Goal: Task Accomplishment & Management: Manage account settings

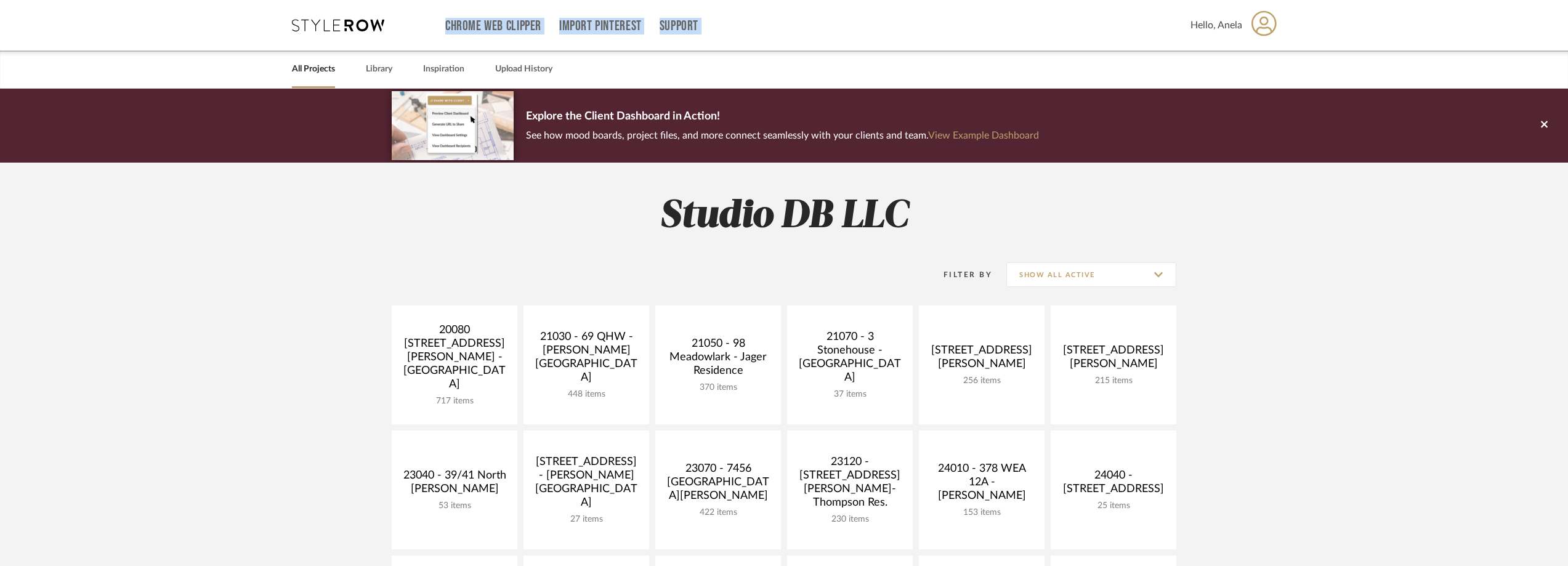
click at [255, 77] on div "Chrome Web Clipper Import Pinterest Support All Projects Library Inspiration Up…" at bounding box center [784, 44] width 1568 height 89
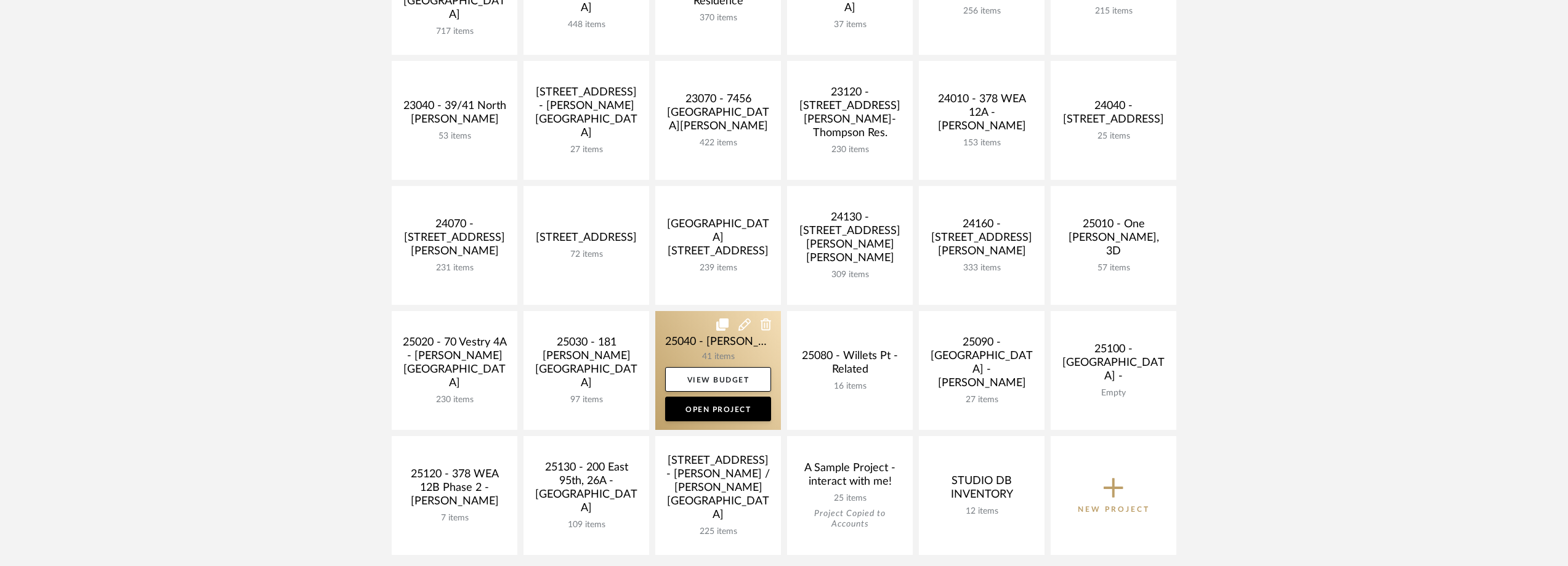
click at [693, 349] on link at bounding box center [717, 370] width 125 height 118
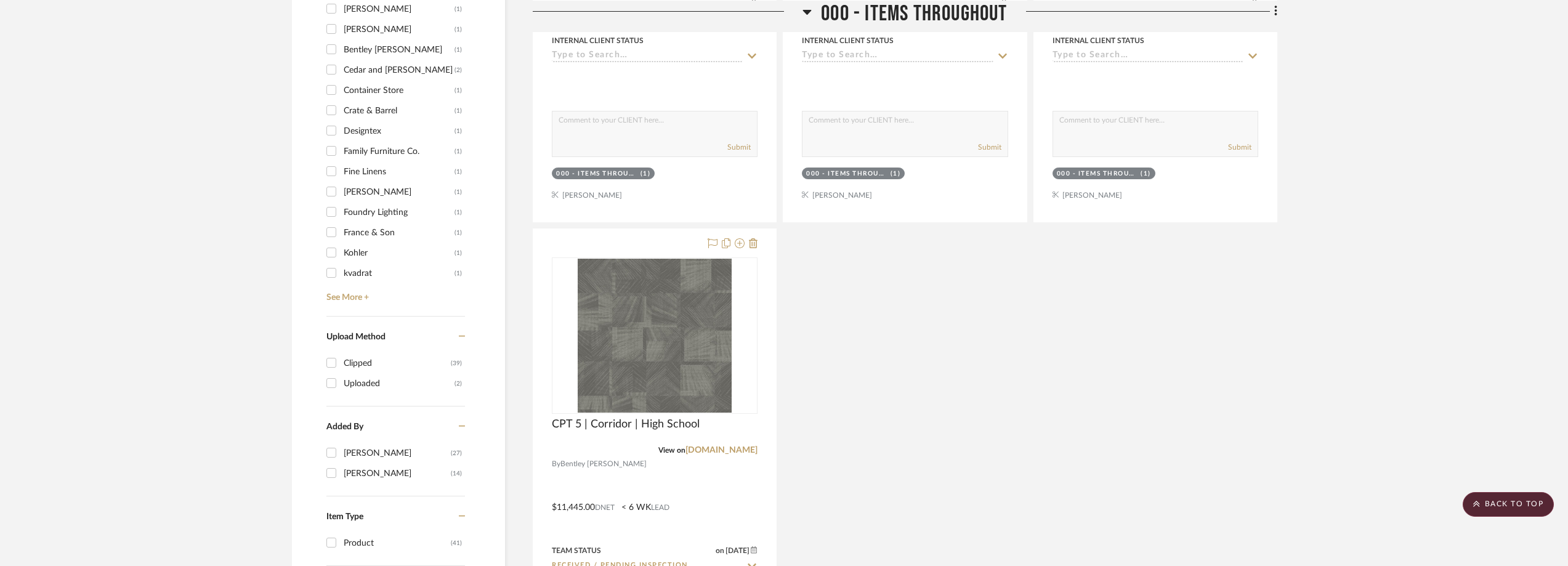
scroll to position [985, 0]
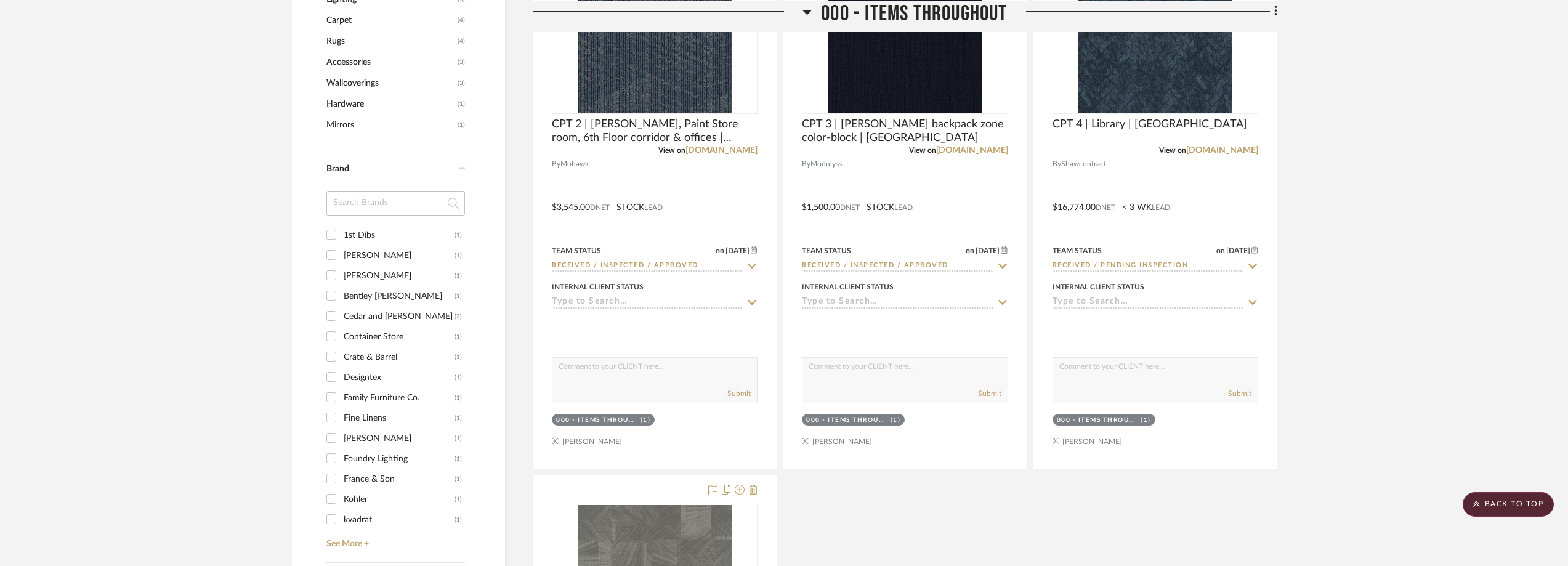
click at [374, 191] on input at bounding box center [396, 203] width 139 height 25
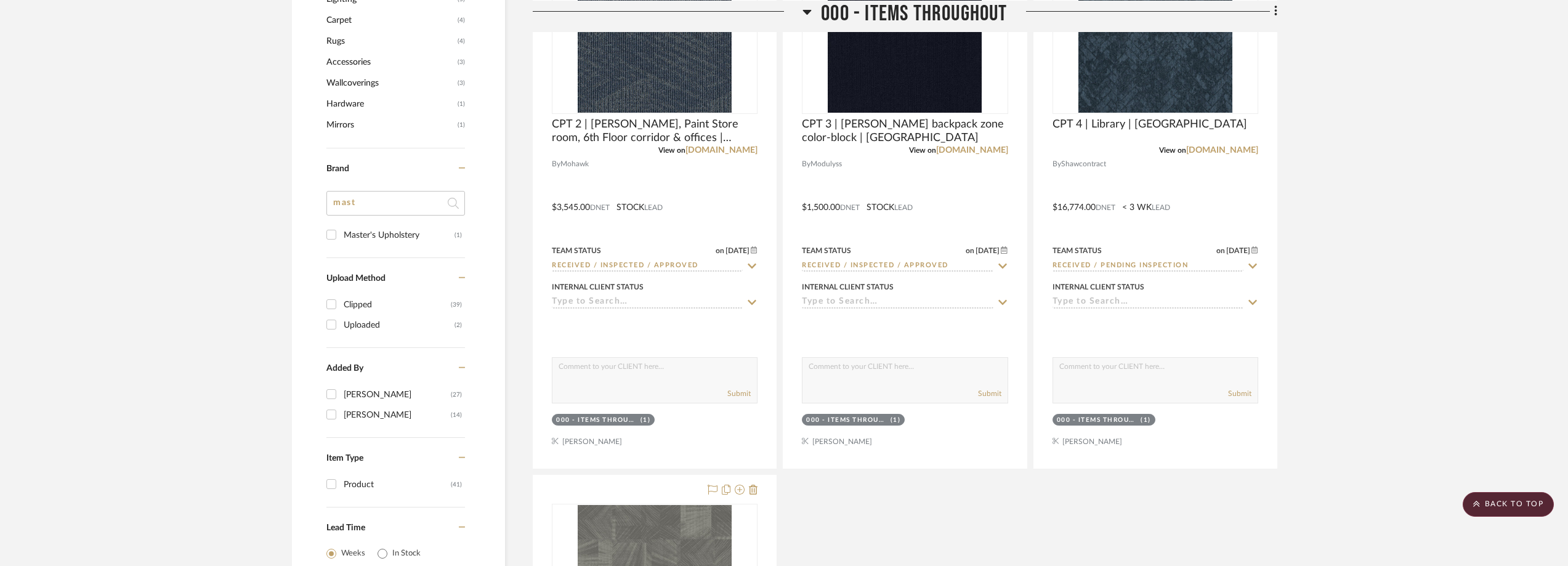
type input "mast"
click at [415, 233] on div "Master's Upholstery" at bounding box center [399, 235] width 111 height 19
click at [341, 233] on input "Master's Upholstery (1)" at bounding box center [331, 234] width 19 height 19
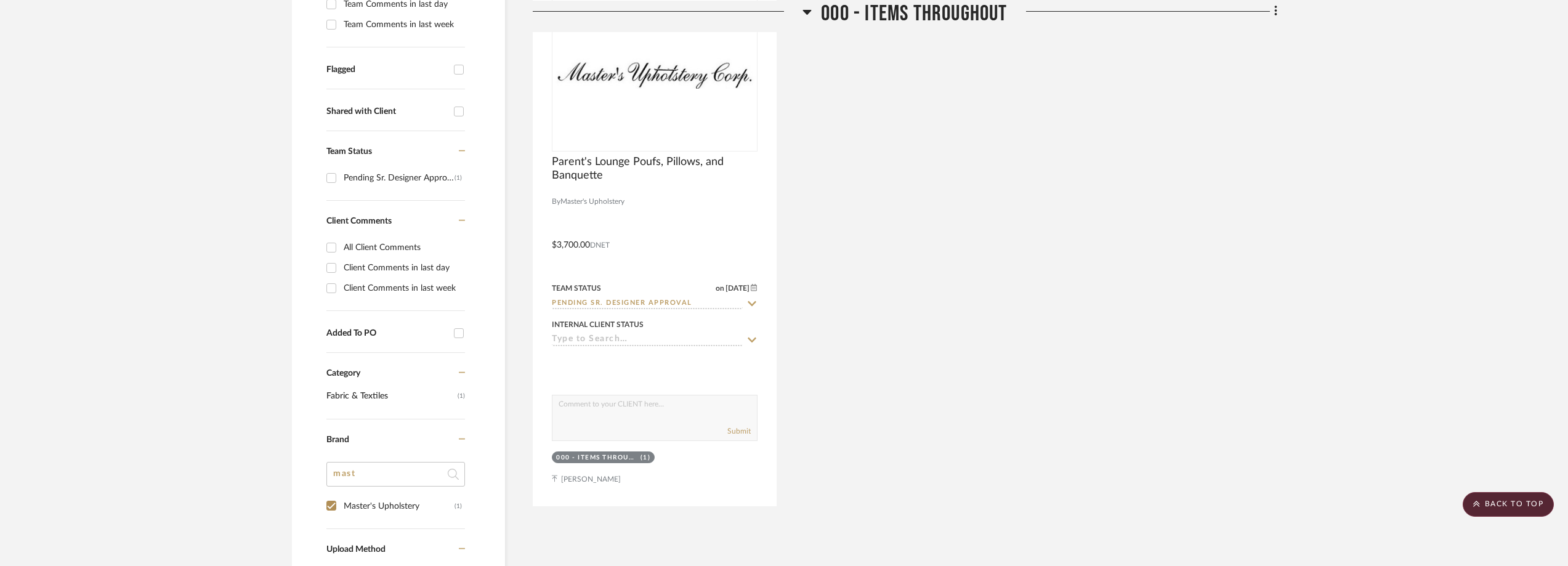
scroll to position [239, 0]
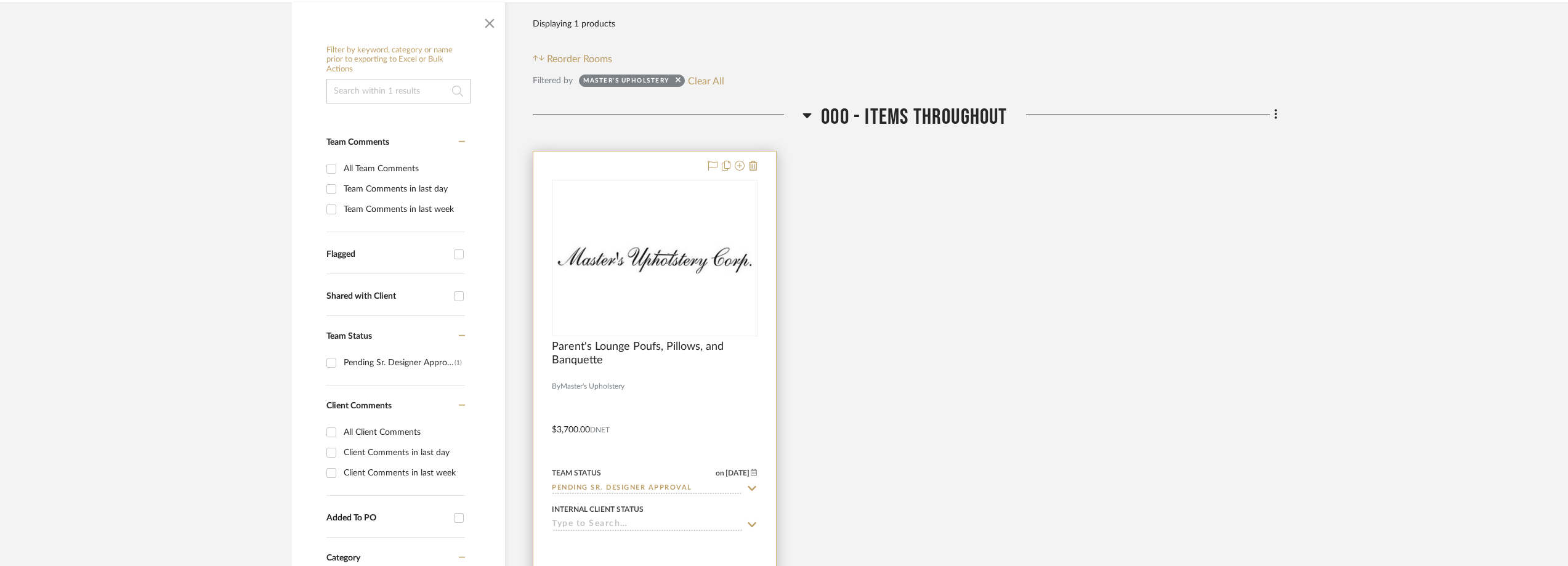
click at [672, 291] on div "0" at bounding box center [654, 258] width 204 height 155
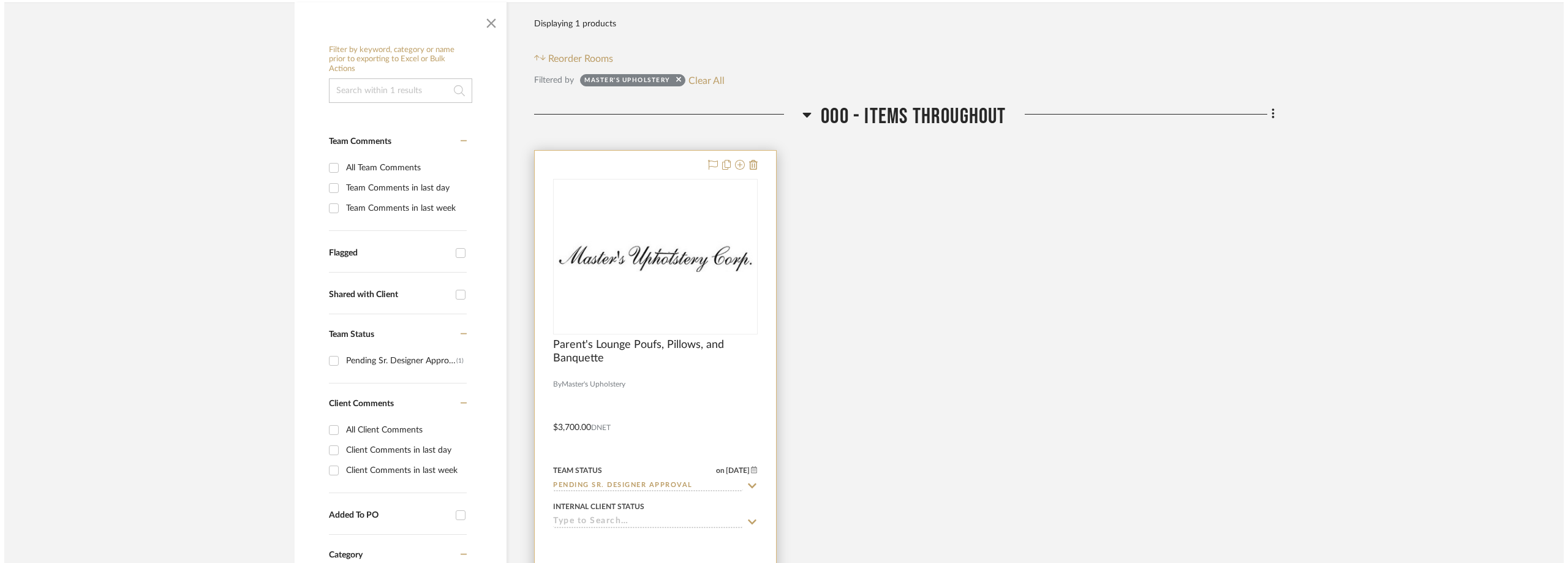
scroll to position [0, 0]
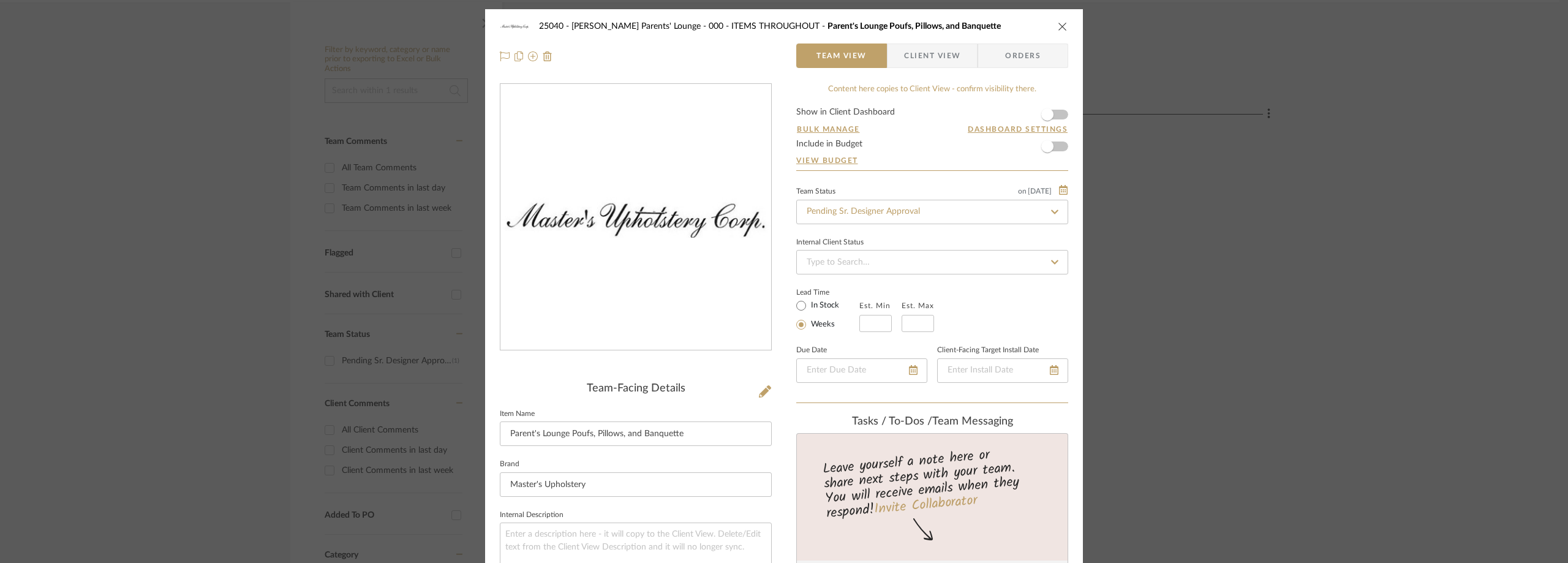
click at [942, 51] on span "Client View" at bounding box center [932, 56] width 57 height 25
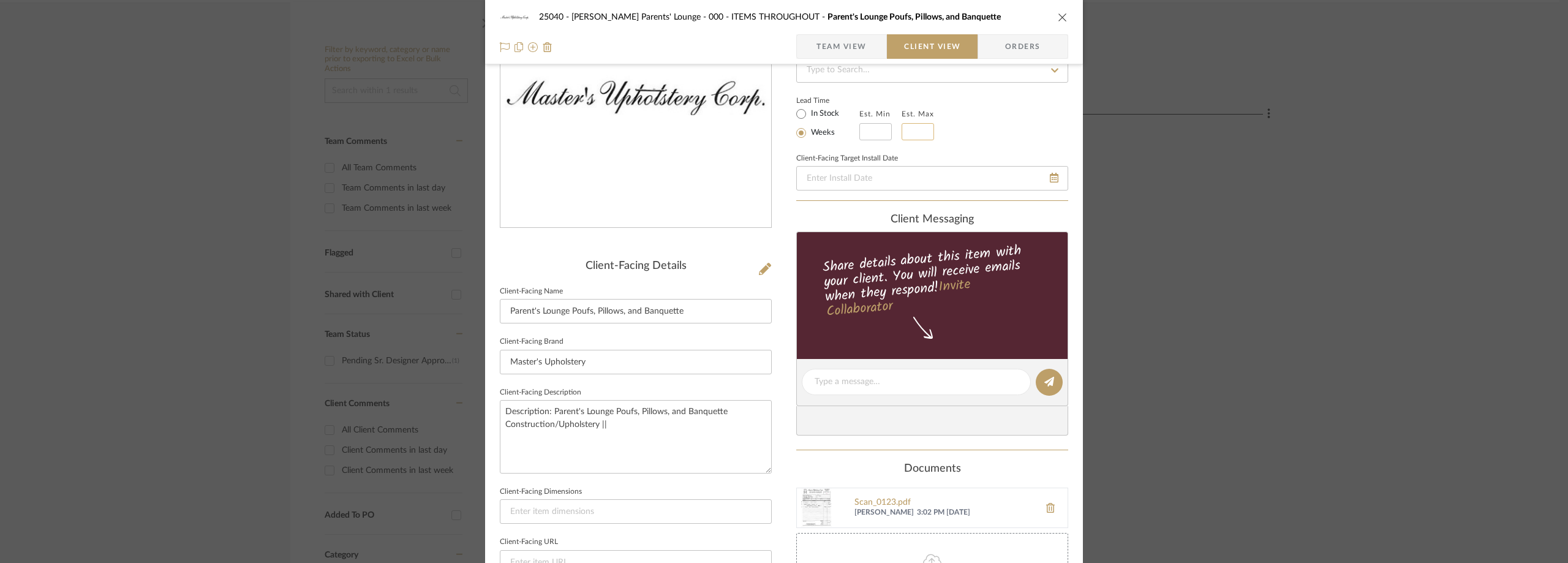
scroll to position [367, 0]
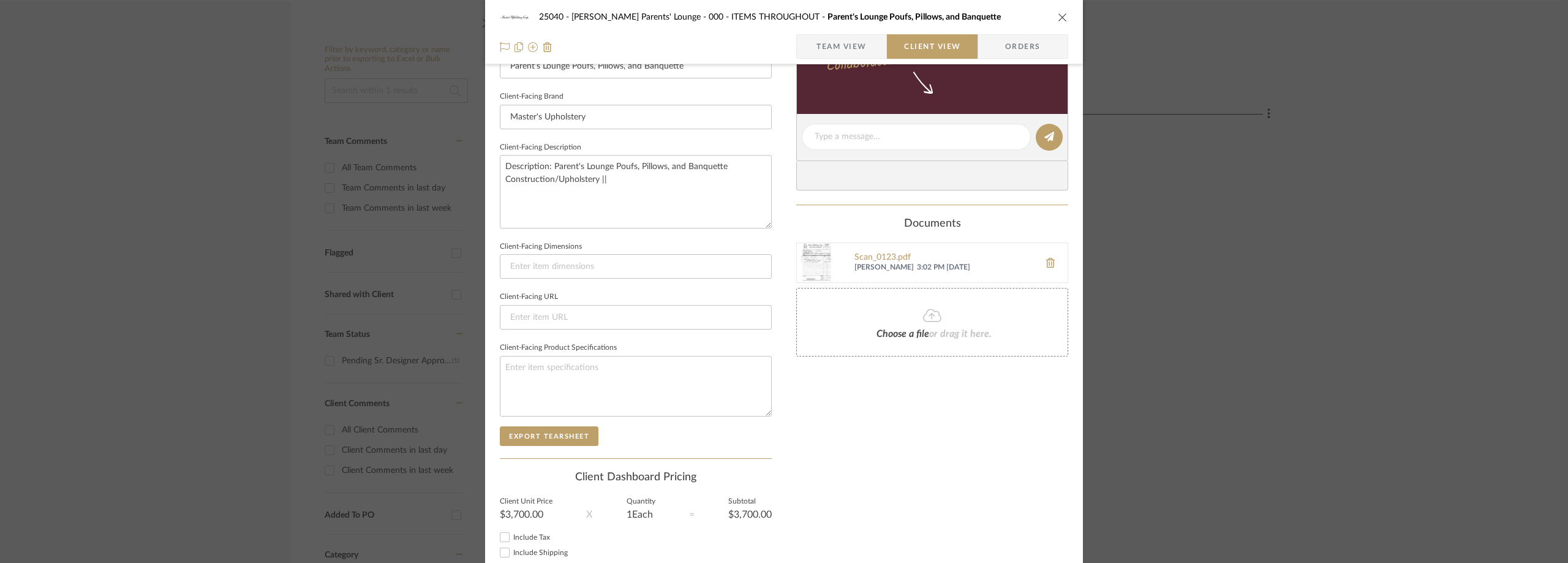
click at [1347, 229] on div "25040 - Grace Church Parents' Lounge 000 - ITEMS THROUGHOUT Parent's Lounge Pou…" at bounding box center [784, 281] width 1568 height 563
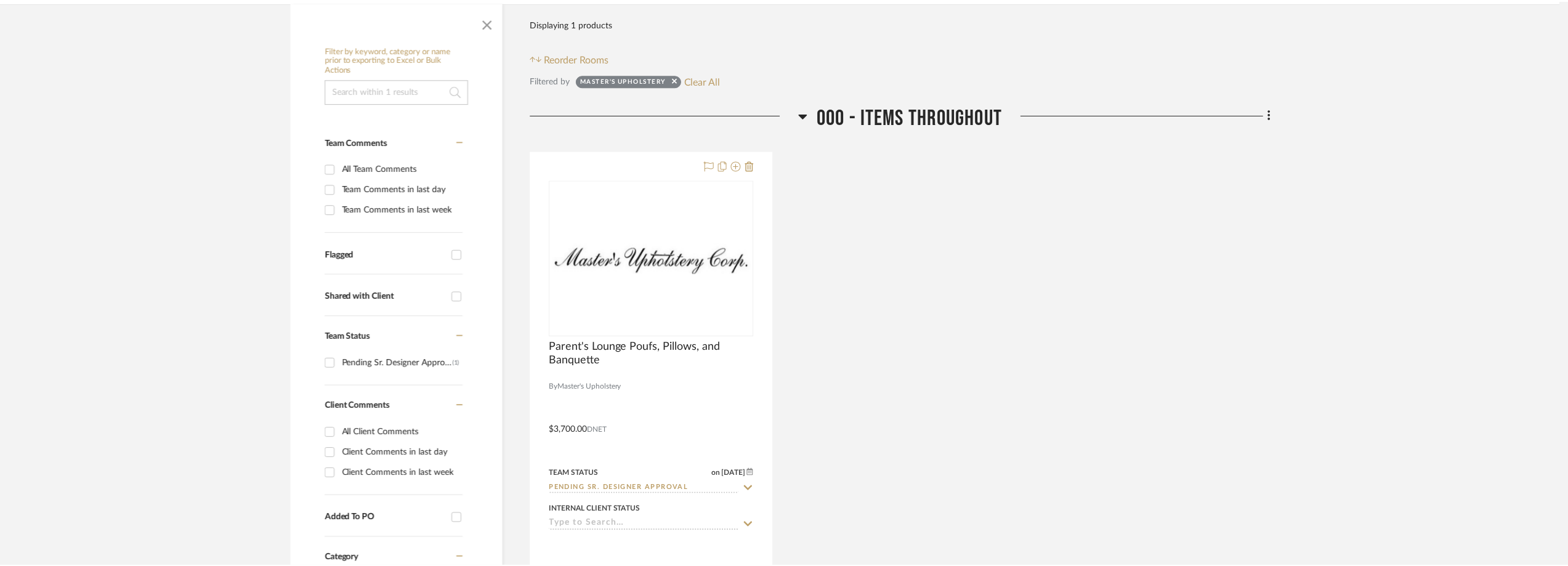
scroll to position [239, 0]
click at [711, 78] on button "Clear All" at bounding box center [706, 80] width 36 height 16
checkbox input "false"
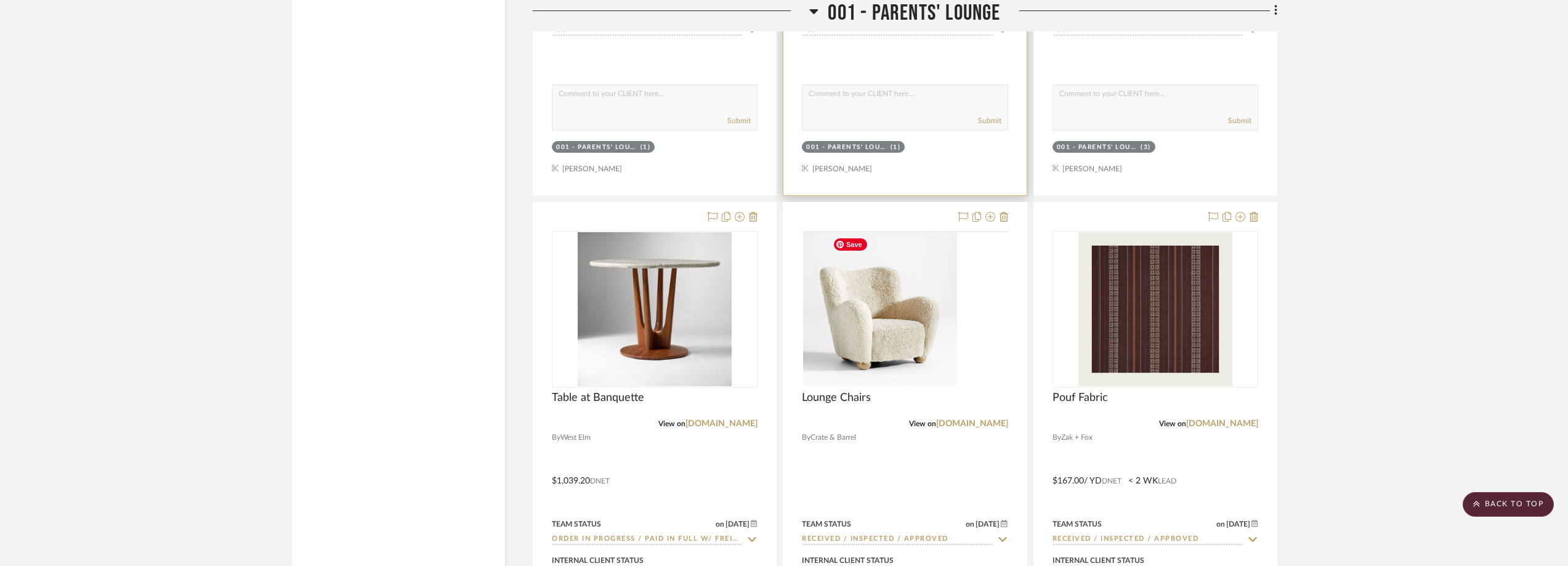
scroll to position [2024, 0]
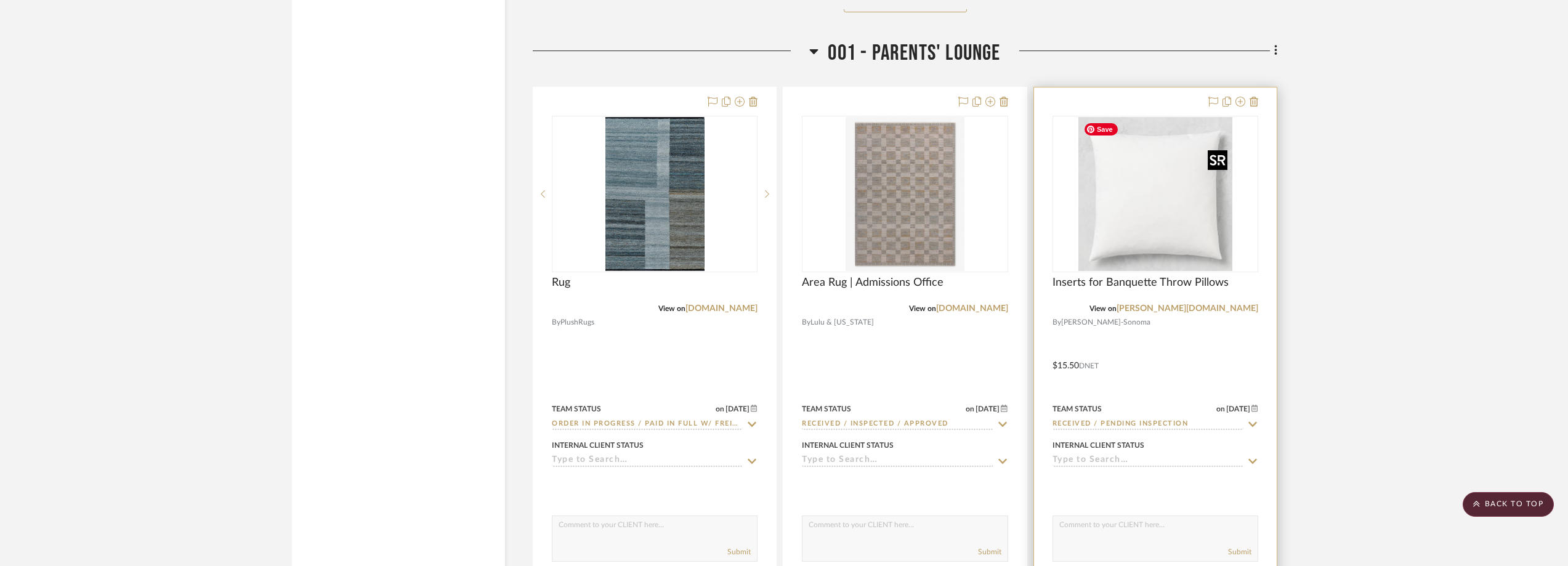
click at [0, 0] on img at bounding box center [0, 0] width 0 height 0
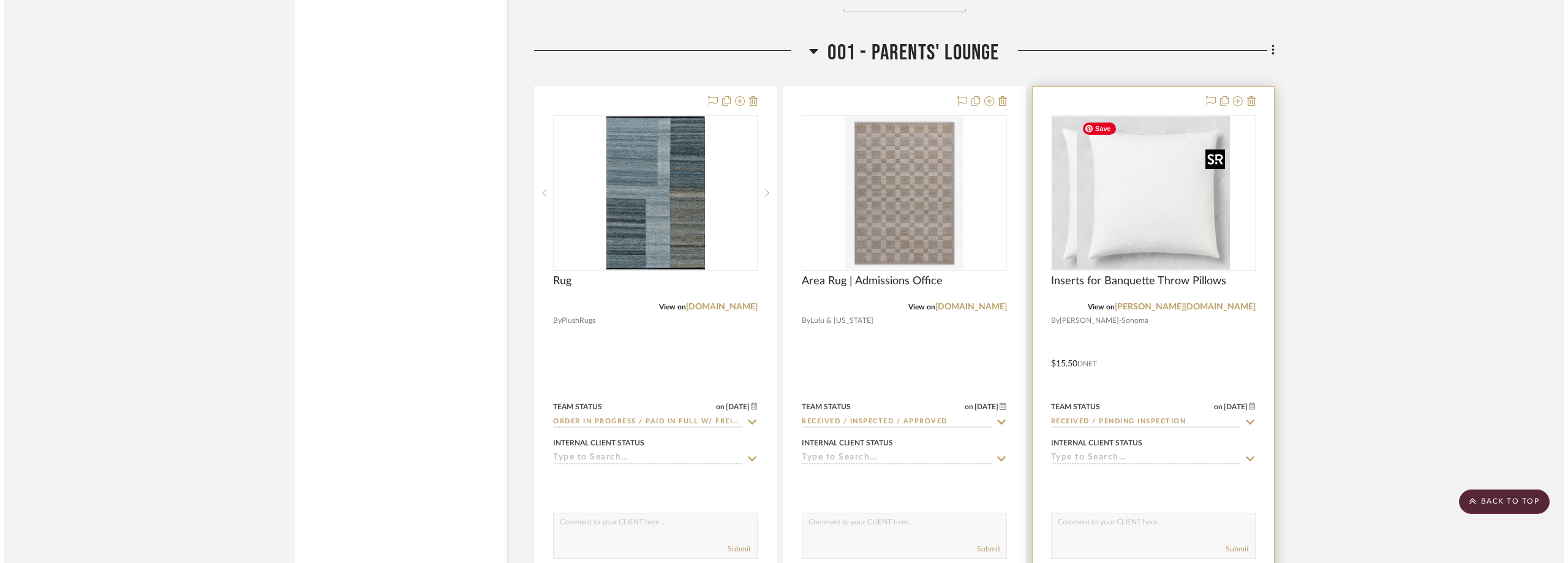
scroll to position [0, 0]
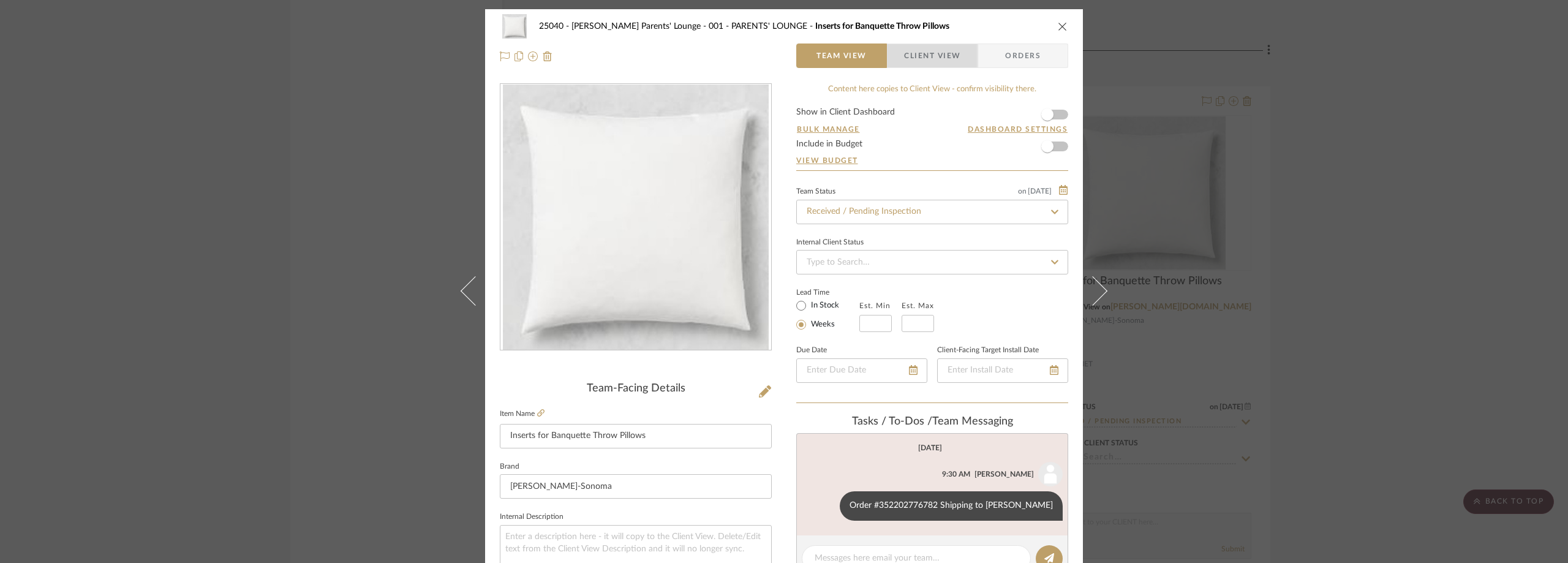
click at [920, 54] on span "Client View" at bounding box center [932, 56] width 57 height 25
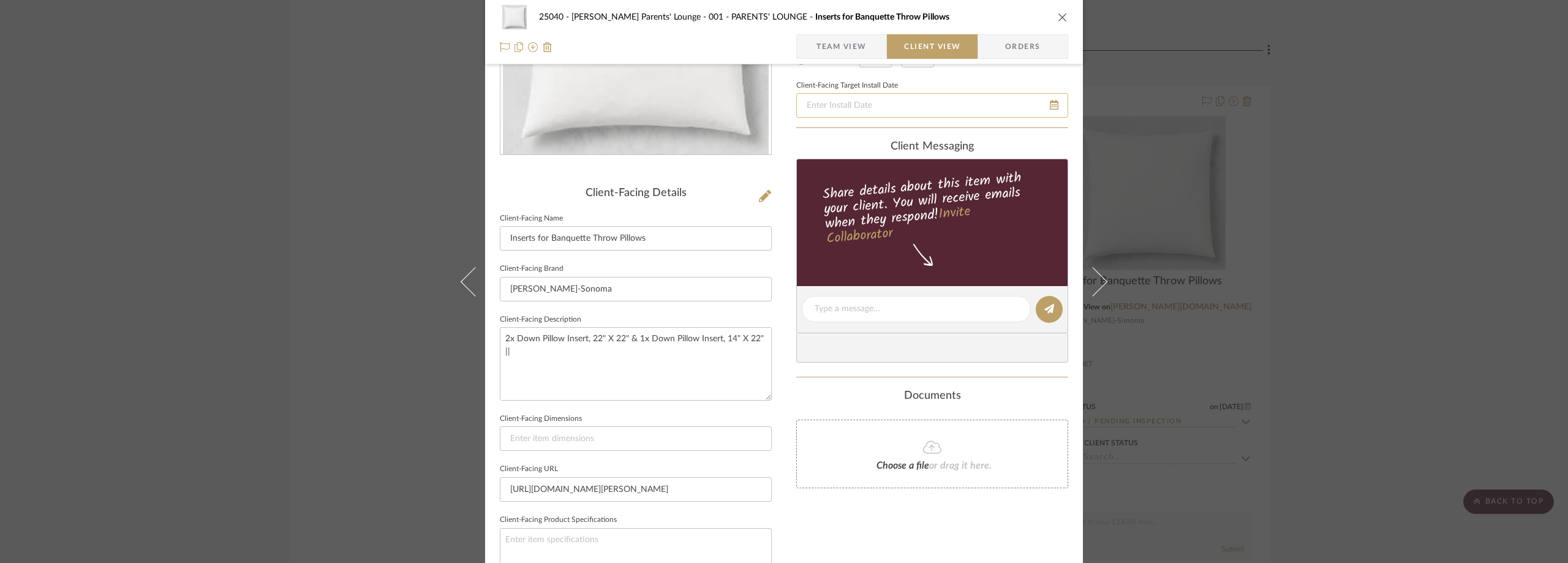
scroll to position [306, 0]
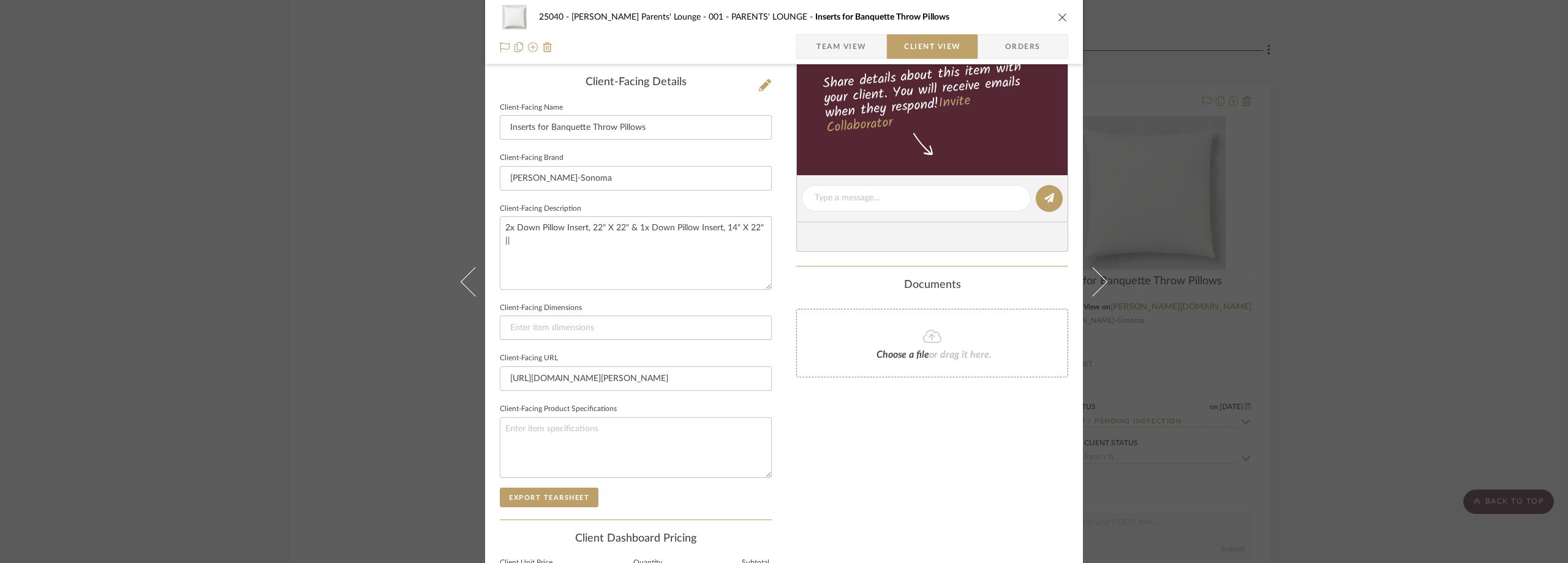
click at [1338, 216] on div "25040 - Grace Church Parents' Lounge 001 - PARENTS' LOUNGE Inserts for Banquett…" at bounding box center [784, 281] width 1568 height 563
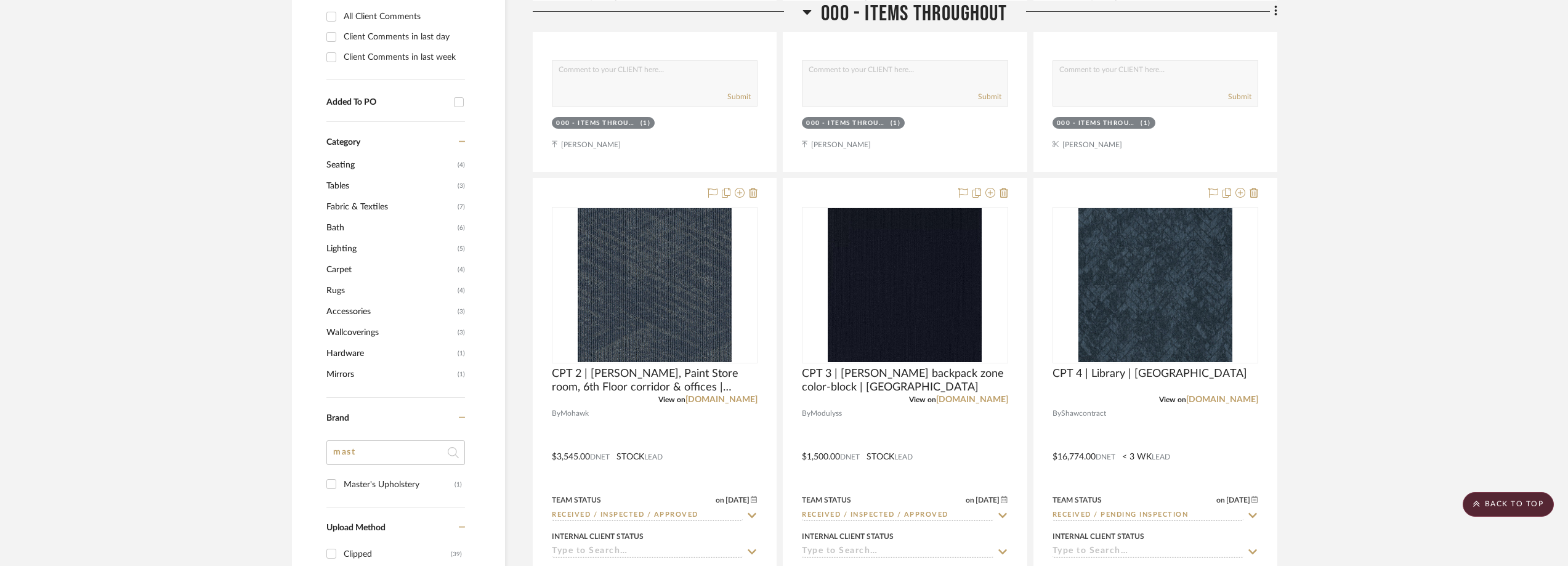
scroll to position [0, 0]
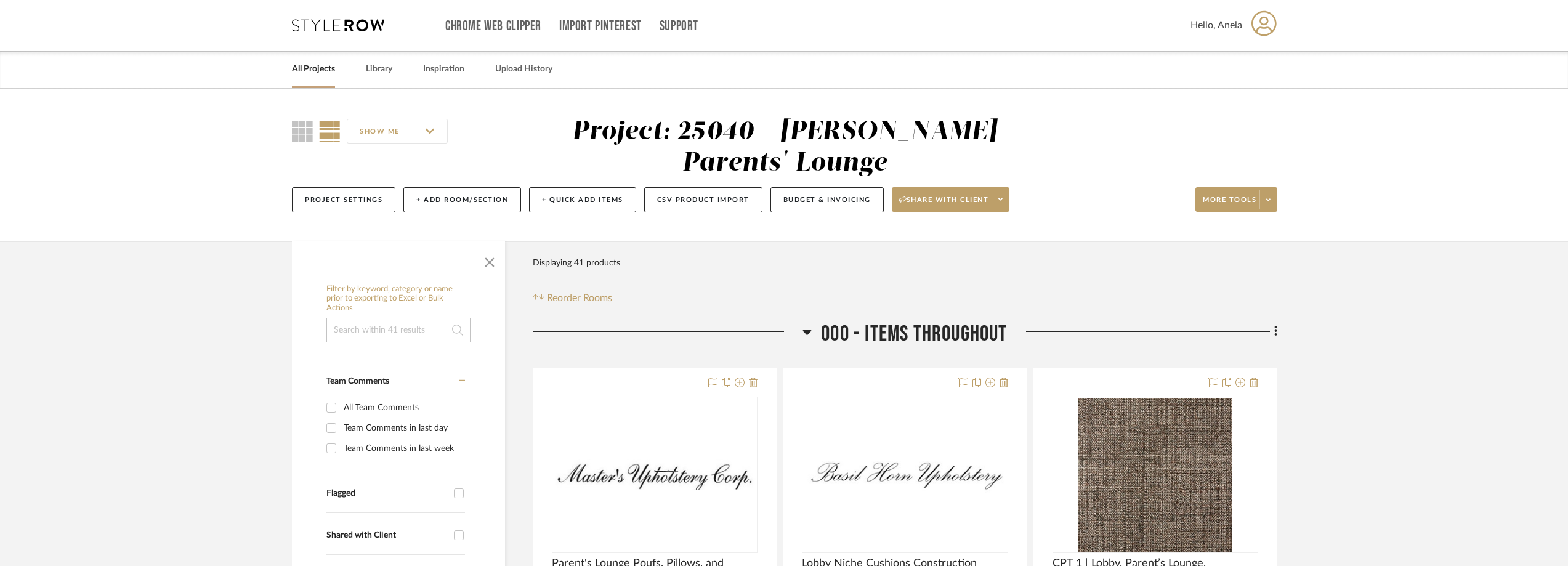
click at [335, 23] on icon at bounding box center [338, 26] width 92 height 12
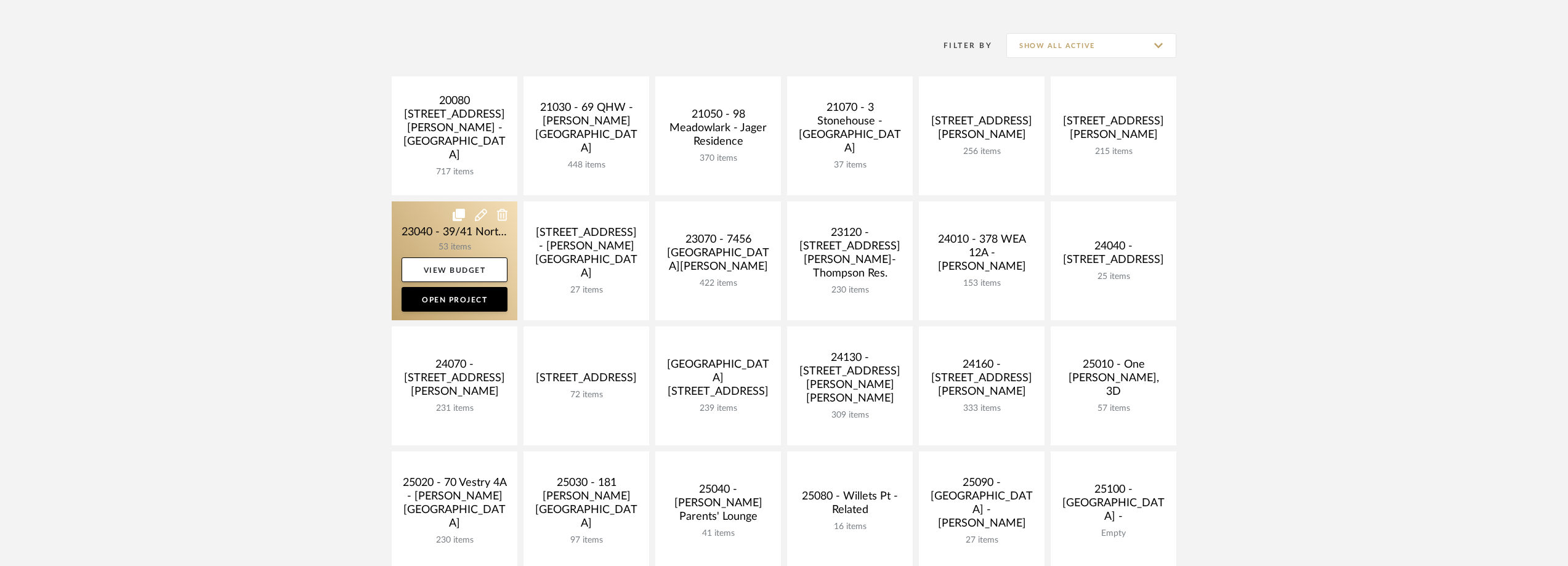
scroll to position [246, 0]
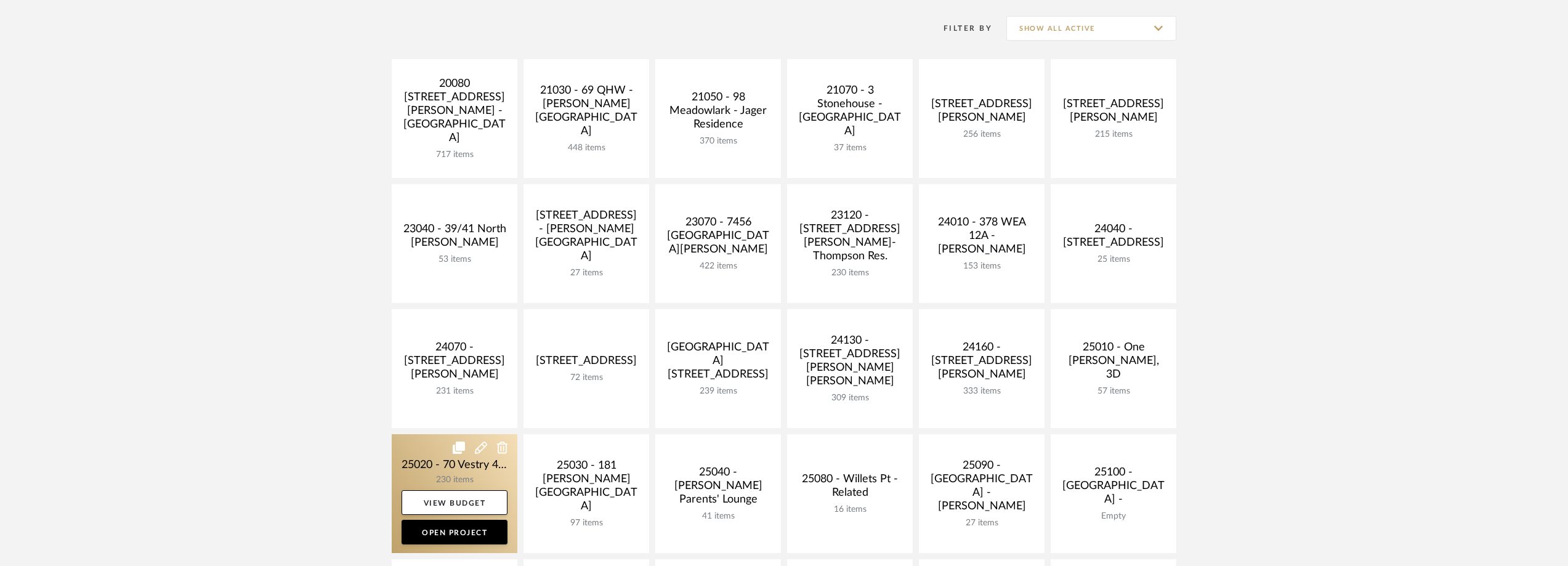
click at [434, 448] on link at bounding box center [454, 493] width 125 height 118
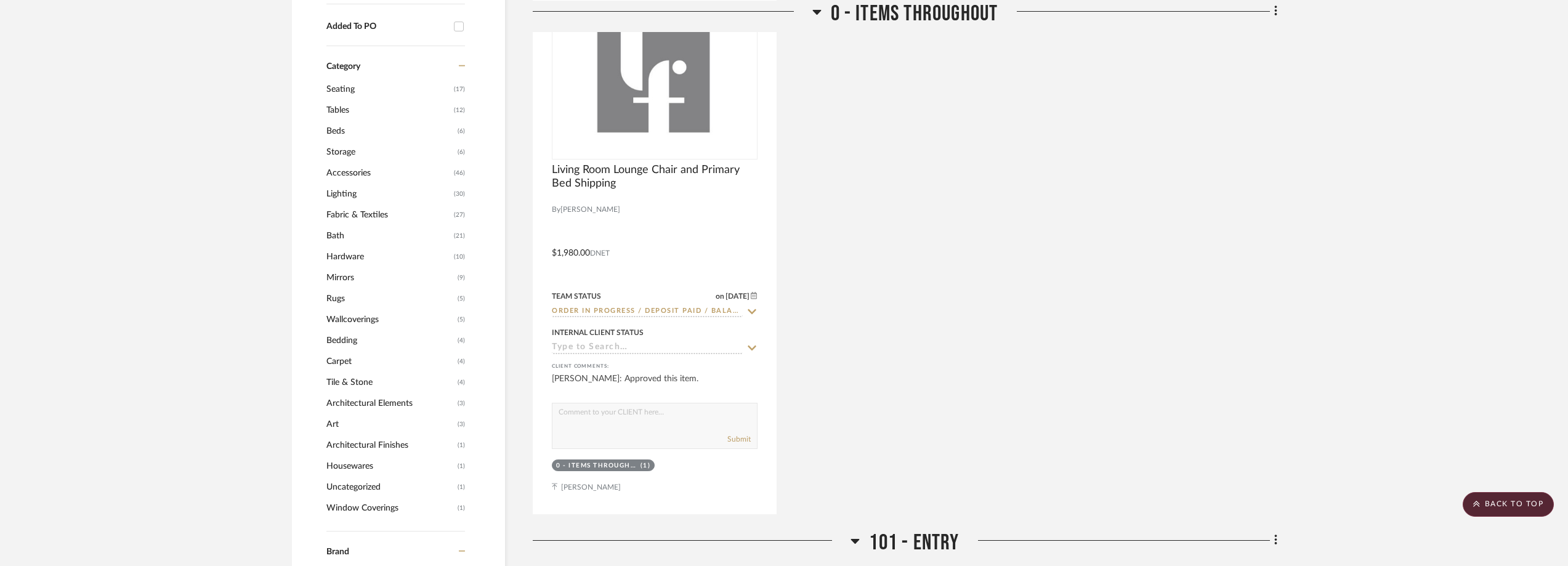
scroll to position [1108, 0]
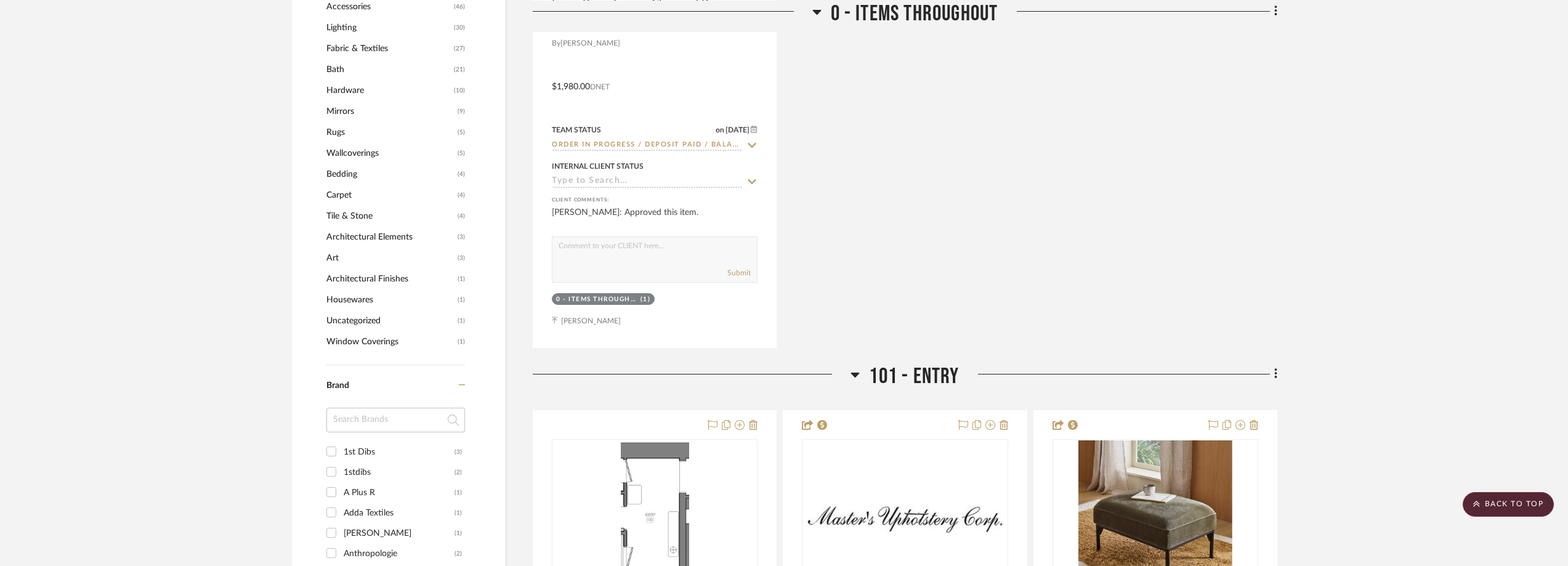
click at [370, 445] on div "1st Dibs" at bounding box center [399, 452] width 111 height 19
click at [341, 445] on input "1st Dibs (3)" at bounding box center [331, 451] width 19 height 19
checkbox input "true"
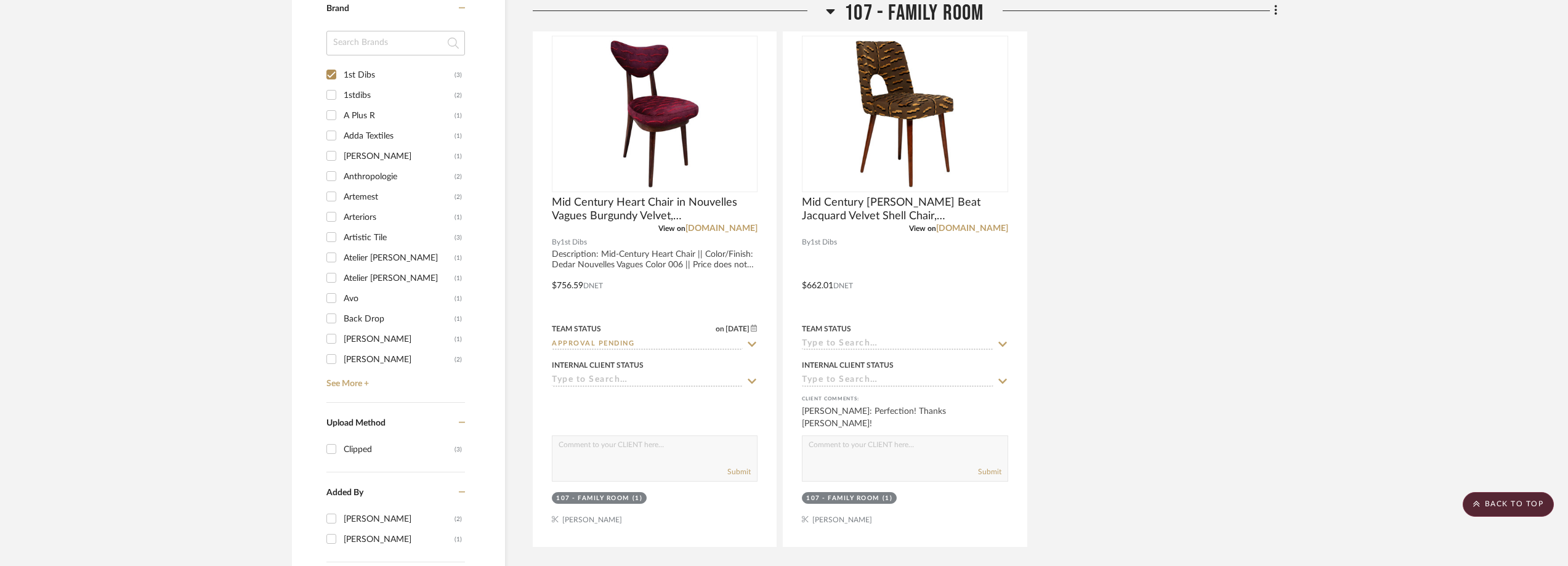
scroll to position [965, 0]
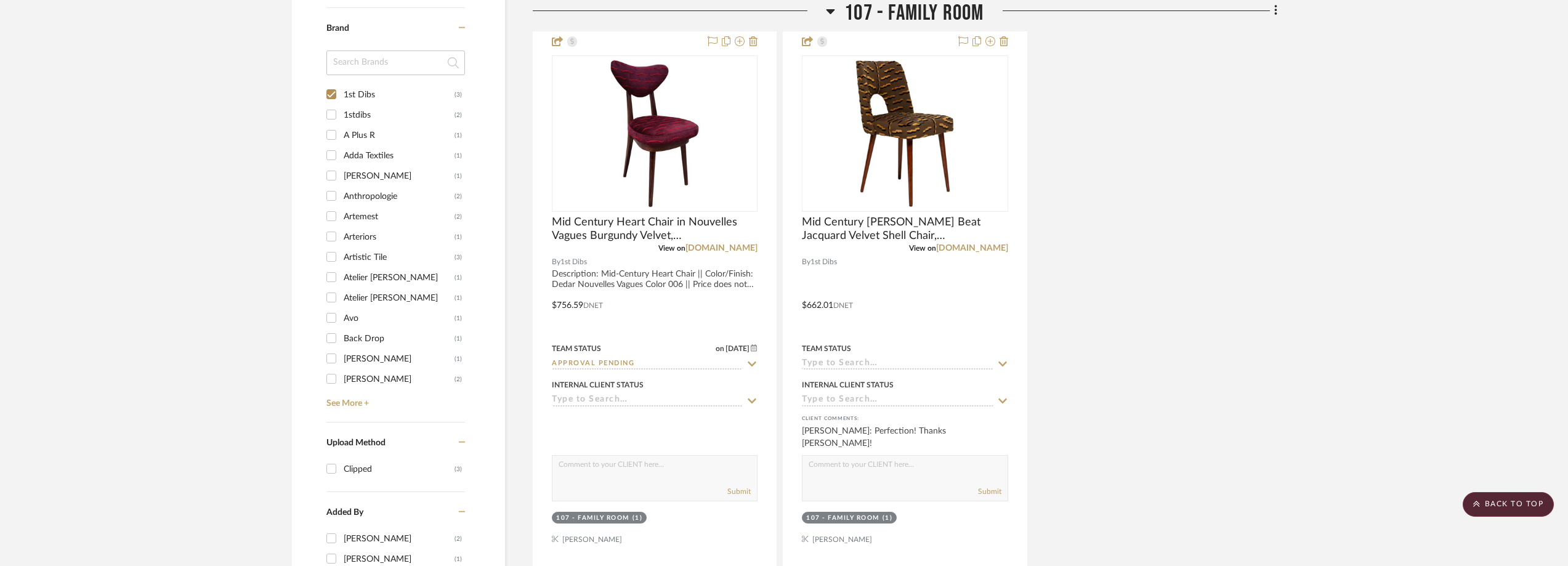
click at [412, 109] on div "1stdibs" at bounding box center [399, 115] width 111 height 19
click at [341, 109] on input "1stdibs (2)" at bounding box center [331, 114] width 19 height 19
checkbox input "true"
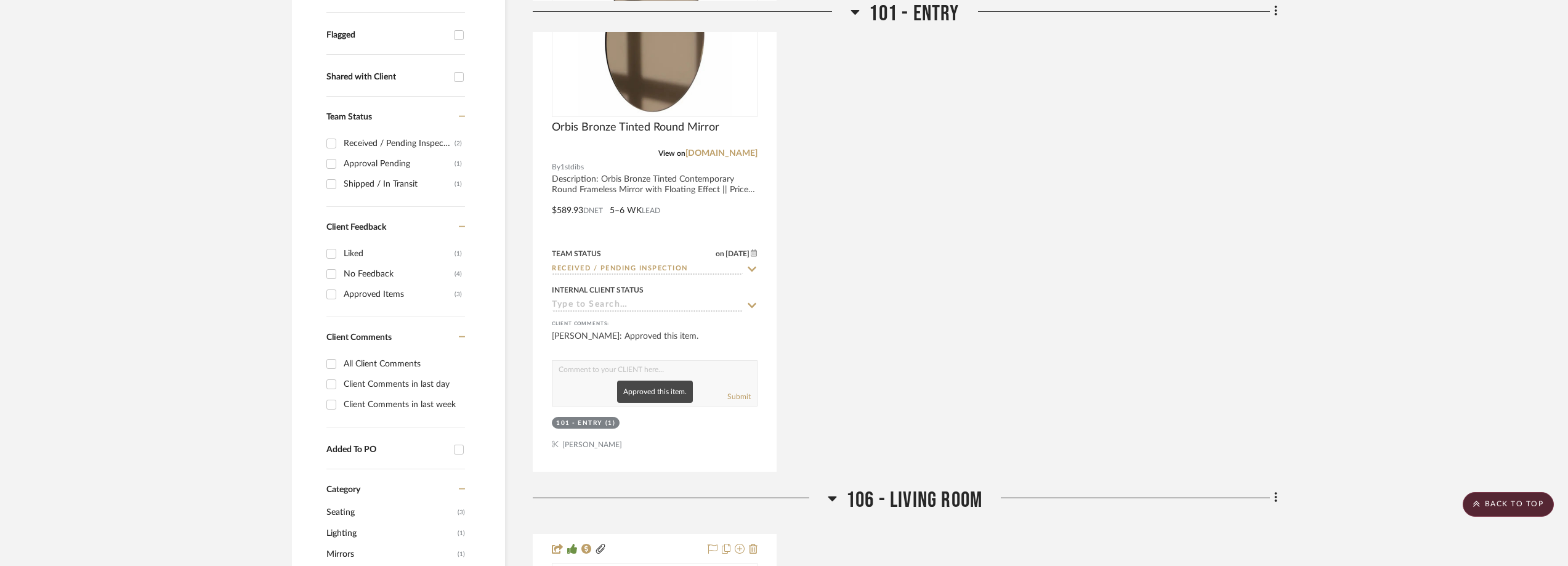
scroll to position [863, 0]
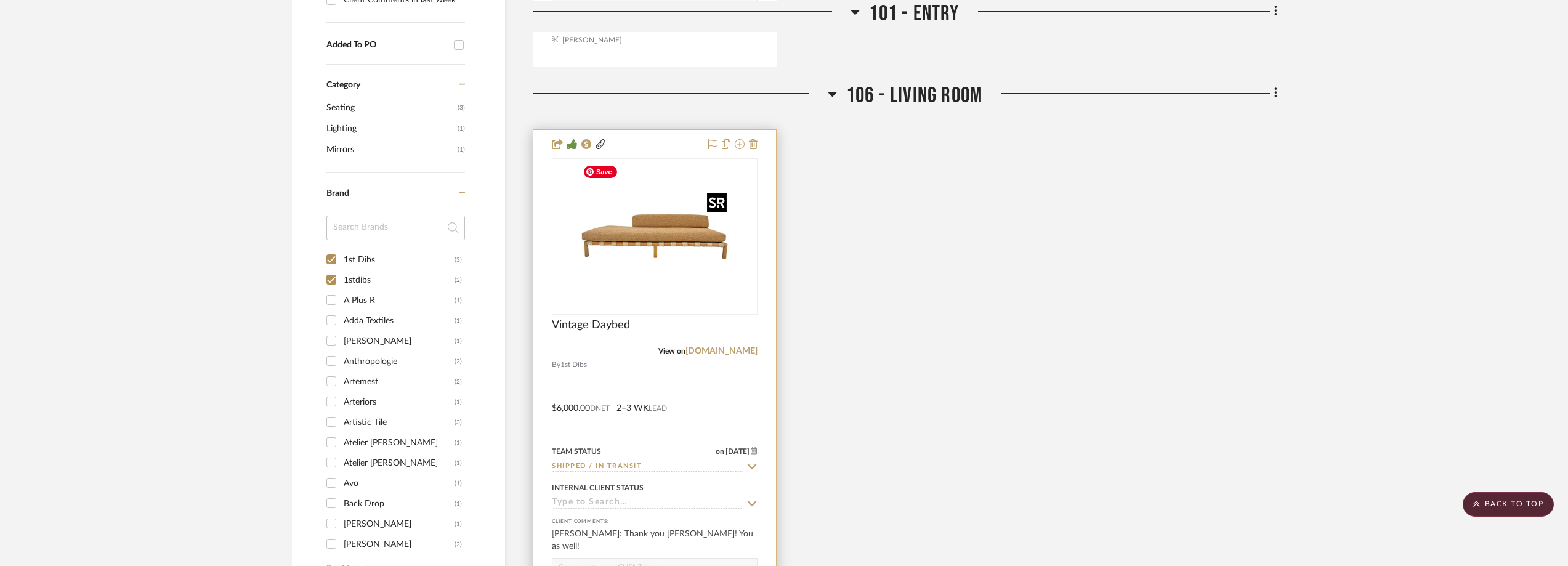
click at [645, 269] on img "0" at bounding box center [654, 236] width 154 height 154
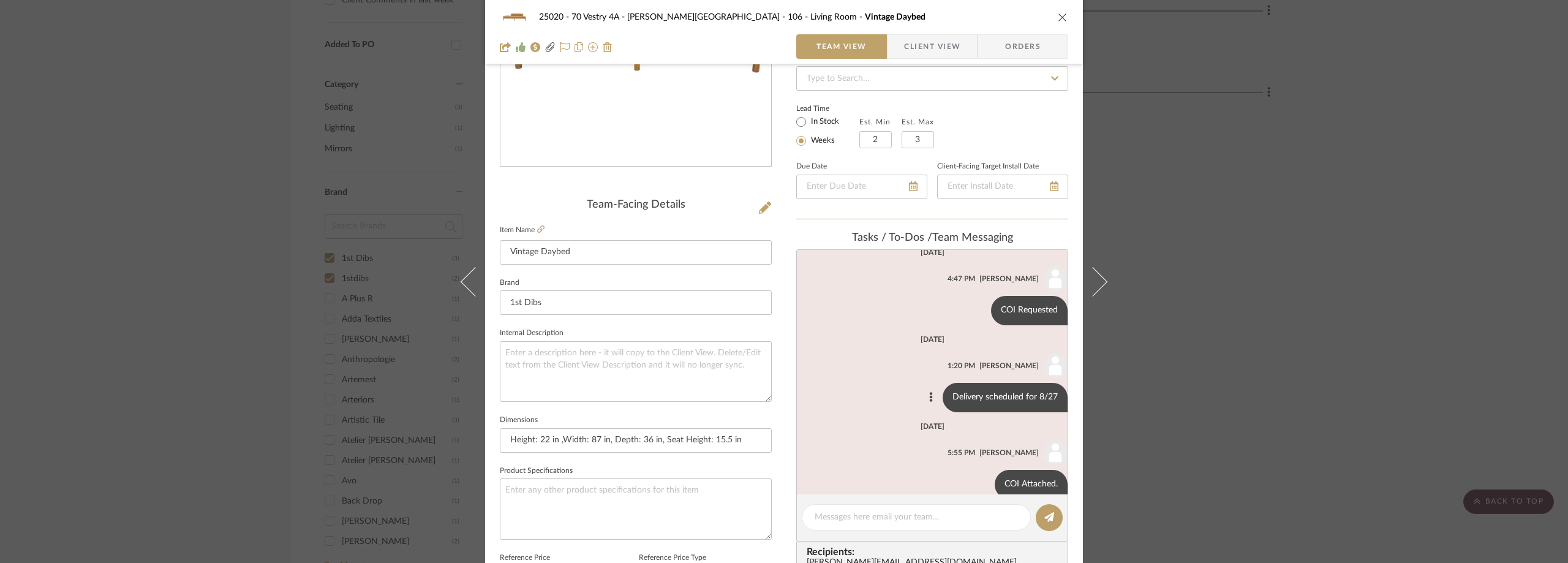
scroll to position [306, 0]
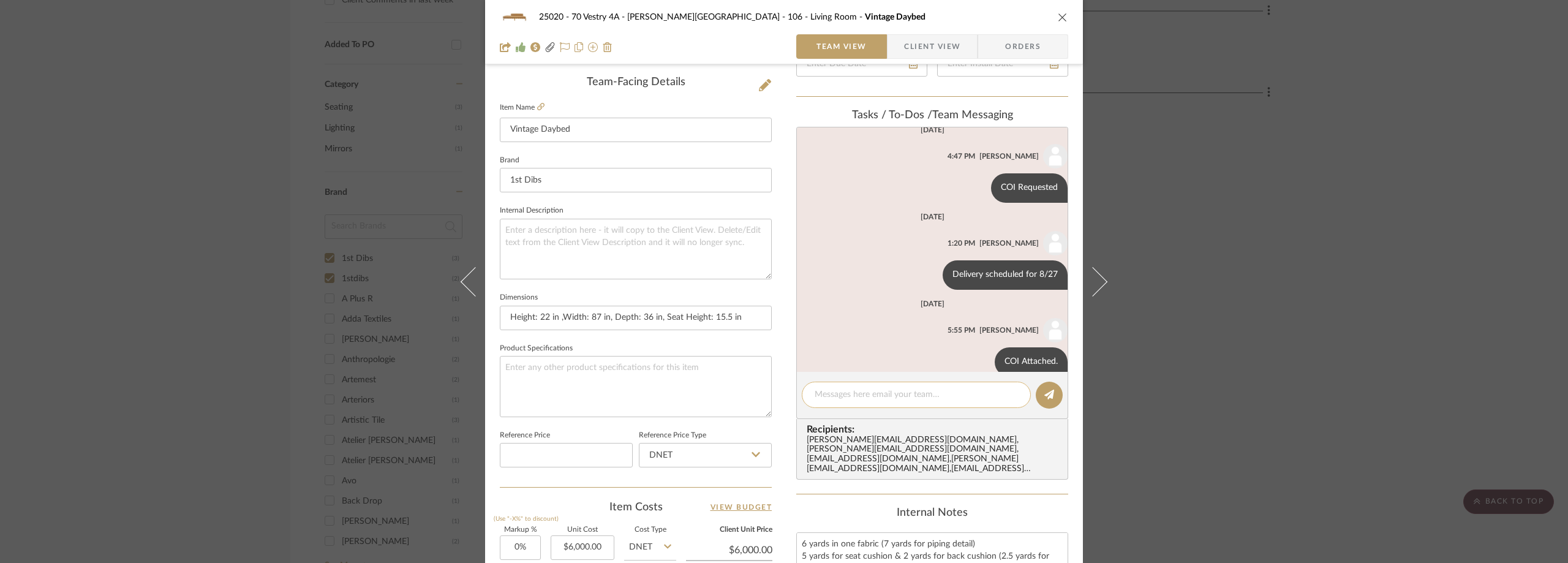
click at [869, 401] on textarea at bounding box center [916, 394] width 203 height 13
type textarea "Delivery rescheduled for Wednesday, September 10."
click at [1044, 394] on icon at bounding box center [1049, 394] width 10 height 10
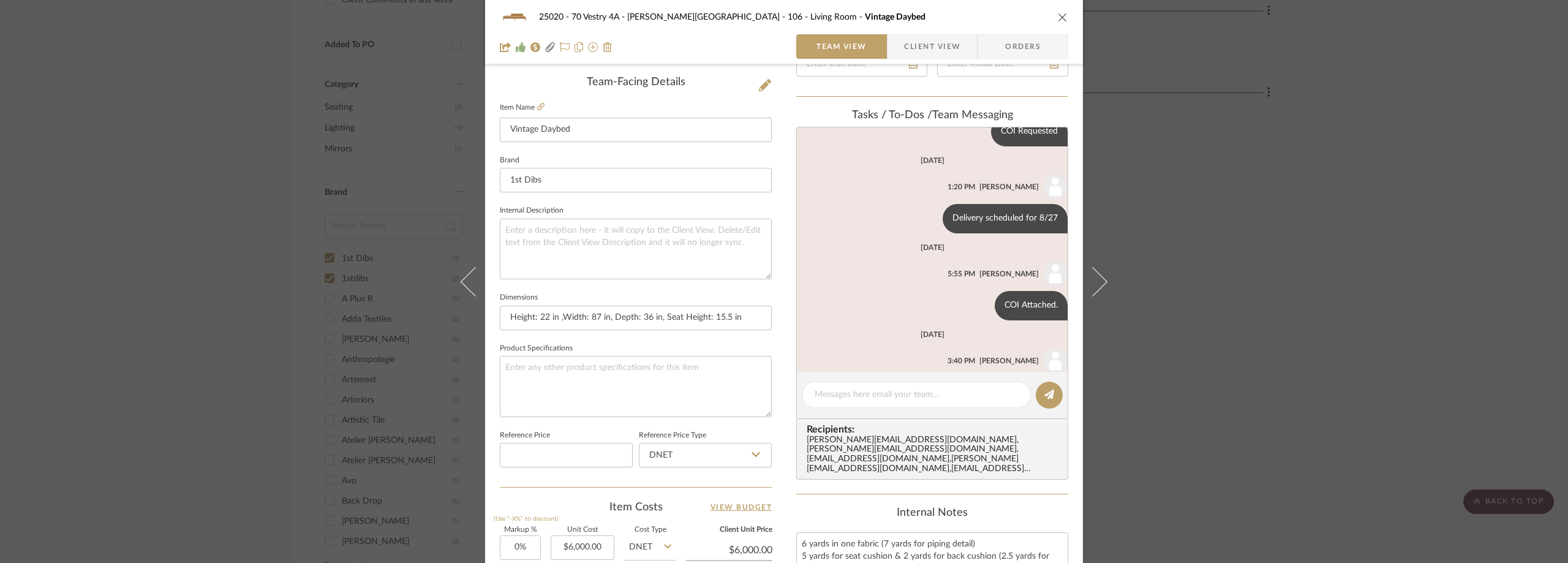
scroll to position [1870, 0]
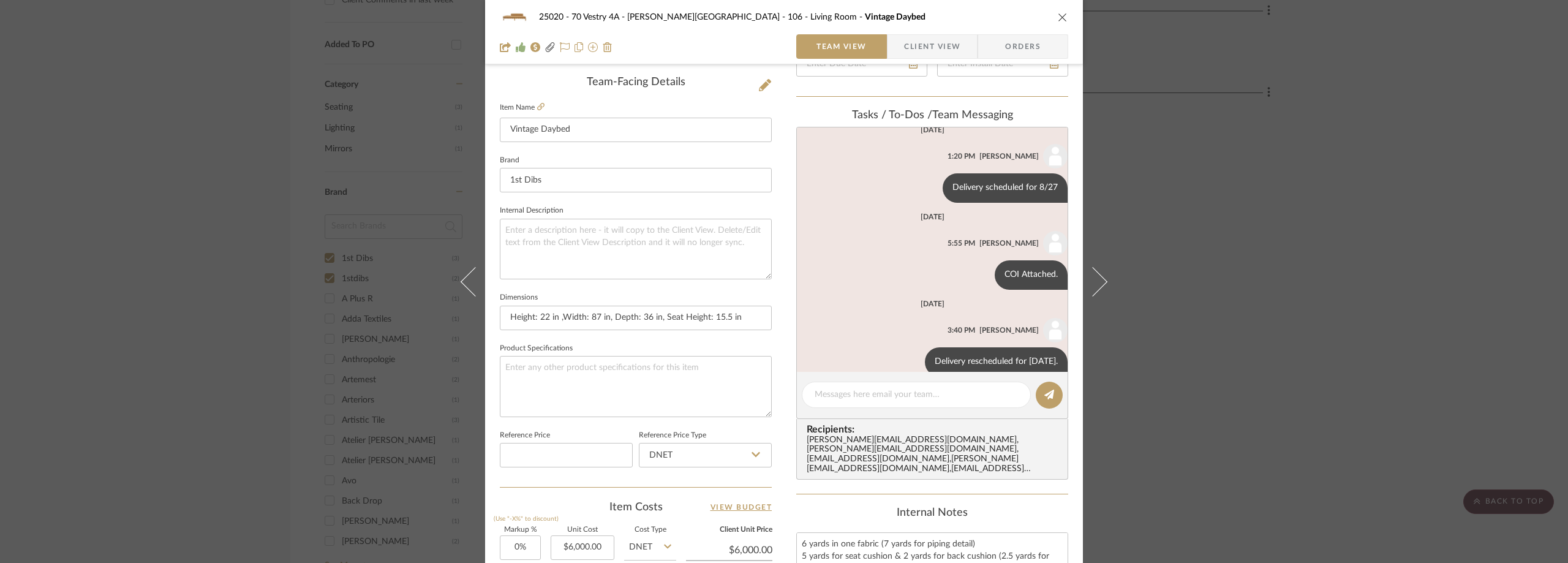
click at [349, 123] on div "25020 - 70 Vestry 4A - Grant-Stanleigh 106 - Living Room Vintage Daybed Team Vi…" at bounding box center [784, 281] width 1568 height 563
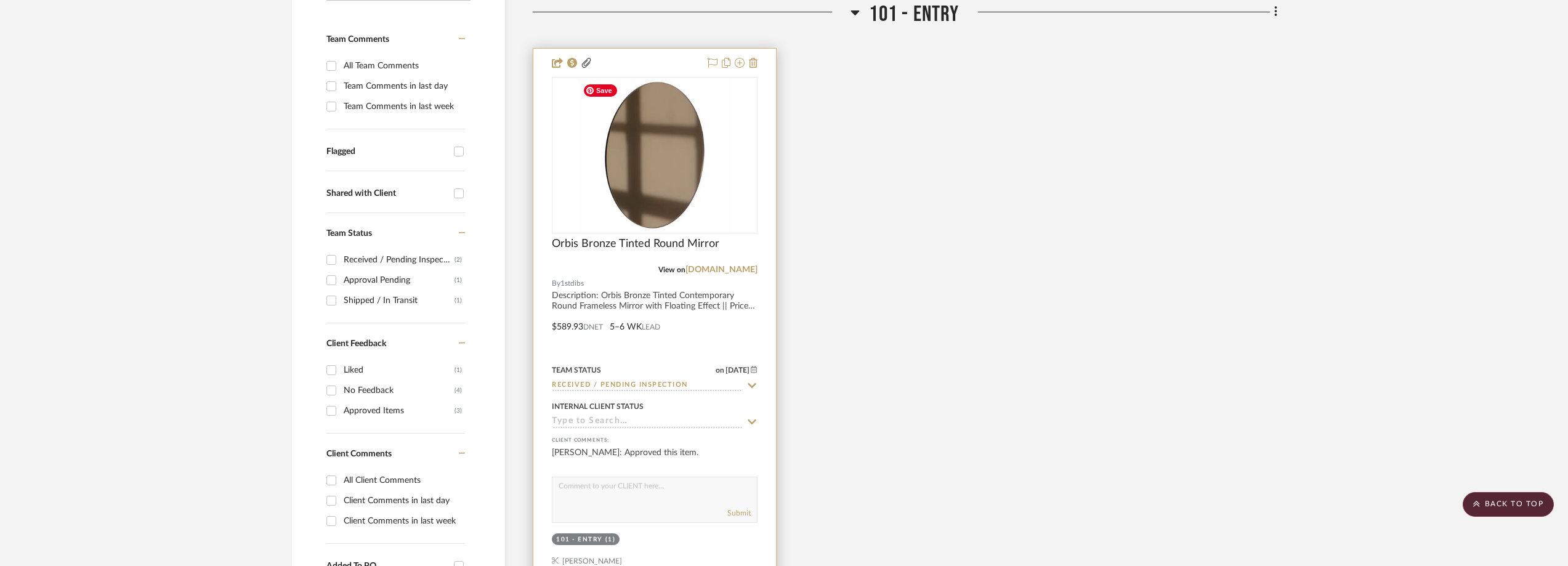
scroll to position [0, 0]
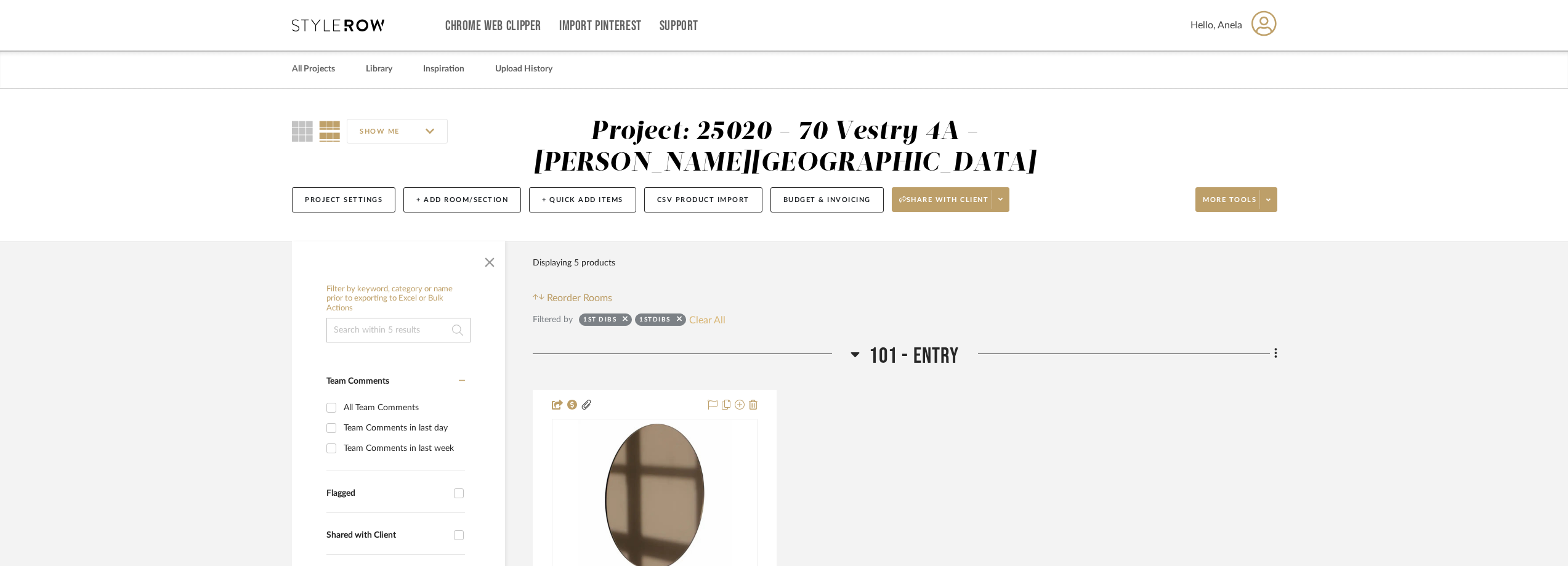
click at [700, 325] on button "Clear All" at bounding box center [707, 319] width 36 height 16
checkbox input "false"
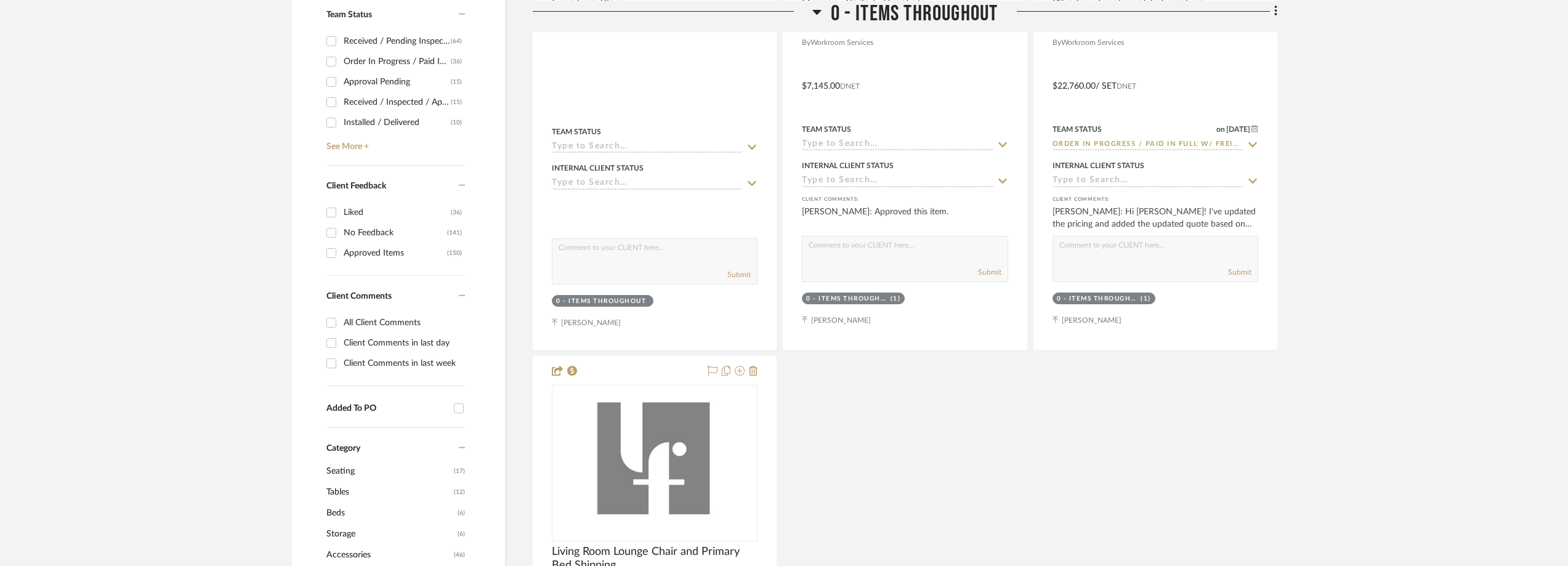
scroll to position [369, 0]
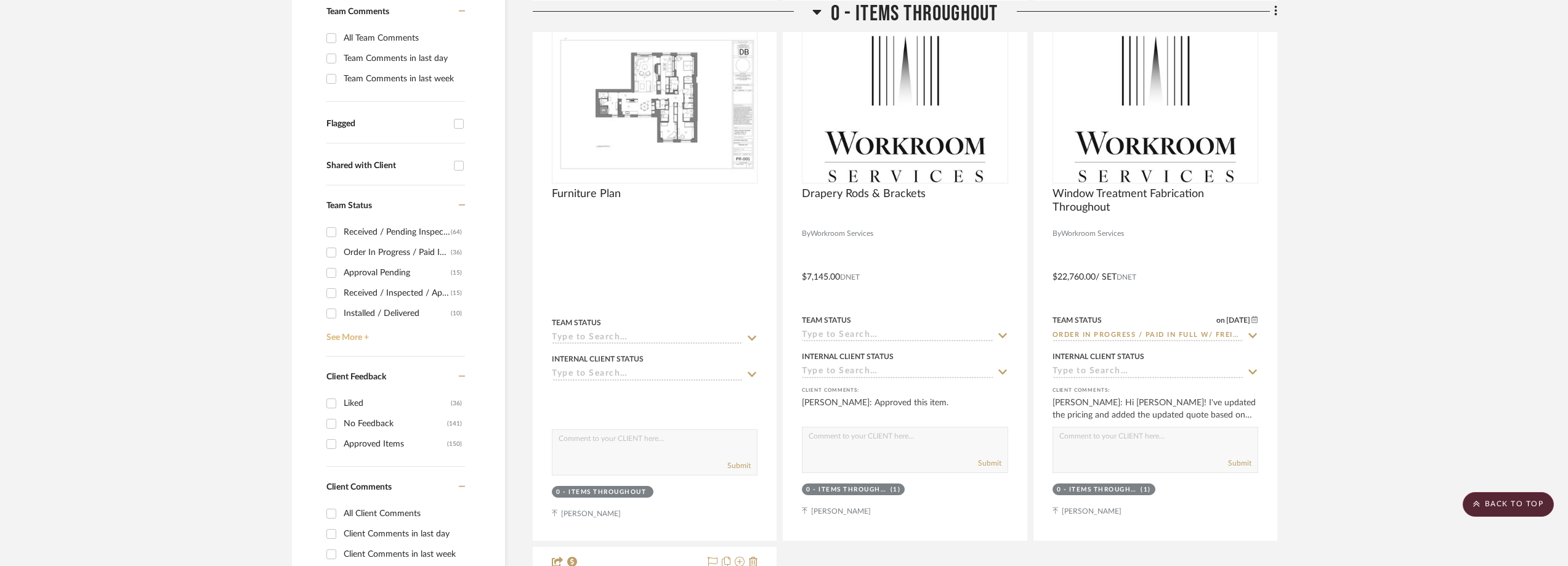
click at [350, 330] on link "See More +" at bounding box center [394, 333] width 141 height 19
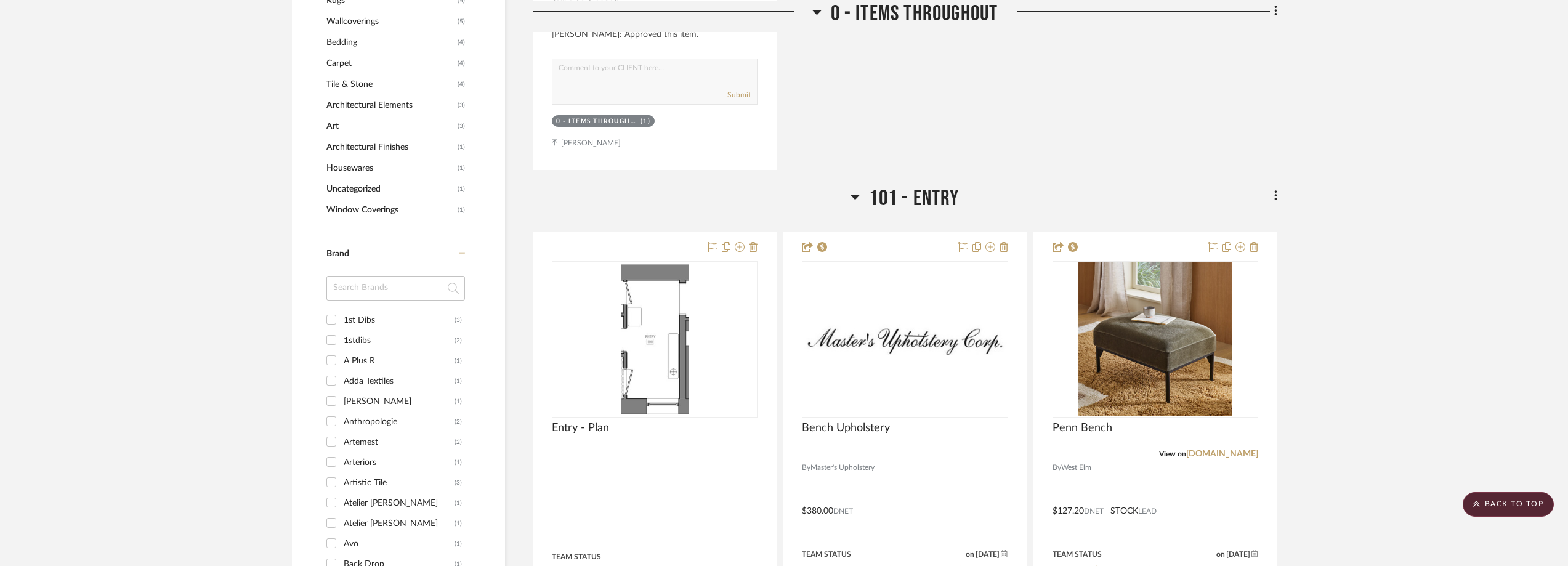
scroll to position [1293, 0]
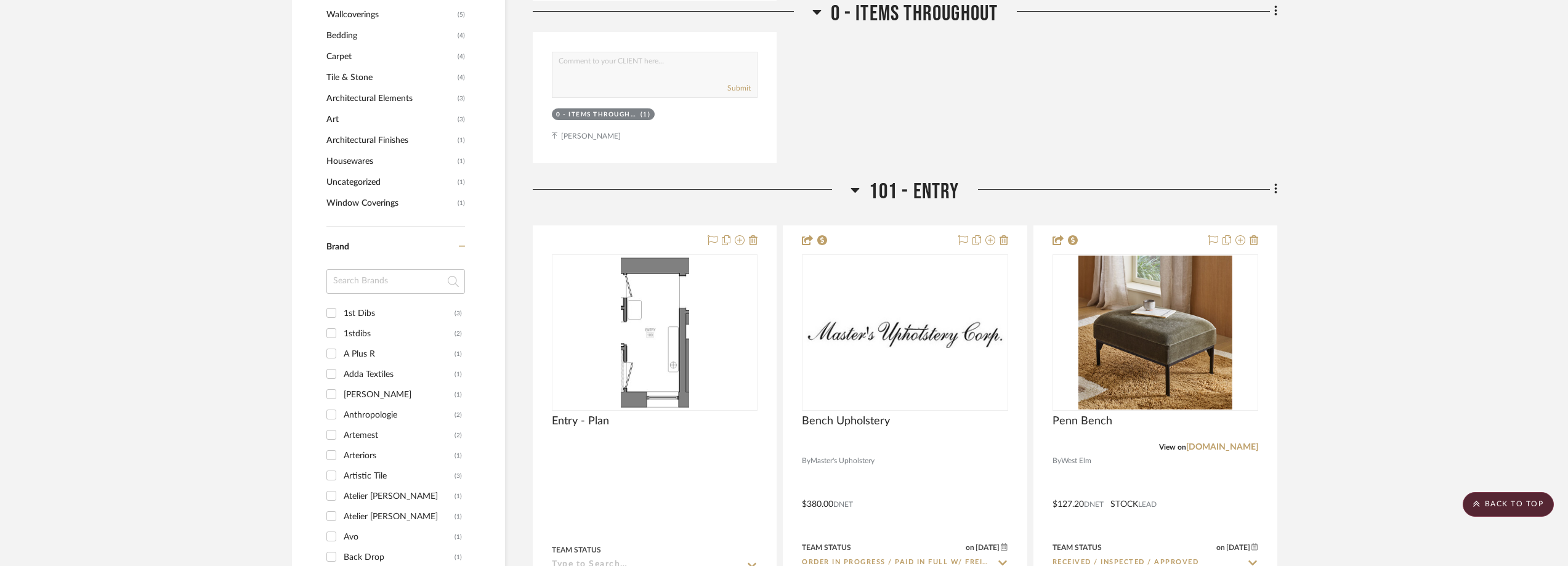
click at [365, 288] on input at bounding box center [396, 281] width 139 height 25
type input "leat"
click at [381, 309] on div "Leatherology" at bounding box center [399, 313] width 111 height 19
click at [341, 309] on input "Leatherology (2)" at bounding box center [331, 312] width 19 height 19
checkbox input "true"
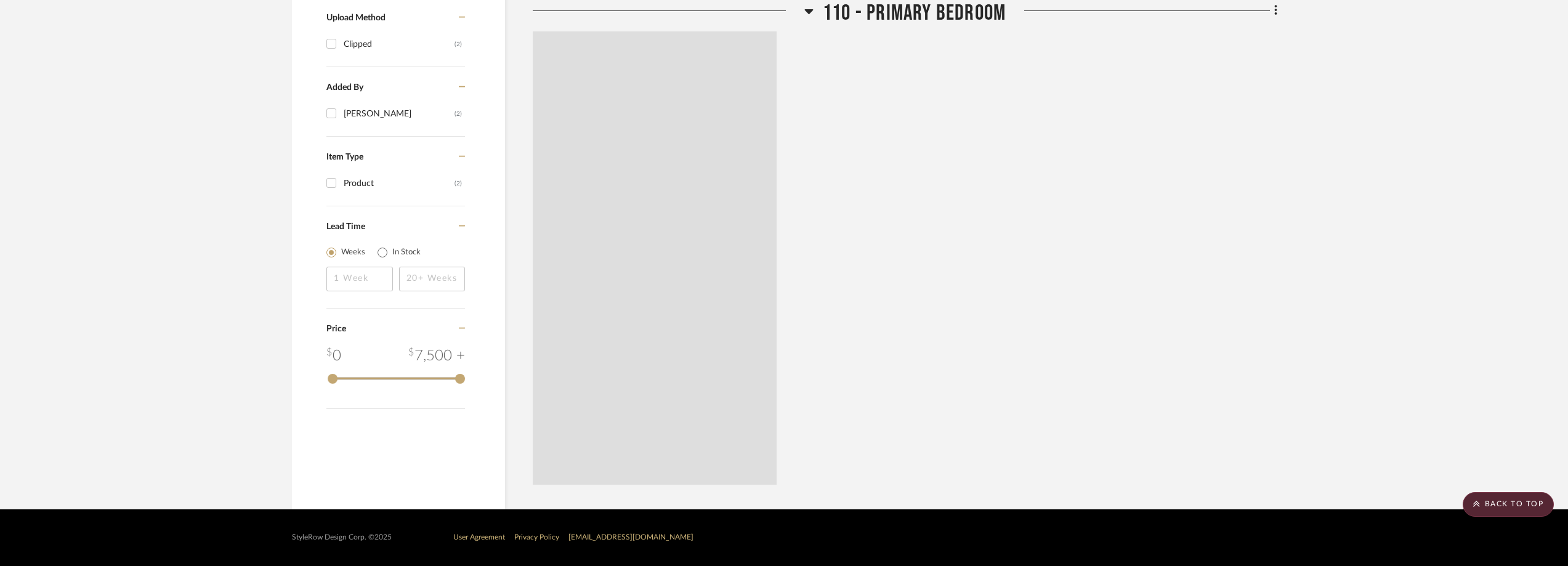
scroll to position [0, 0]
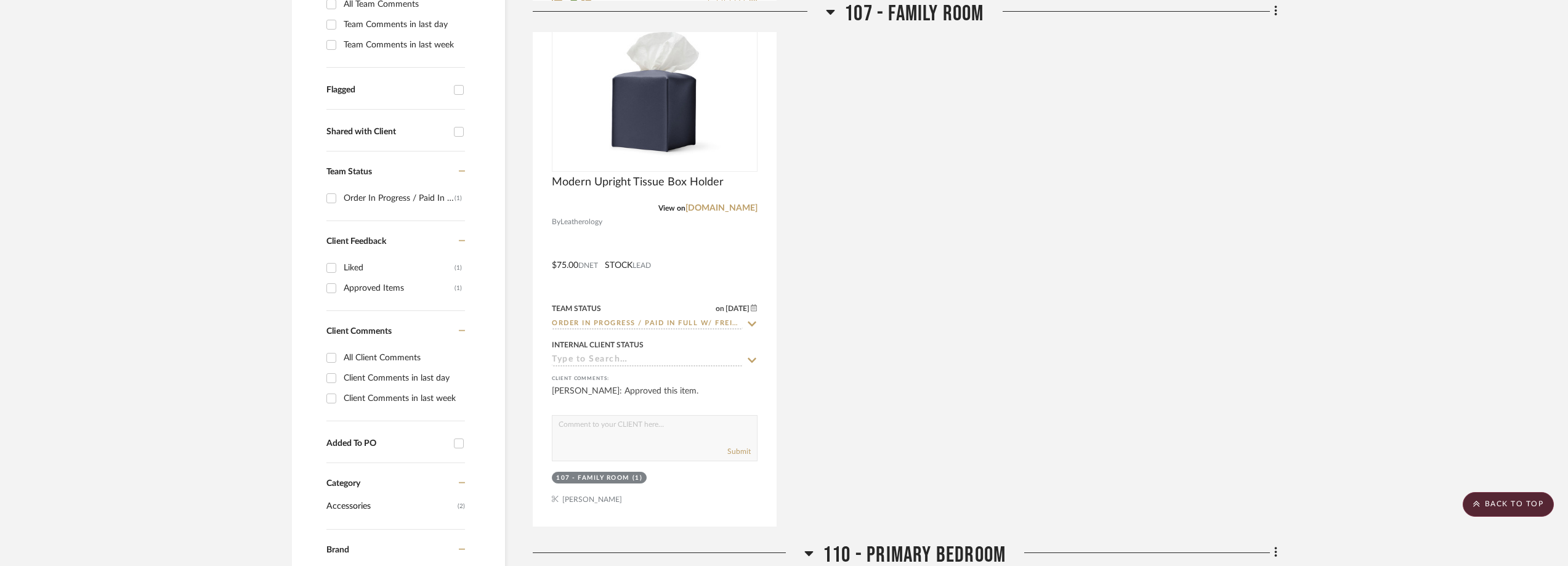
scroll to position [342, 0]
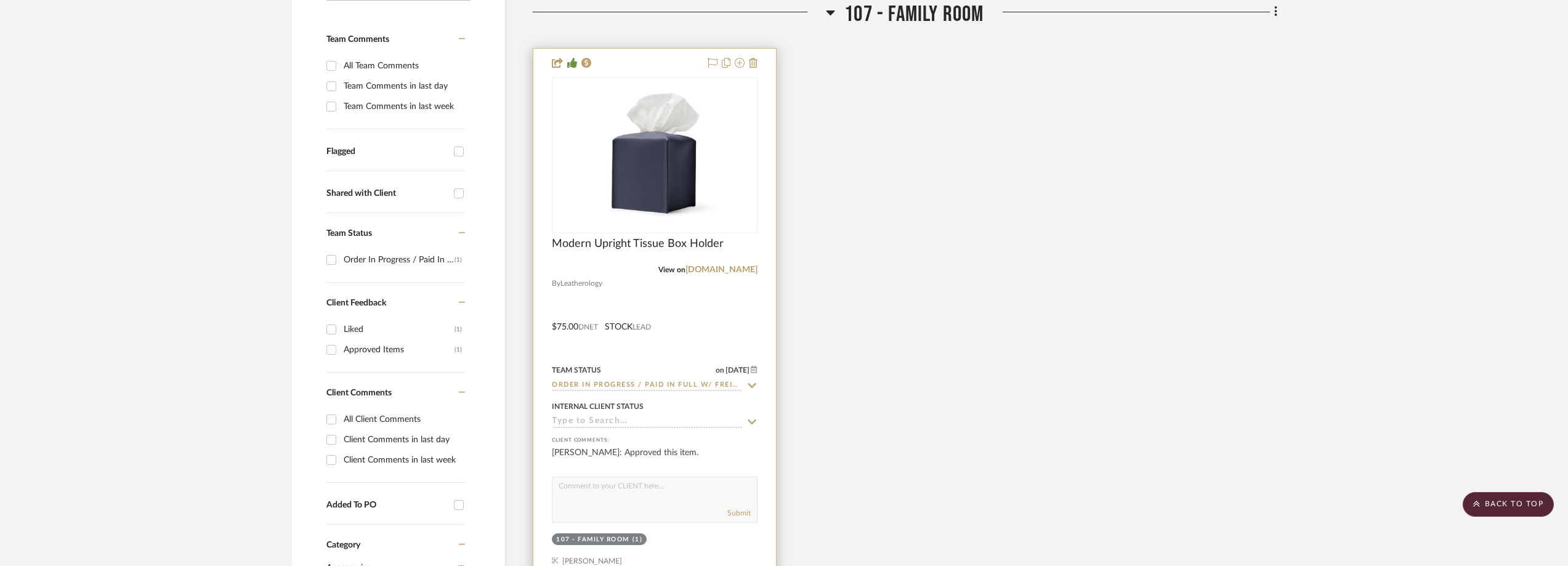
click at [747, 387] on icon at bounding box center [752, 385] width 11 height 10
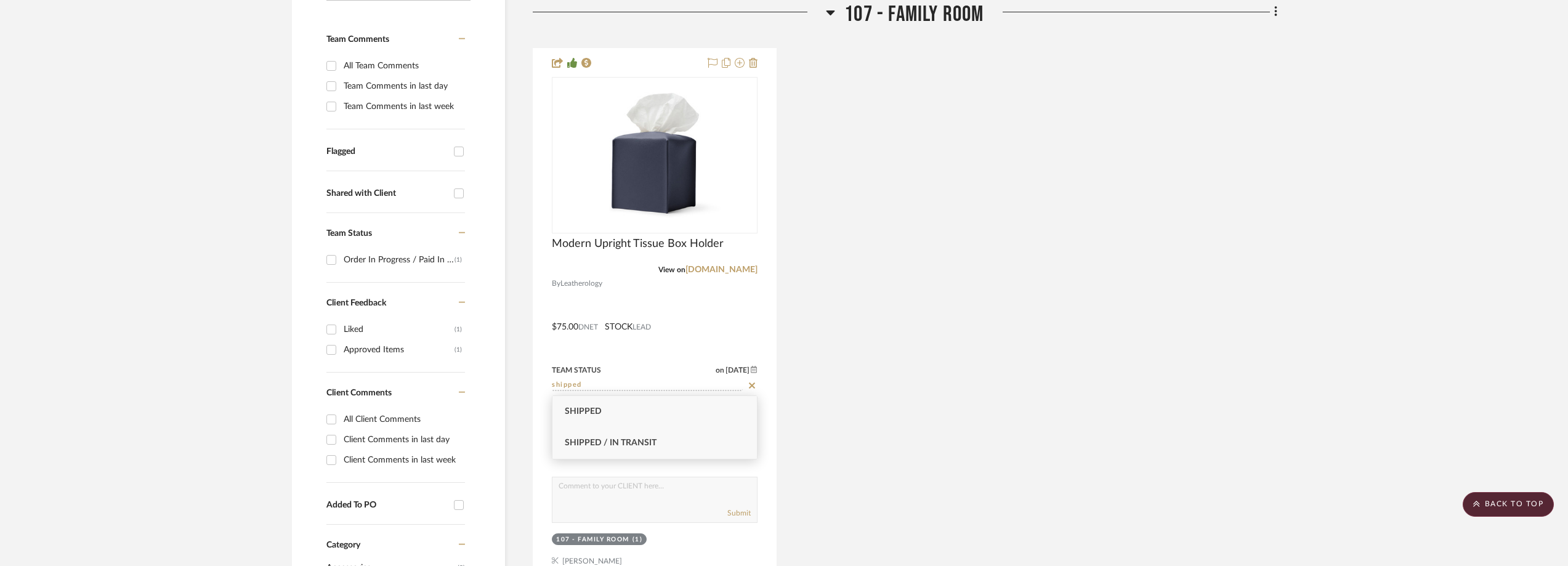
type input "shipped"
click at [704, 434] on div "Shipped / In Transit" at bounding box center [654, 443] width 204 height 31
type input "8/26/2025"
type input "Shipped / In Transit"
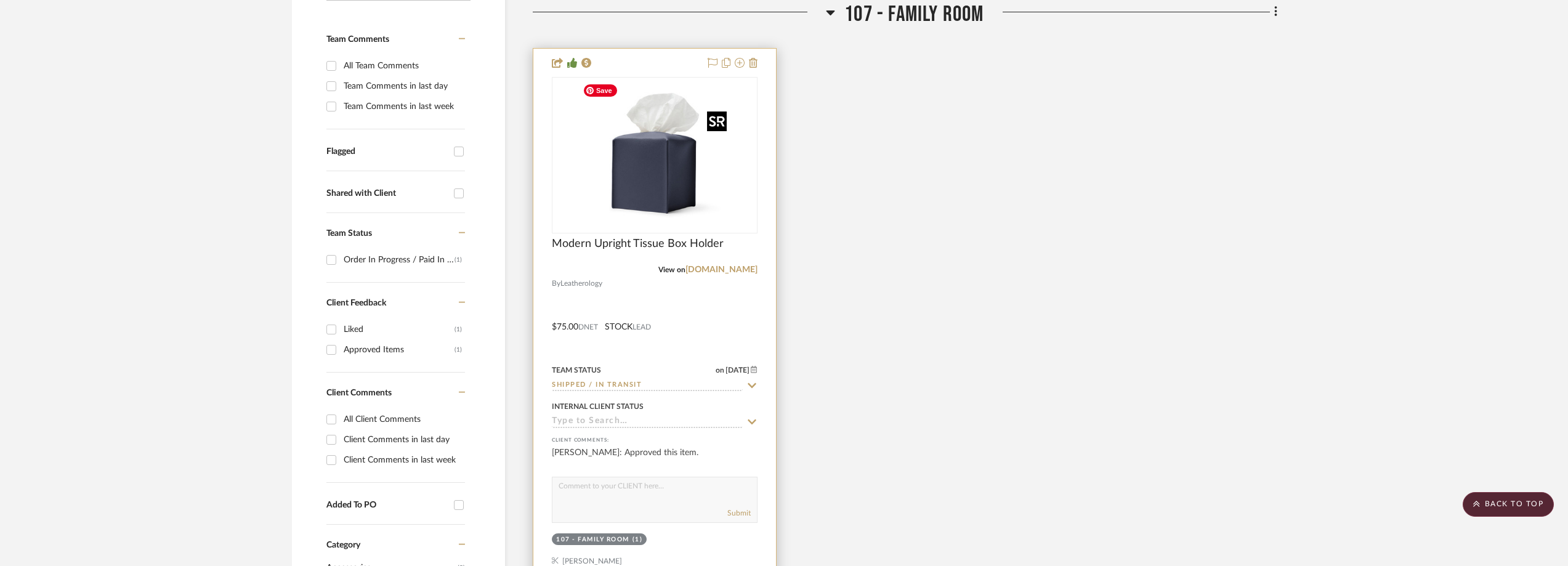
click at [0, 0] on img at bounding box center [0, 0] width 0 height 0
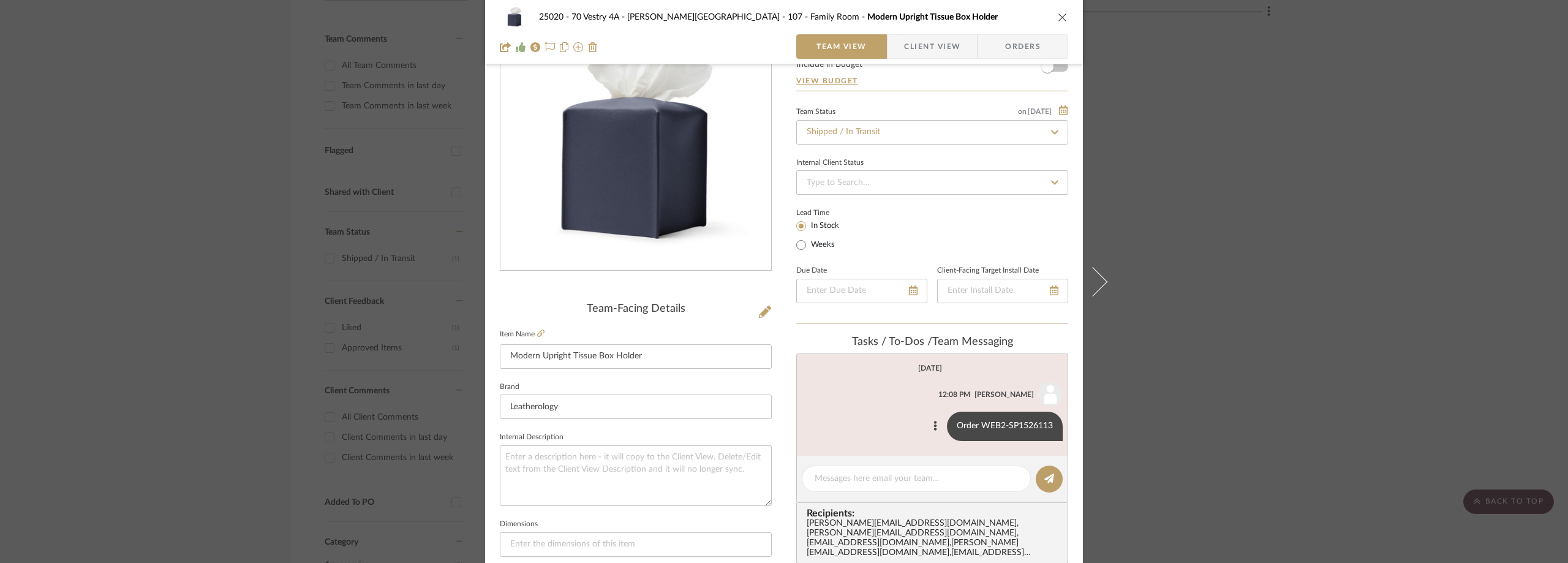
scroll to position [123, 0]
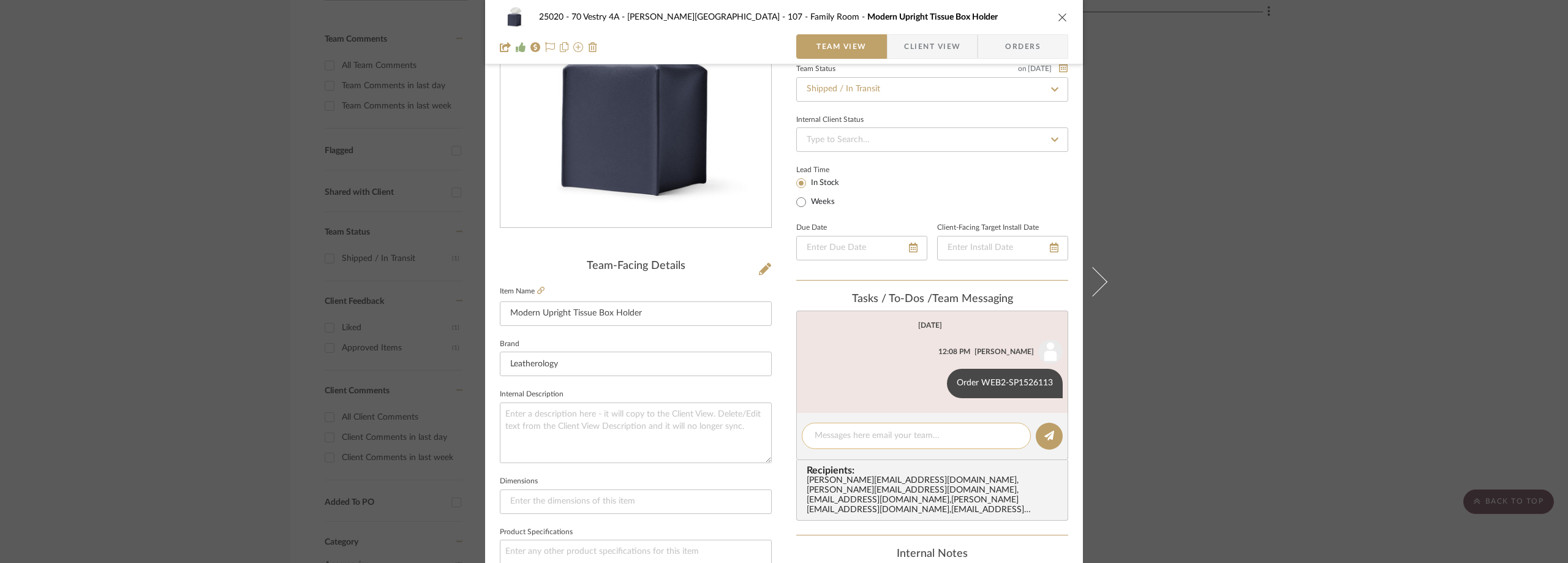
click at [872, 425] on div at bounding box center [916, 436] width 229 height 26
click at [875, 434] on textarea at bounding box center [916, 436] width 203 height 13
paste textarea "420100139261290357483931688110"
type textarea "DHL Tracking: 420100139261290357483931688110"
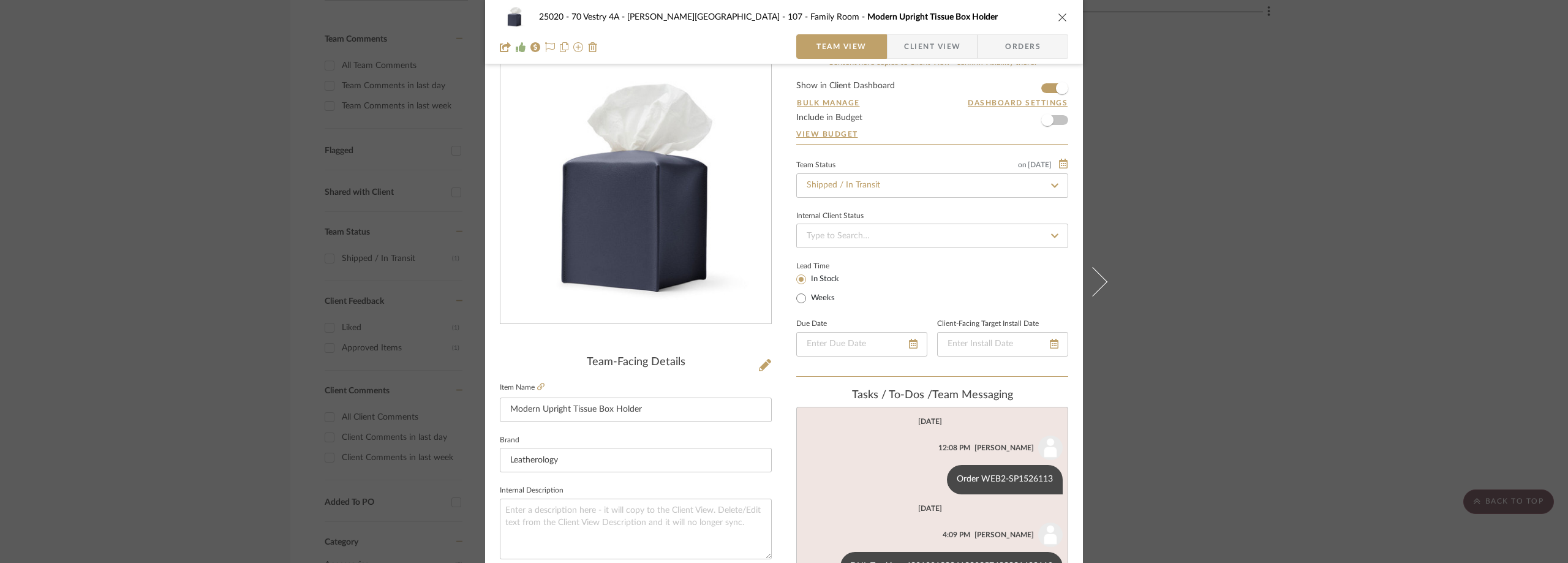
scroll to position [0, 0]
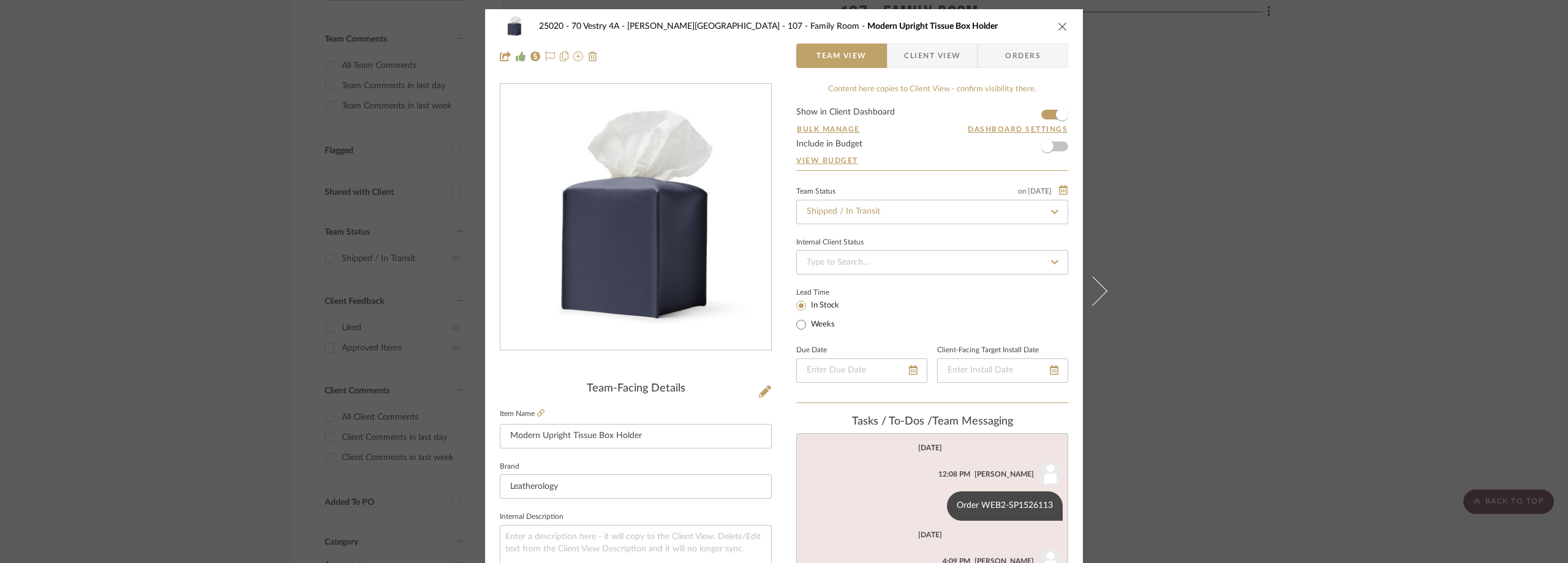
click at [1232, 198] on div "25020 - 70 Vestry 4A - Grant-Stanleigh 107 - Family Room Modern Upright Tissue …" at bounding box center [784, 281] width 1568 height 563
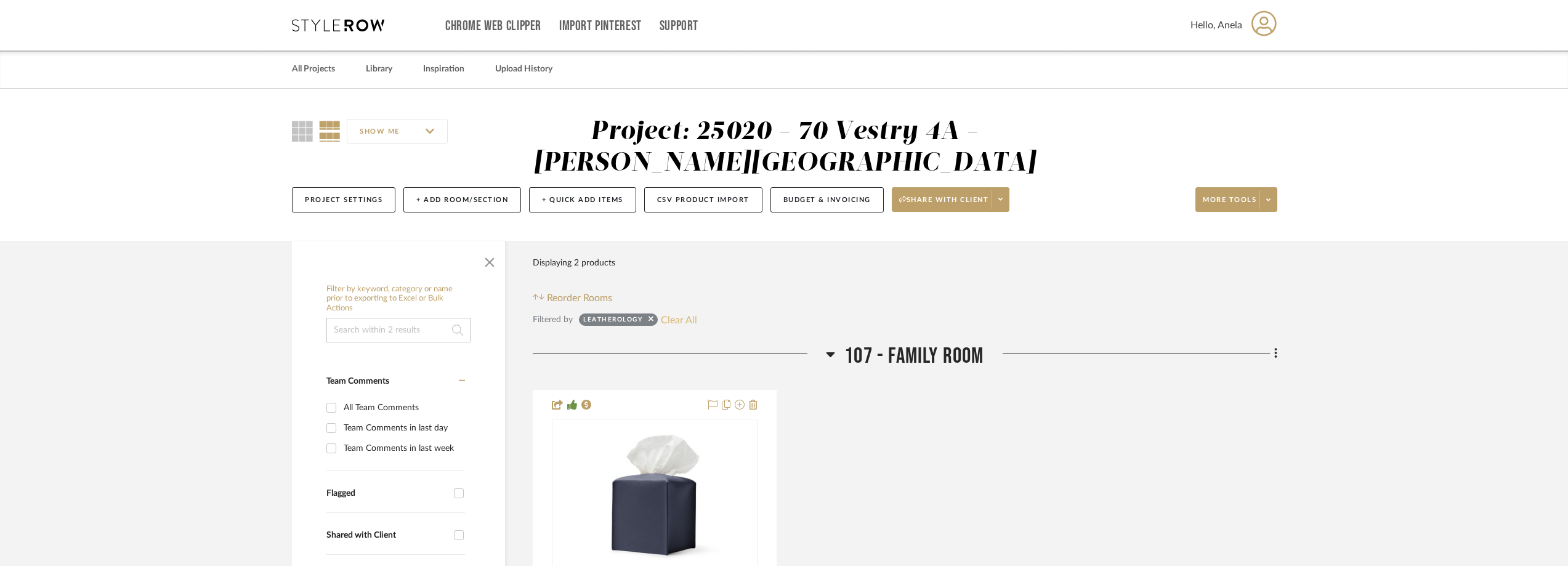
click at [684, 316] on button "Clear All" at bounding box center [679, 319] width 36 height 16
checkbox input "false"
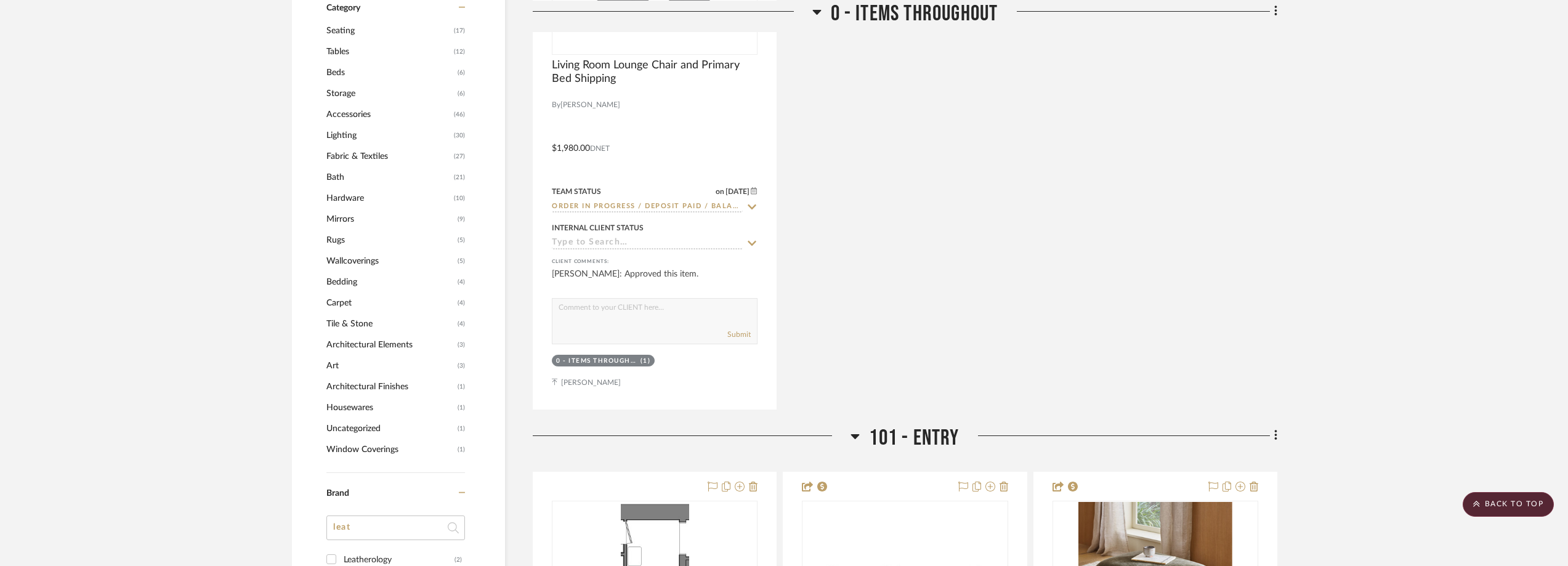
scroll to position [1231, 0]
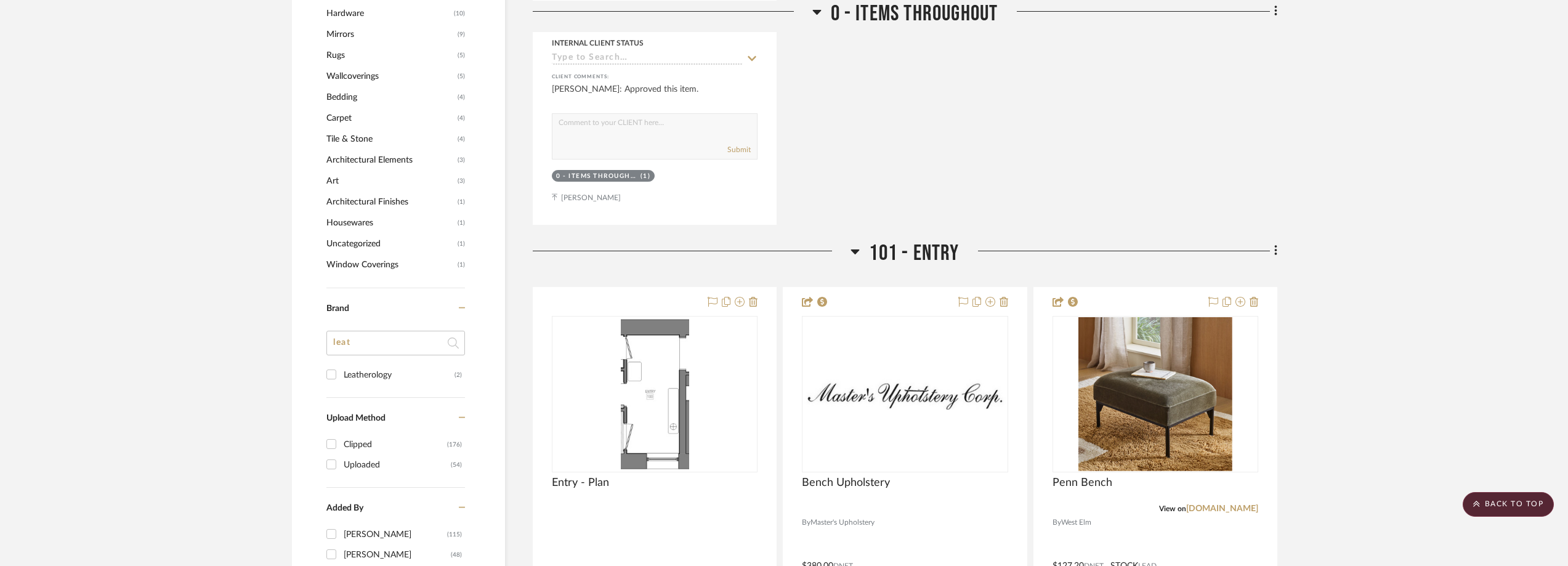
click at [309, 339] on div "Filter by keyword, category or name prior to exporting to Excel or Bulk Actions…" at bounding box center [398, 10] width 213 height 1925
type input "u"
type input "bull"
click at [339, 371] on input "Bull in China Shop (1)" at bounding box center [331, 374] width 19 height 19
checkbox input "true"
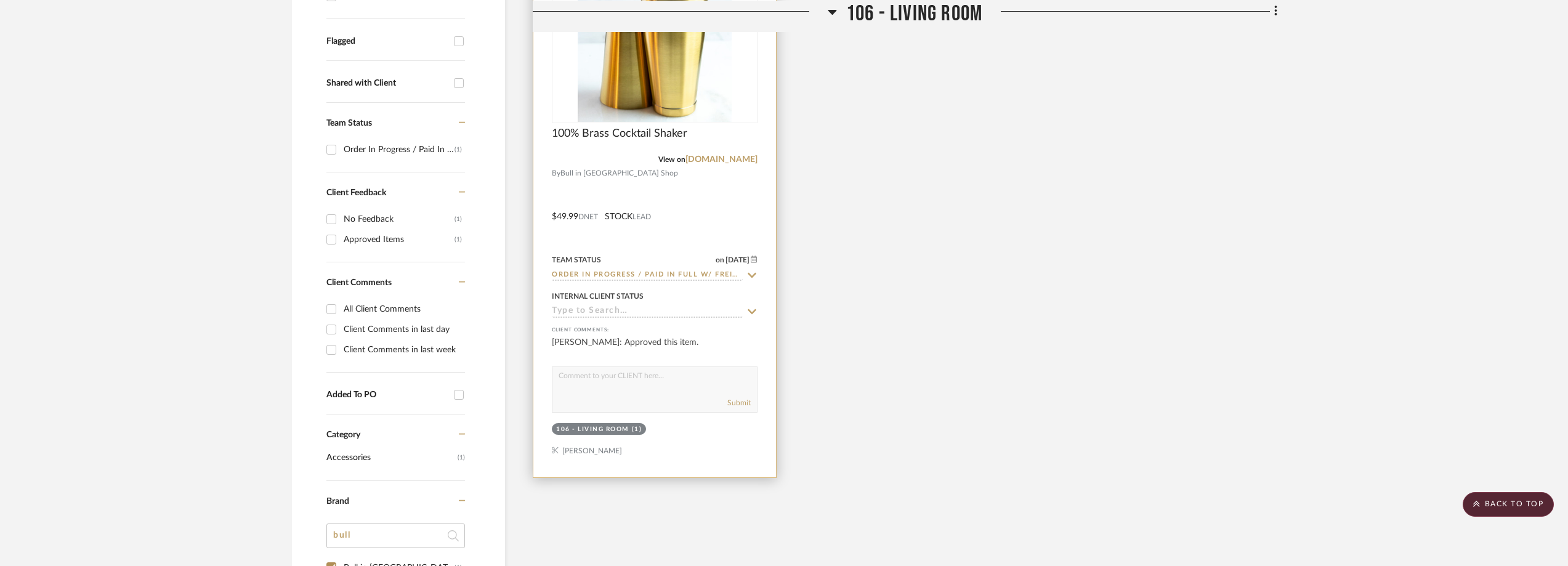
scroll to position [267, 0]
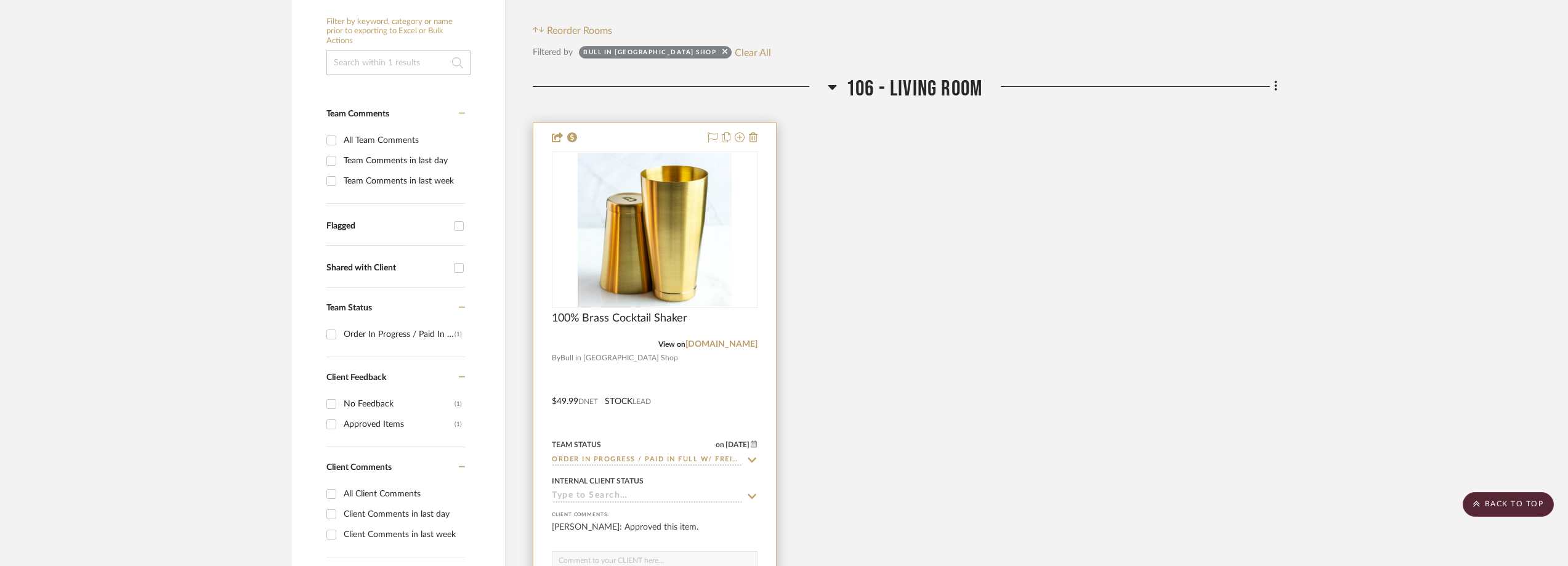
click at [753, 457] on icon at bounding box center [752, 460] width 11 height 10
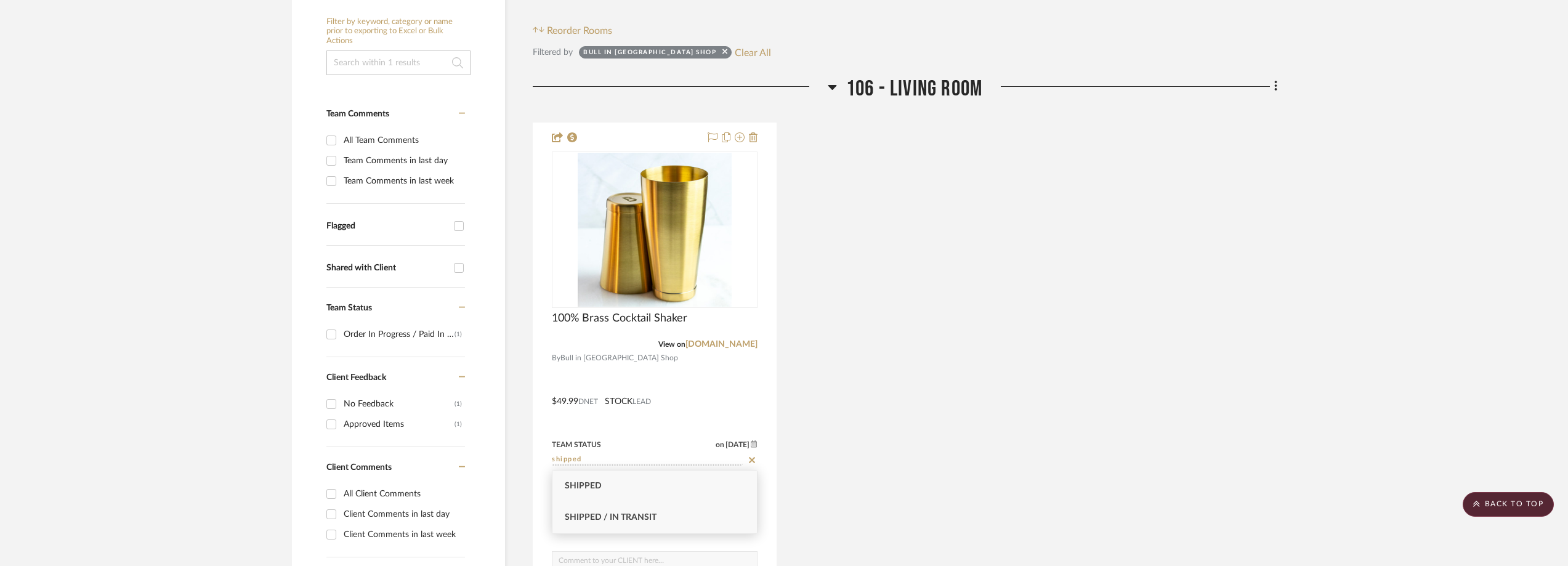
type input "shipped"
click at [677, 511] on div "Shipped / In Transit" at bounding box center [654, 517] width 204 height 31
type input "8/26/2025"
type input "Shipped / In Transit"
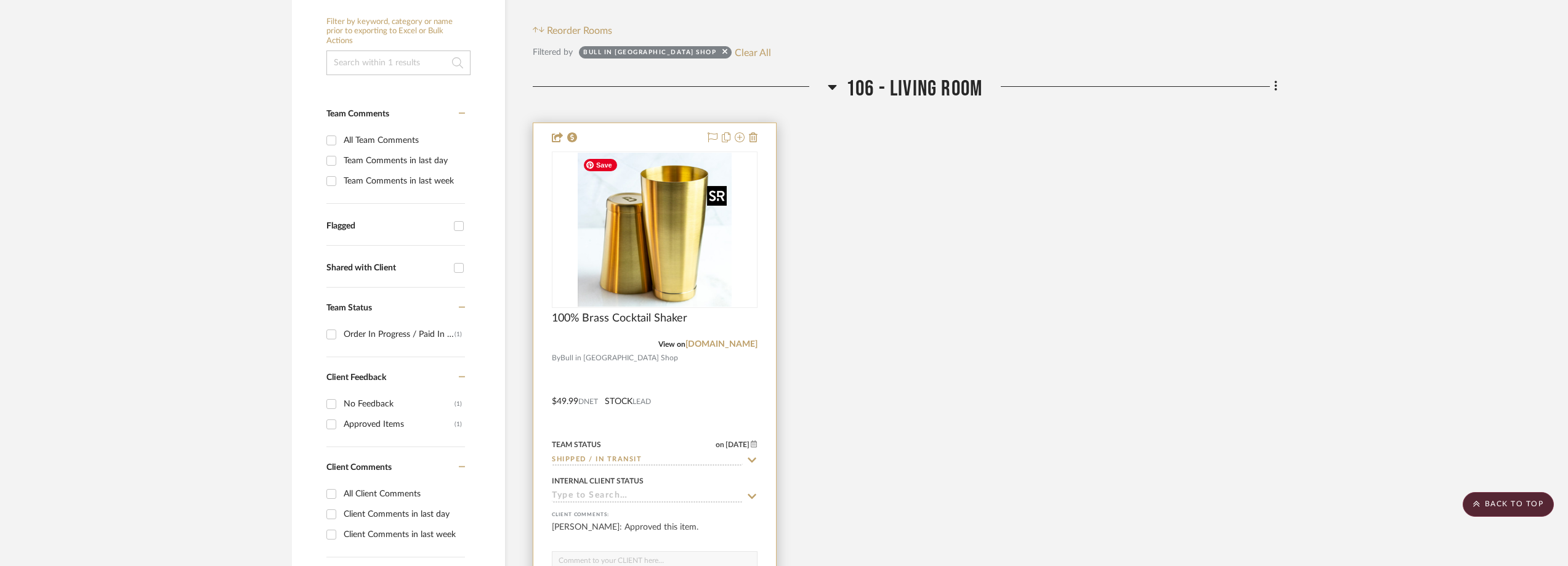
click at [0, 0] on img at bounding box center [0, 0] width 0 height 0
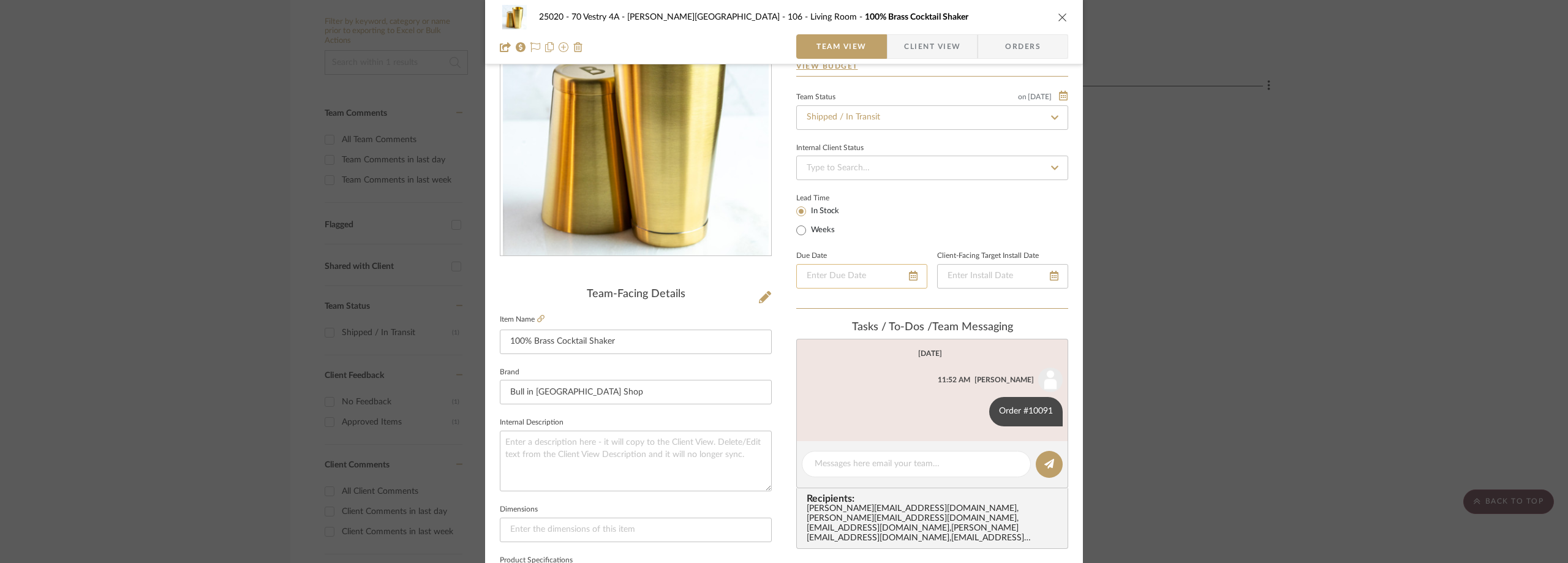
scroll to position [184, 0]
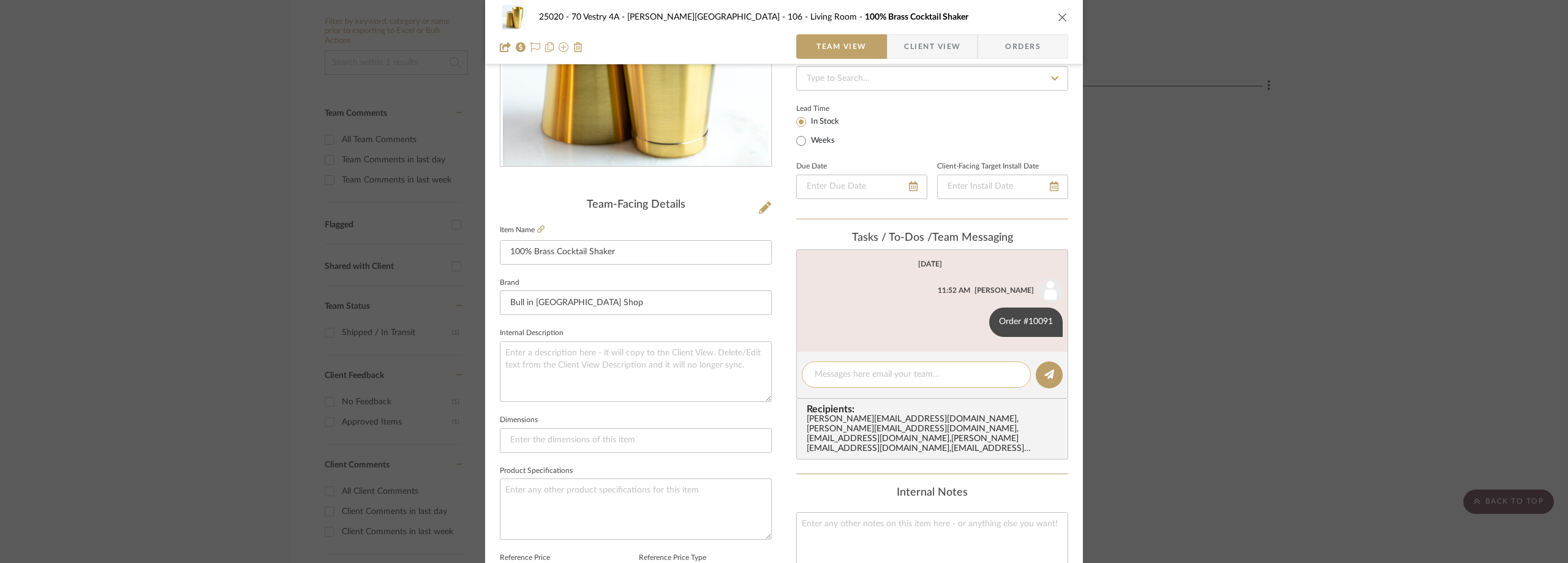
click at [859, 378] on textarea at bounding box center [916, 374] width 203 height 13
paste textarea "1ZJ74F34YW61624939"
type textarea "UPS Tracking: 1ZJ74F34YW61624939"
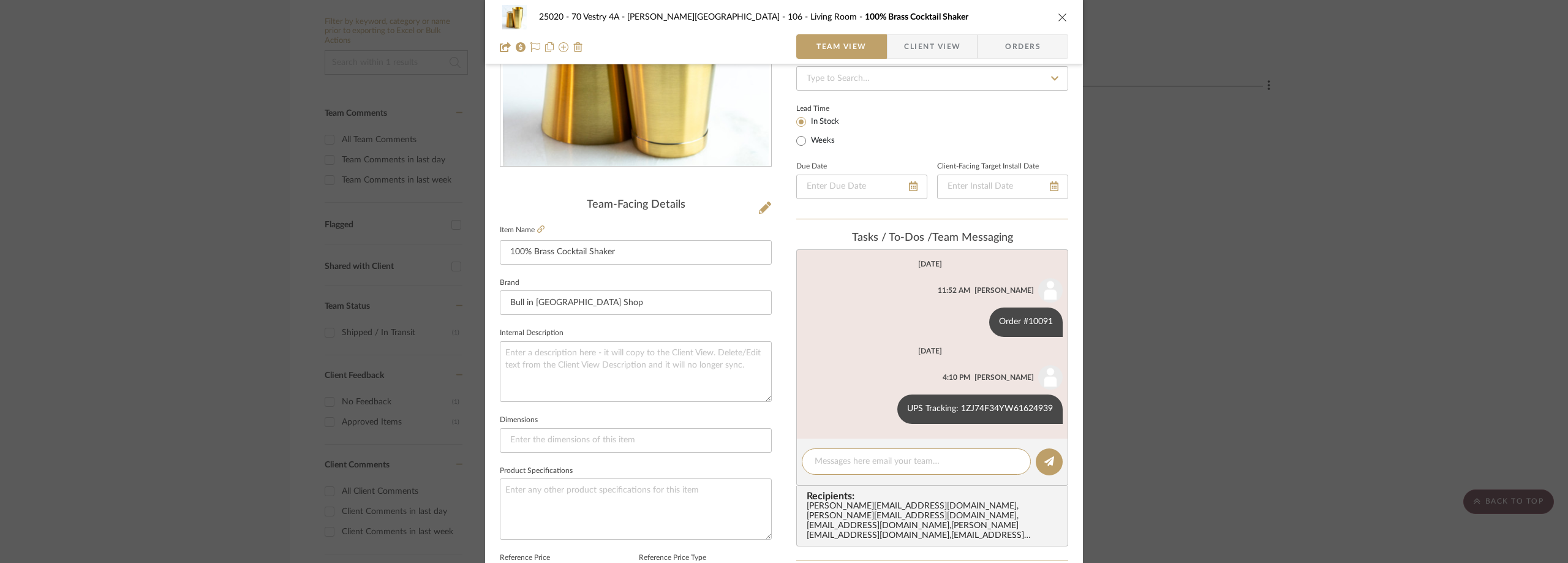
click at [165, 214] on div "25020 - 70 Vestry 4A - Grant-Stanleigh 106 - Living Room 100% Brass Cocktail Sh…" at bounding box center [784, 281] width 1568 height 563
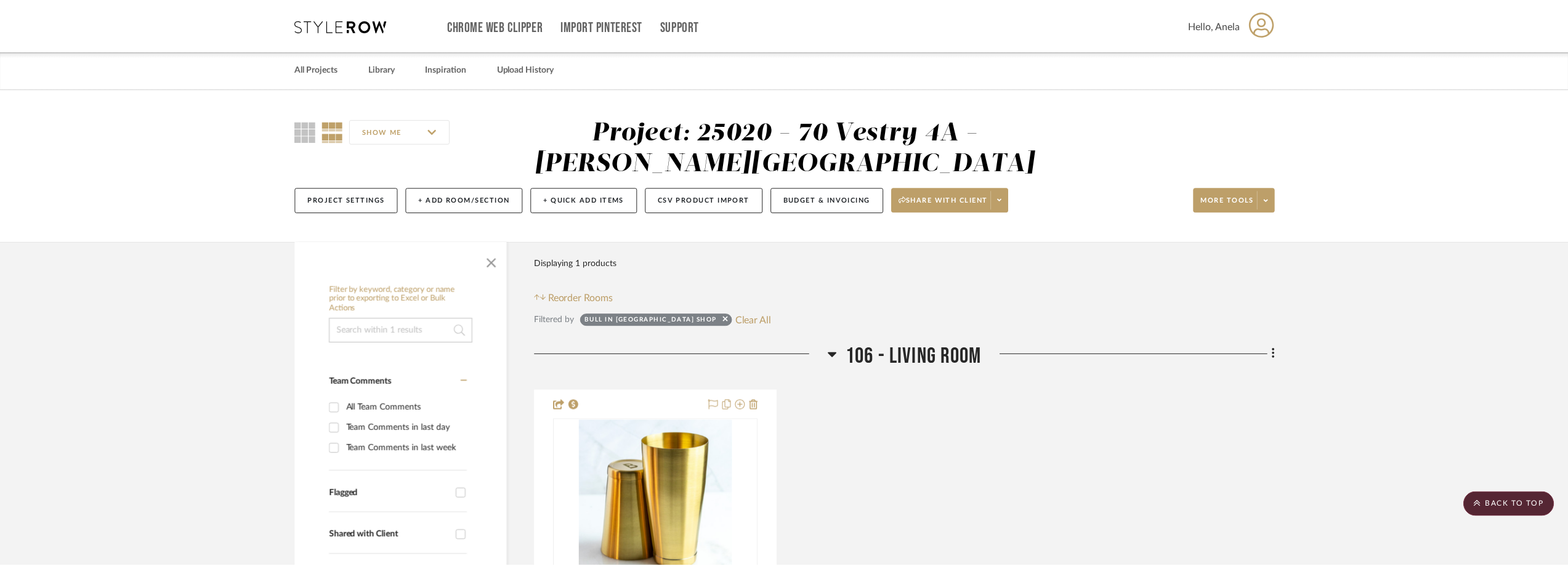
scroll to position [267, 0]
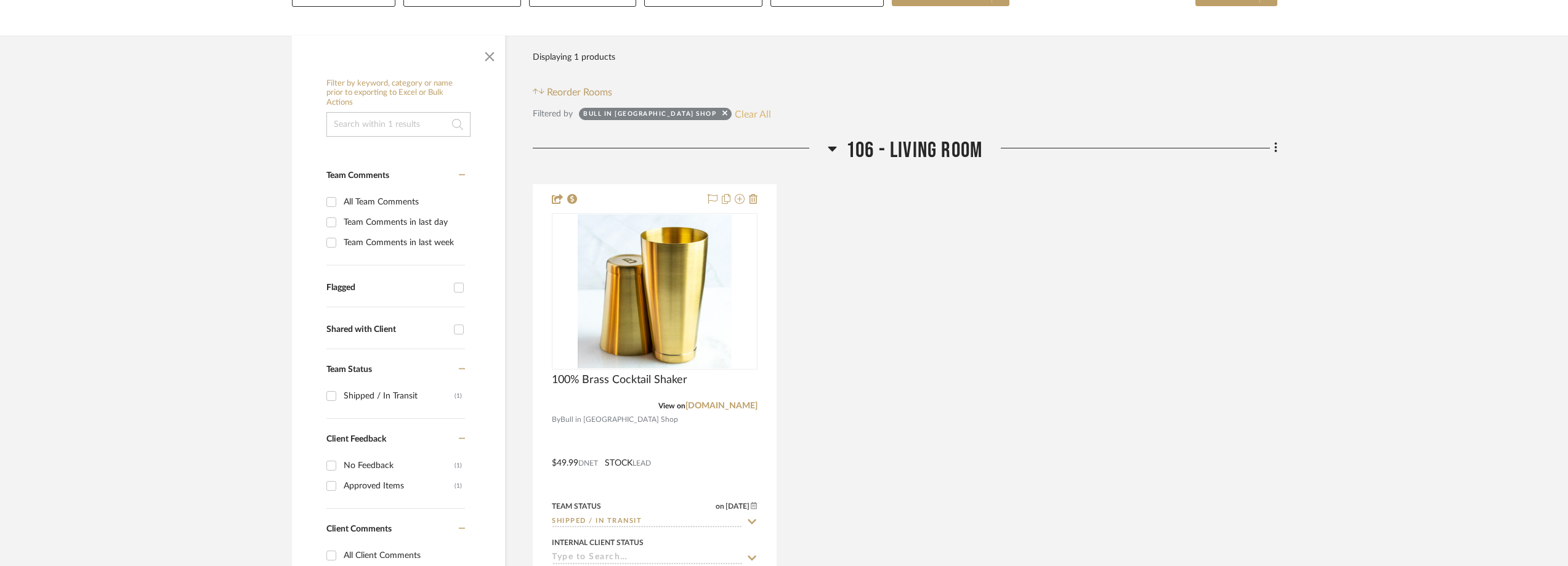
click at [735, 116] on button "Clear All" at bounding box center [753, 114] width 36 height 16
checkbox input "false"
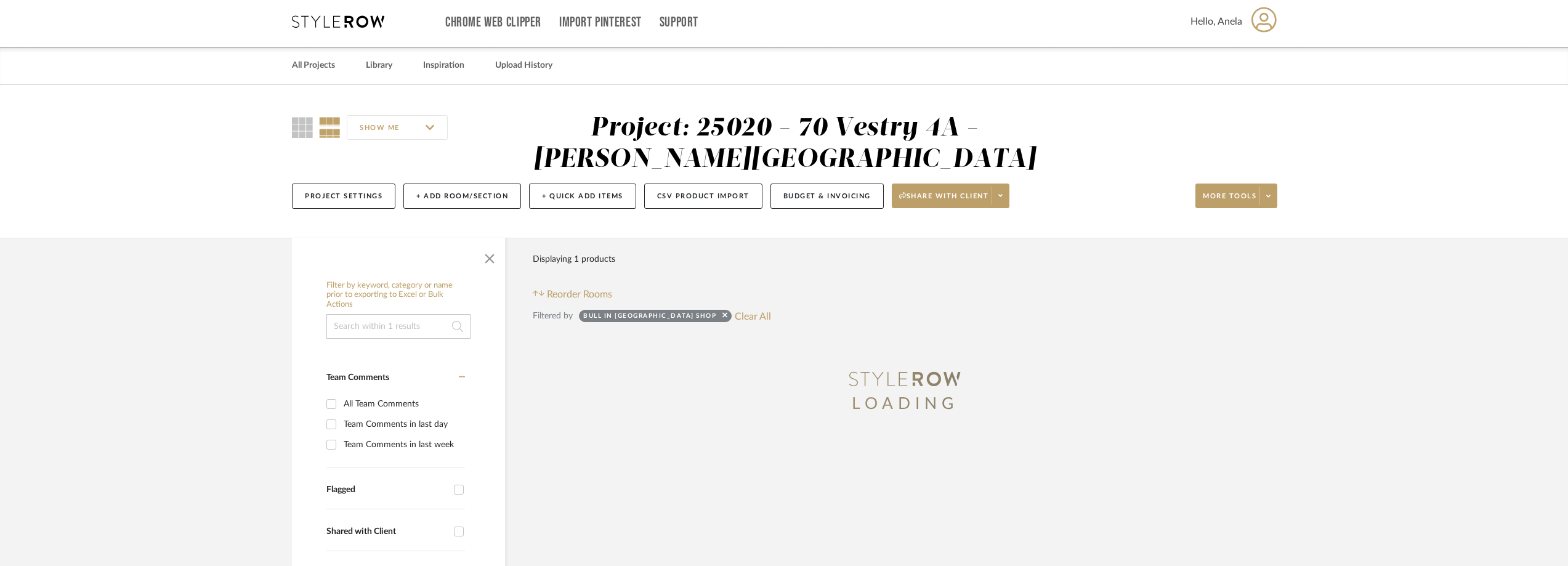
scroll to position [0, 0]
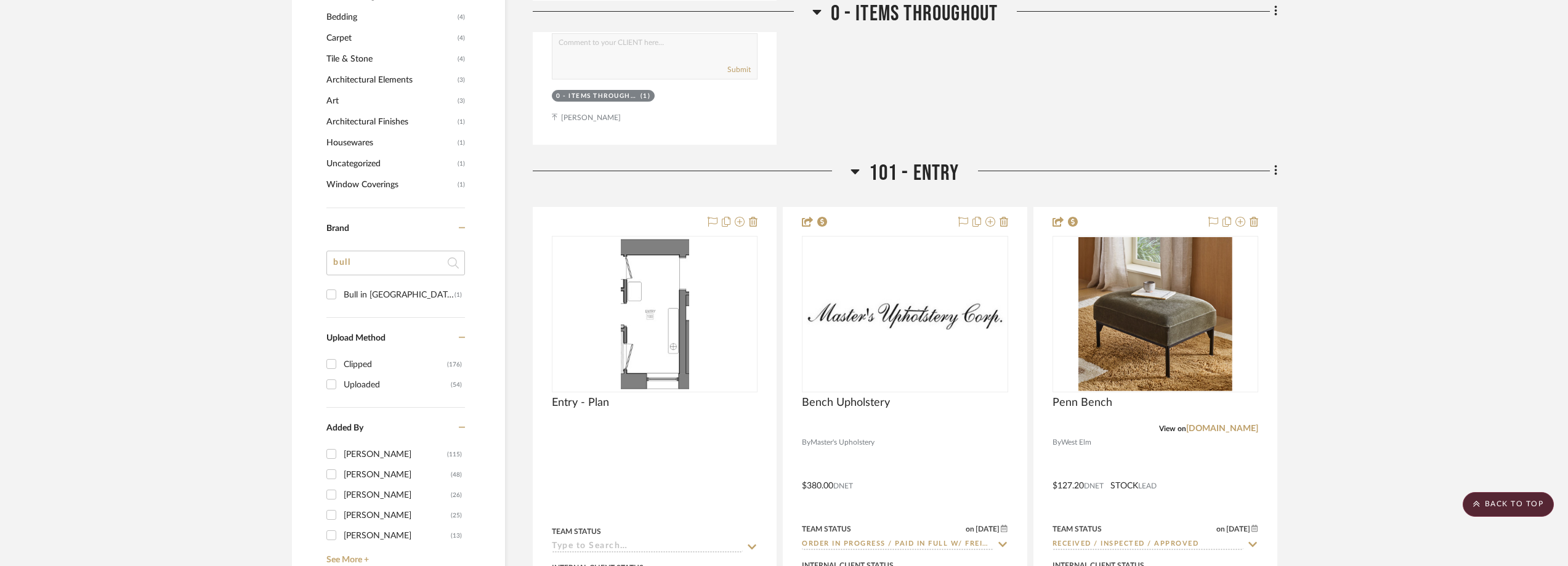
scroll to position [1354, 0]
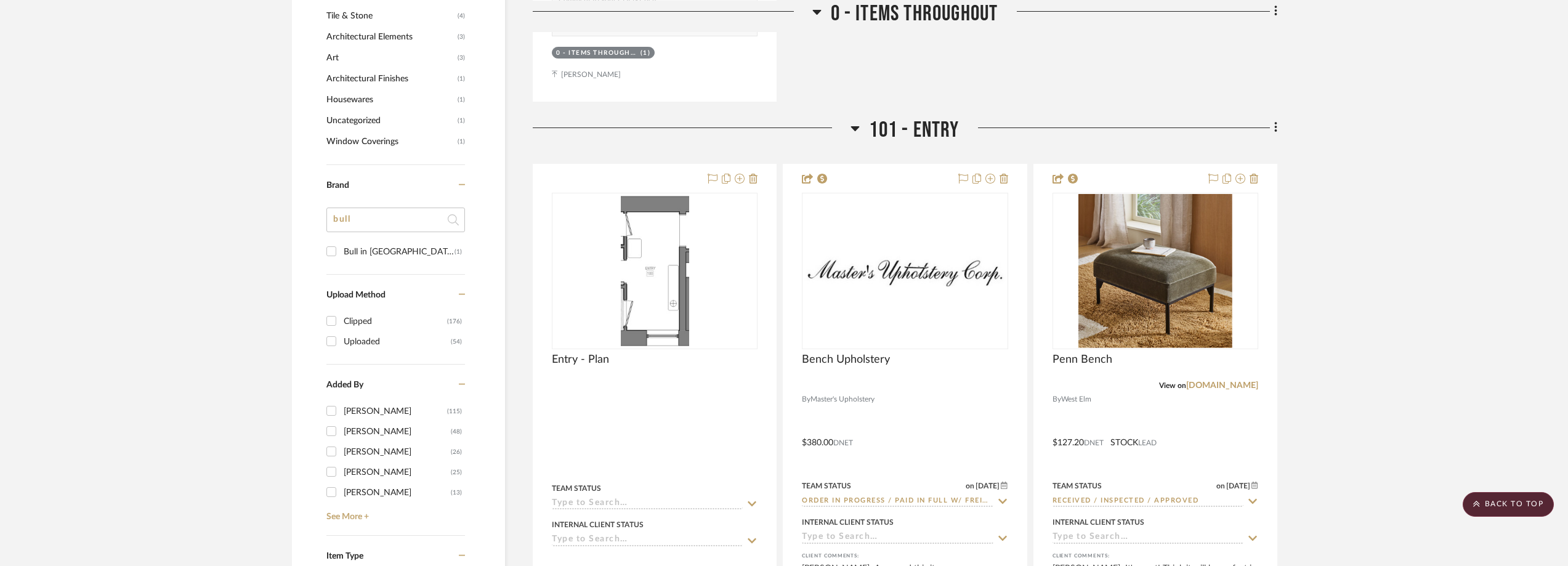
drag, startPoint x: 392, startPoint y: 209, endPoint x: 333, endPoint y: 211, distance: 59.0
click at [333, 211] on input "bull" at bounding box center [396, 220] width 139 height 25
type input "titch"
click at [401, 272] on div "Stitchroom" at bounding box center [399, 272] width 111 height 19
click at [341, 272] on input "Stitchroom (3)" at bounding box center [331, 272] width 19 height 19
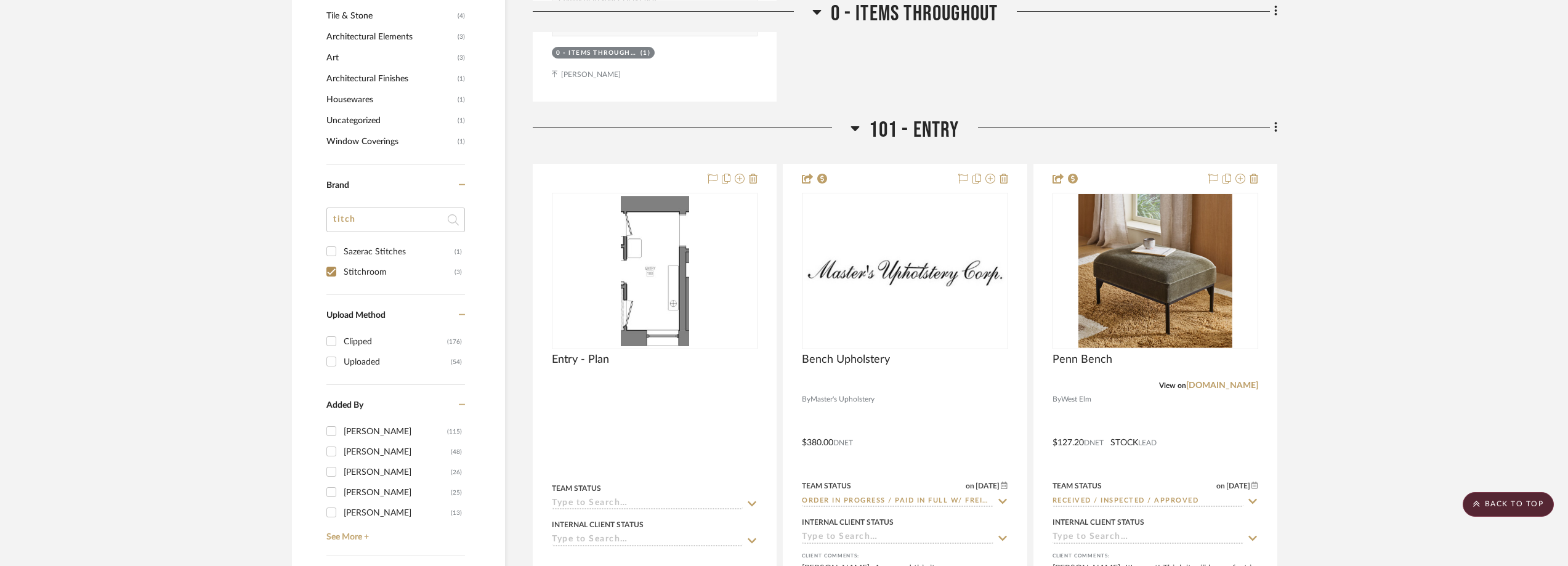
checkbox input "true"
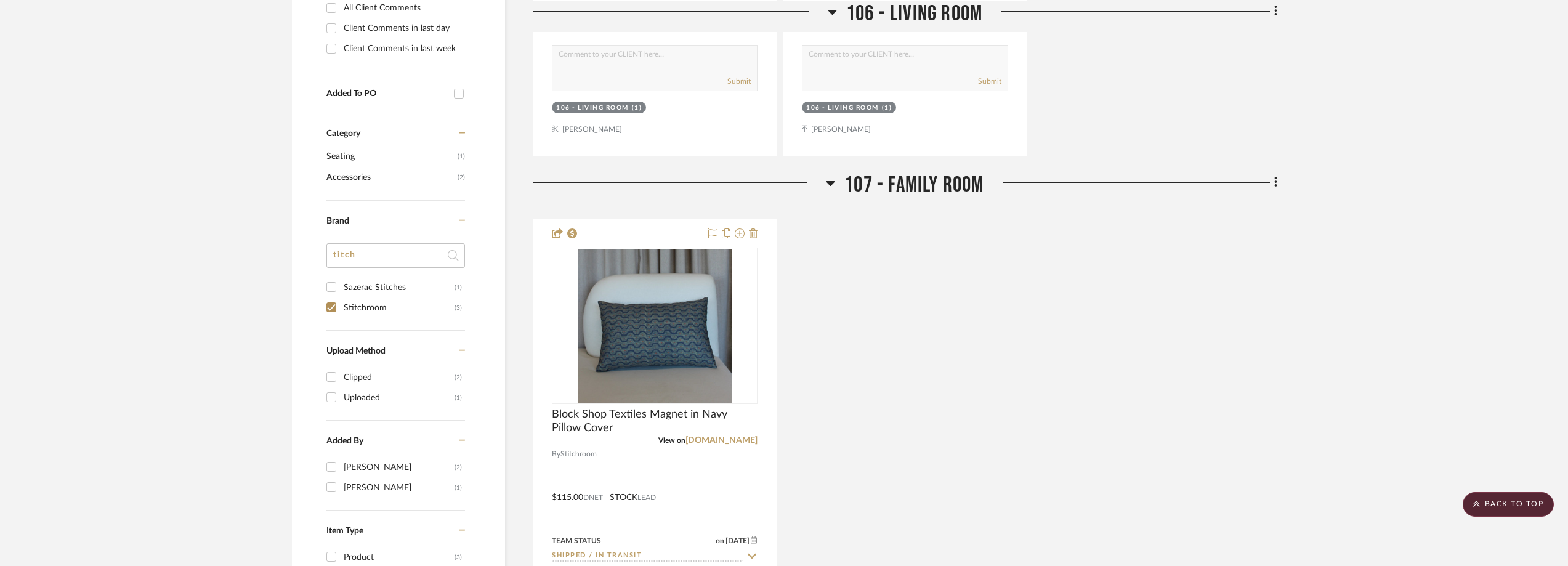
scroll to position [862, 0]
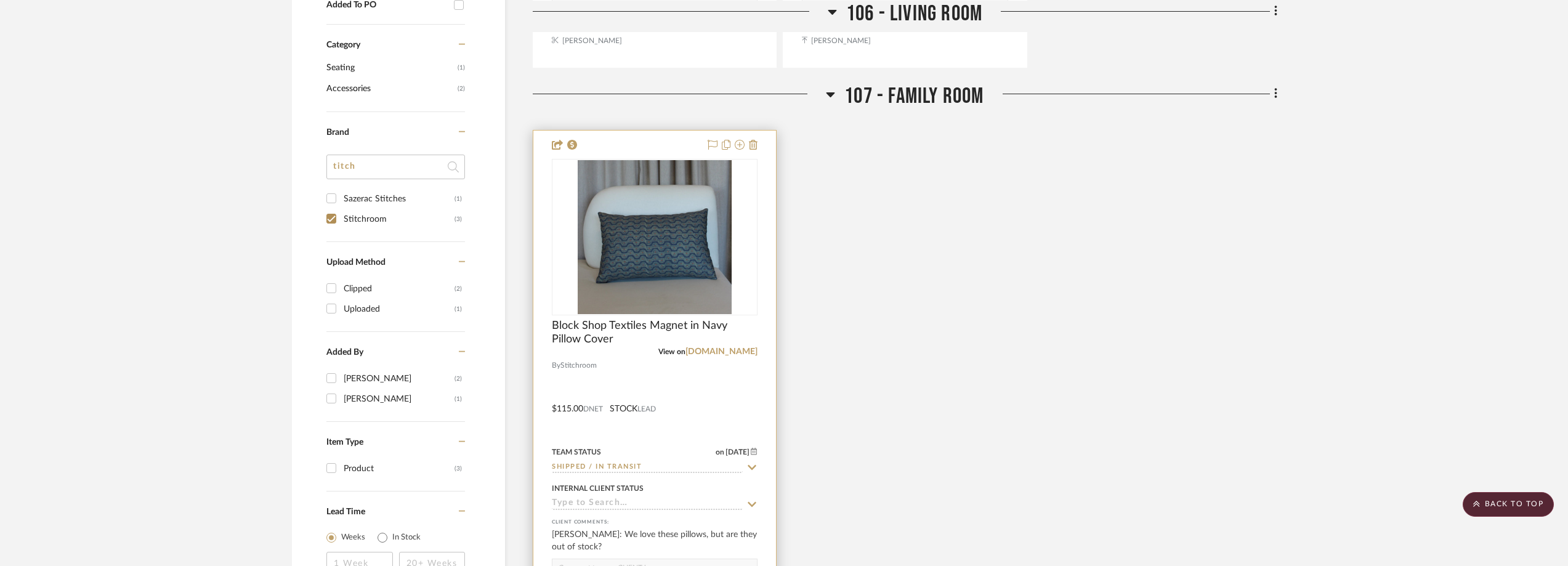
click at [751, 463] on icon at bounding box center [752, 467] width 11 height 10
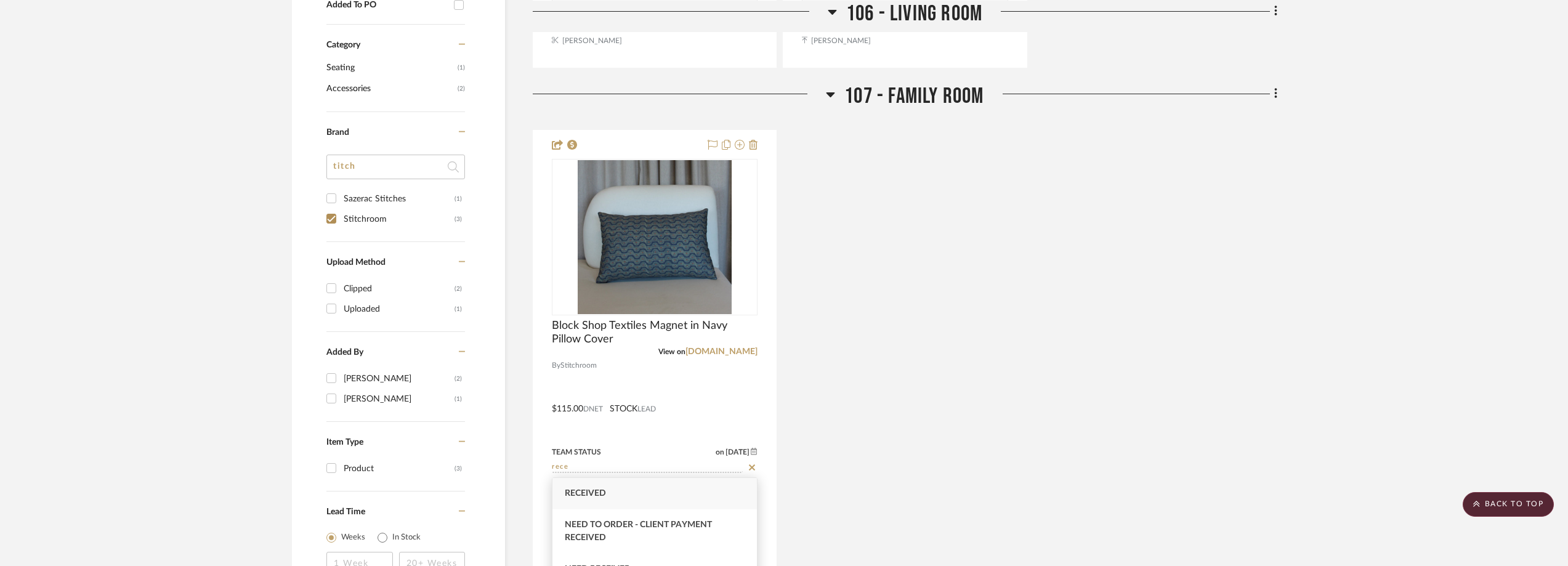
scroll to position [62, 0]
type input "rece"
click at [700, 535] on span "Received / Pending Inspection" at bounding box center [636, 538] width 141 height 8
type input "8/26/2025"
type input "Received / Pending Inspection"
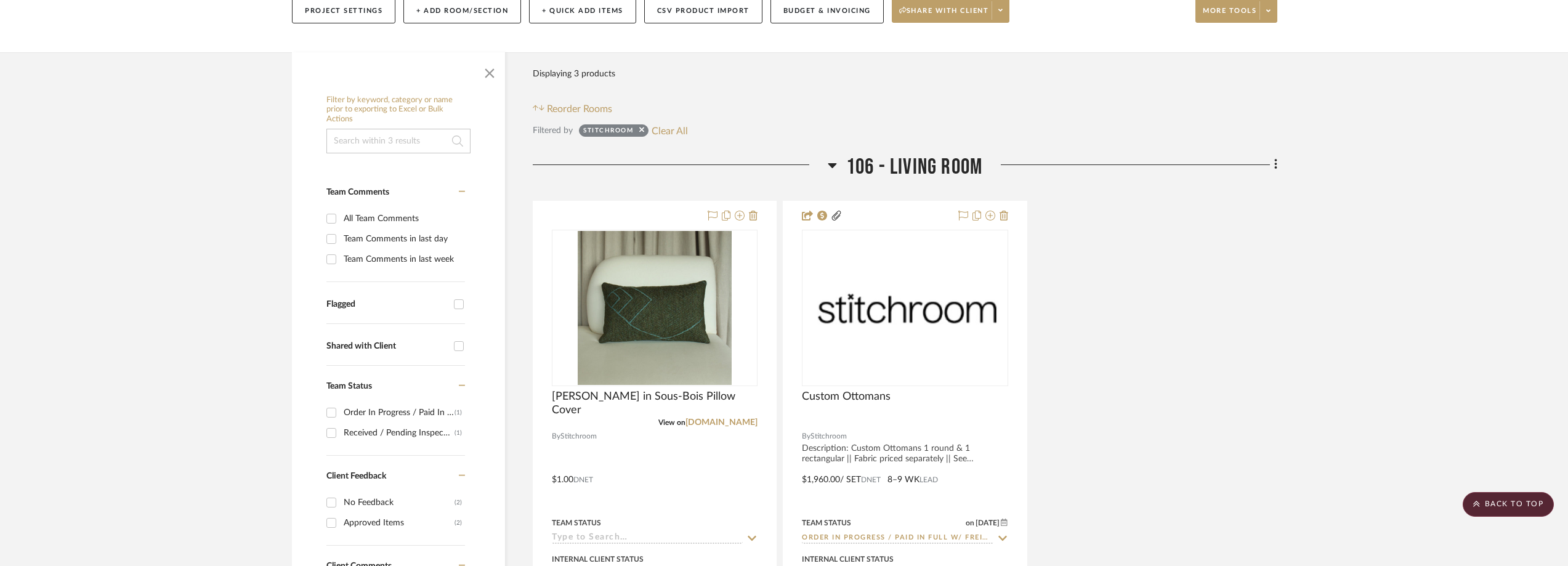
scroll to position [0, 0]
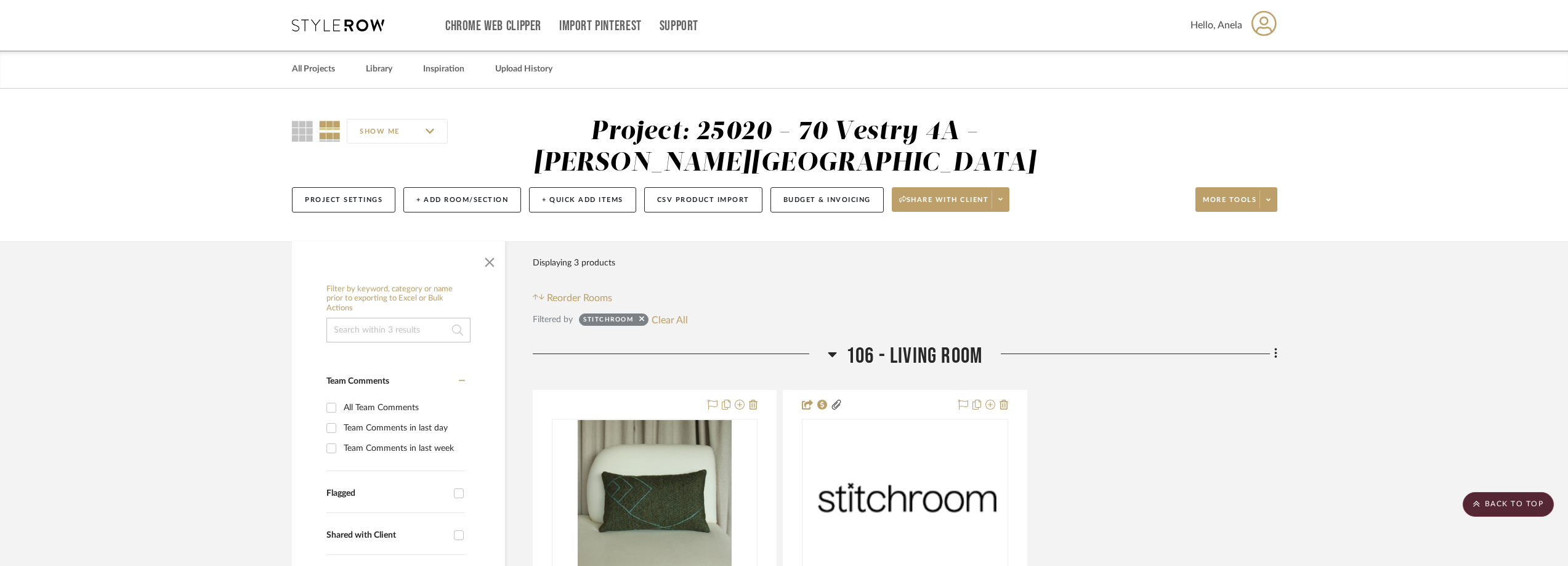
click at [341, 32] on div "Chrome Web Clipper Import Pinterest Support All Projects Library Inspiration Up…" at bounding box center [785, 25] width 986 height 51
click at [341, 30] on icon at bounding box center [338, 26] width 92 height 12
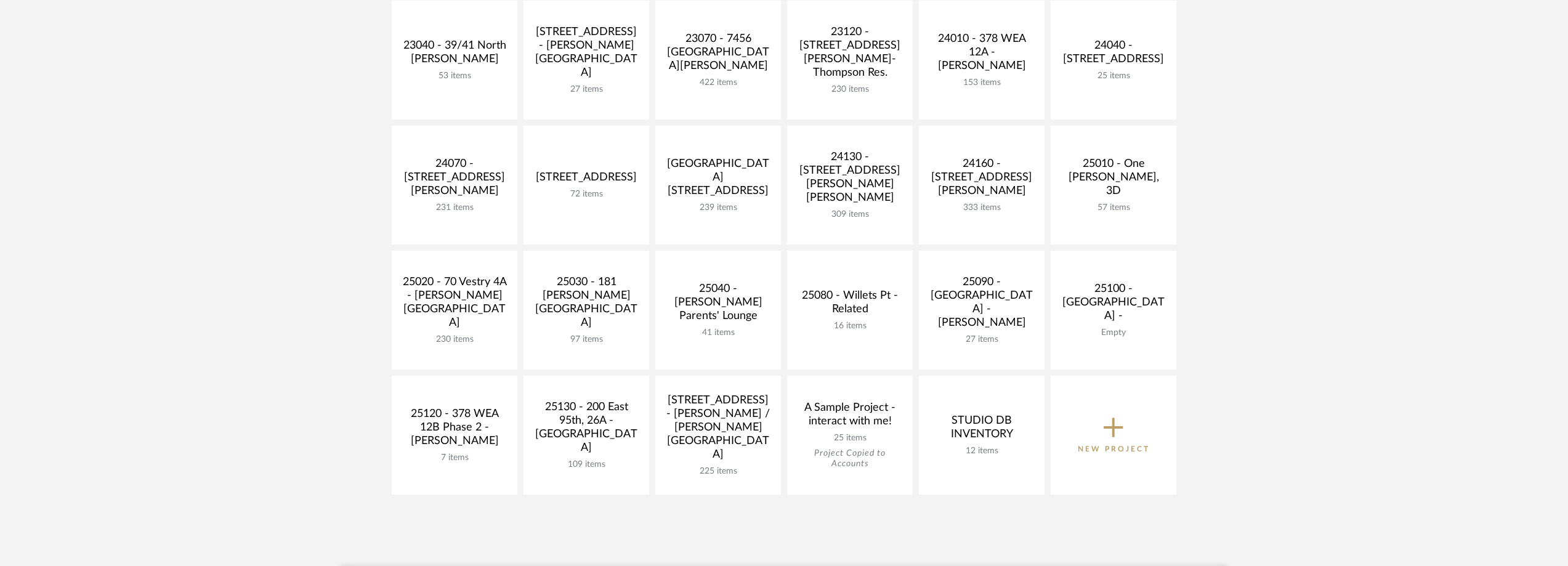
scroll to position [431, 0]
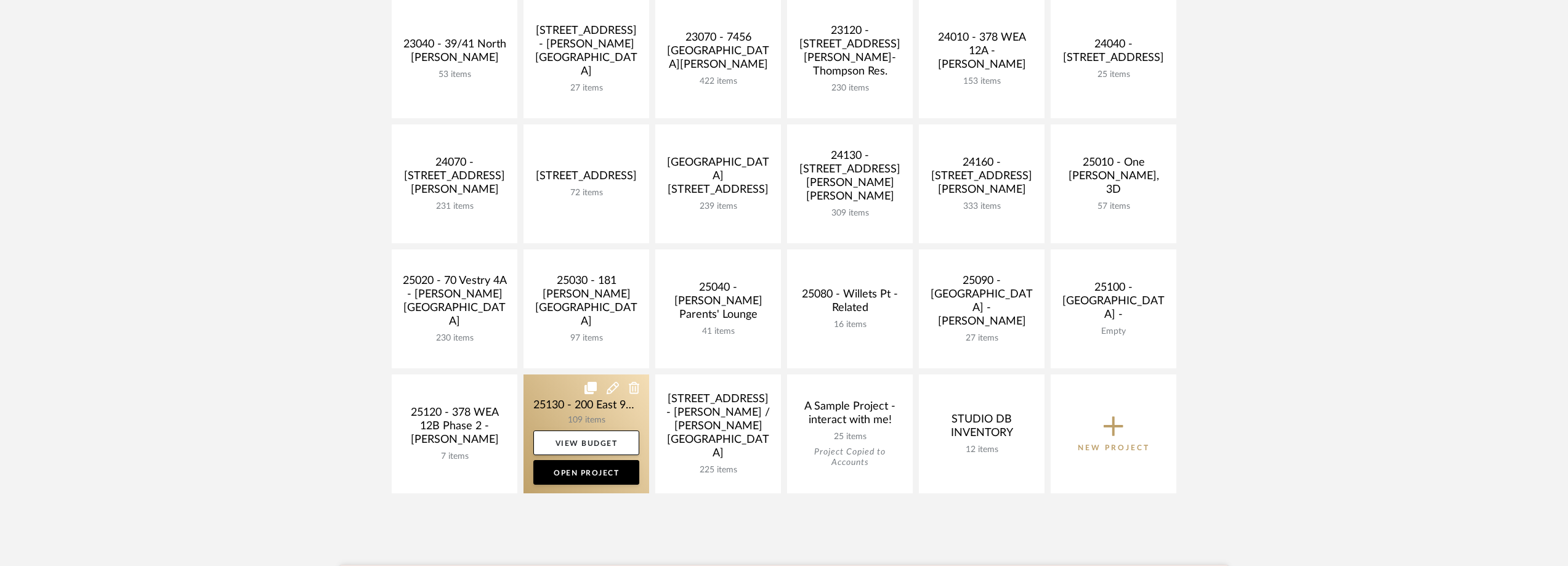
click at [564, 399] on link at bounding box center [586, 433] width 125 height 118
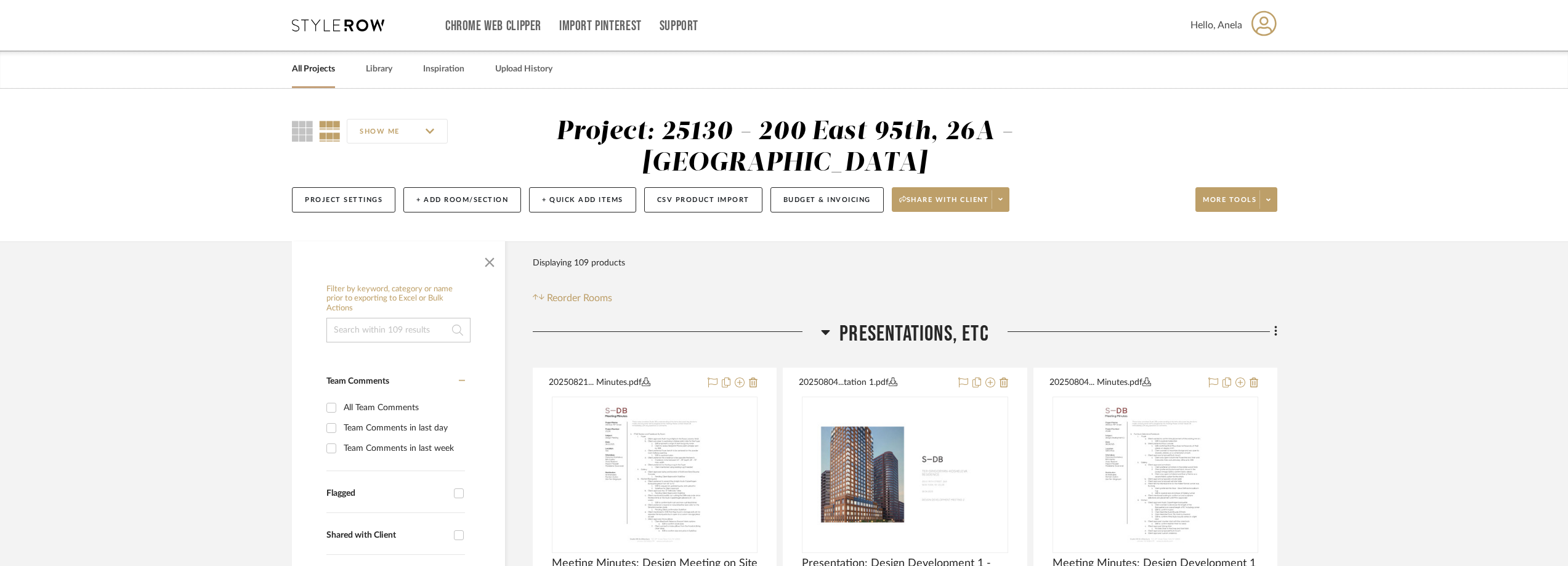
click at [345, 17] on div "Chrome Web Clipper Import Pinterest Support All Projects Library Inspiration Up…" at bounding box center [785, 25] width 986 height 51
click at [344, 25] on icon at bounding box center [338, 26] width 92 height 12
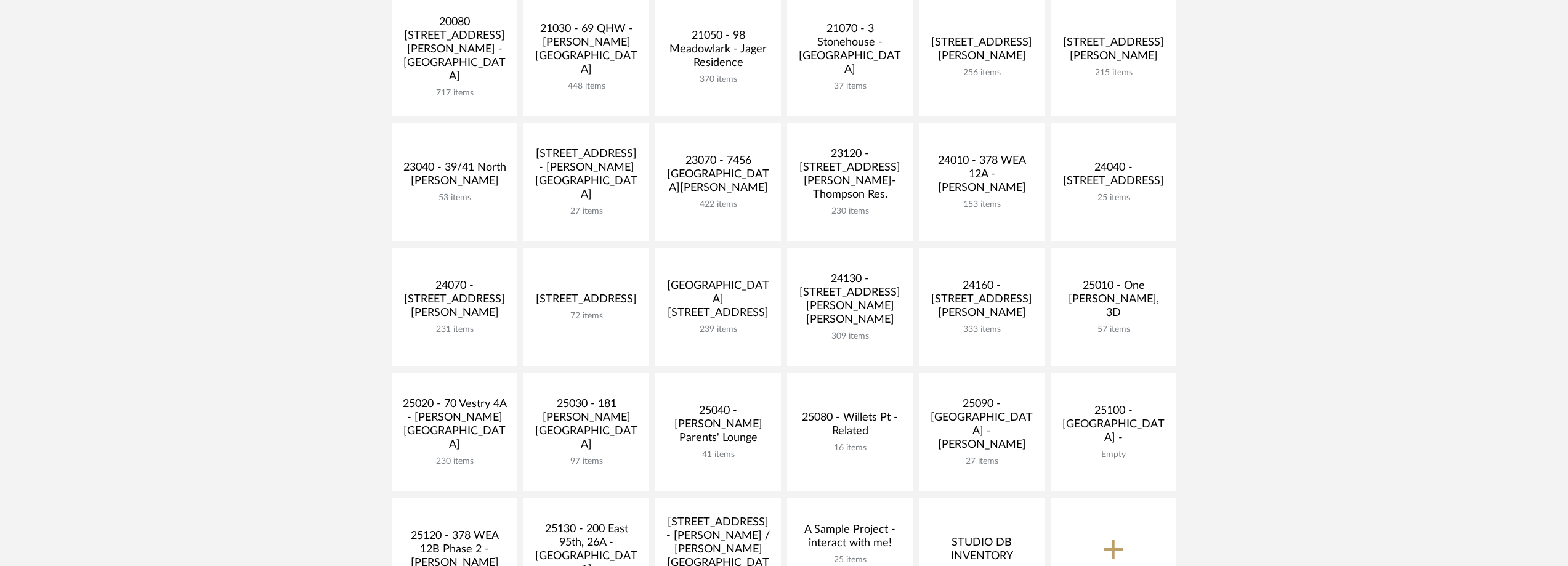
scroll to position [431, 0]
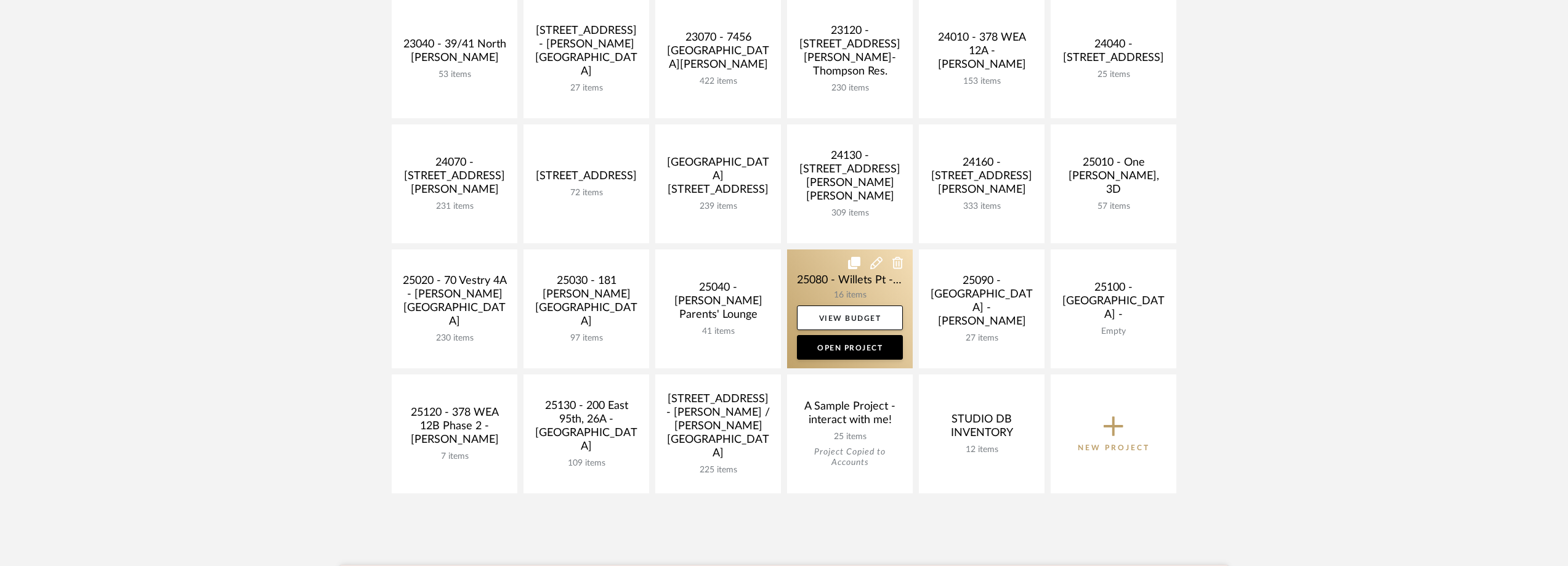
click at [805, 274] on link at bounding box center [850, 308] width 125 height 118
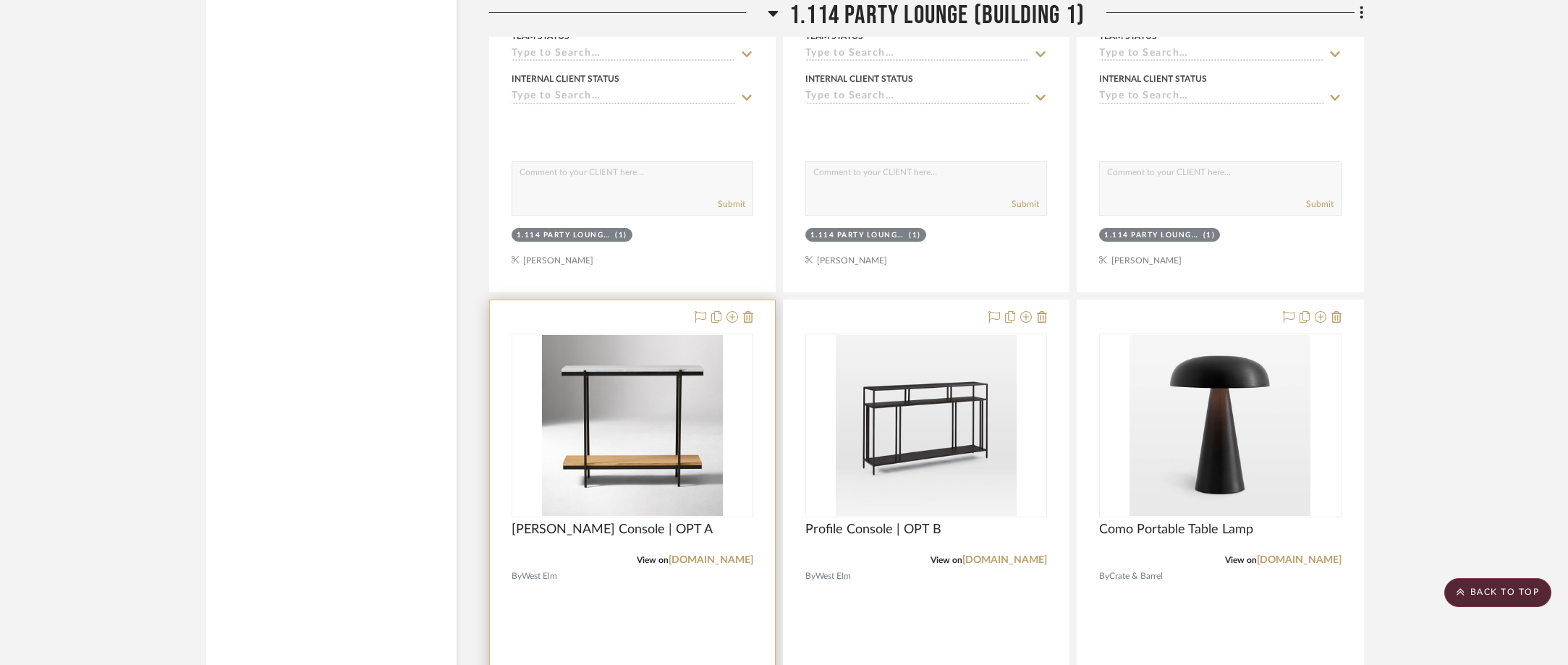
scroll to position [2098, 0]
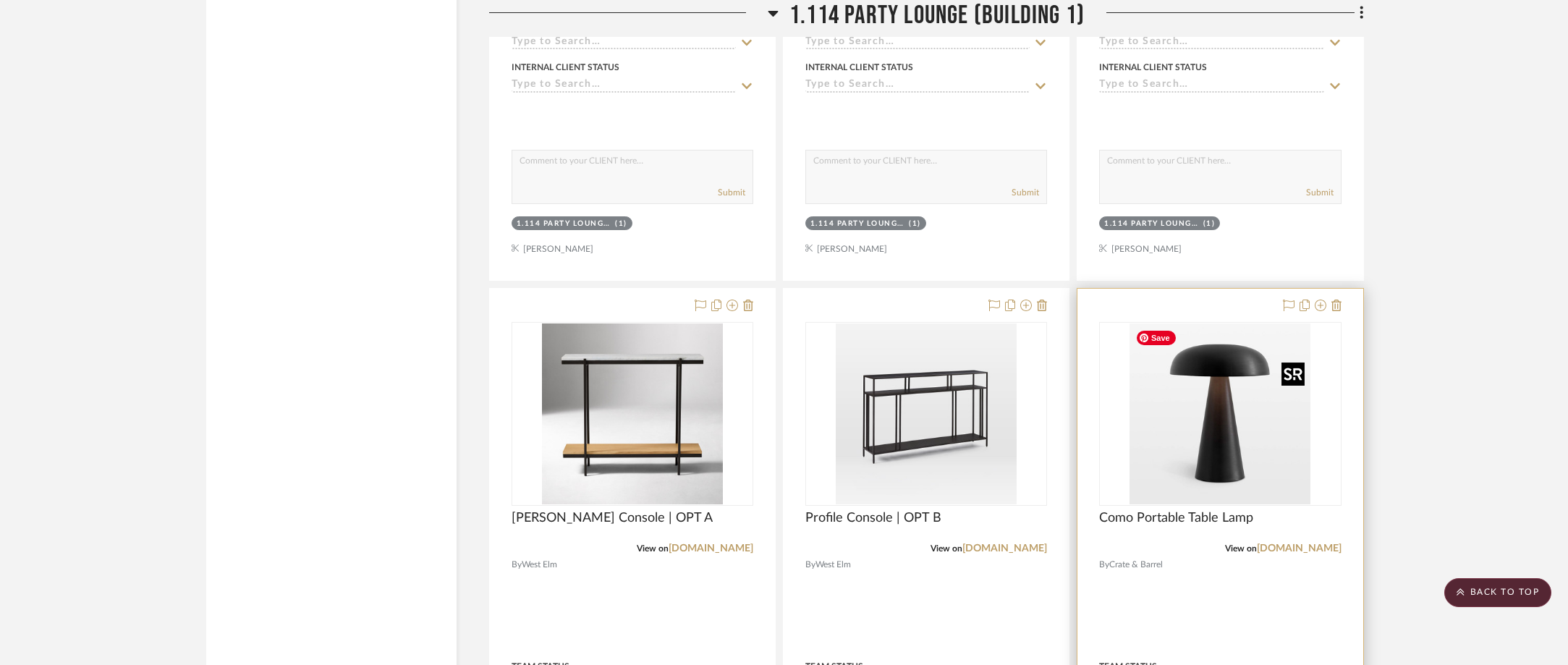
click at [0, 0] on img at bounding box center [0, 0] width 0 height 0
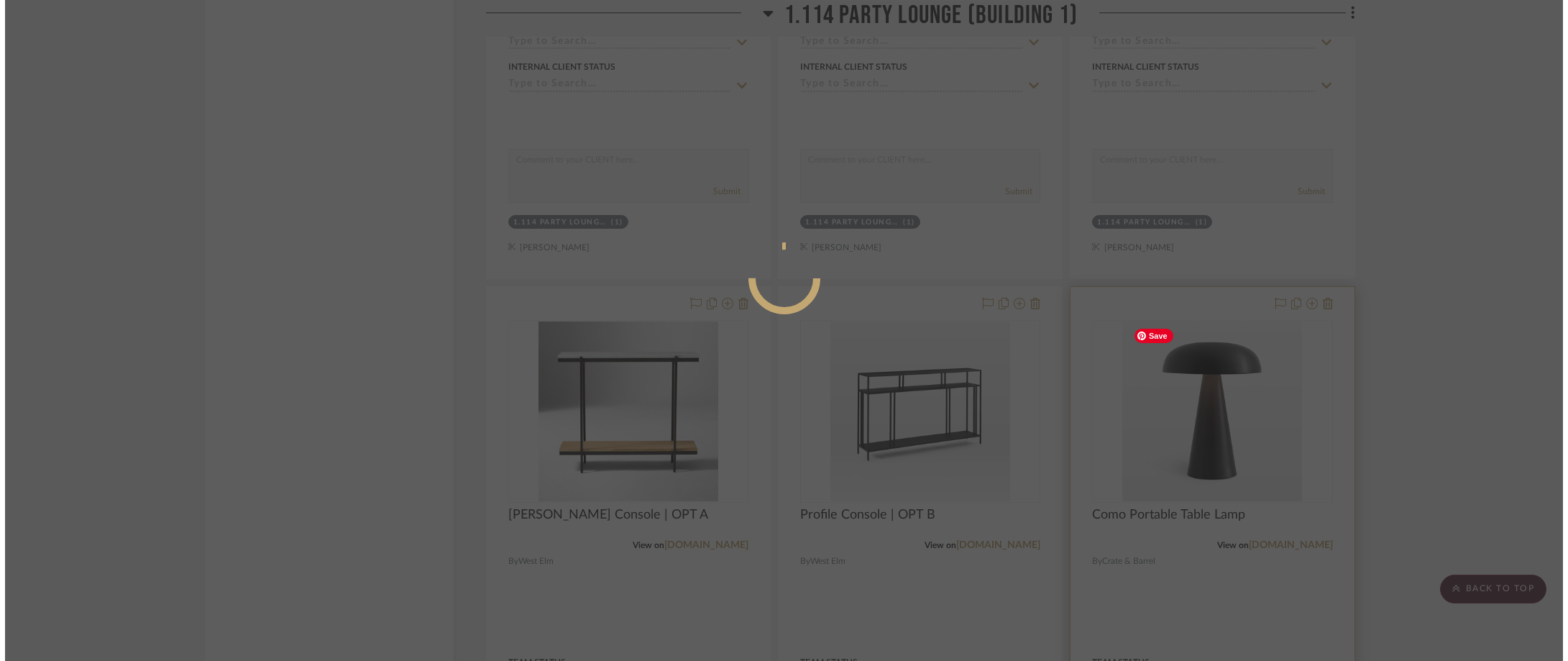
scroll to position [0, 0]
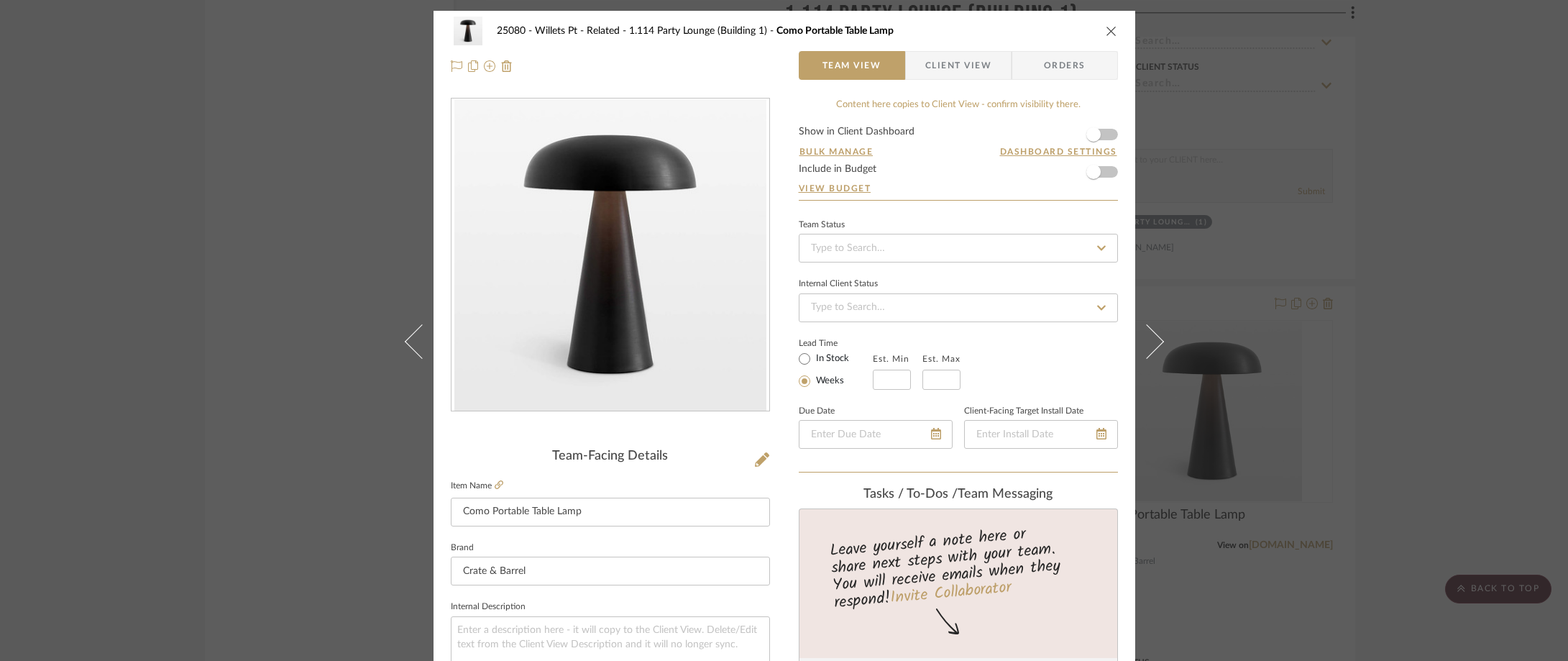
click at [222, 500] on div "25080 - Willets Pt - Related 1.114 Party Lounge (Building 1) Como Portable Tabl…" at bounding box center [784, 330] width 1568 height 661
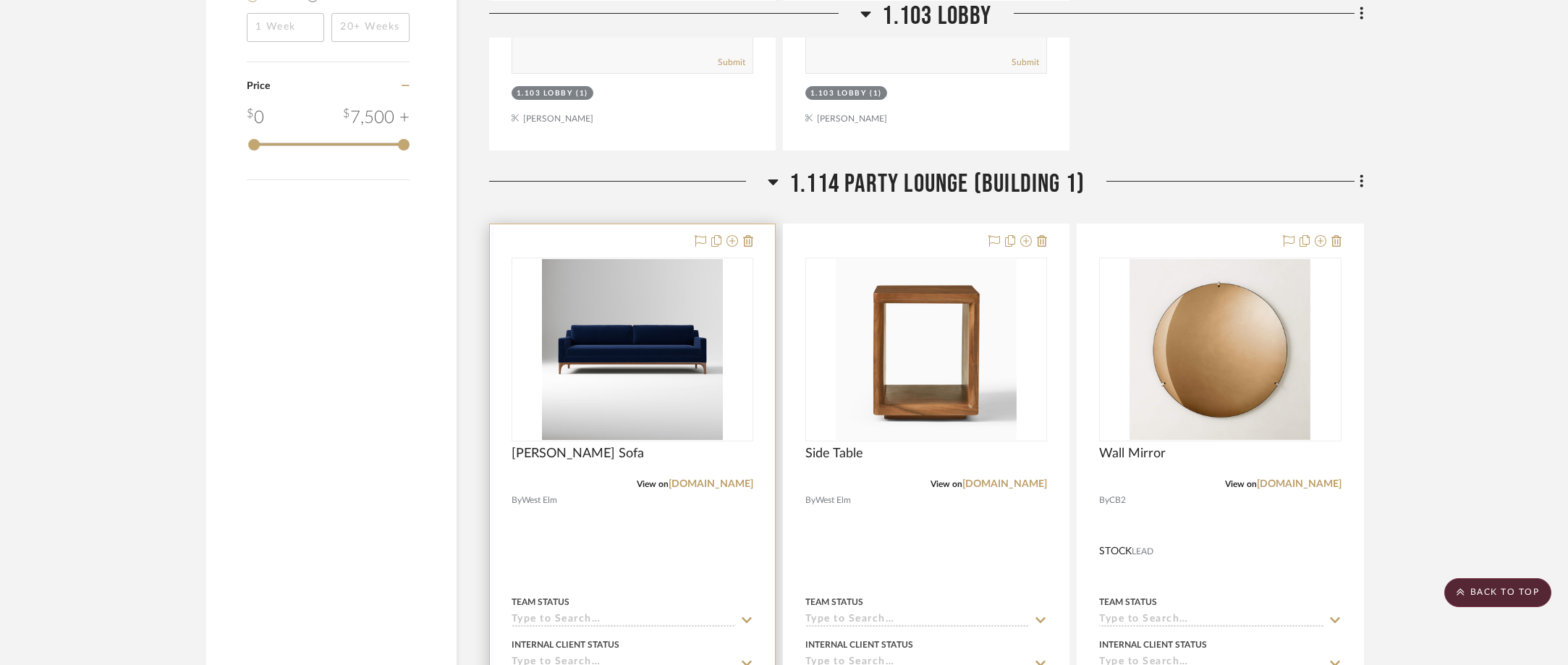
scroll to position [1519, 0]
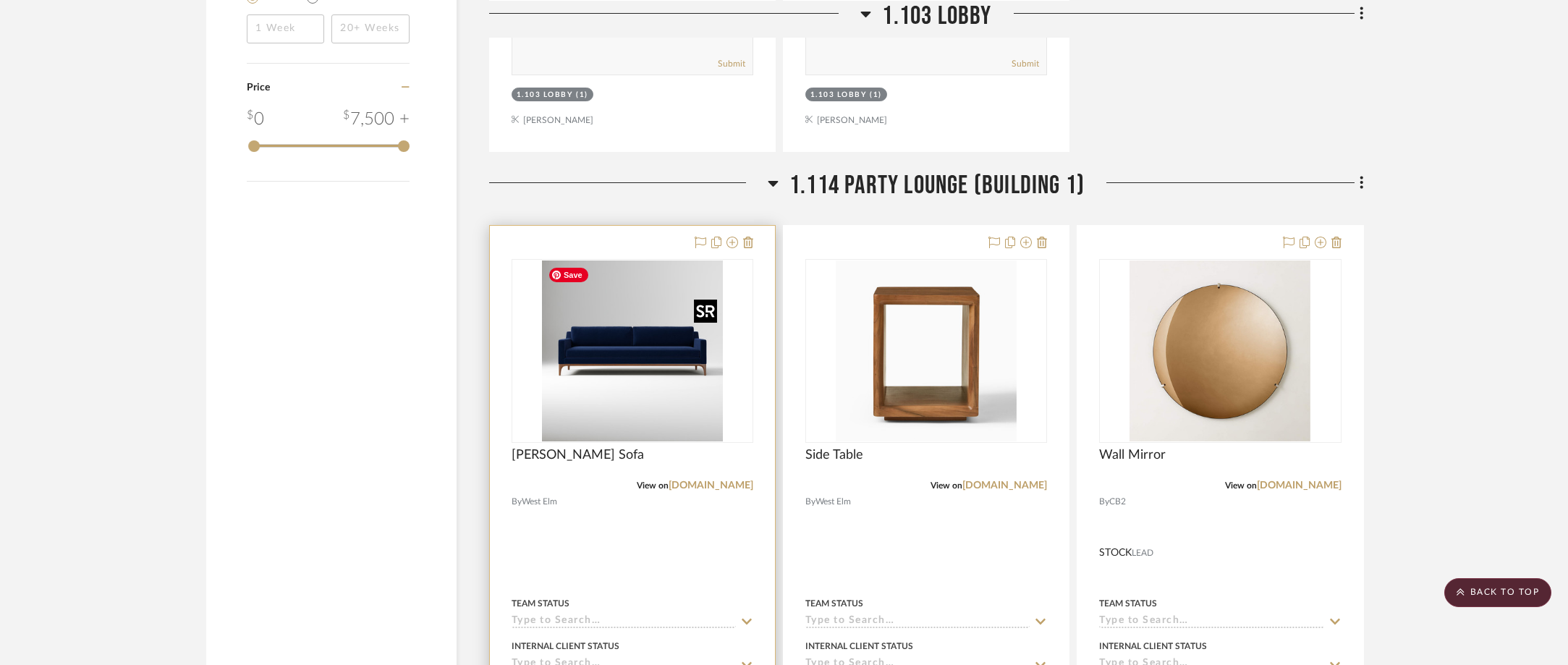
click at [624, 341] on img "0" at bounding box center [633, 351] width 181 height 181
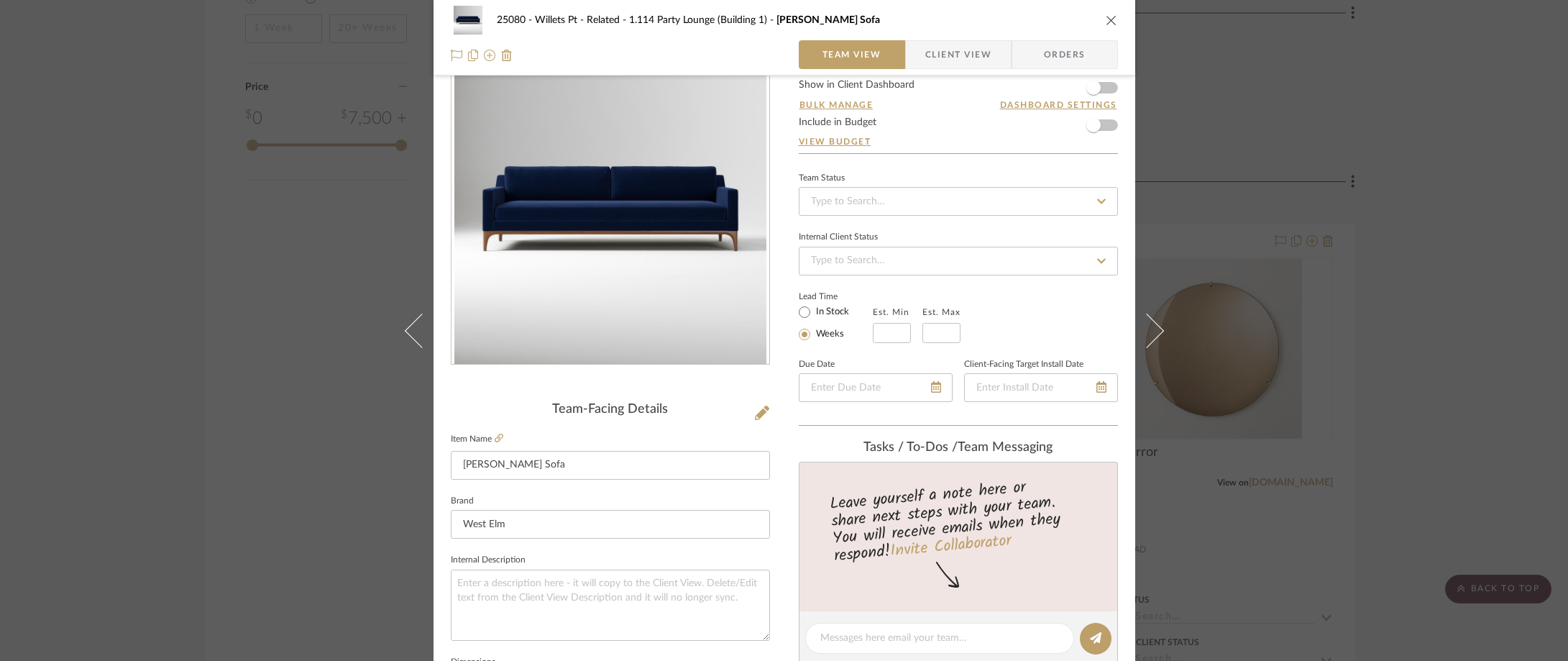
scroll to position [72, 0]
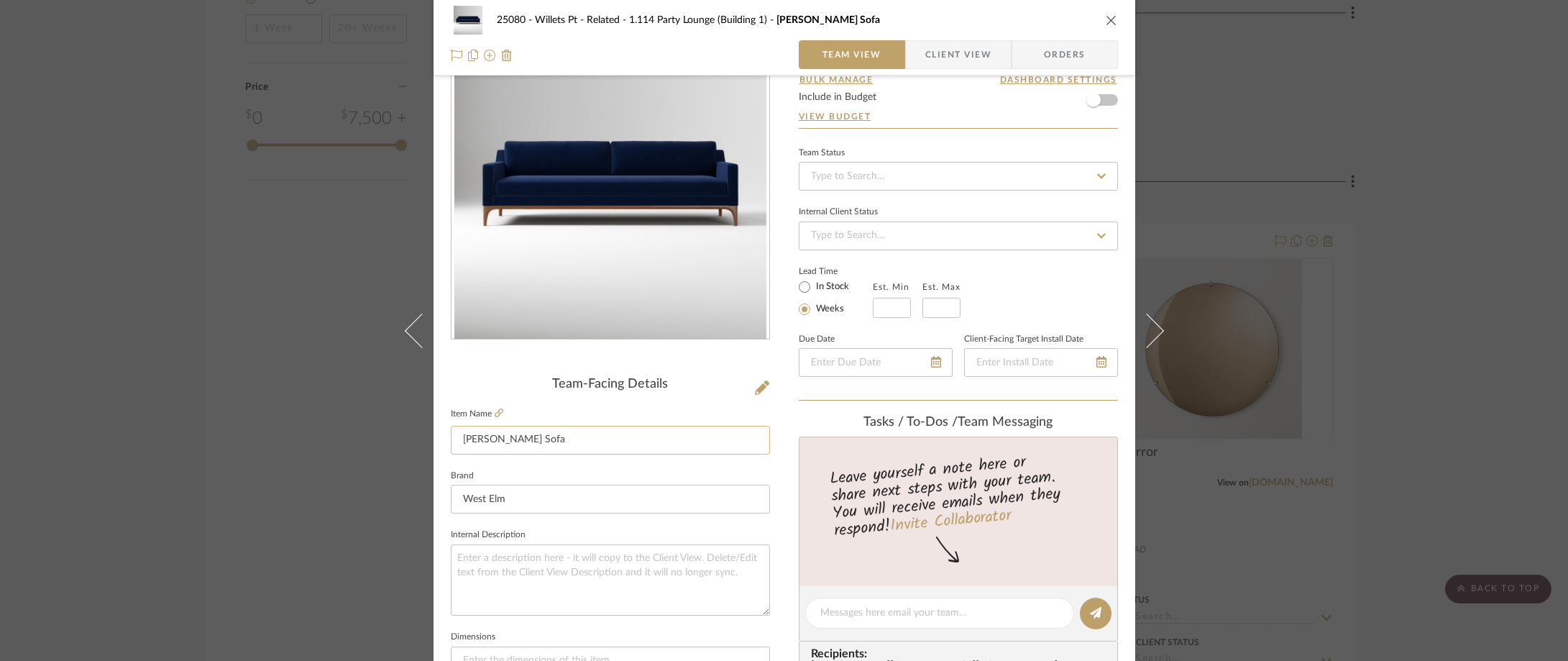
drag, startPoint x: 523, startPoint y: 434, endPoint x: 515, endPoint y: 450, distance: 17.9
click at [436, 435] on div "25080 - Willets Pt - Related 1.114 Party Lounge (Building 1) Parker Sofa Team V…" at bounding box center [784, 602] width 701 height 1328
type input "Sofa"
click at [680, 393] on div "Team-Facing Details Item Name Sofa Brand West Elm Internal Description Dimensio…" at bounding box center [610, 618] width 320 height 482
click at [755, 382] on icon at bounding box center [762, 388] width 15 height 15
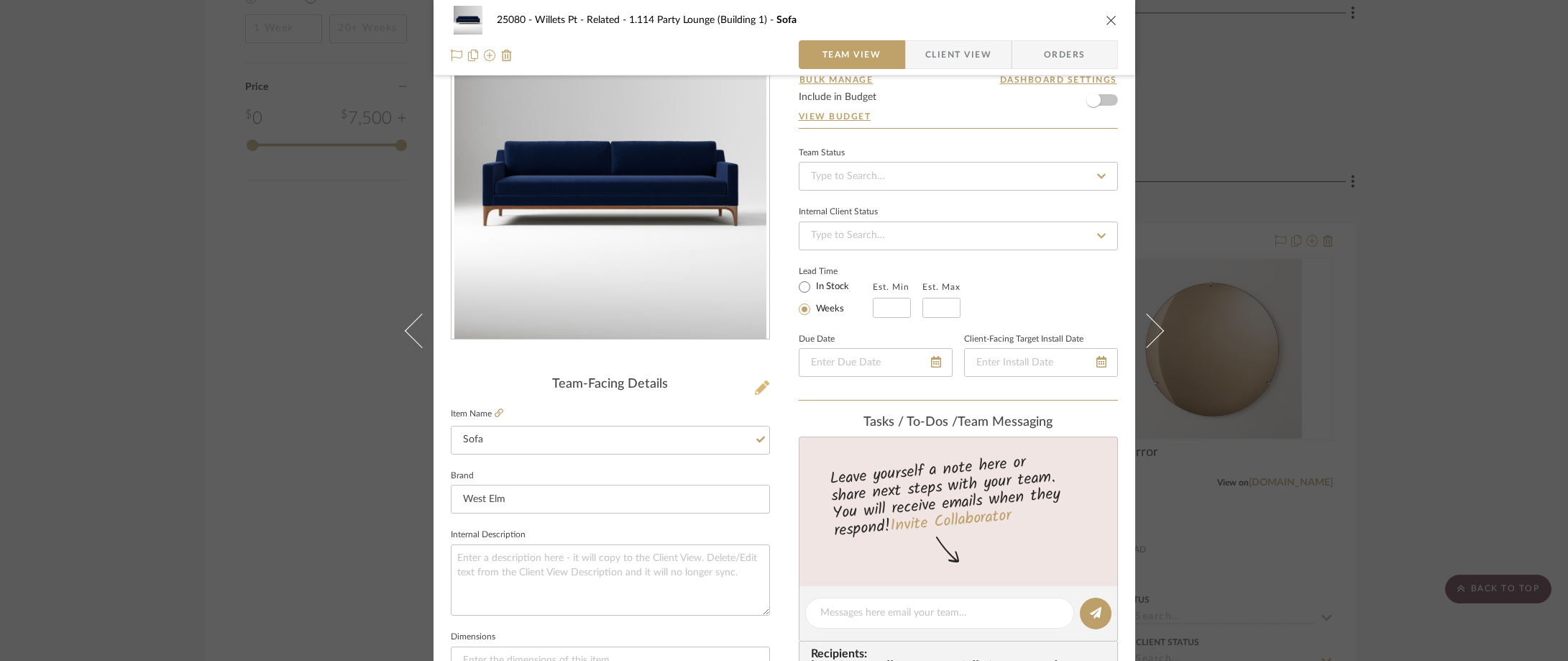
scroll to position [0, 0]
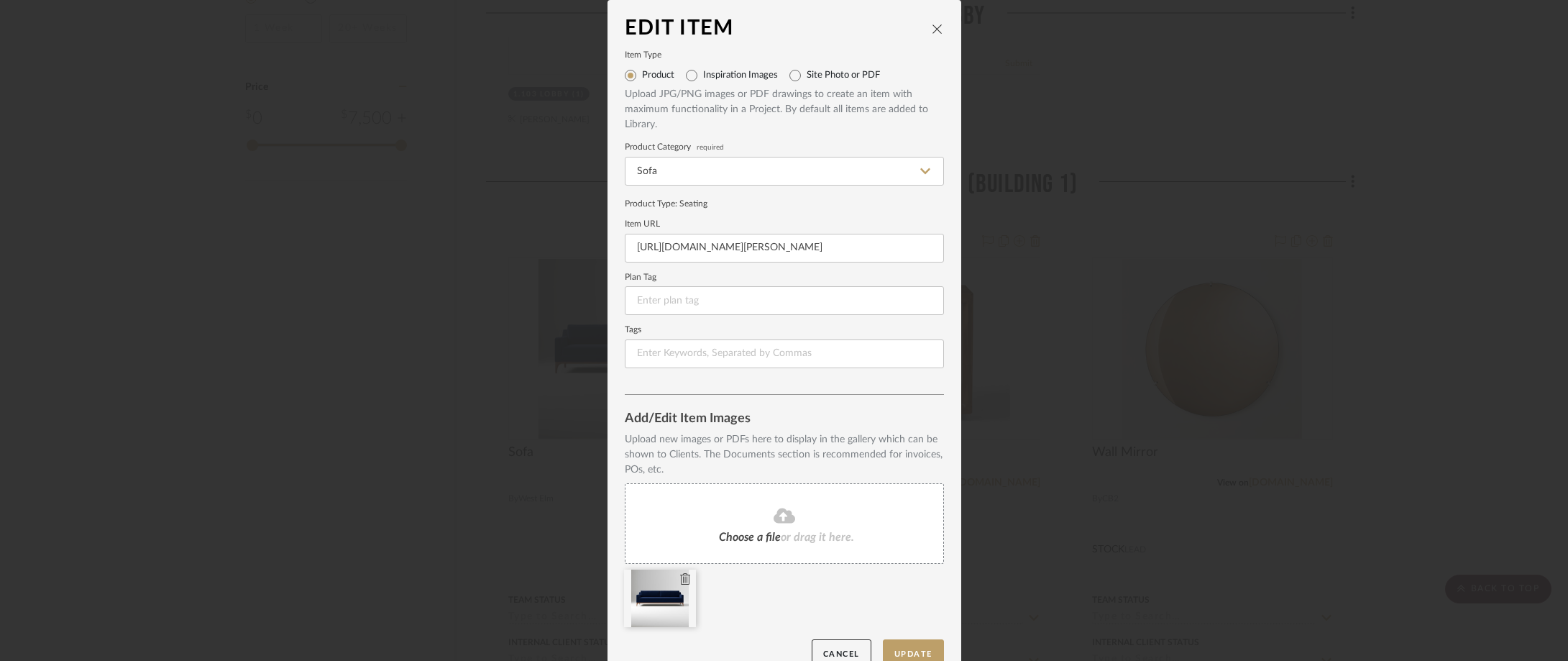
click at [681, 577] on icon at bounding box center [685, 578] width 10 height 11
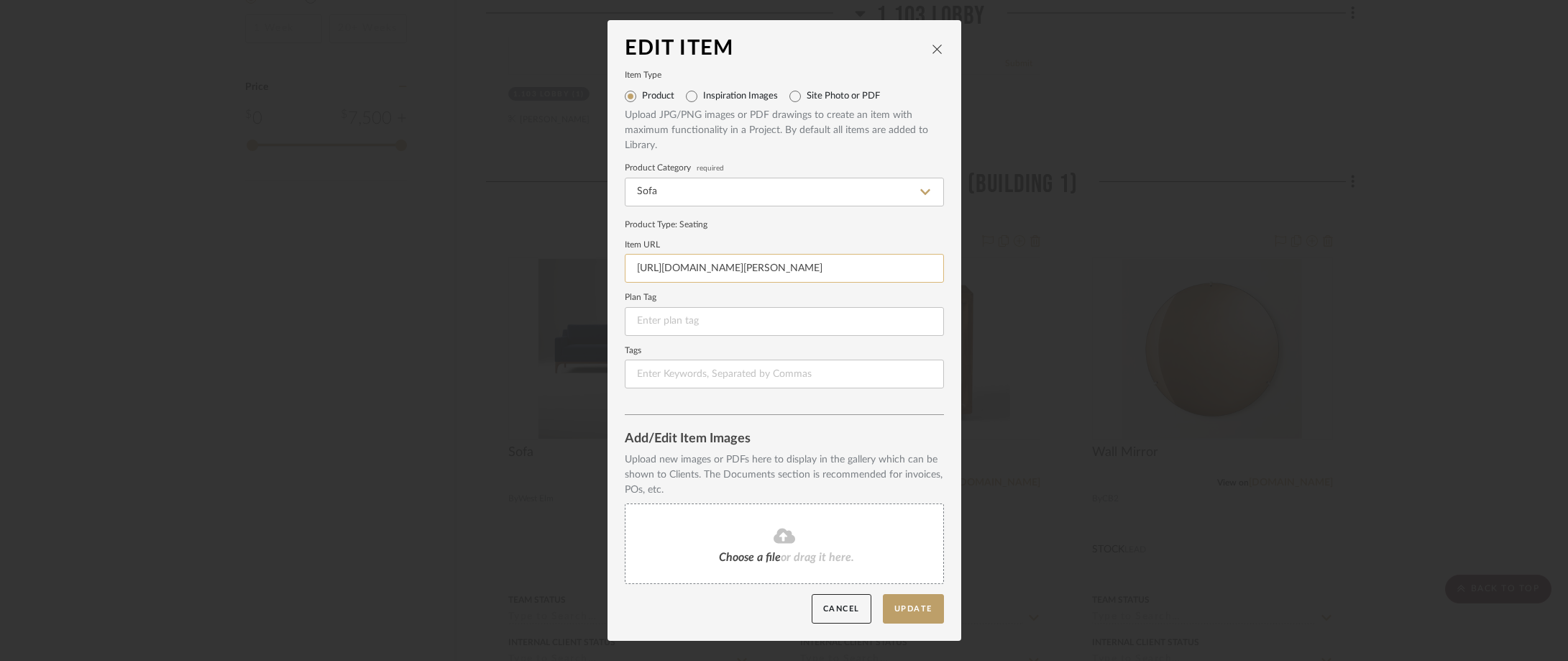
click at [634, 267] on input "https://www.westelm.com/products/parker-sofa-h9914/?pkey=sWE" at bounding box center [784, 269] width 320 height 29
drag, startPoint x: 631, startPoint y: 268, endPoint x: 1056, endPoint y: 273, distance: 425.0
click at [1056, 273] on div "Edit Item Item Type Product Inspiration Images Site Photo or PDF Upload JPG/PNG…" at bounding box center [784, 330] width 1568 height 661
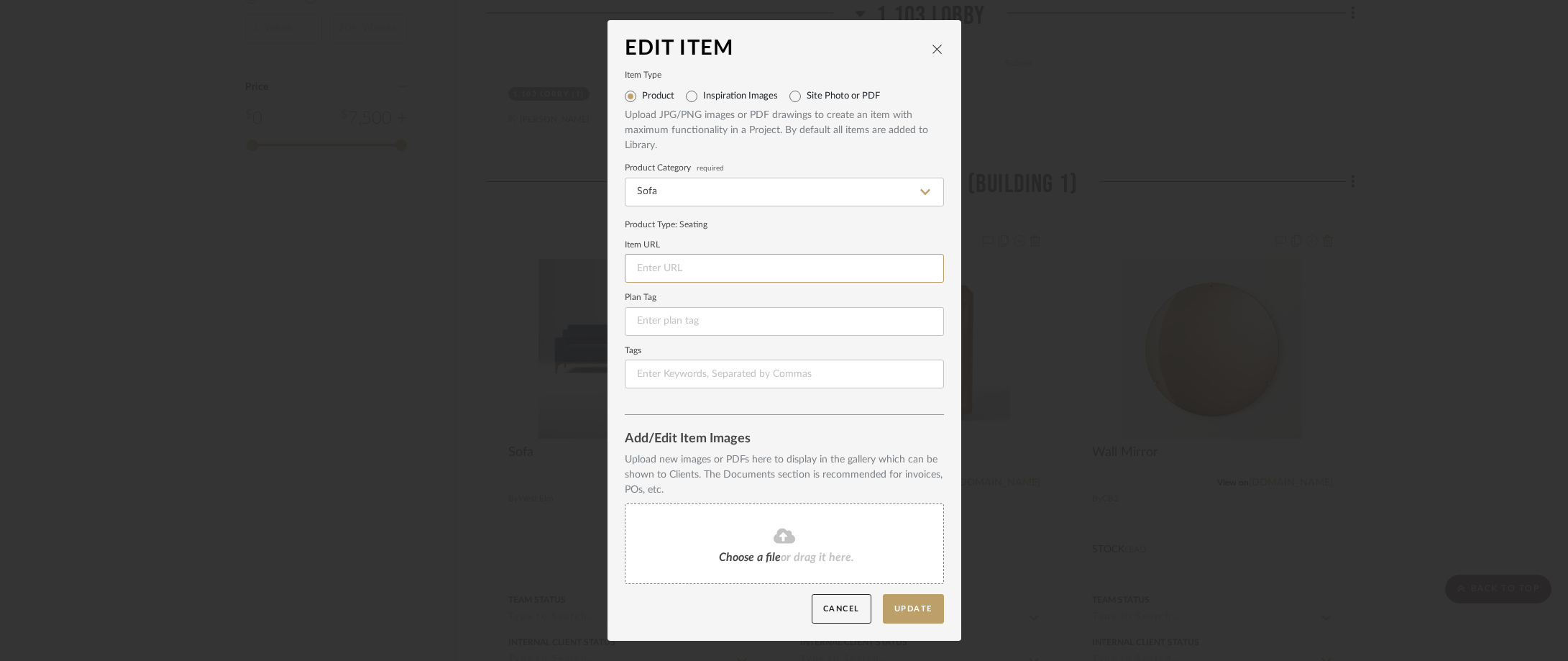
paste input "https://www.westelm.com/products/harris-loft-sofa-wood-legs-h6390/?epik=dj0yJnU…"
type input "https://www.westelm.com/products/harris-loft-sofa-wood-legs-h6390/?epik=dj0yJnU…"
click at [907, 617] on button "Update" at bounding box center [913, 608] width 61 height 29
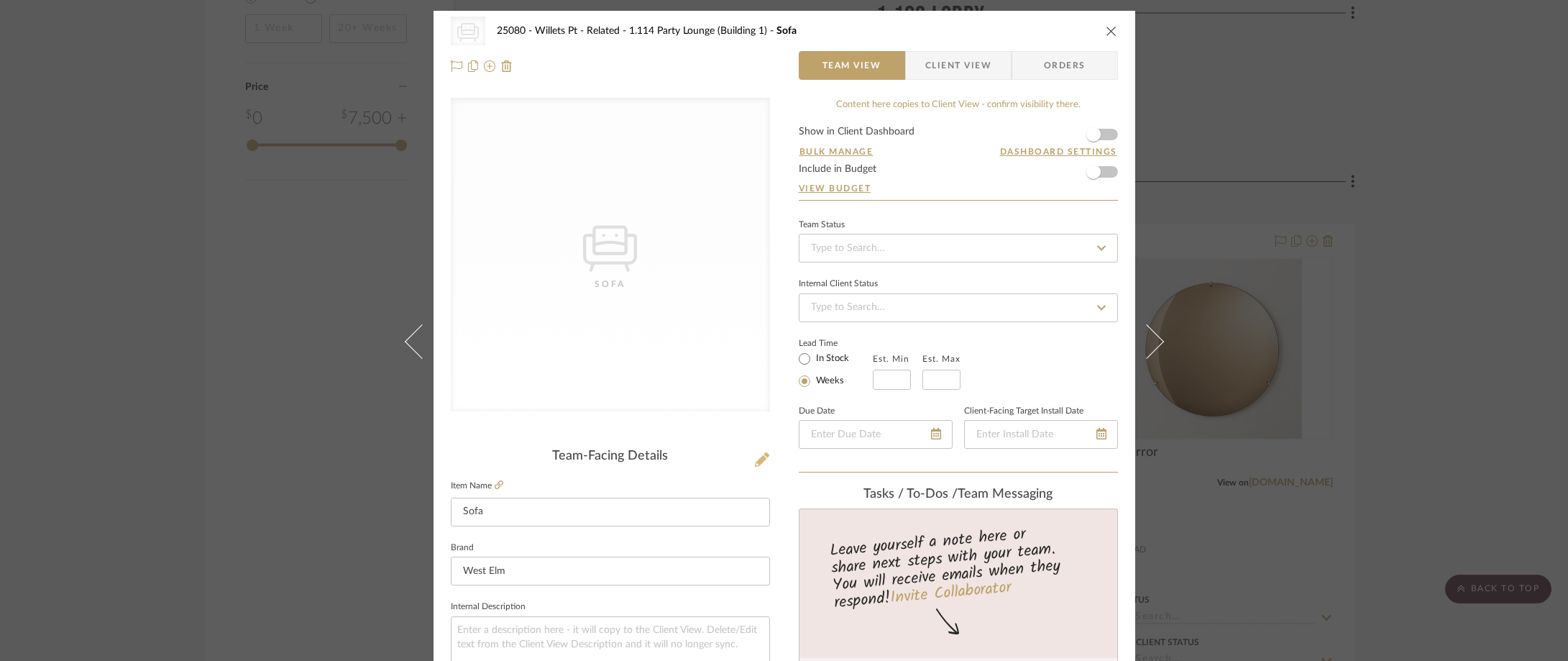
click at [755, 460] on icon at bounding box center [762, 460] width 15 height 15
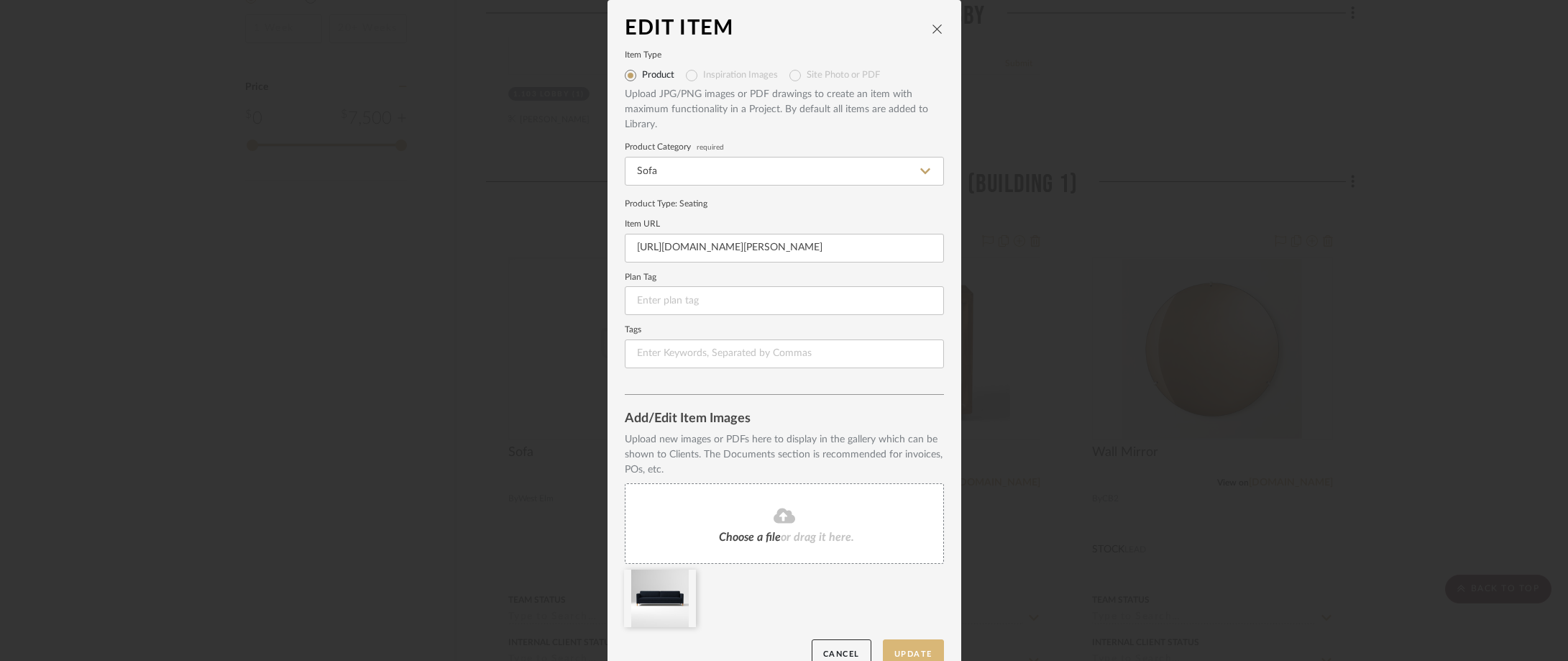
click at [909, 655] on button "Update" at bounding box center [913, 654] width 61 height 29
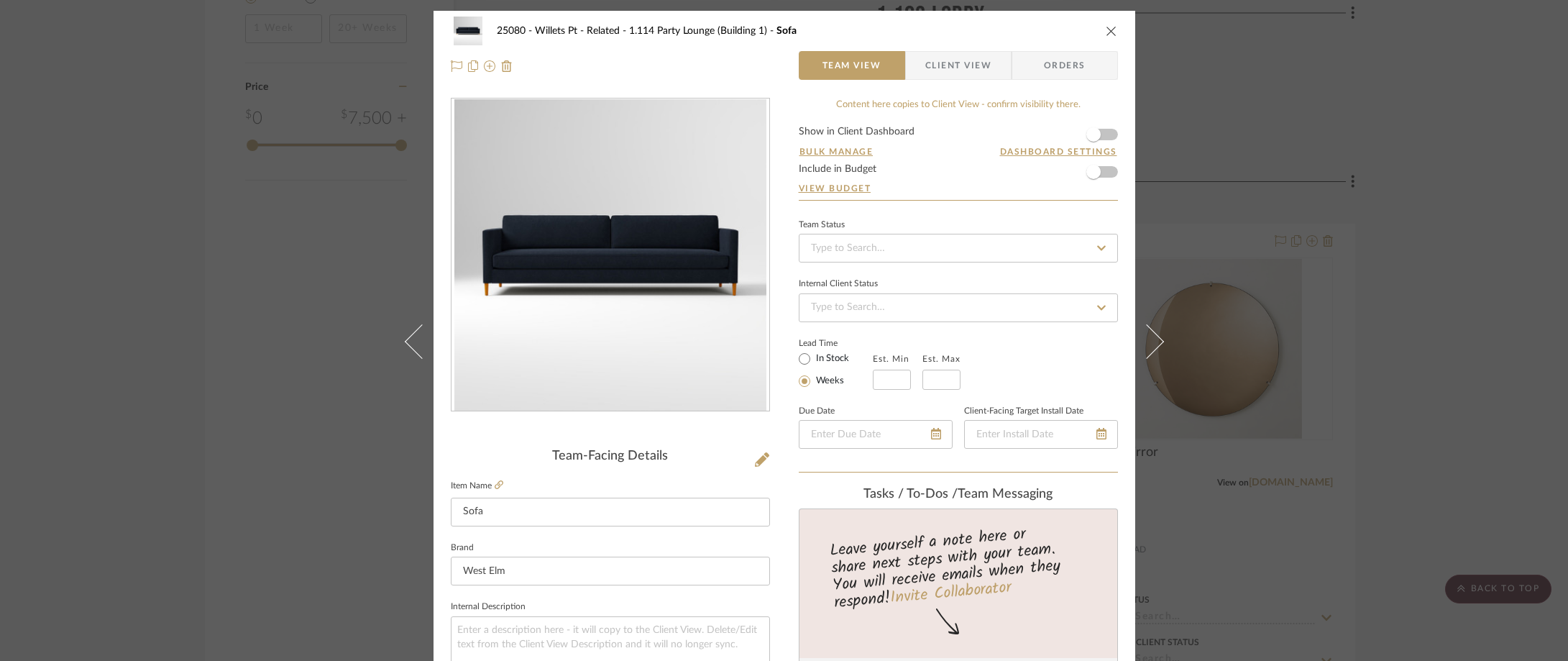
click at [926, 67] on span "Client View" at bounding box center [959, 66] width 66 height 29
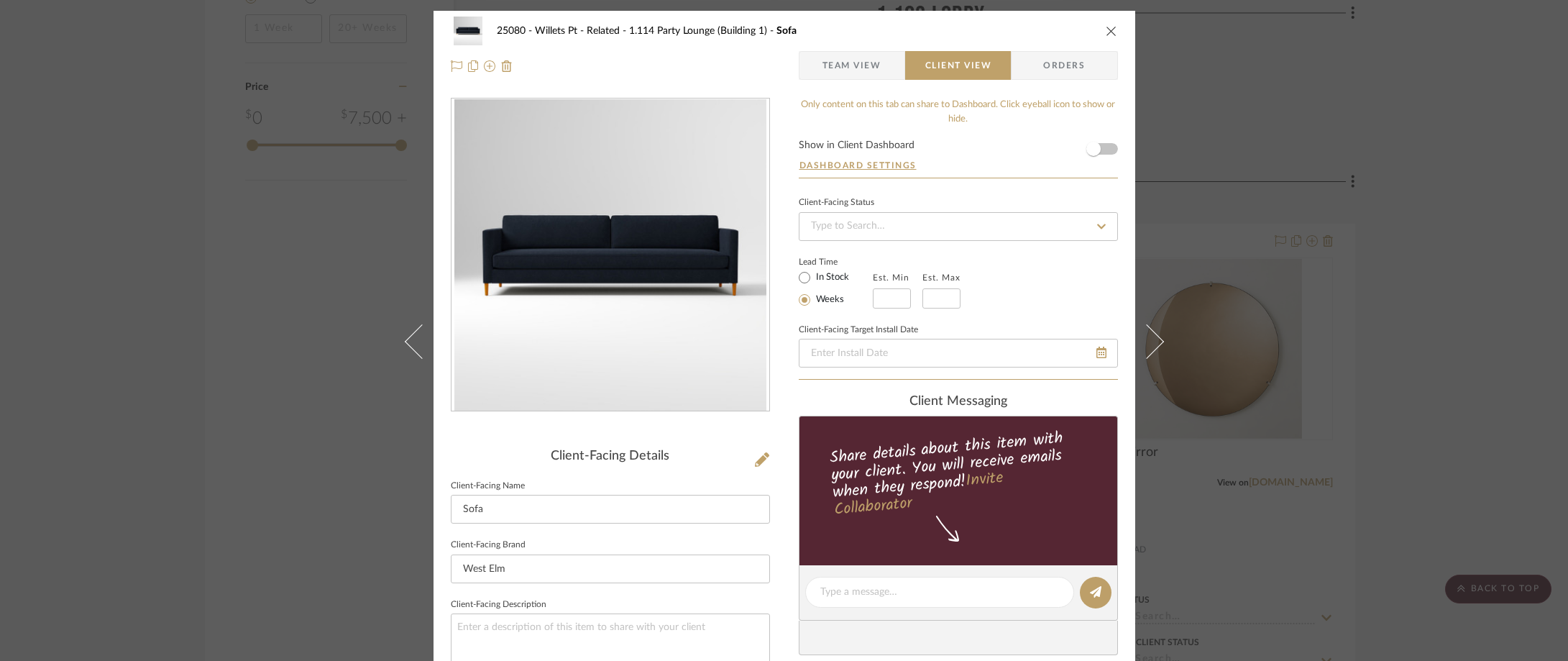
scroll to position [144, 0]
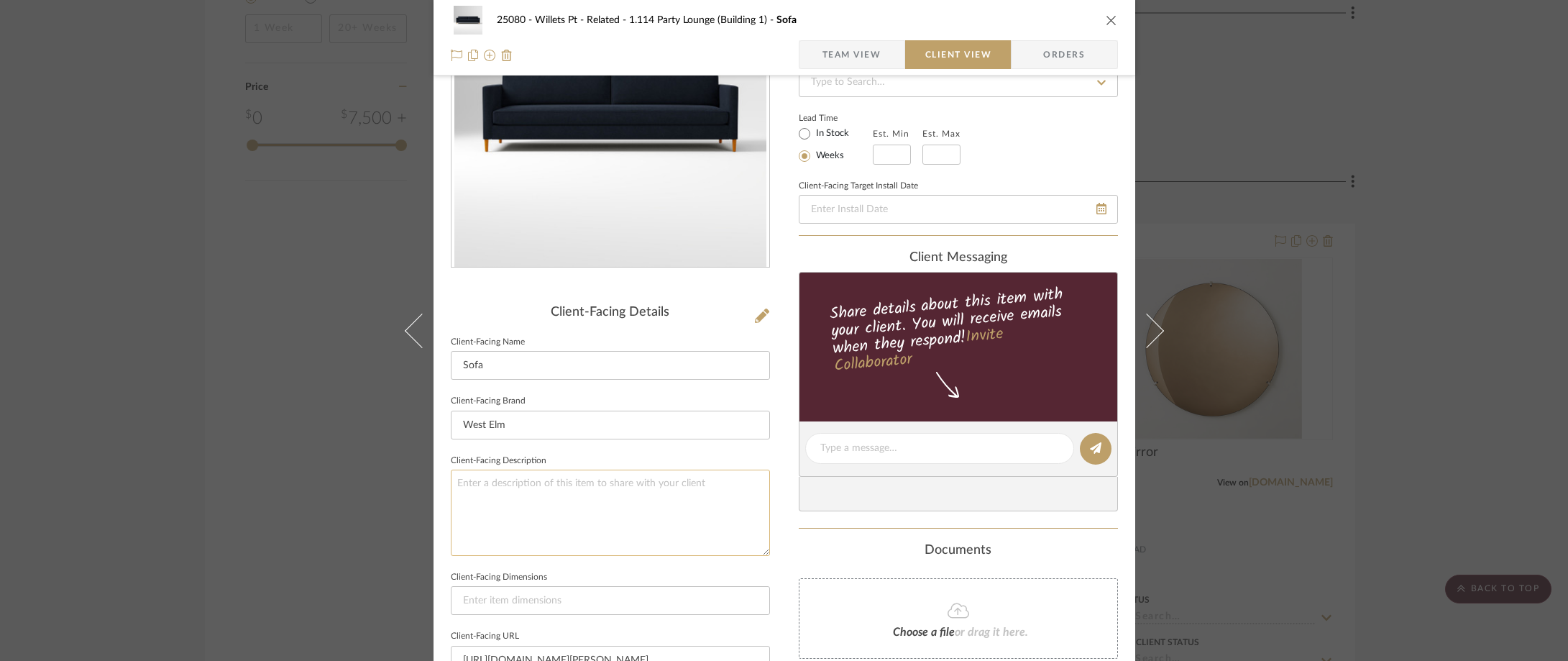
click at [616, 510] on textarea at bounding box center [610, 512] width 320 height 86
type textarea "Description:"
click at [551, 460] on fieldset "Client-Facing Description Description:" at bounding box center [610, 503] width 320 height 105
click at [582, 512] on textarea "Description:" at bounding box center [610, 512] width 320 height 86
type textarea "Description: Harris Loft Sofa by West Elm || Color/Finish:"
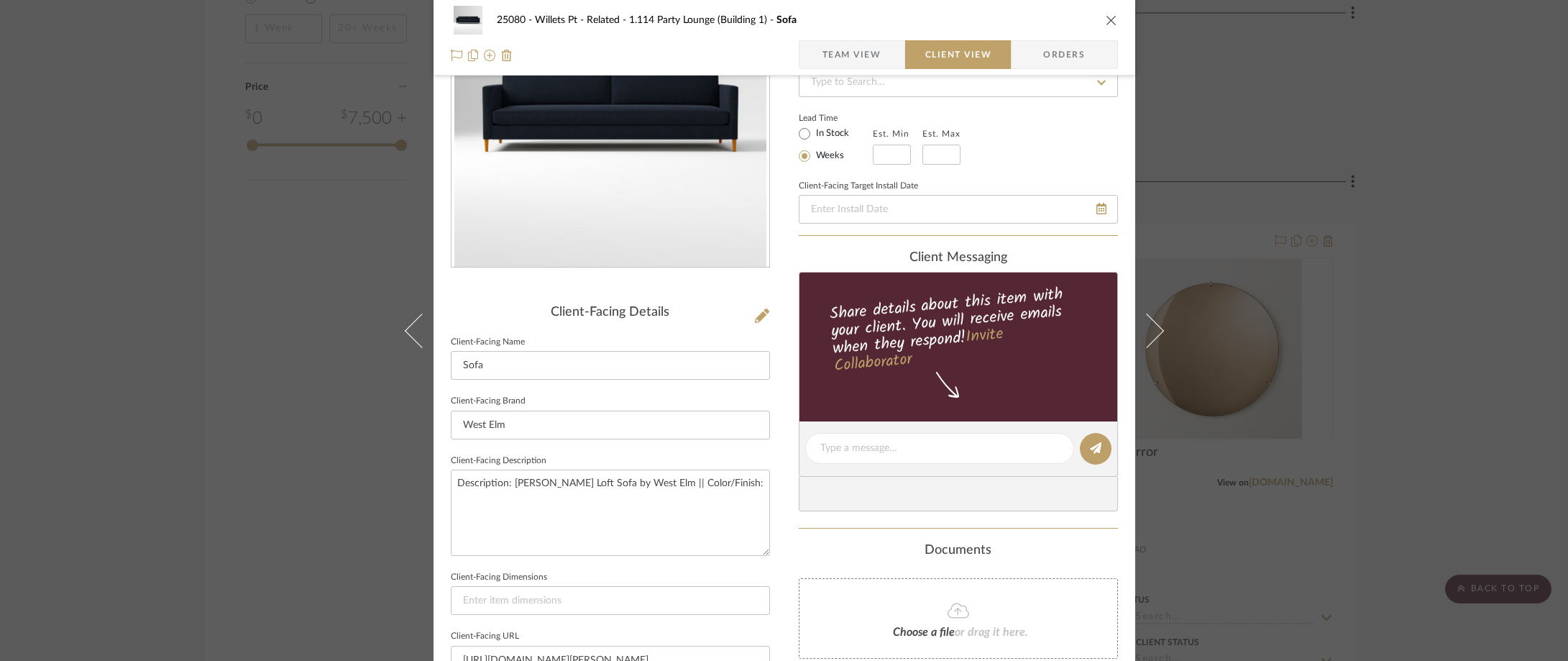
click at [627, 451] on fieldset "Client-Facing Description Description: Harris Loft Sofa by West Elm || Color/Fi…" at bounding box center [610, 503] width 320 height 105
click at [739, 485] on textarea "Description: Harris Loft Sofa by West Elm || Color/Finish:" at bounding box center [610, 512] width 320 height 86
type textarea "Description: Harris Loft Sofa by West Elm || Color/Finish: Midnight, Deluxe Vel…"
click at [748, 449] on div "Client-Facing Details Client-Facing Name Sofa Client-Facing Brand West Elm Clie…" at bounding box center [610, 565] width 320 height 520
click at [524, 501] on textarea "Description: Harris Loft Sofa by West Elm || Color/Finish: Midnight, Deluxe Vel…" at bounding box center [610, 512] width 320 height 86
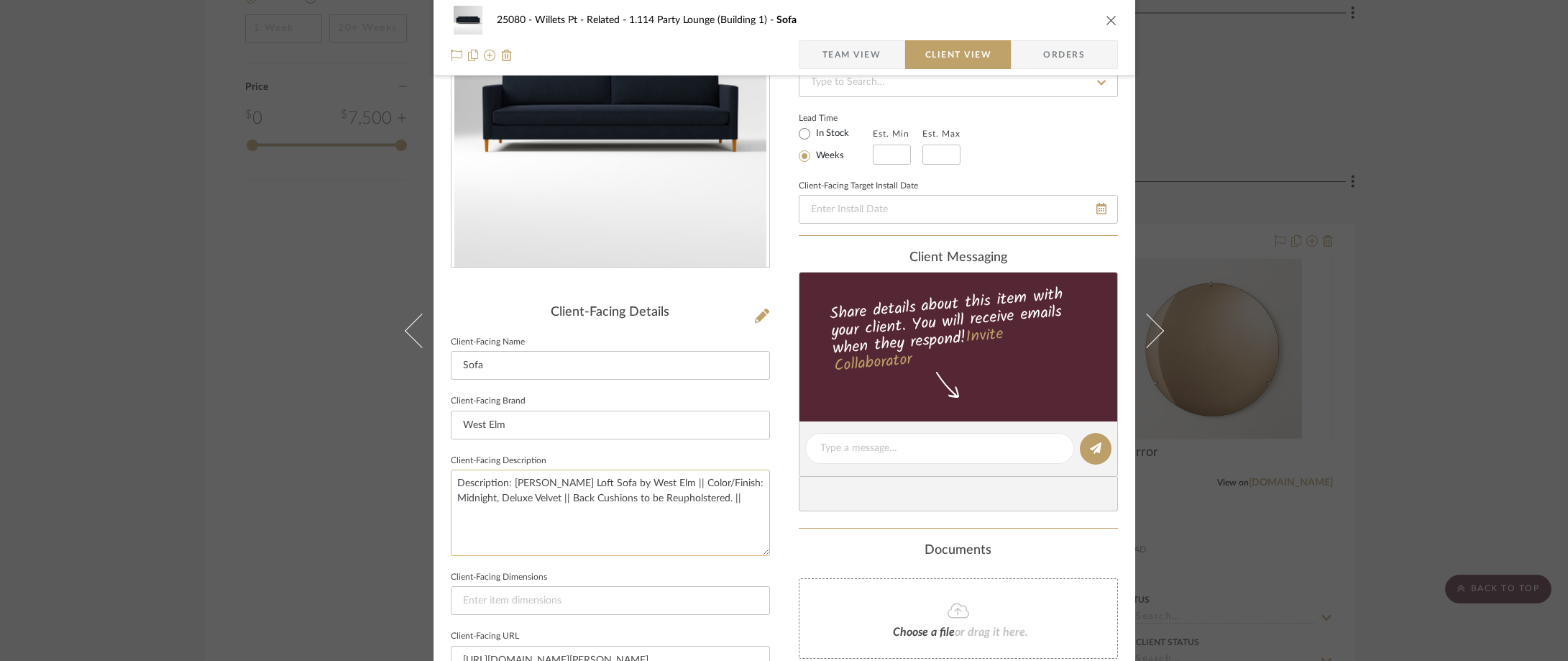
click at [513, 503] on textarea "Description: Harris Loft Sofa by West Elm || Color/Finish: Midnight, Deluxe Vel…" at bounding box center [610, 512] width 320 height 86
type textarea "Description: Harris Loft Sofa by West Elm || Color/Finish: Midnight, Deluxe Vel…"
click at [763, 461] on fieldset "Client-Facing Description Description: Harris Loft Sofa by West Elm || Color/Fi…" at bounding box center [610, 503] width 320 height 105
click at [754, 506] on textarea "Description: Harris Loft Sofa by West Elm || Color/Finish: Midnight, Deluxe Vel…" at bounding box center [610, 512] width 320 height 86
paste textarea "108"w x 38"d x 34"h"
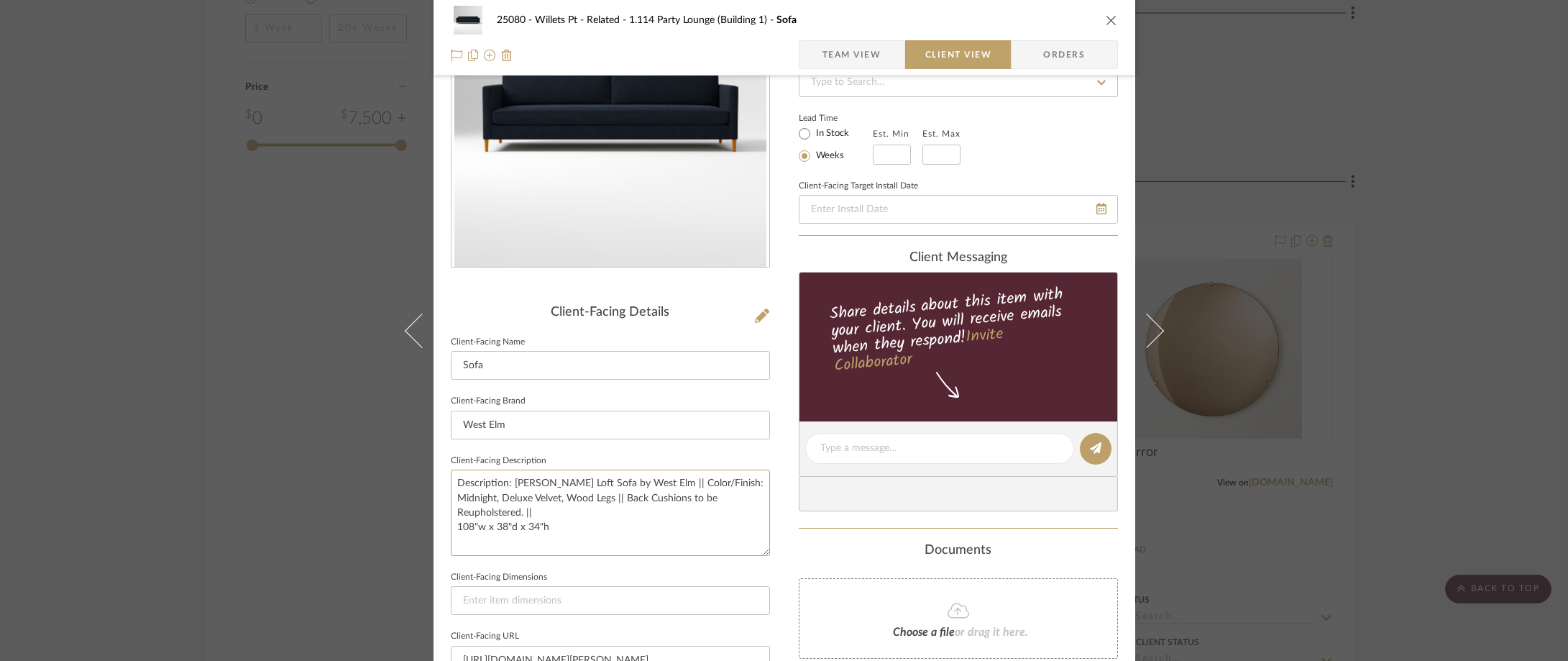
drag, startPoint x: 615, startPoint y: 519, endPoint x: 443, endPoint y: 519, distance: 172.0
click at [443, 519] on div "25080 - Willets Pt - Related 1.114 Party Lounge (Building 1) Sofa Team View Cli…" at bounding box center [784, 454] width 701 height 1173
type textarea "Description: Harris Loft Sofa by West Elm || Color/Finish: Midnight, Deluxe Vel…"
click at [519, 595] on input at bounding box center [610, 600] width 320 height 29
paste input "108"w x 38"d x 34"h"
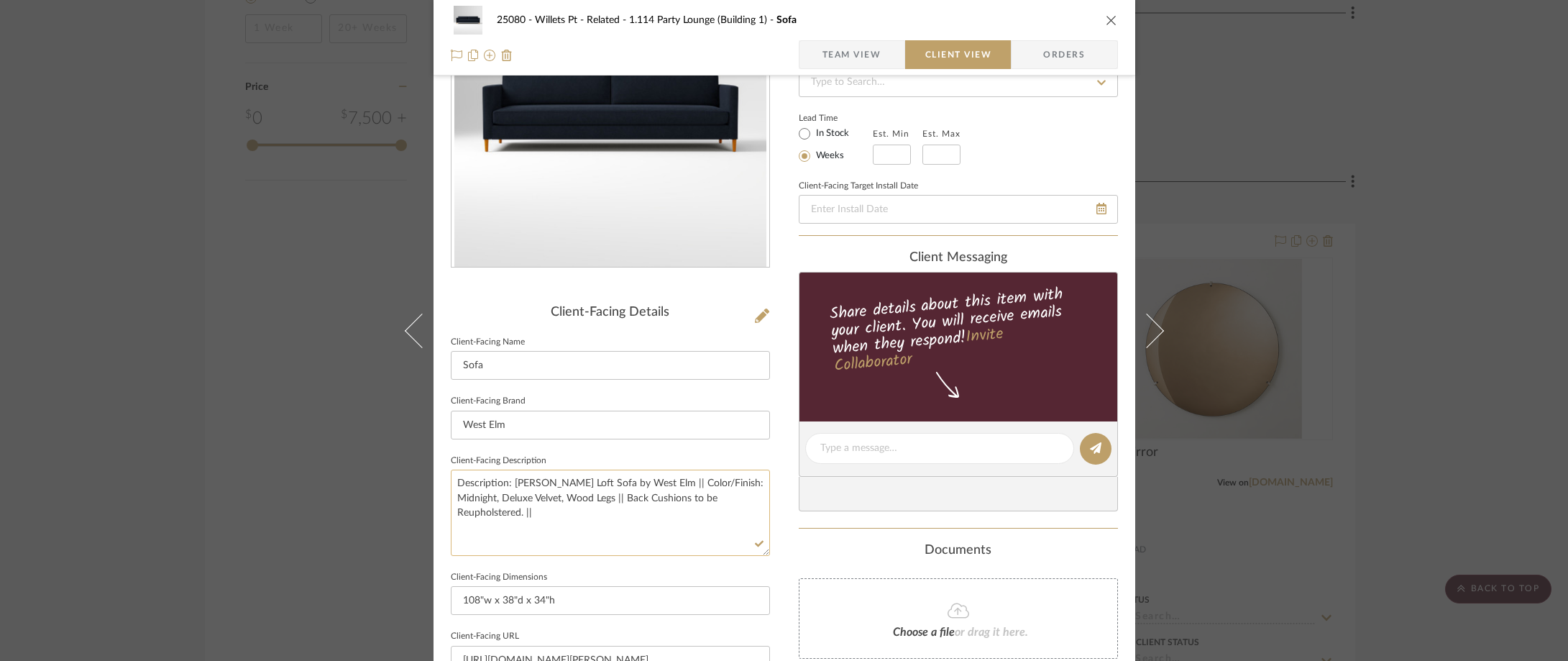
type input "108"w x 38"d x 34"h"
click at [554, 552] on textarea "Description: Harris Loft Sofa by West Elm || Color/Finish: Midnight, Deluxe Vel…" at bounding box center [610, 512] width 320 height 86
click at [732, 449] on div "Client-Facing Details Client-Facing Name Sofa Client-Facing Brand West Elm Clie…" at bounding box center [610, 565] width 320 height 520
click at [732, 449] on sr-form-field "Client-Facing Brand [GEOGRAPHIC_DATA]" at bounding box center [610, 421] width 320 height 60
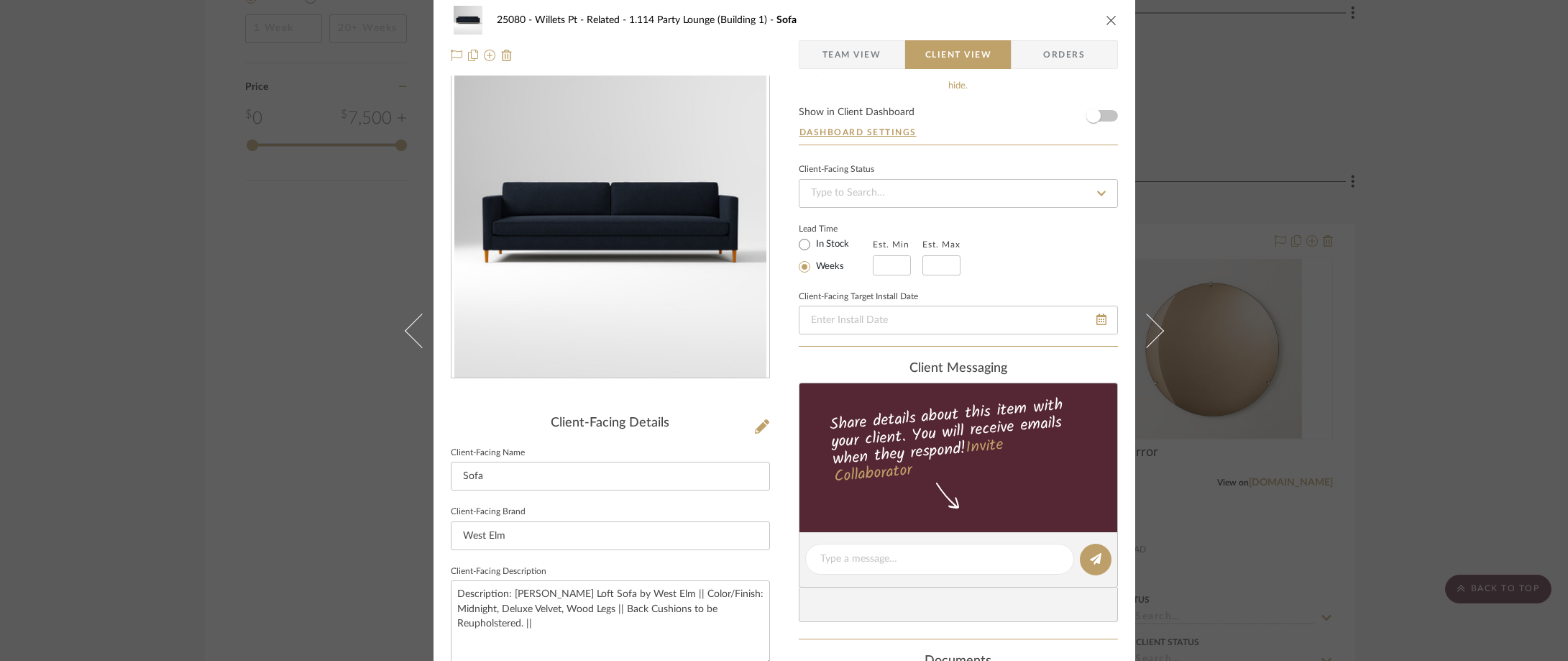
scroll to position [0, 0]
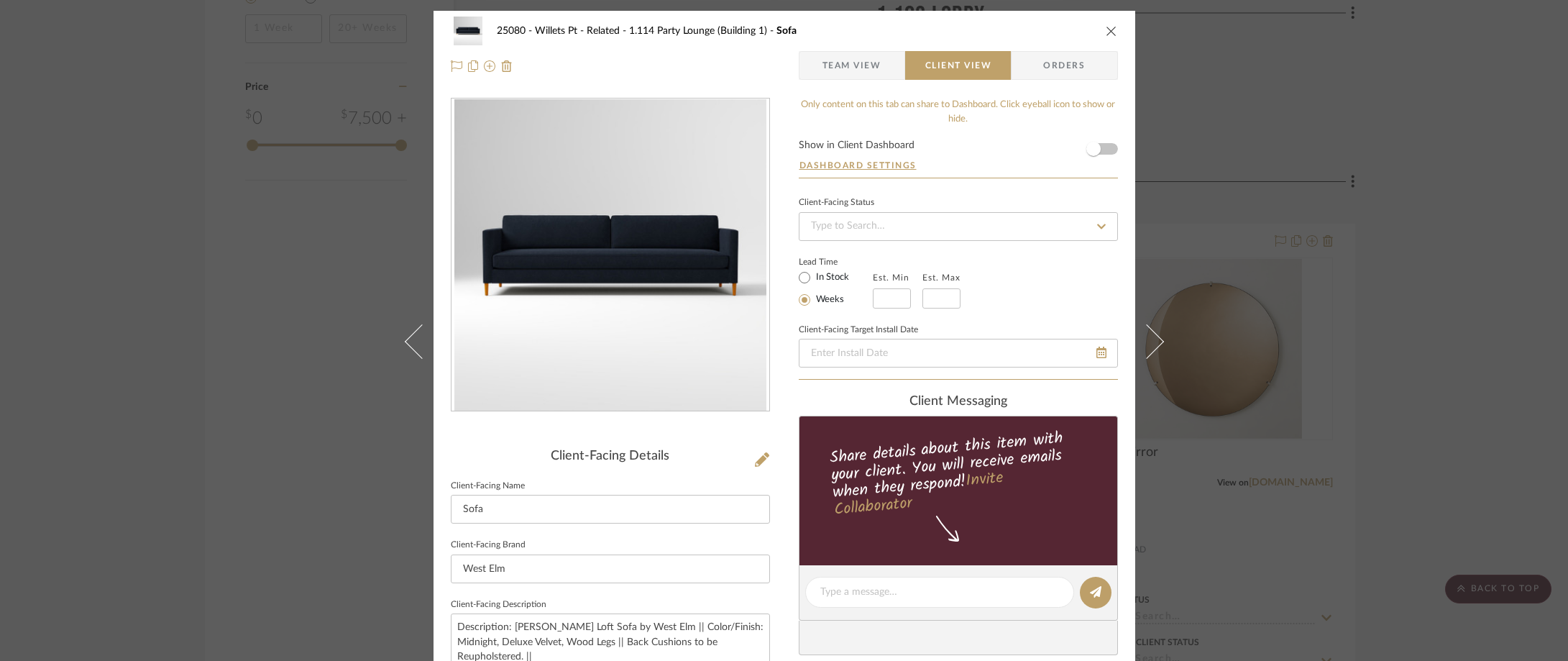
click at [907, 298] on div "Est. Min Est. Max" at bounding box center [917, 288] width 87 height 40
click at [901, 298] on input "text" at bounding box center [892, 298] width 38 height 20
type input "1"
click at [922, 287] on fieldset "Est. Max" at bounding box center [941, 288] width 38 height 40
click at [936, 297] on input "text" at bounding box center [941, 298] width 38 height 20
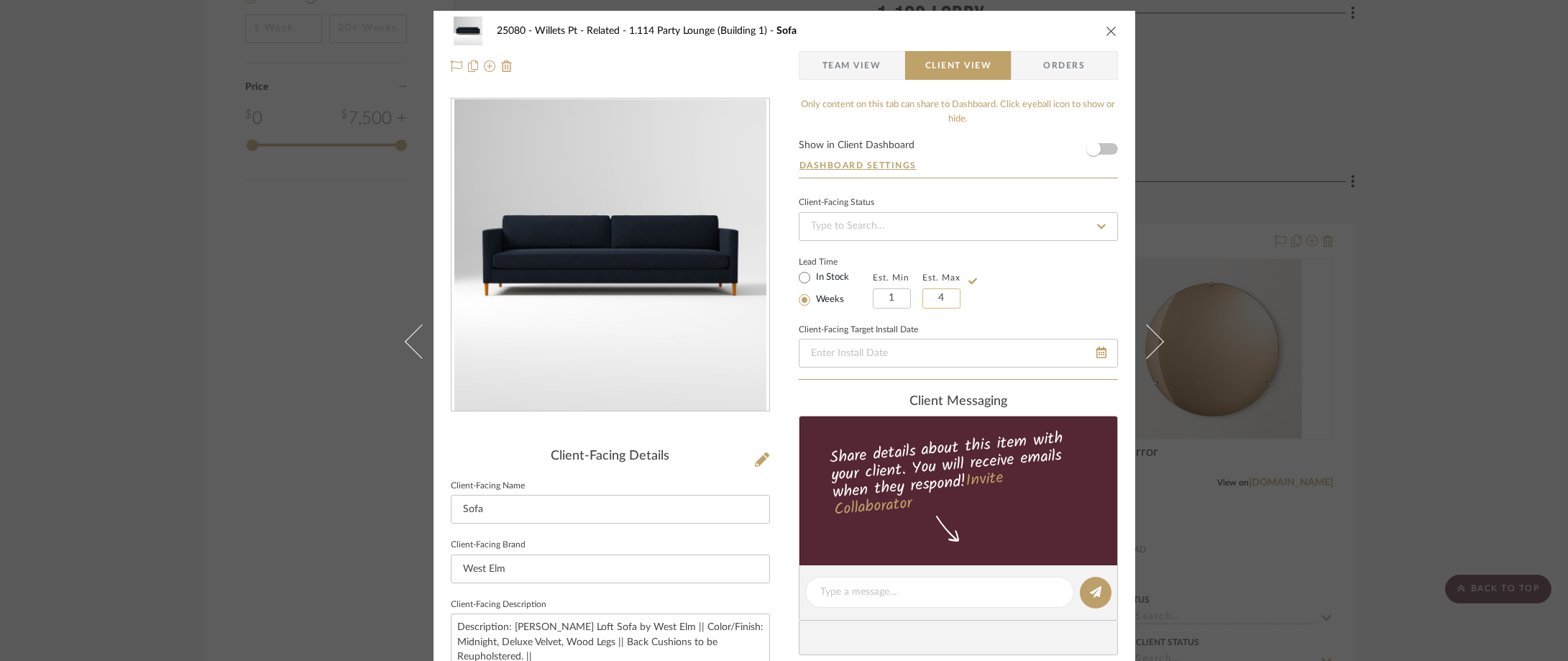
type input "4"
click at [1009, 270] on div "Lead Time In Stock Weeks Est. Min 1 Est. Max 4" at bounding box center [958, 280] width 320 height 56
click at [1328, 282] on div "25080 - Willets Pt - Related 1.114 Party Lounge (Building 1) Sofa Team View Cli…" at bounding box center [784, 330] width 1568 height 661
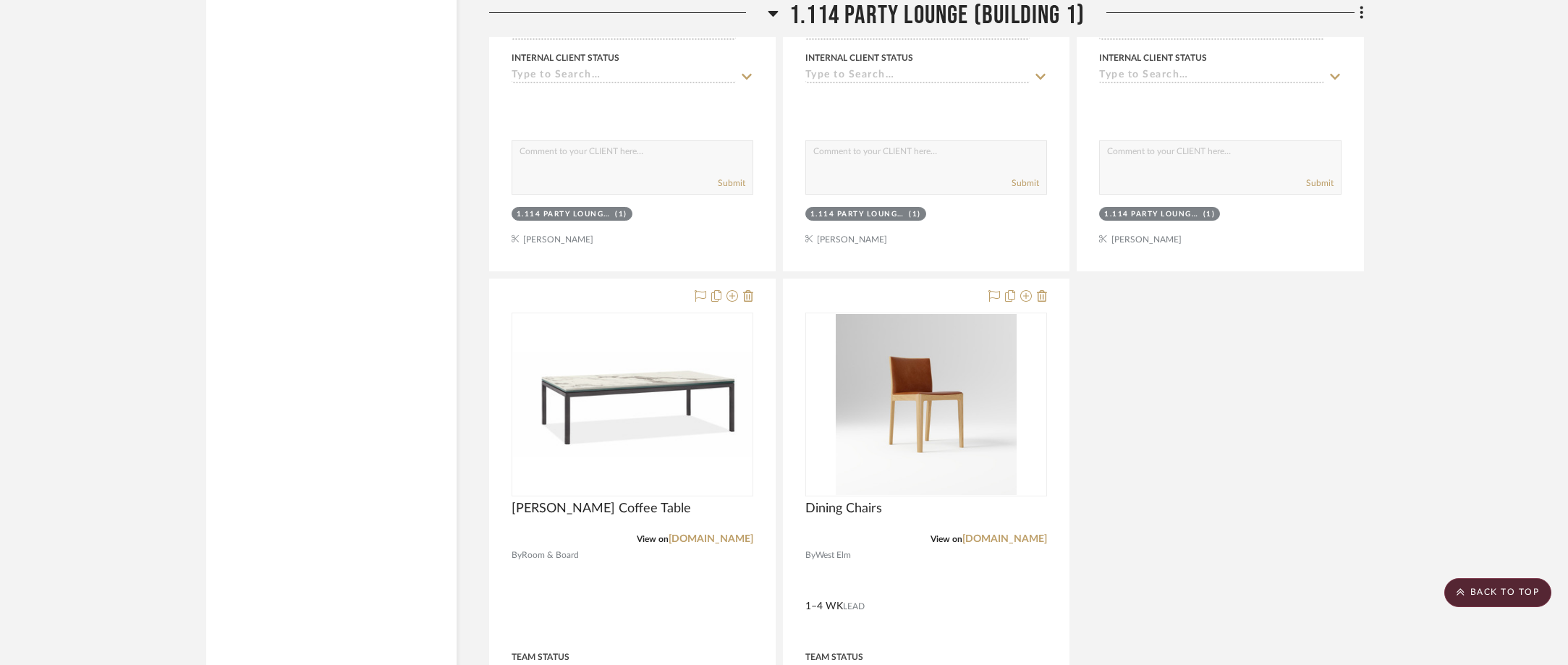
scroll to position [3399, 0]
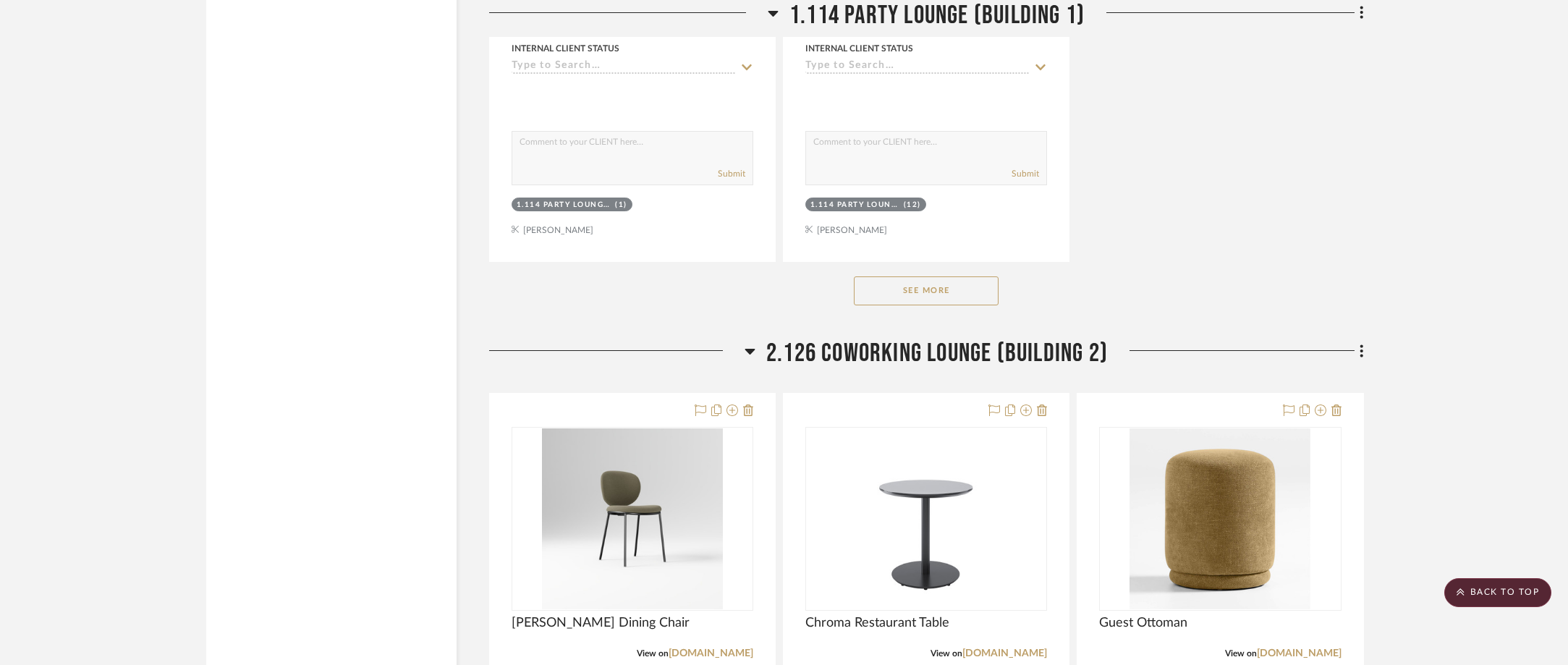
click at [944, 304] on button "See More" at bounding box center [926, 291] width 145 height 29
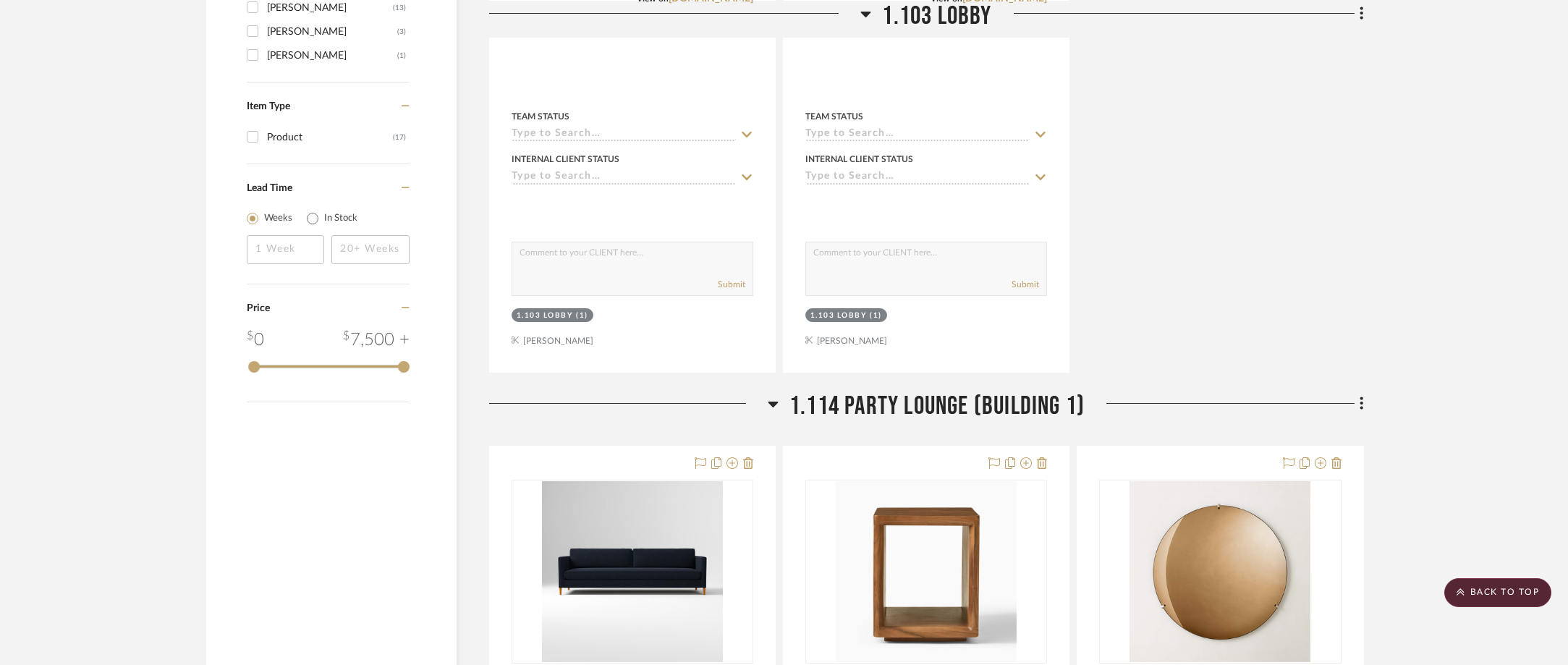
scroll to position [1085, 0]
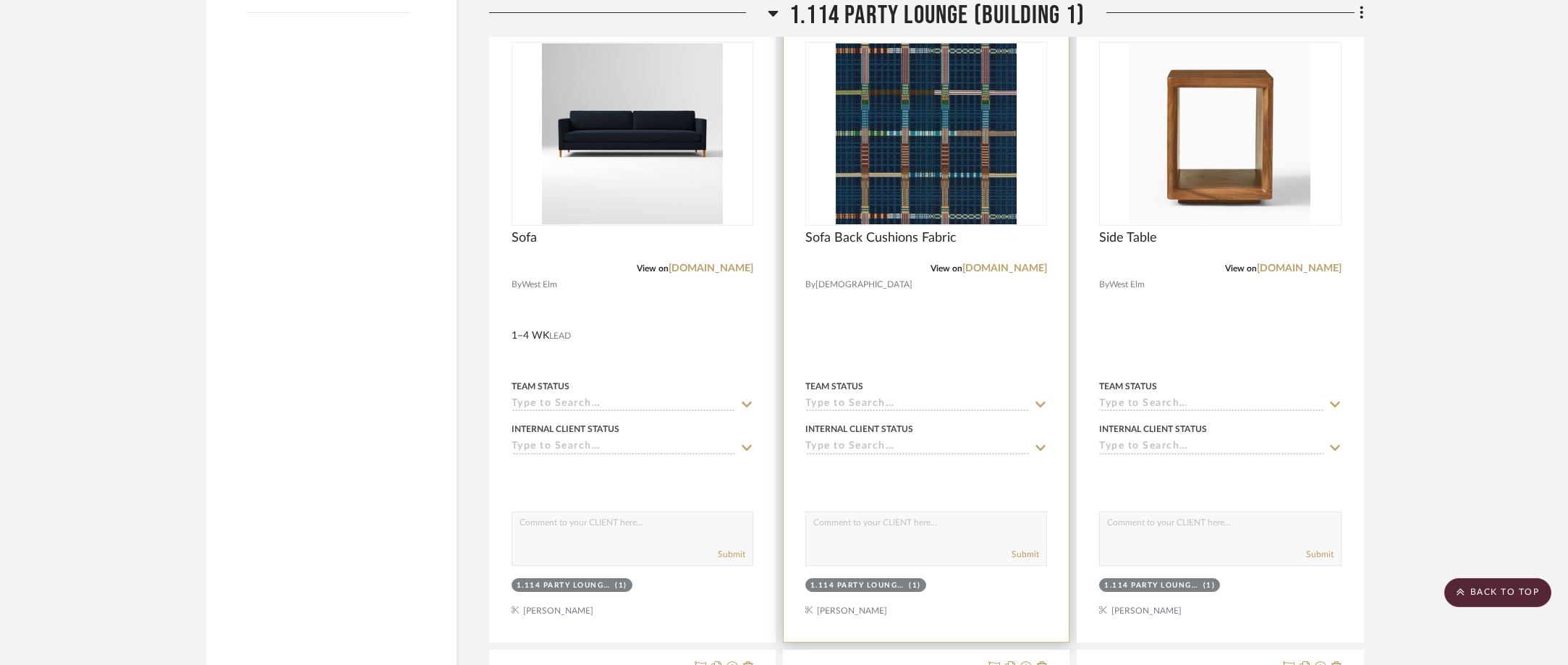
scroll to position [2314, 0]
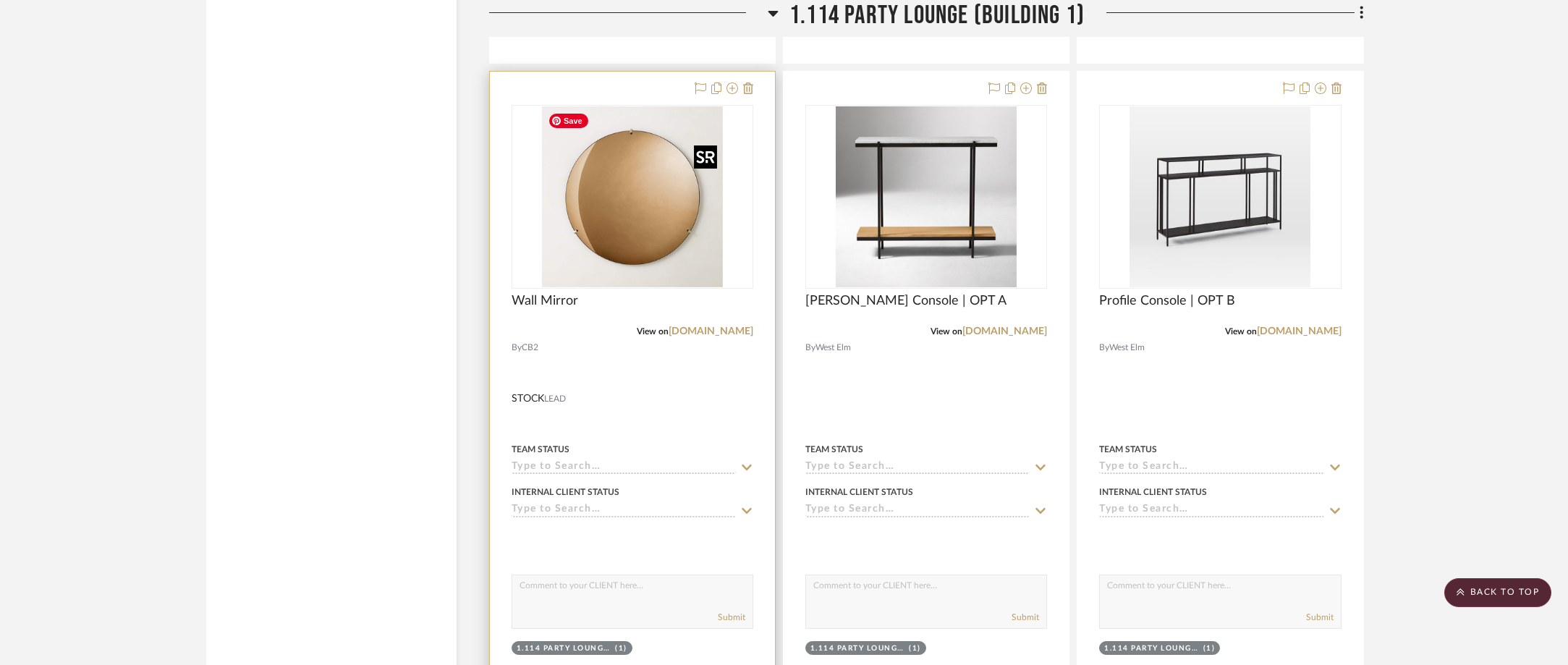
click at [646, 219] on img "0" at bounding box center [633, 197] width 181 height 181
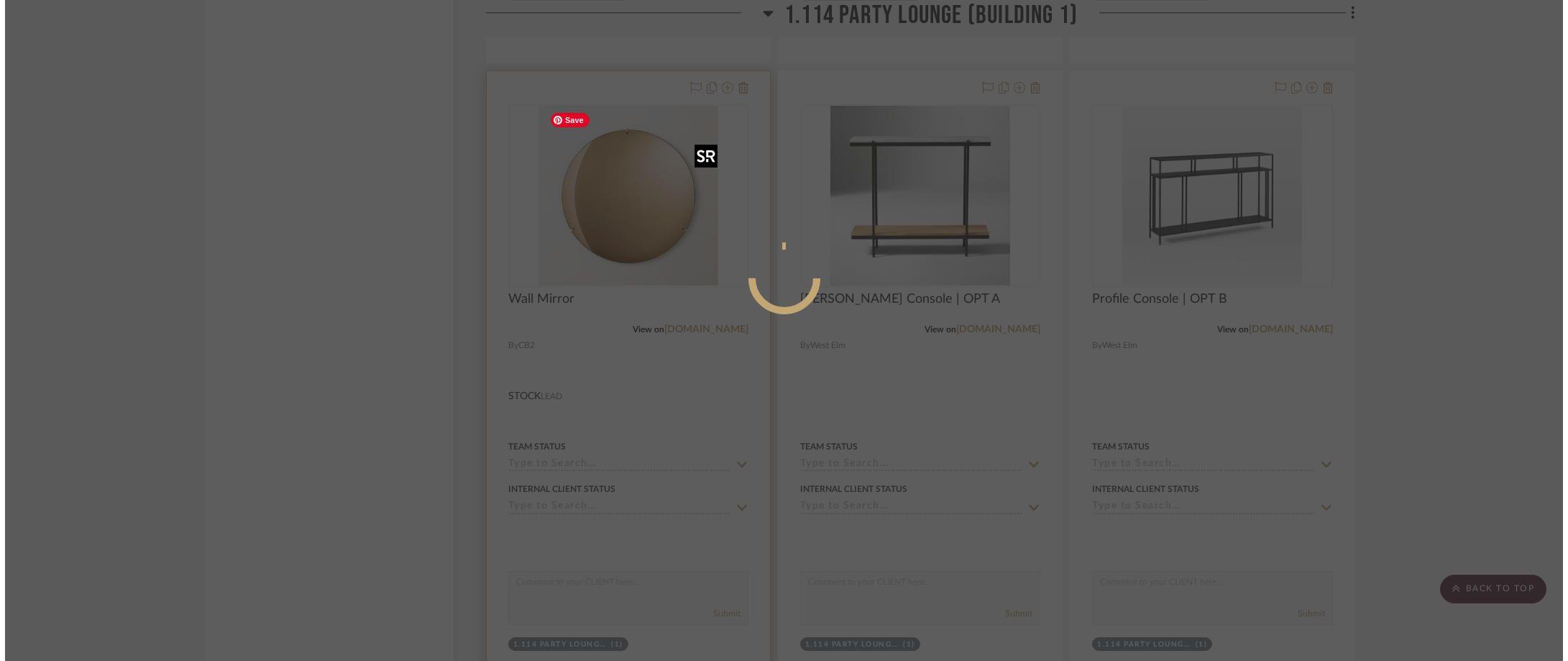
scroll to position [0, 0]
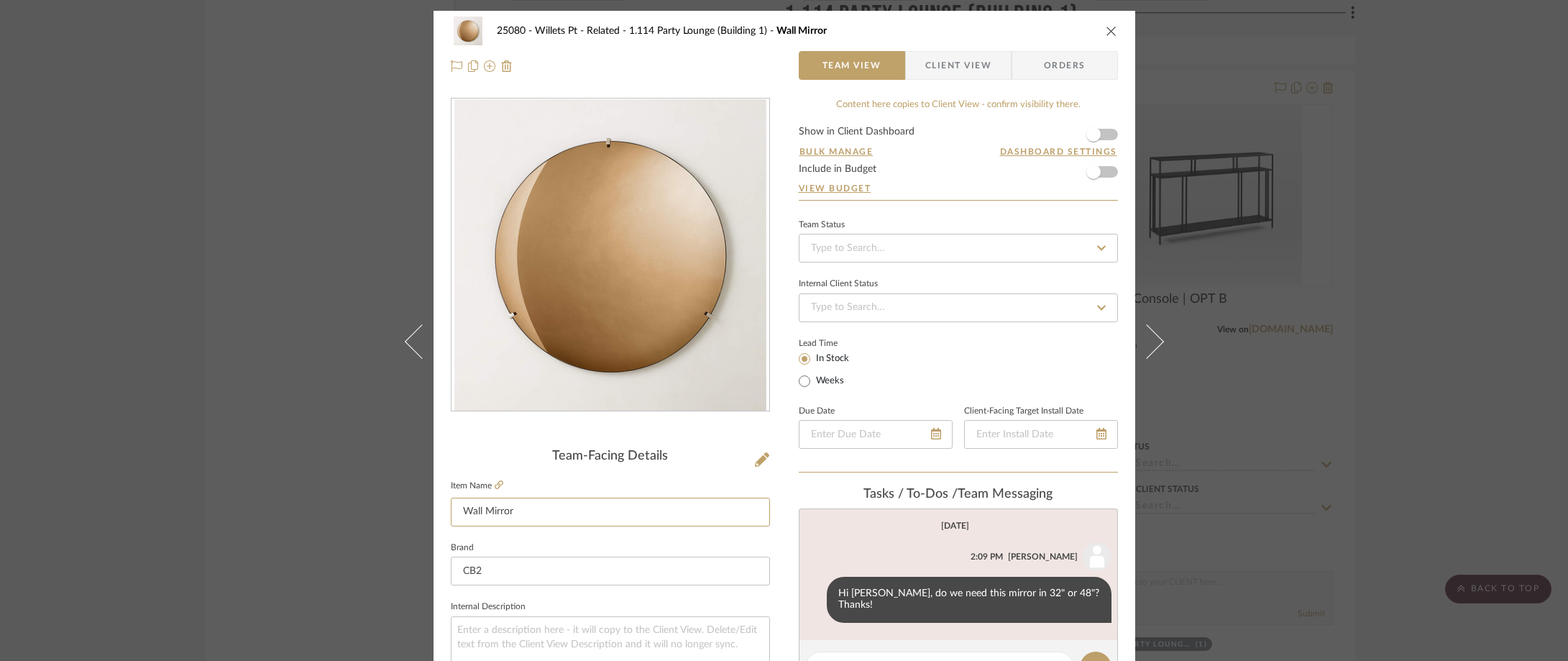
drag, startPoint x: 478, startPoint y: 513, endPoint x: 444, endPoint y: 516, distance: 34.1
click at [556, 518] on input "Mirror" at bounding box center [610, 512] width 320 height 29
click at [460, 513] on input "Mirror" at bounding box center [610, 512] width 320 height 29
click at [542, 514] on input "Mirror" at bounding box center [610, 512] width 320 height 29
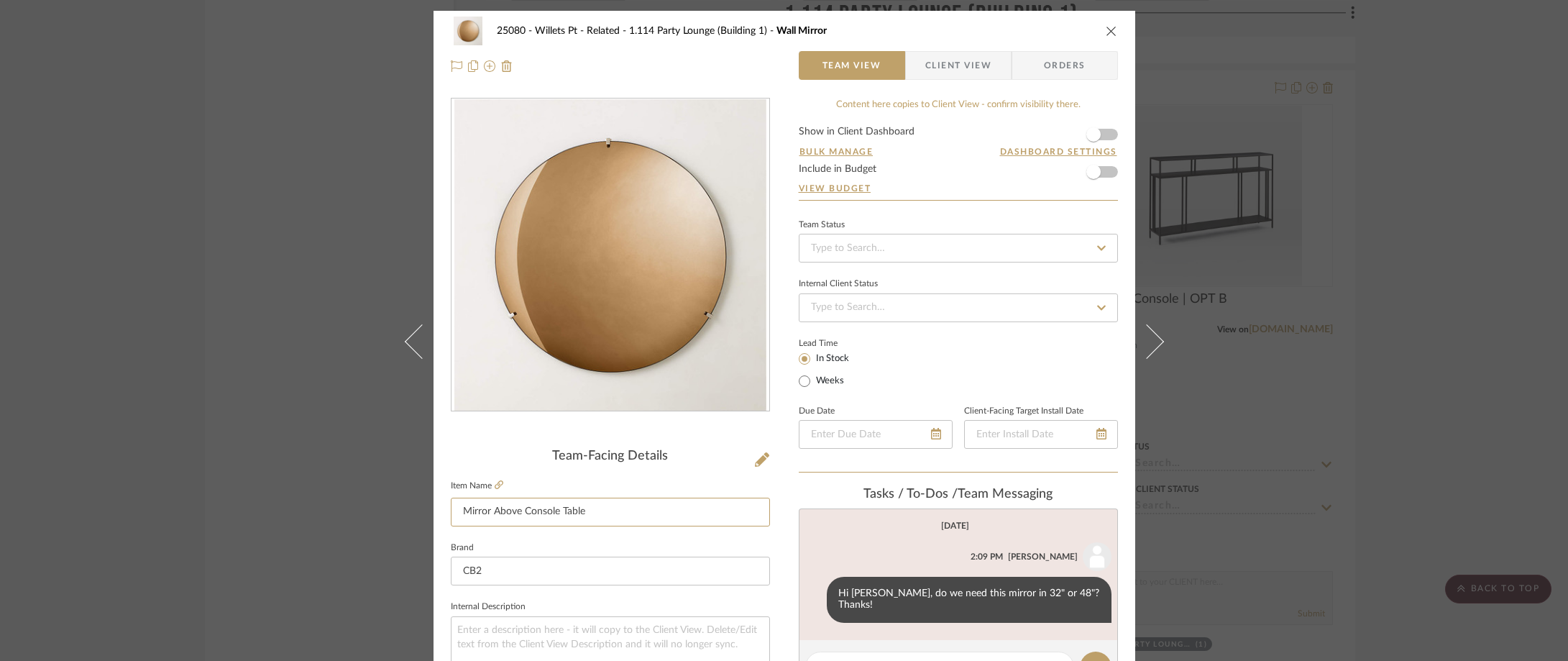
type input "Mirror Above Console Table"
click at [1369, 273] on div "25080 - Willets Pt - Related 1.114 Party Lounge (Building 1) Mirror Above Conso…" at bounding box center [784, 330] width 1568 height 661
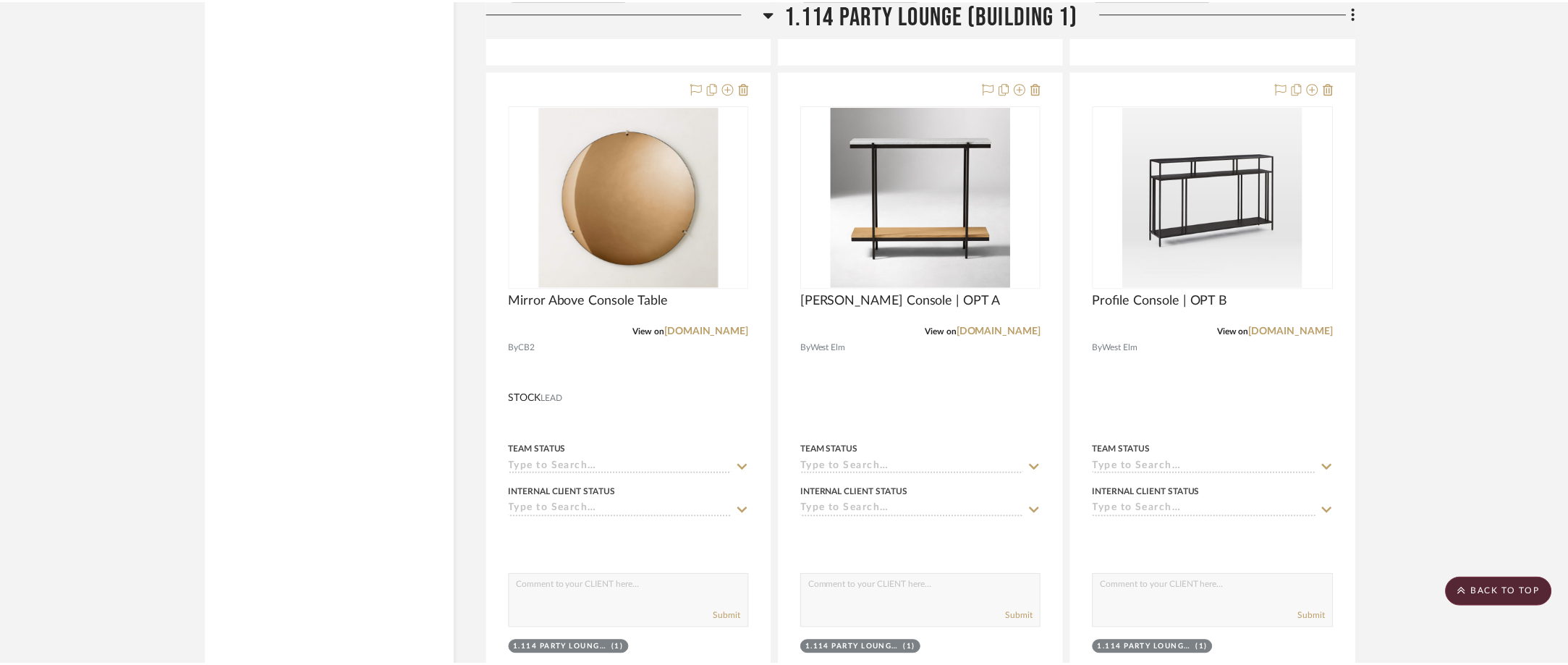
scroll to position [2314, 0]
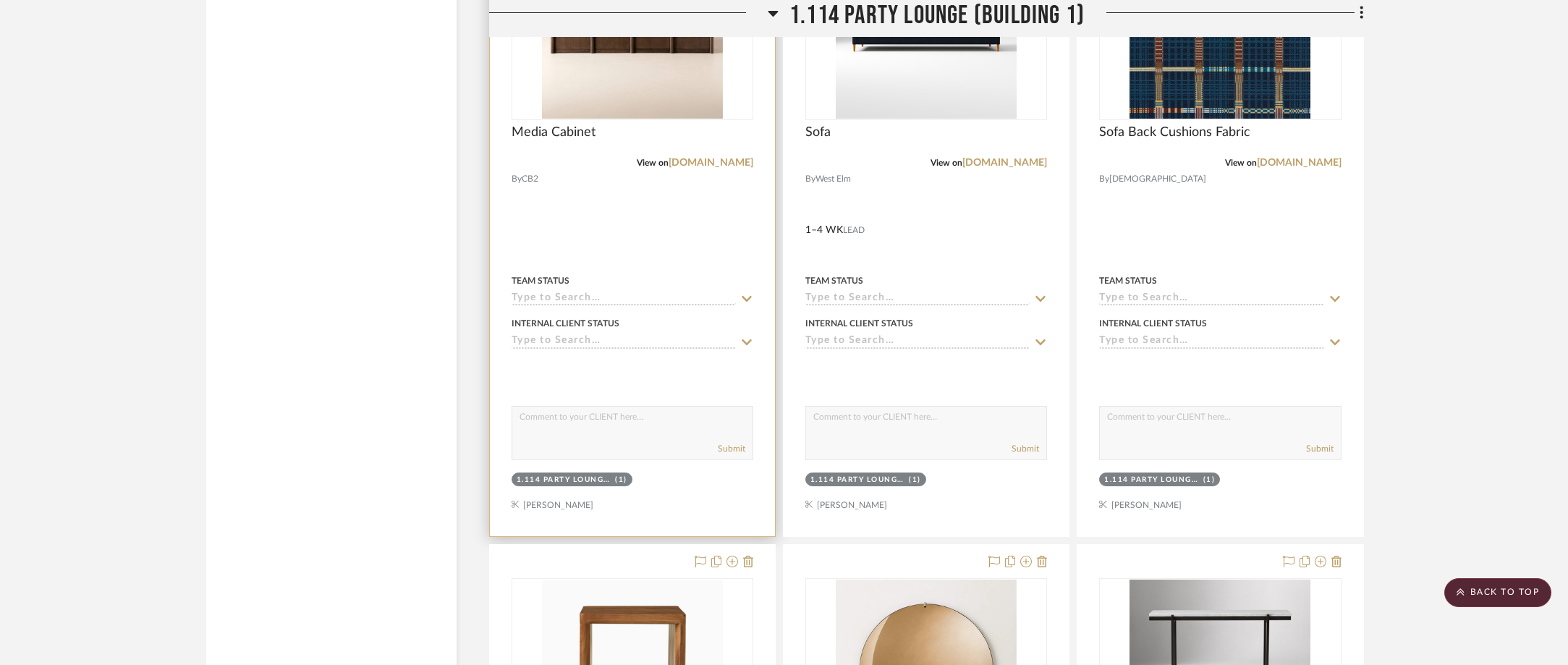
scroll to position [1664, 0]
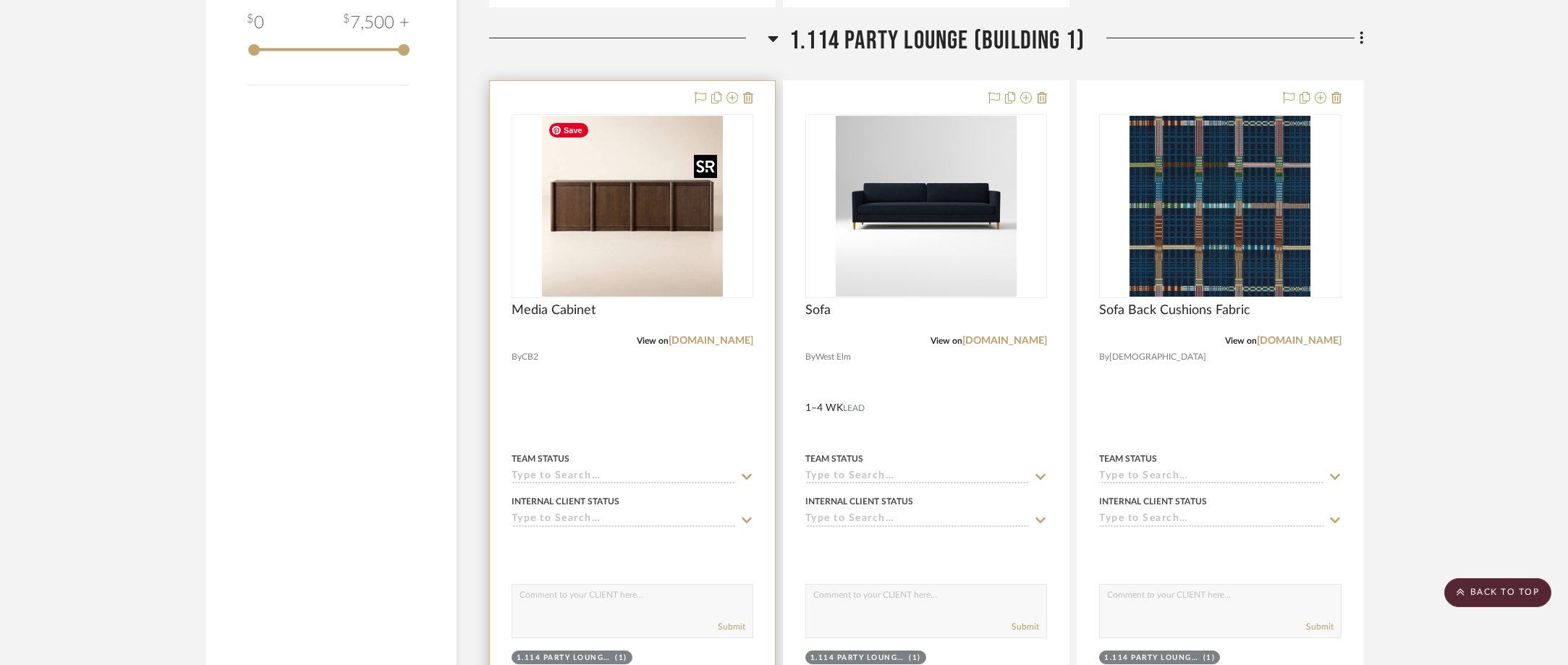
click at [0, 0] on img at bounding box center [0, 0] width 0 height 0
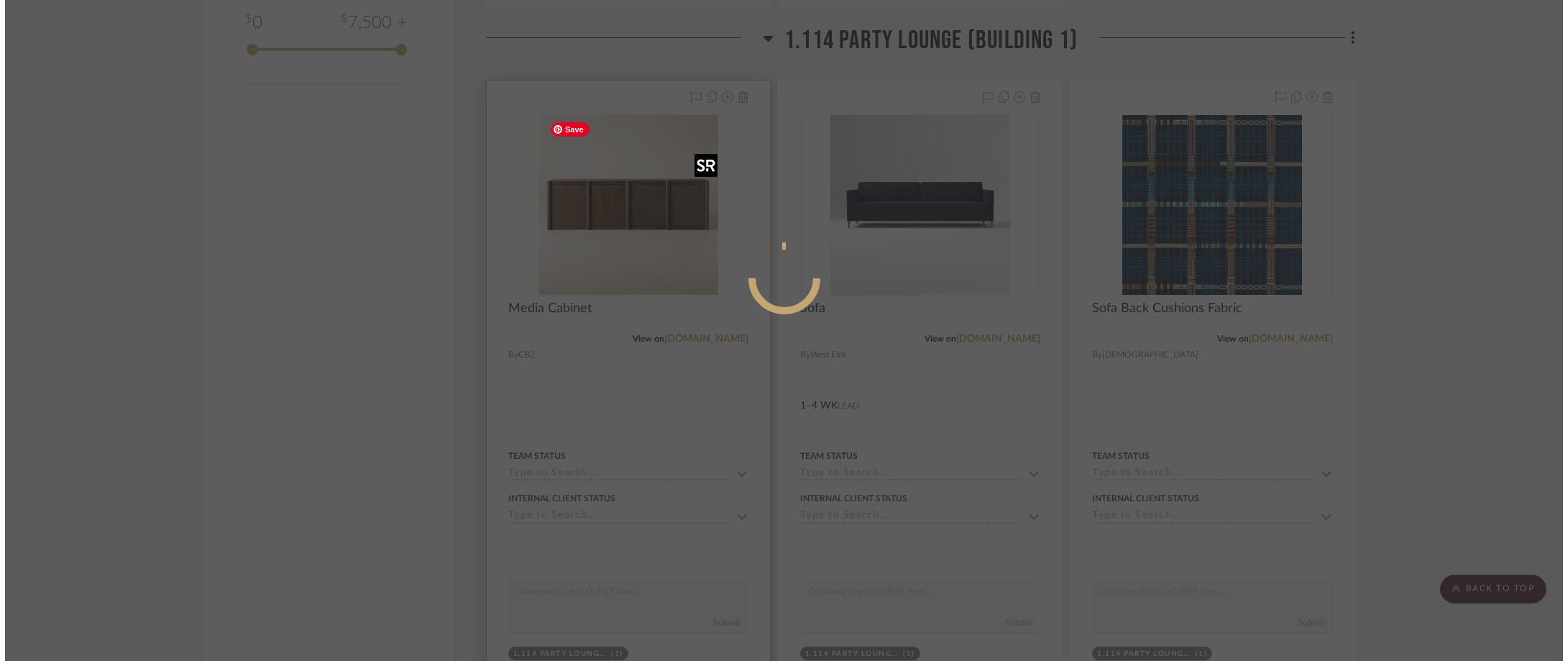
scroll to position [0, 0]
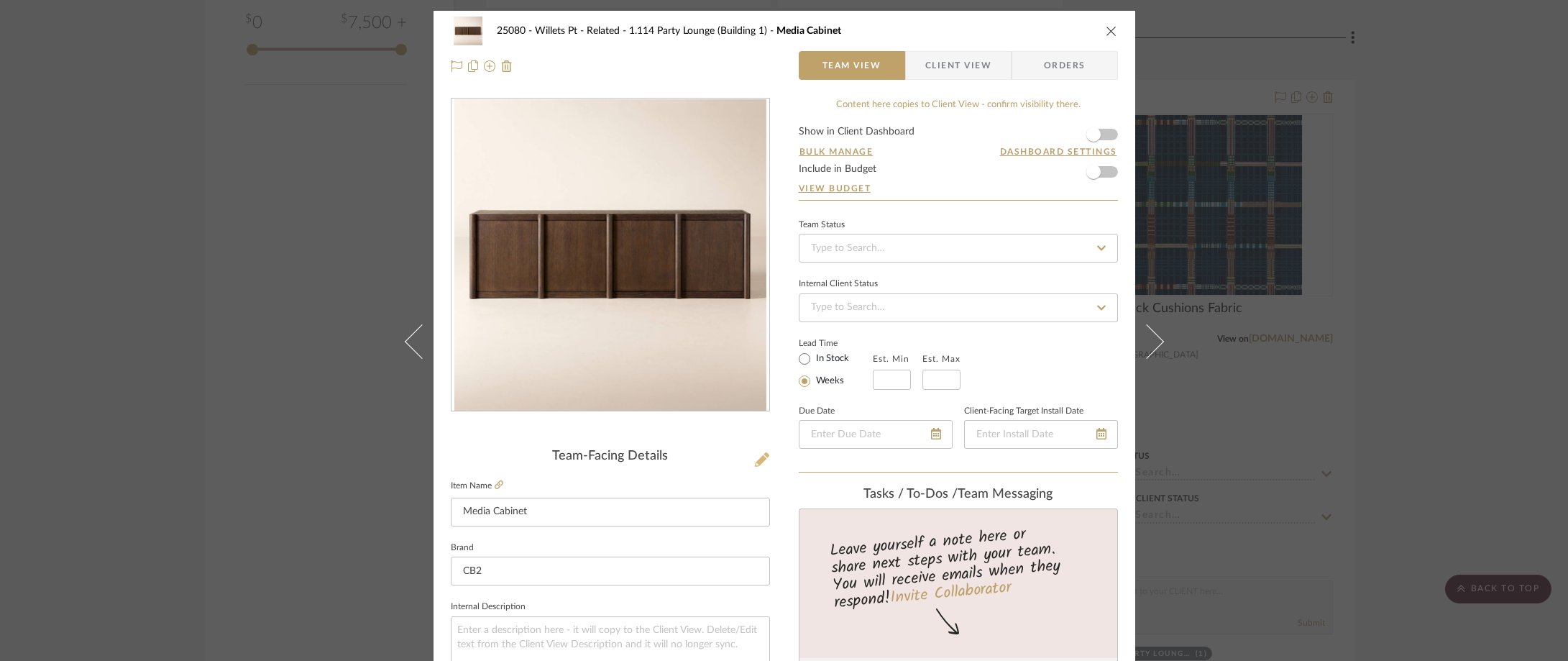
click at [758, 455] on icon at bounding box center [762, 460] width 15 height 15
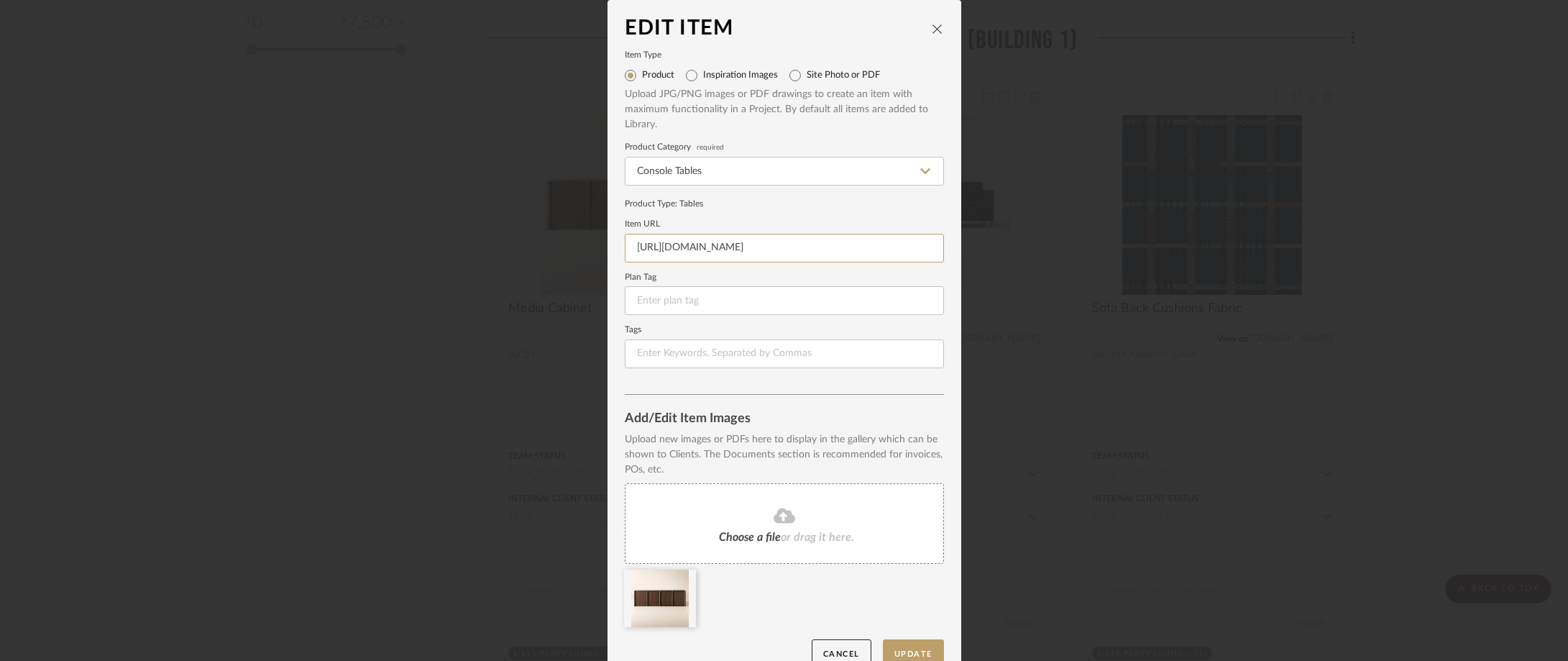
drag, startPoint x: 862, startPoint y: 238, endPoint x: 616, endPoint y: 232, distance: 246.1
click at [616, 232] on dialog-content "Edit Item Item Type Product Inspiration Images Site Photo or PDF Upload JPG/PNG…" at bounding box center [784, 342] width 354 height 685
paste input "https://www.cb2.com/macron-90-dark-brown-oak-media-console/s629495"
type input "https://www.cb2.com/macron-90-dark-brown-oak-media-console/s629495"
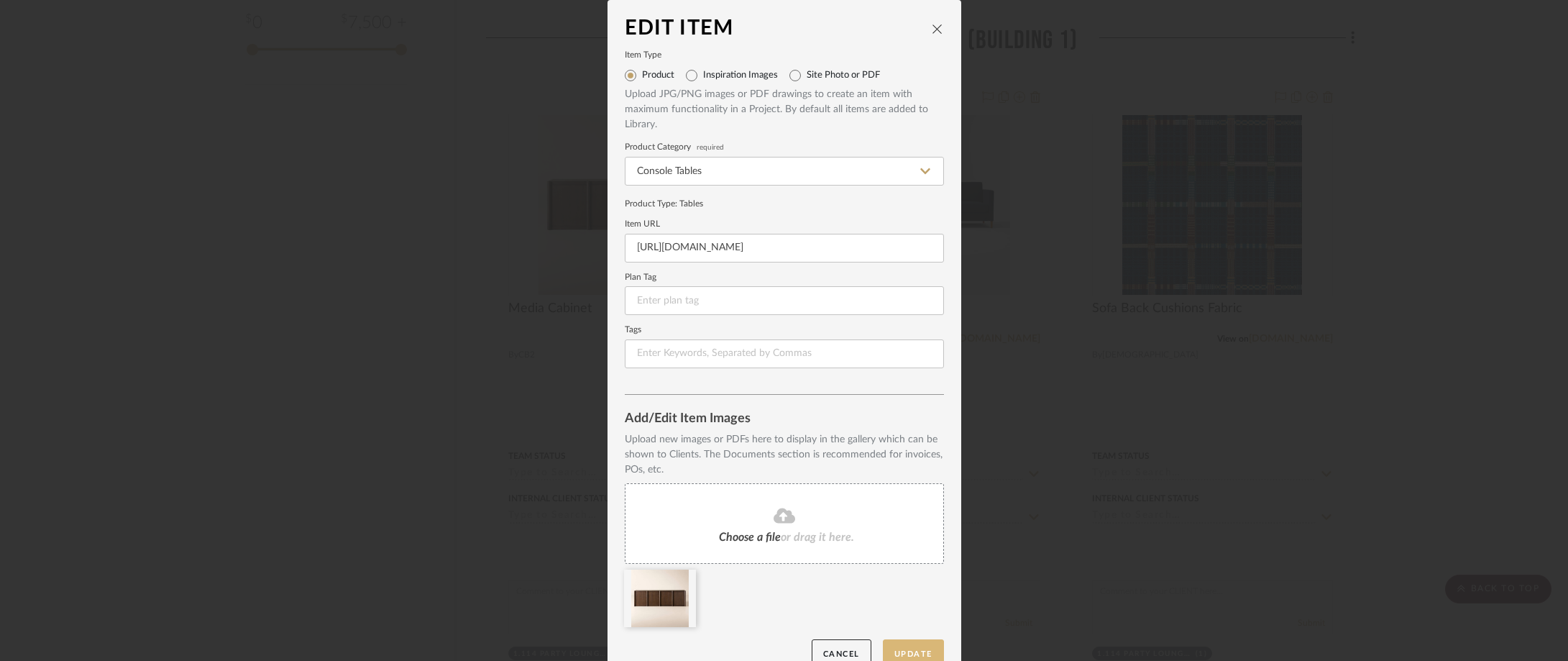
click at [922, 655] on button "Update" at bounding box center [913, 654] width 61 height 29
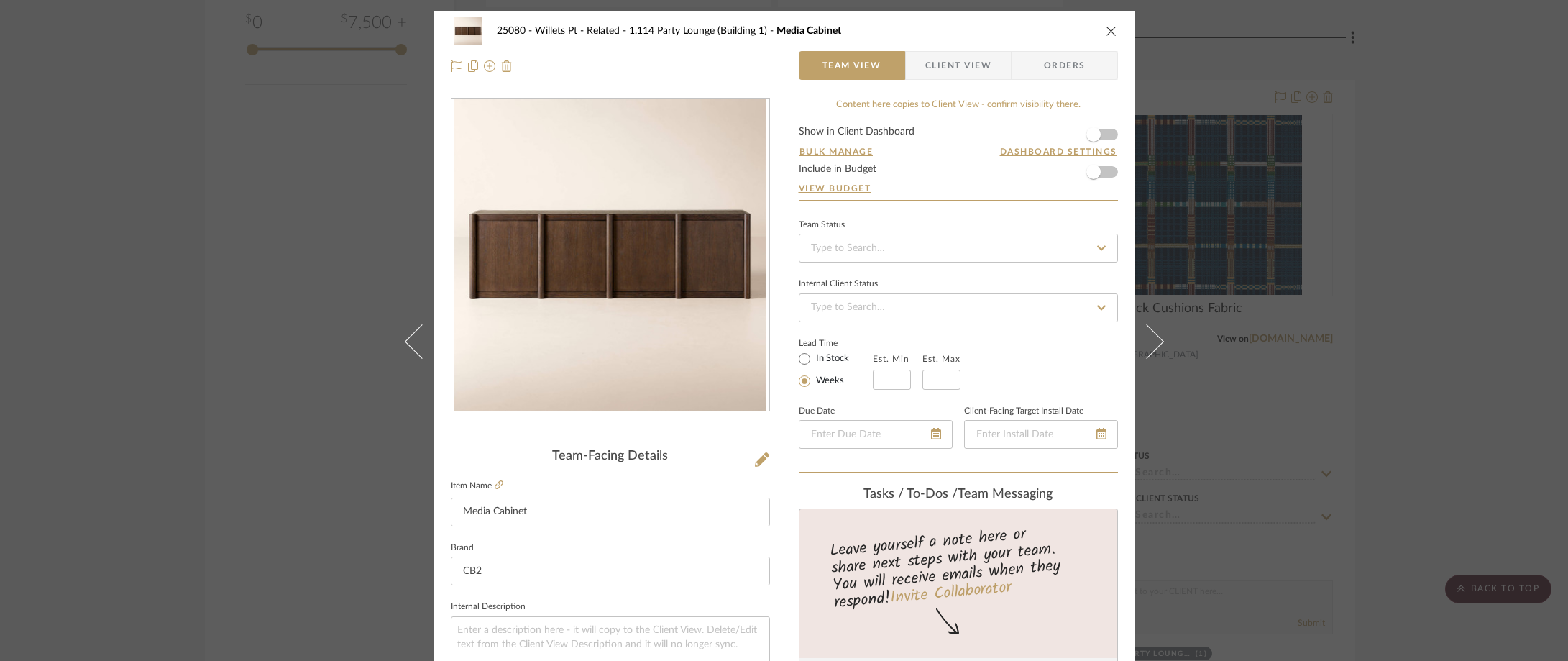
click at [1269, 419] on div "25080 - Willets Pt - Related 1.114 Party Lounge (Building 1) Media Cabinet Team…" at bounding box center [784, 330] width 1568 height 661
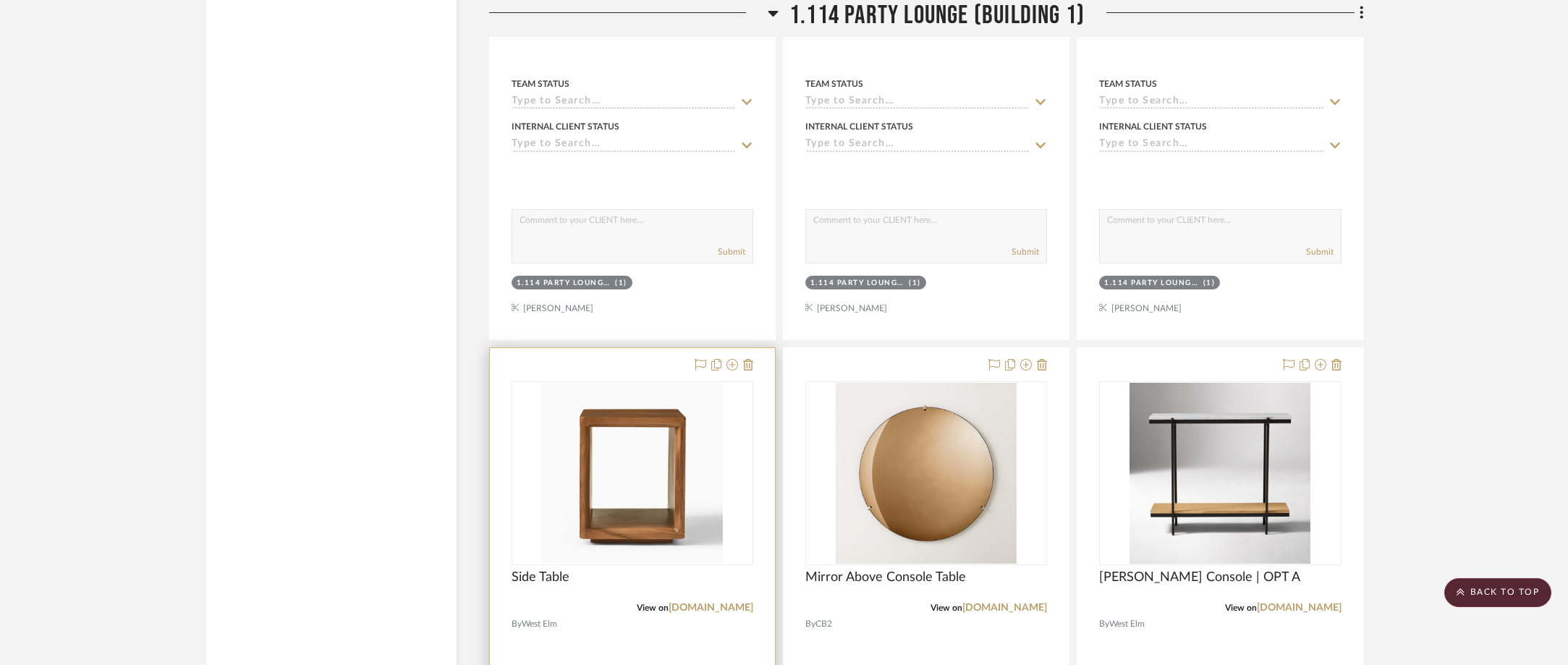
scroll to position [2025, 0]
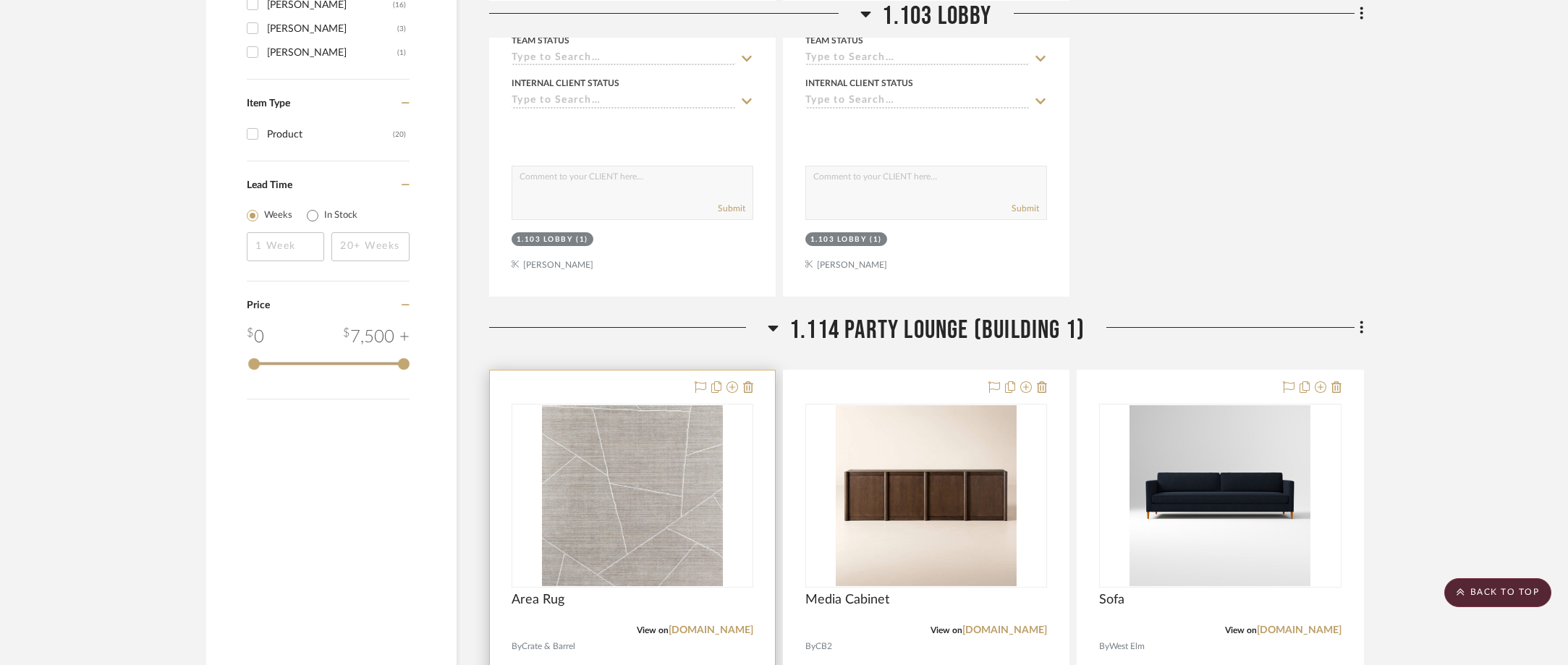
scroll to position [1591, 0]
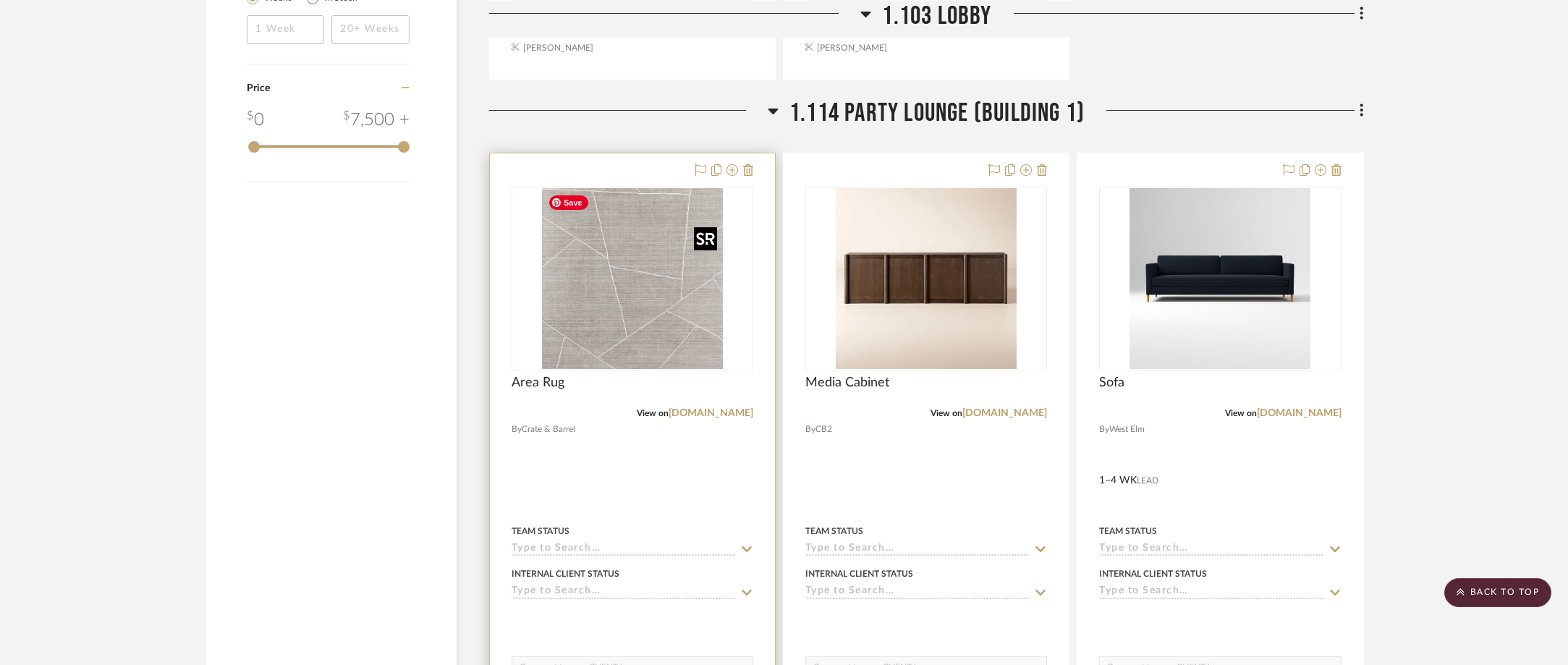
click at [658, 276] on img "0" at bounding box center [633, 278] width 181 height 181
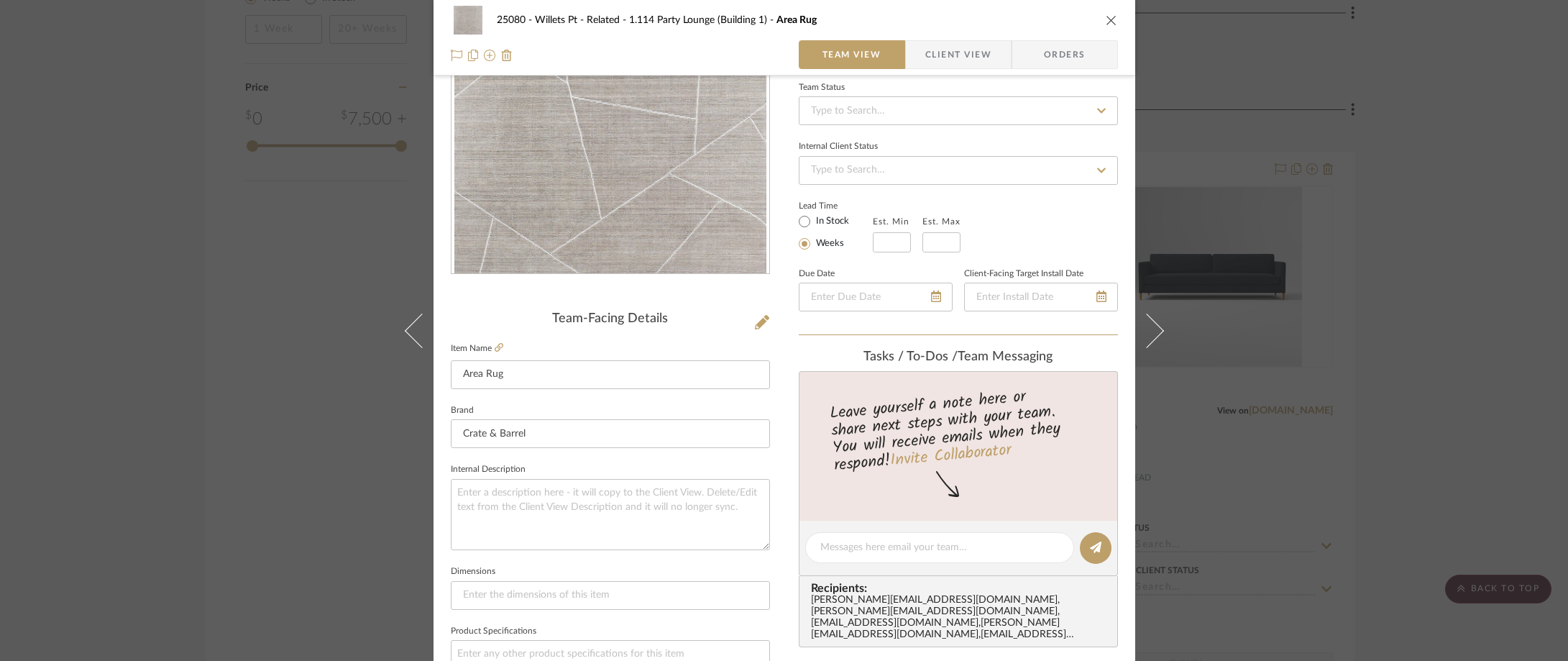
scroll to position [216, 0]
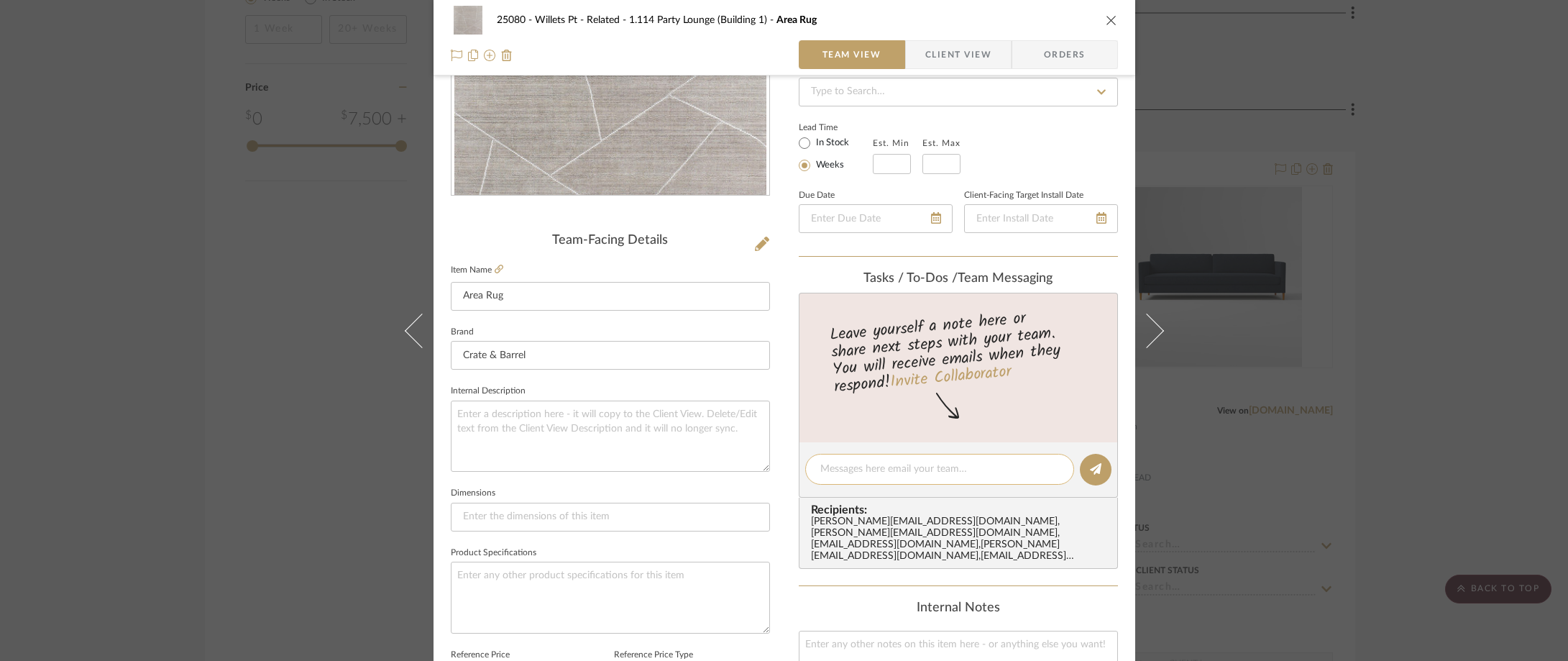
click at [860, 478] on div at bounding box center [939, 469] width 269 height 31
click at [874, 473] on textarea at bounding box center [939, 468] width 239 height 15
type textarea "H"
type textarea "Please confirm size. Thanks!"
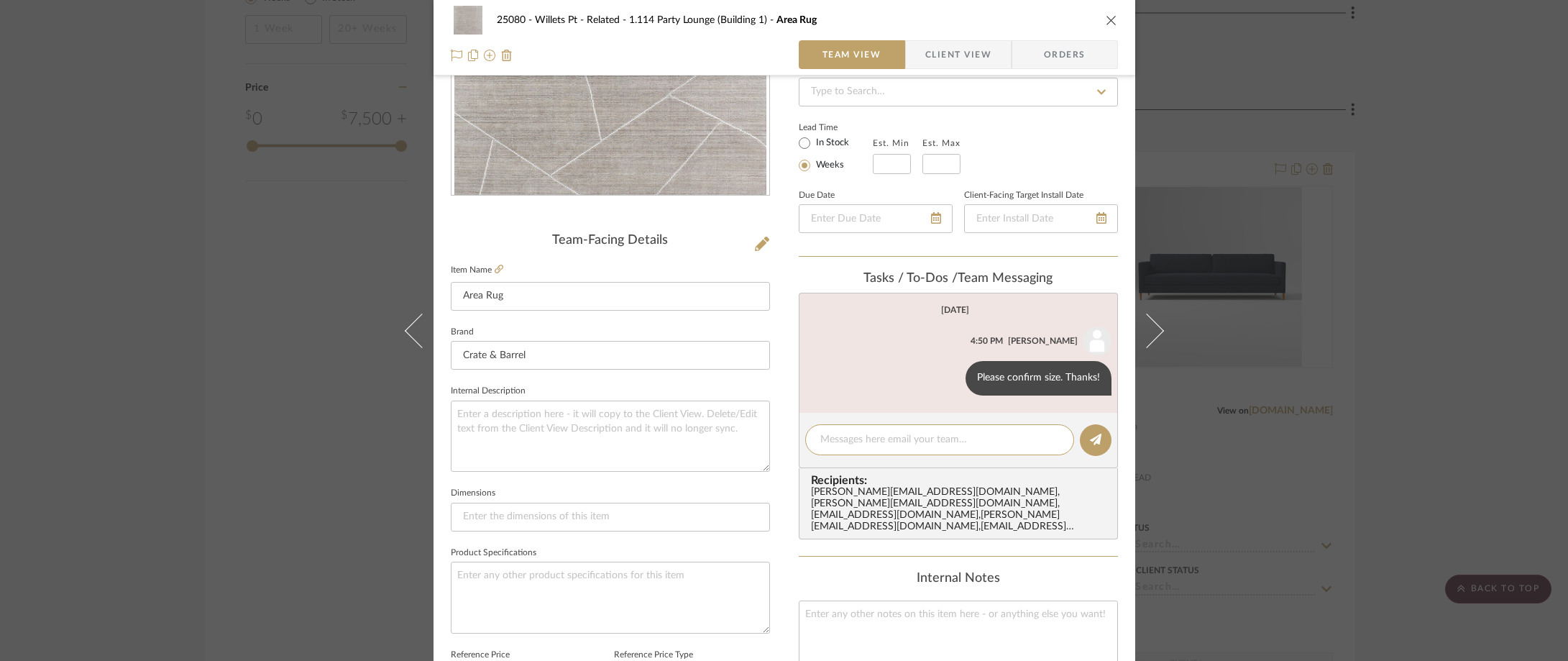
click at [282, 340] on div "25080 - Willets Pt - Related 1.114 Party Lounge (Building 1) Area Rug Team View…" at bounding box center [784, 330] width 1568 height 661
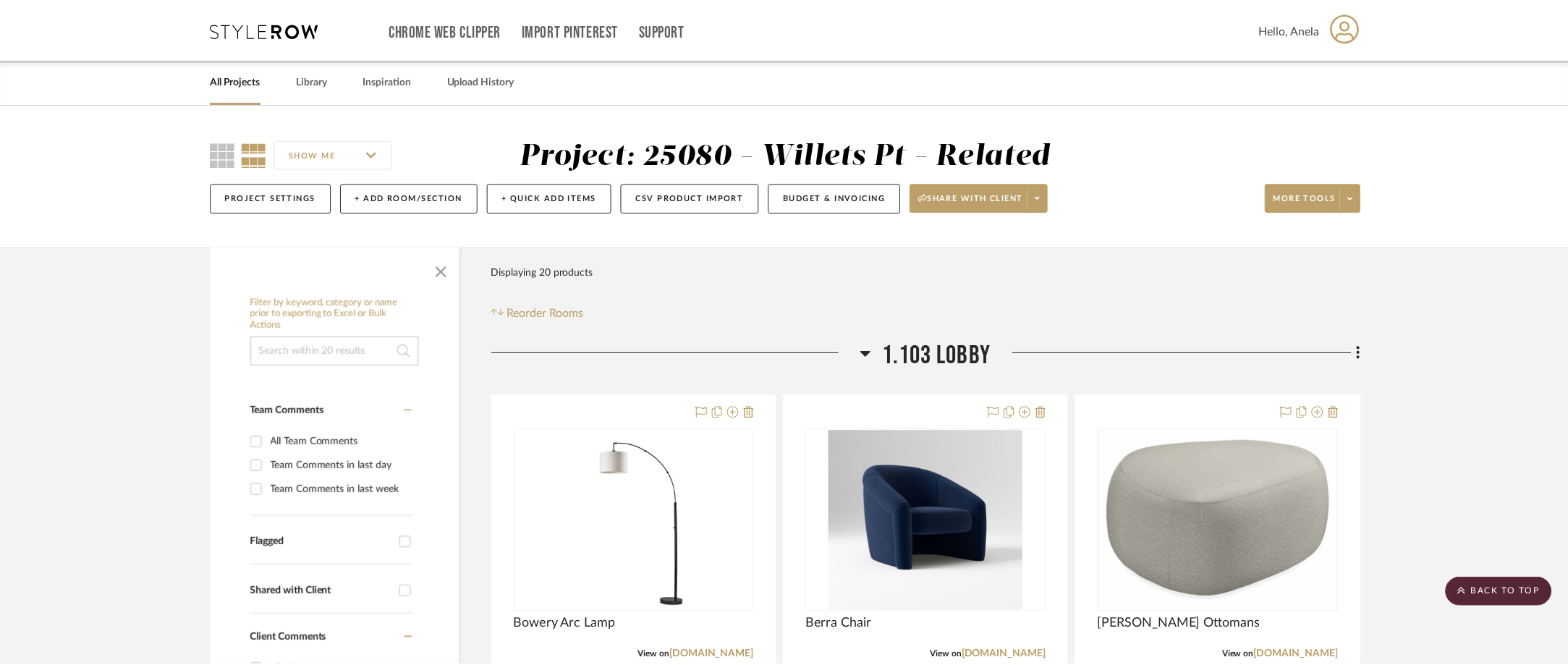
scroll to position [1591, 0]
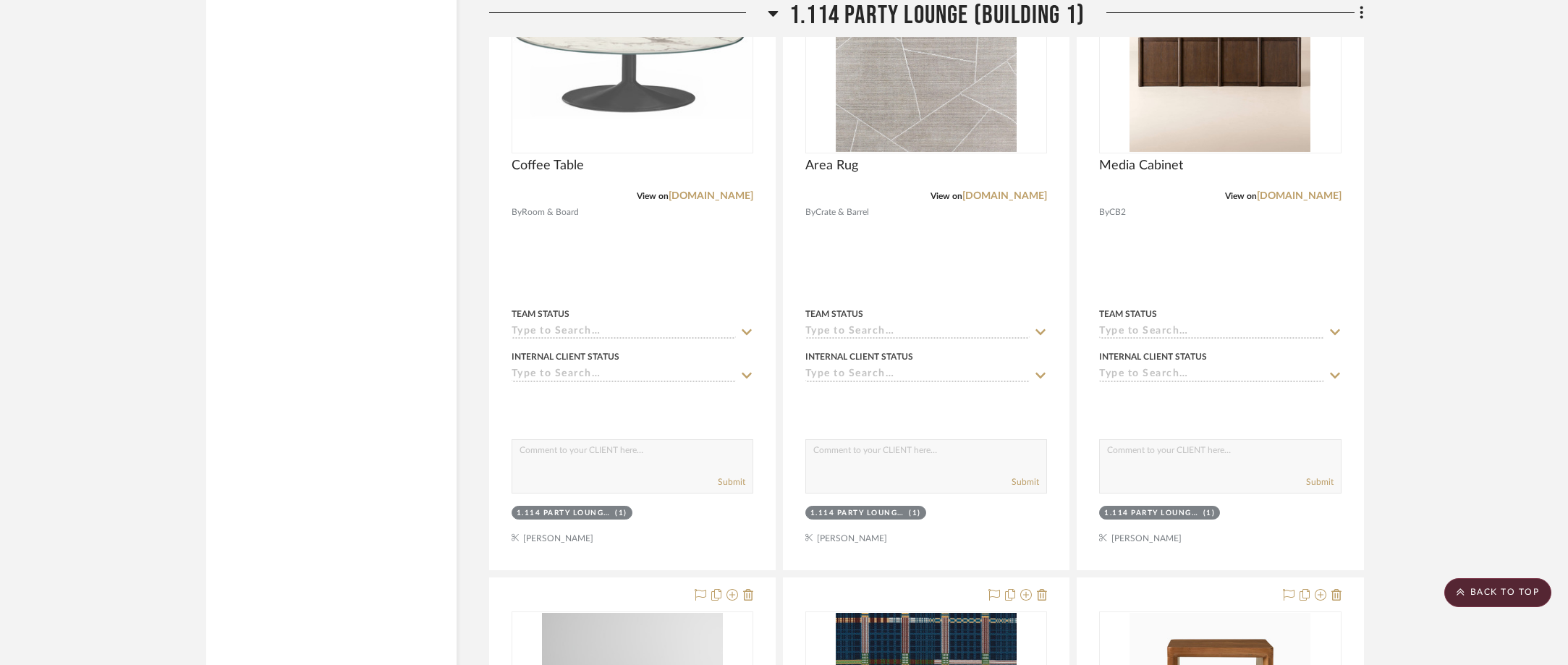
scroll to position [1736, 0]
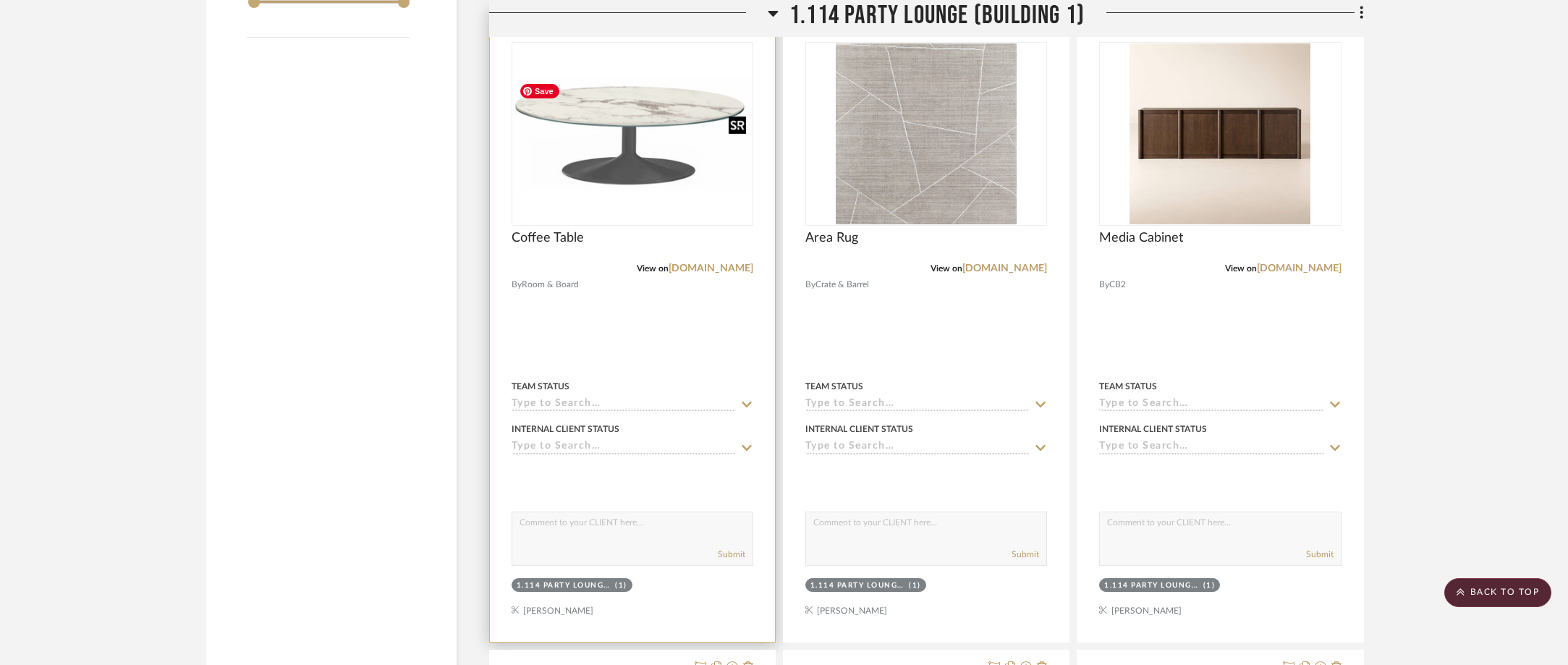
click at [0, 0] on img at bounding box center [0, 0] width 0 height 0
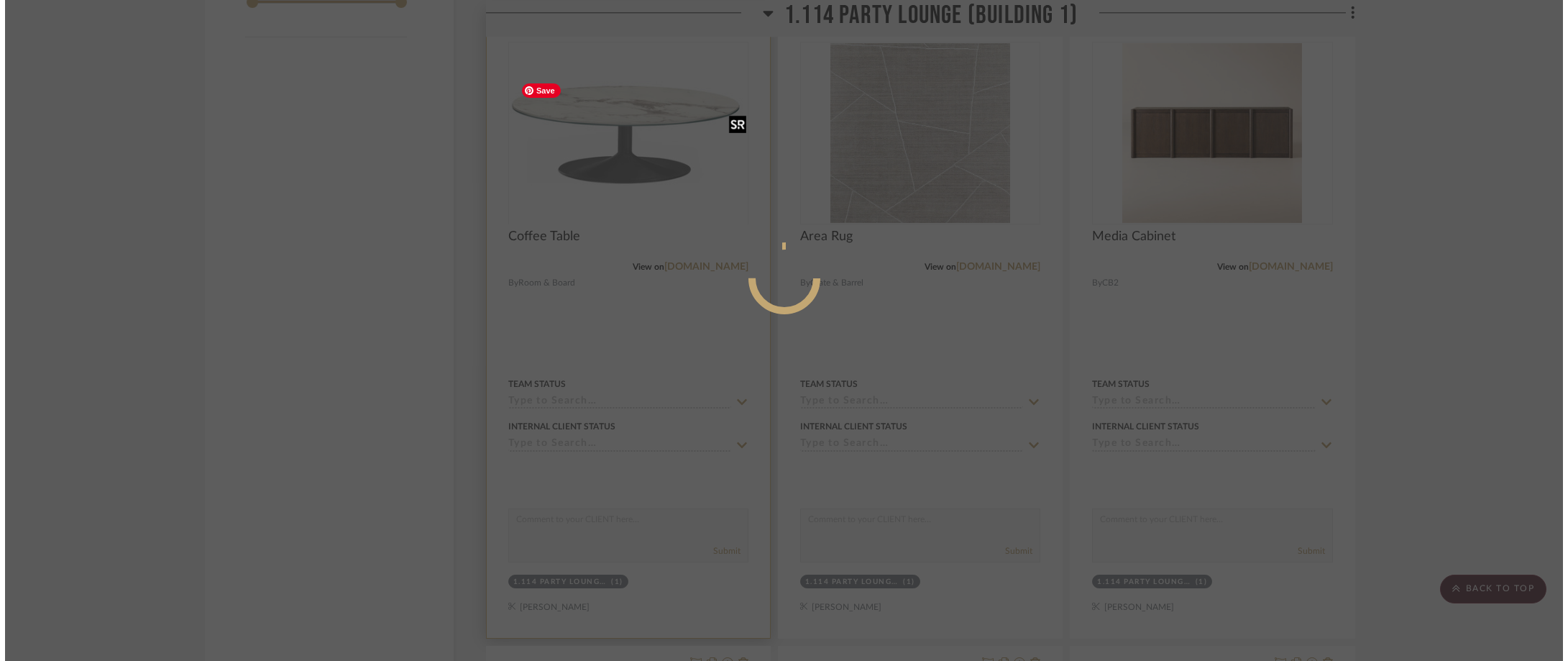
scroll to position [0, 0]
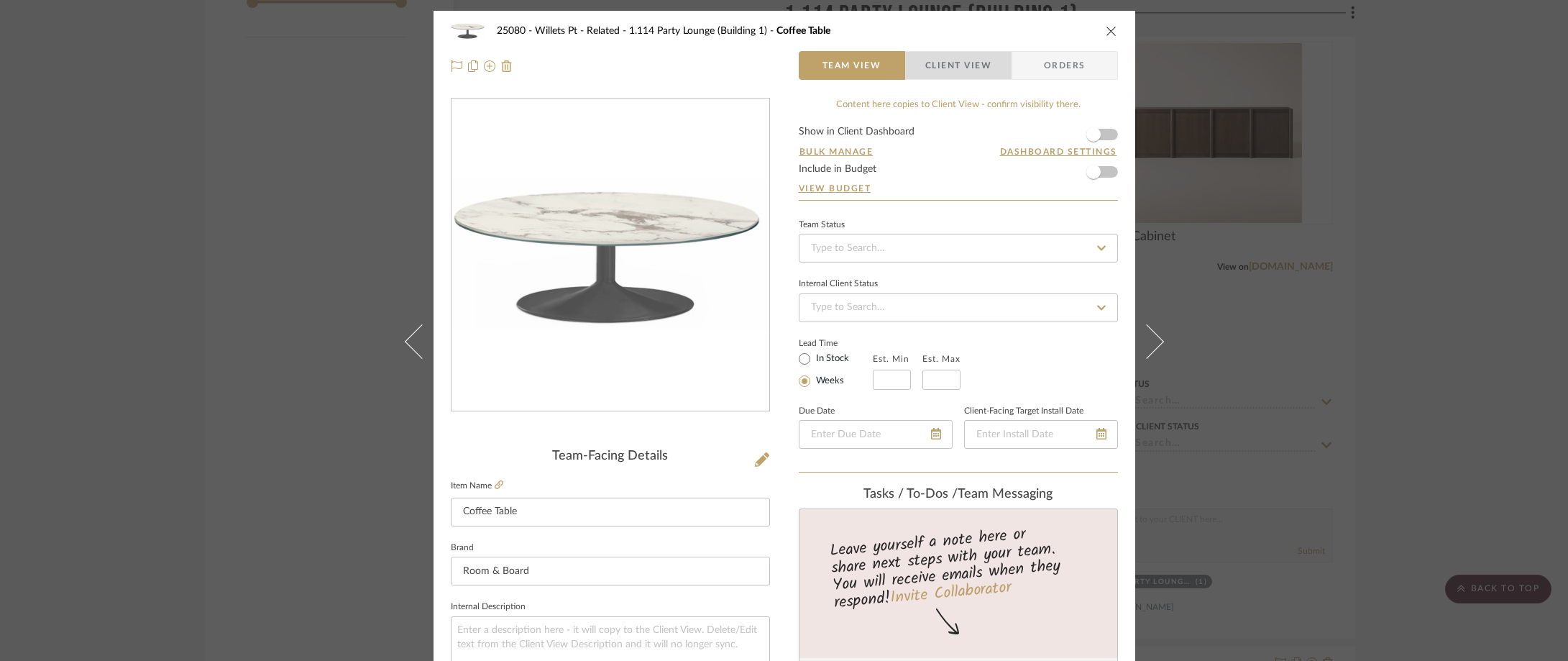
click at [961, 57] on span "Client View" at bounding box center [959, 66] width 66 height 29
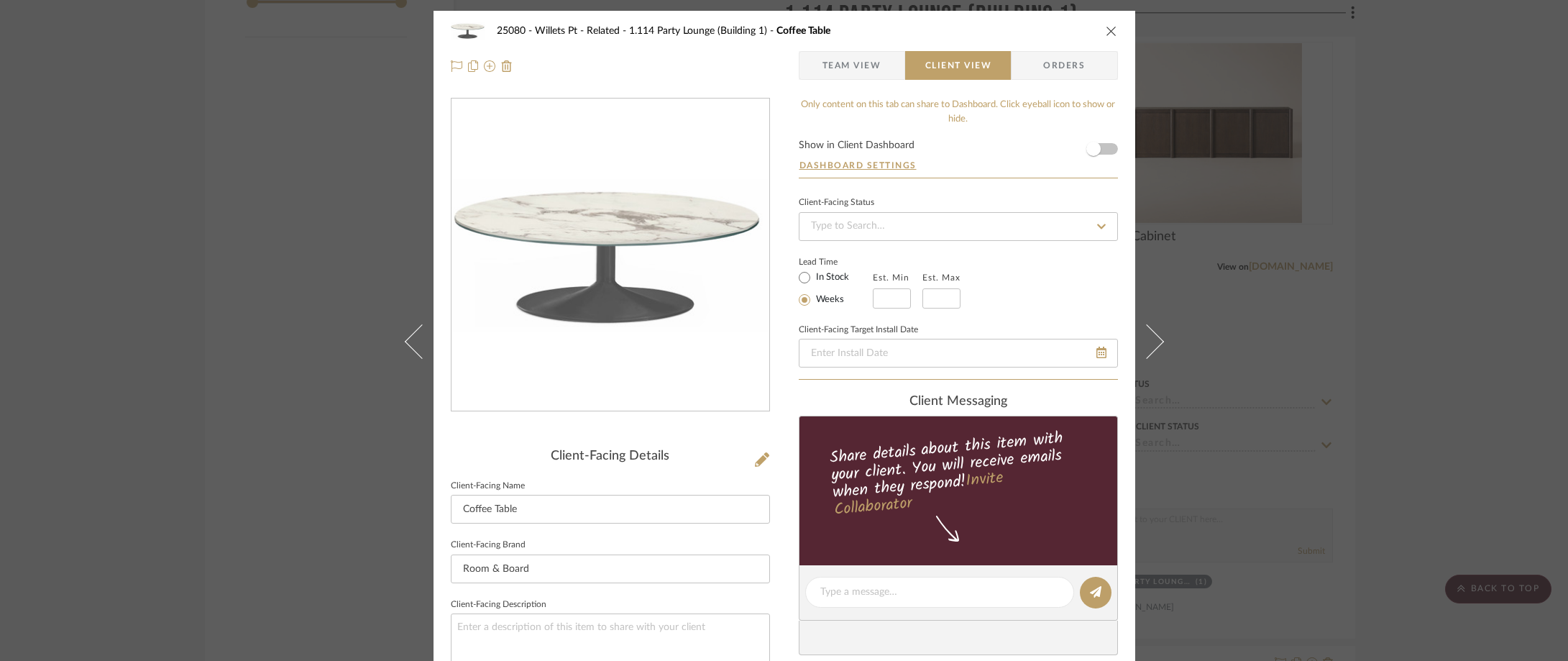
scroll to position [144, 0]
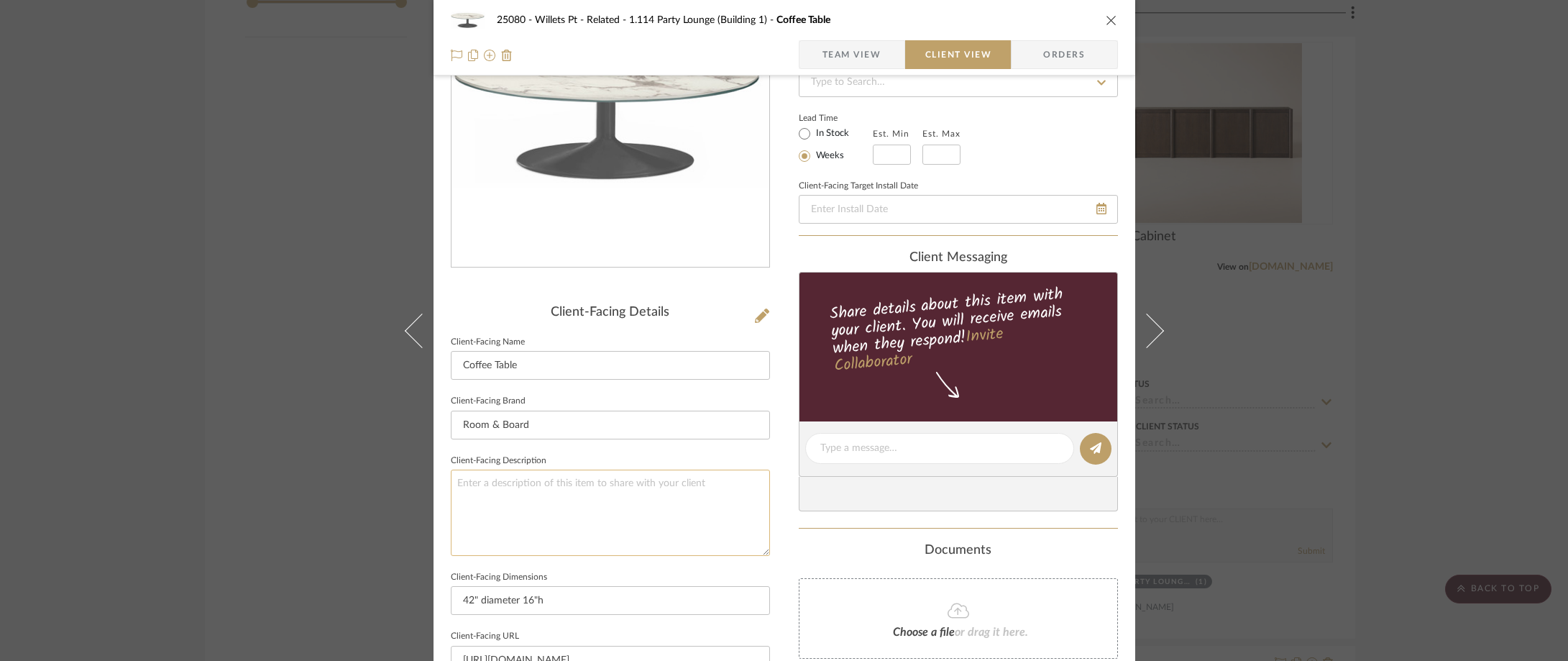
click at [602, 513] on textarea at bounding box center [610, 512] width 320 height 86
type textarea "Description: Aria Coffee Table by Room & Board || Color/Finish:"
click at [596, 448] on sr-form-field "Client-Facing Brand Room & Board" at bounding box center [610, 421] width 320 height 60
click at [757, 313] on icon at bounding box center [762, 316] width 15 height 15
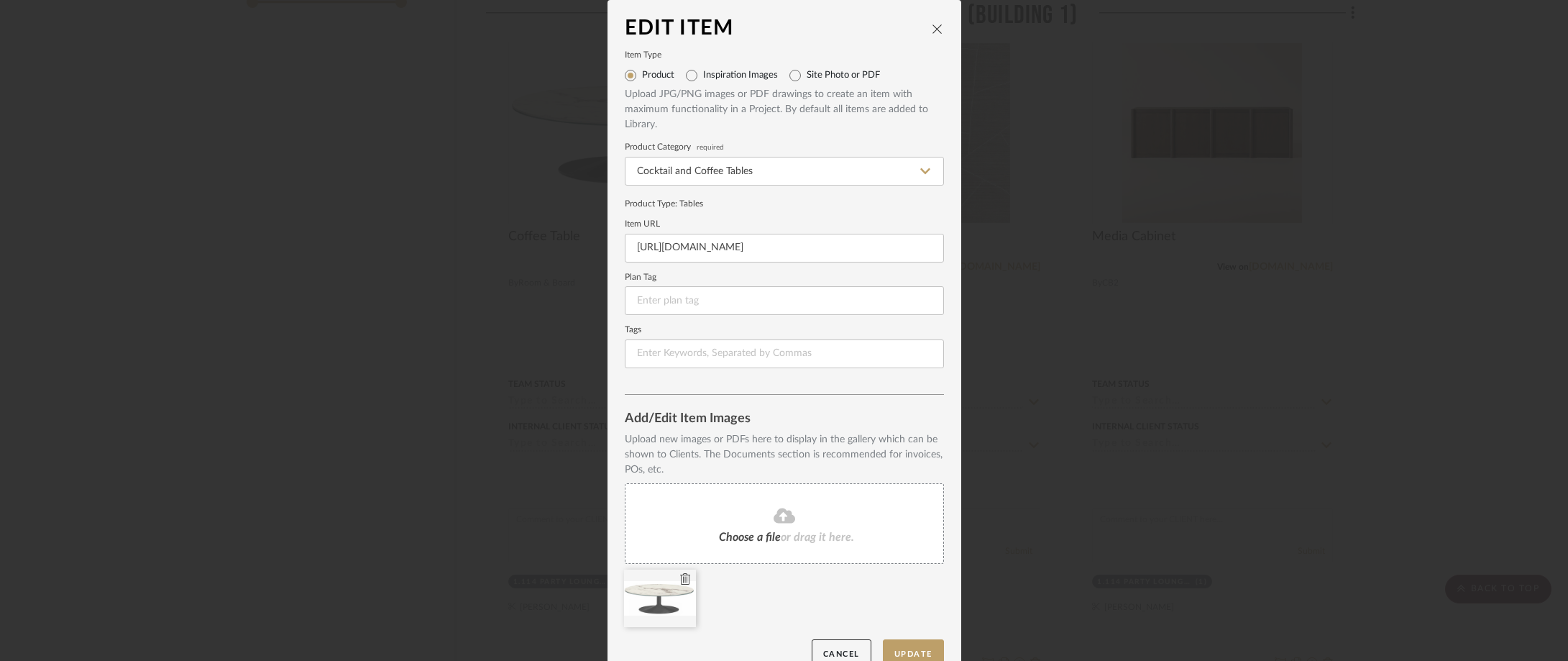
click at [683, 577] on icon at bounding box center [685, 578] width 10 height 11
click at [906, 651] on button "Update" at bounding box center [913, 654] width 61 height 29
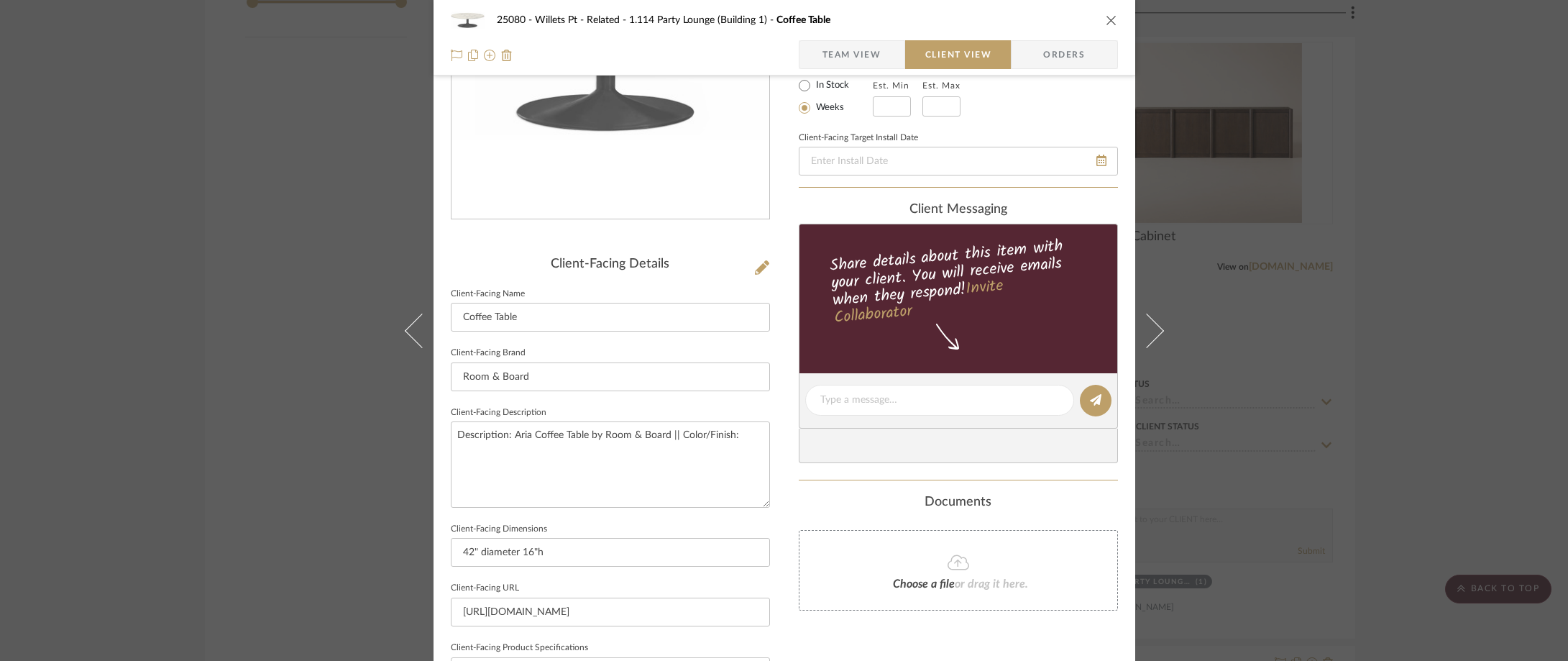
scroll to position [216, 0]
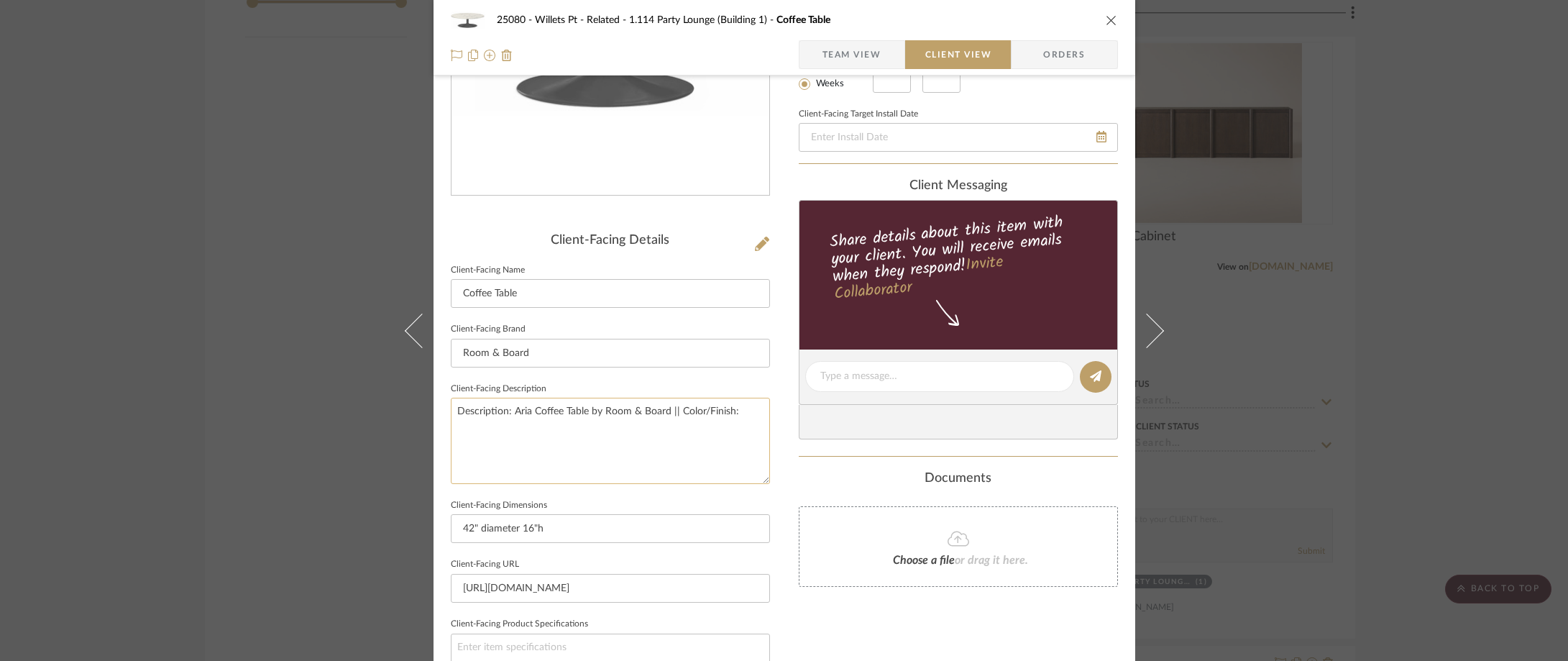
click at [741, 417] on textarea "Description: Aria Coffee Table by Room & Board || Color/Finish:" at bounding box center [610, 440] width 320 height 86
type textarea "Description: Aria Coffee Table by Room & Board || Color/Finish: Marble"
type textarea "Description: Aria Coffee Table by Room & Board || Color/Finish: Marble White Qu…"
click at [773, 366] on div "25080 - Willets Pt - Related 1.114 Party Lounge (Building 1) Coffee Table Team …" at bounding box center [784, 382] width 701 height 1173
click at [545, 426] on textarea "Description: Aria Coffee Table by Room & Board || Color/Finish: Marble White Qu…" at bounding box center [610, 440] width 320 height 86
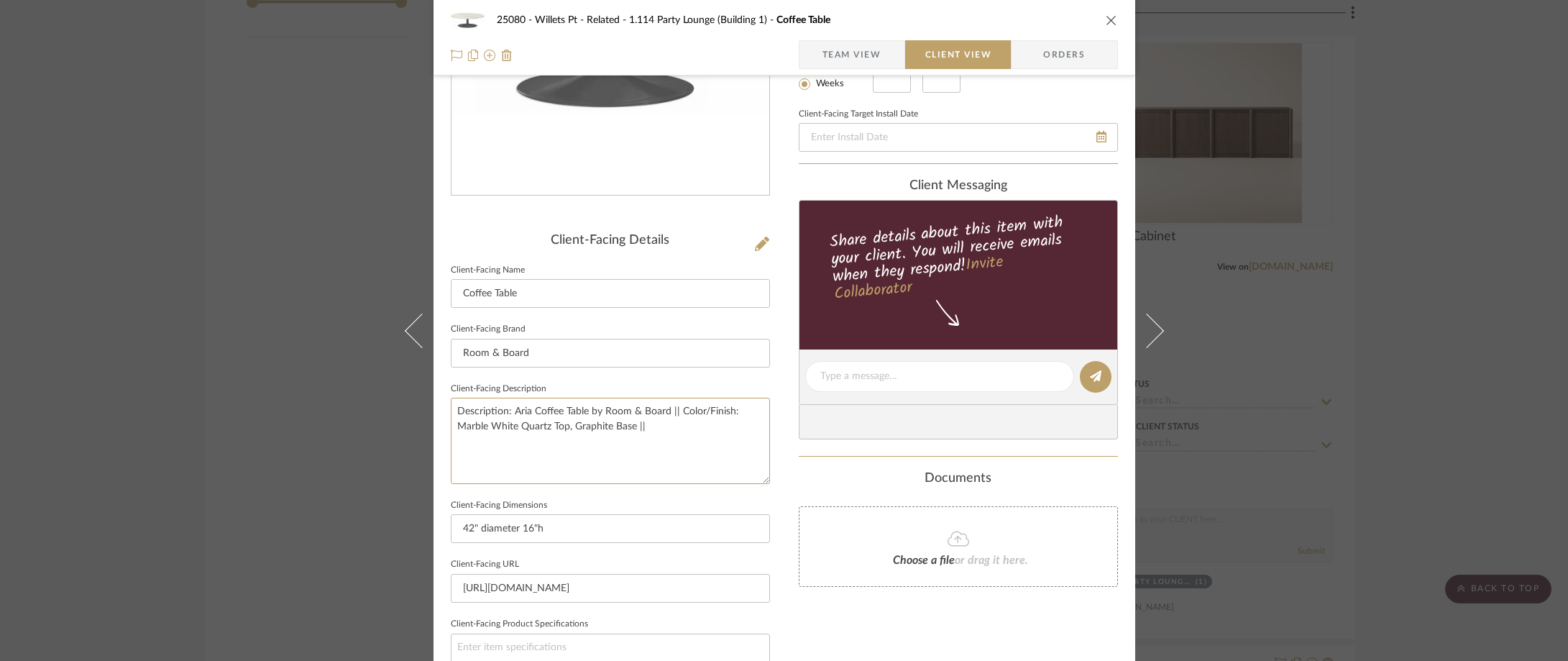
type textarea "Description: Aria Coffee Table by Room & Board || Color/Finish: Marble White Qu…"
click at [635, 375] on sr-form-field "Client-Facing Brand Room & Board" at bounding box center [610, 350] width 320 height 60
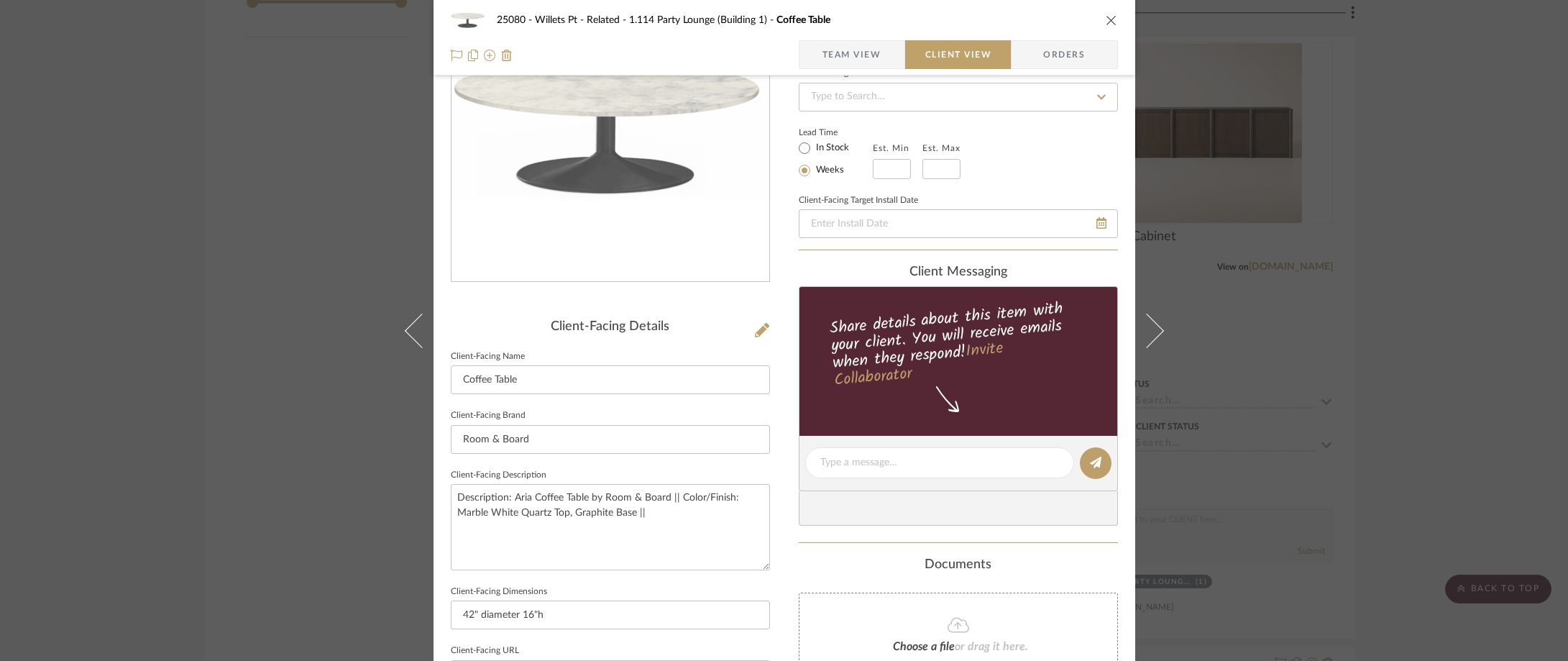
scroll to position [0, 0]
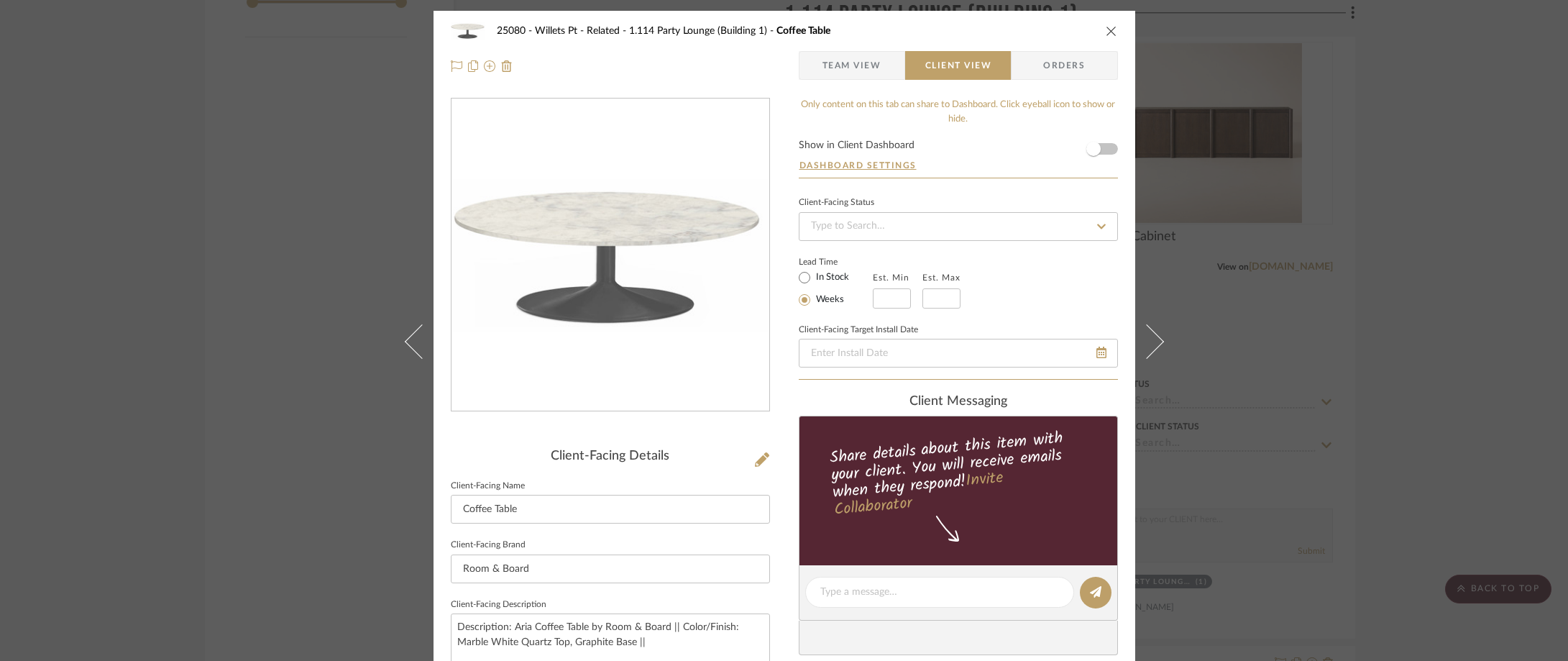
click at [1373, 238] on div "25080 - Willets Pt - Related 1.114 Party Lounge (Building 1) Coffee Table Team …" at bounding box center [784, 330] width 1568 height 661
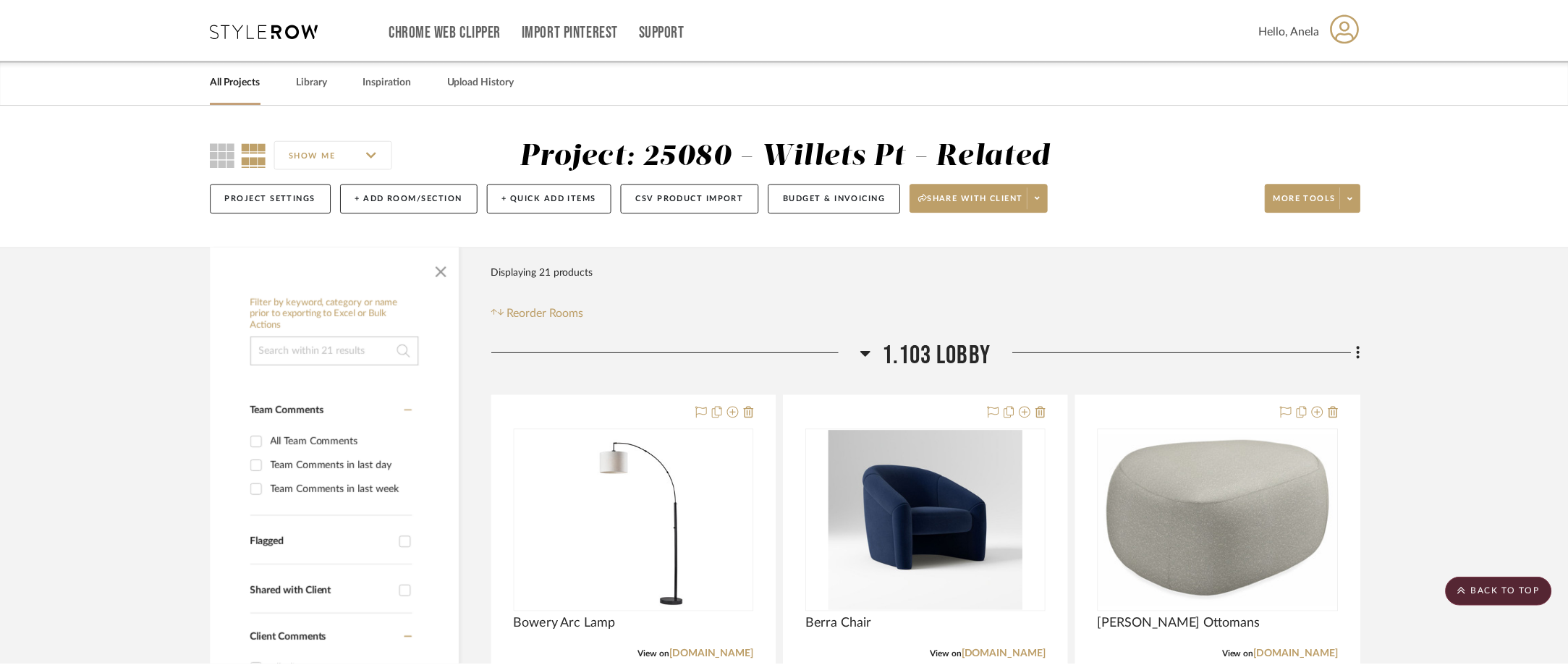
scroll to position [1736, 0]
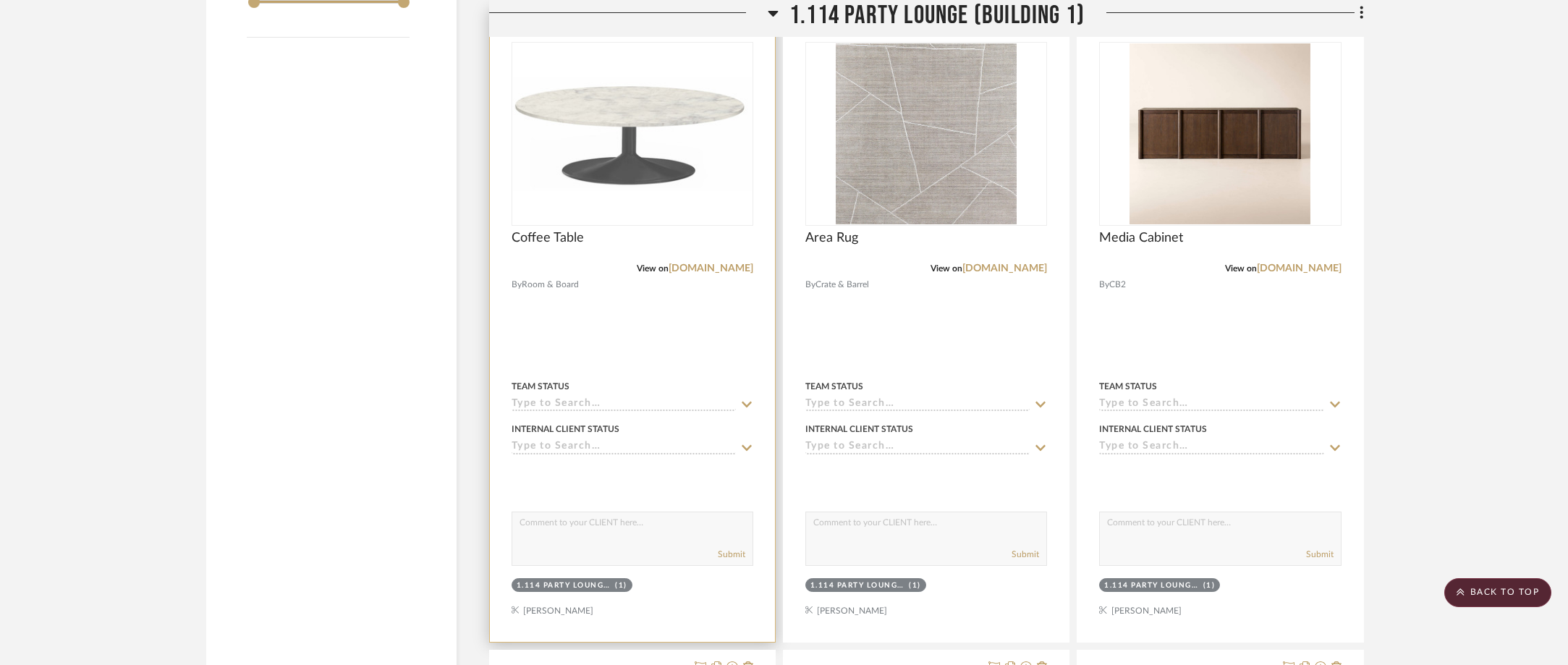
click at [659, 190] on img "0" at bounding box center [632, 133] width 239 height 115
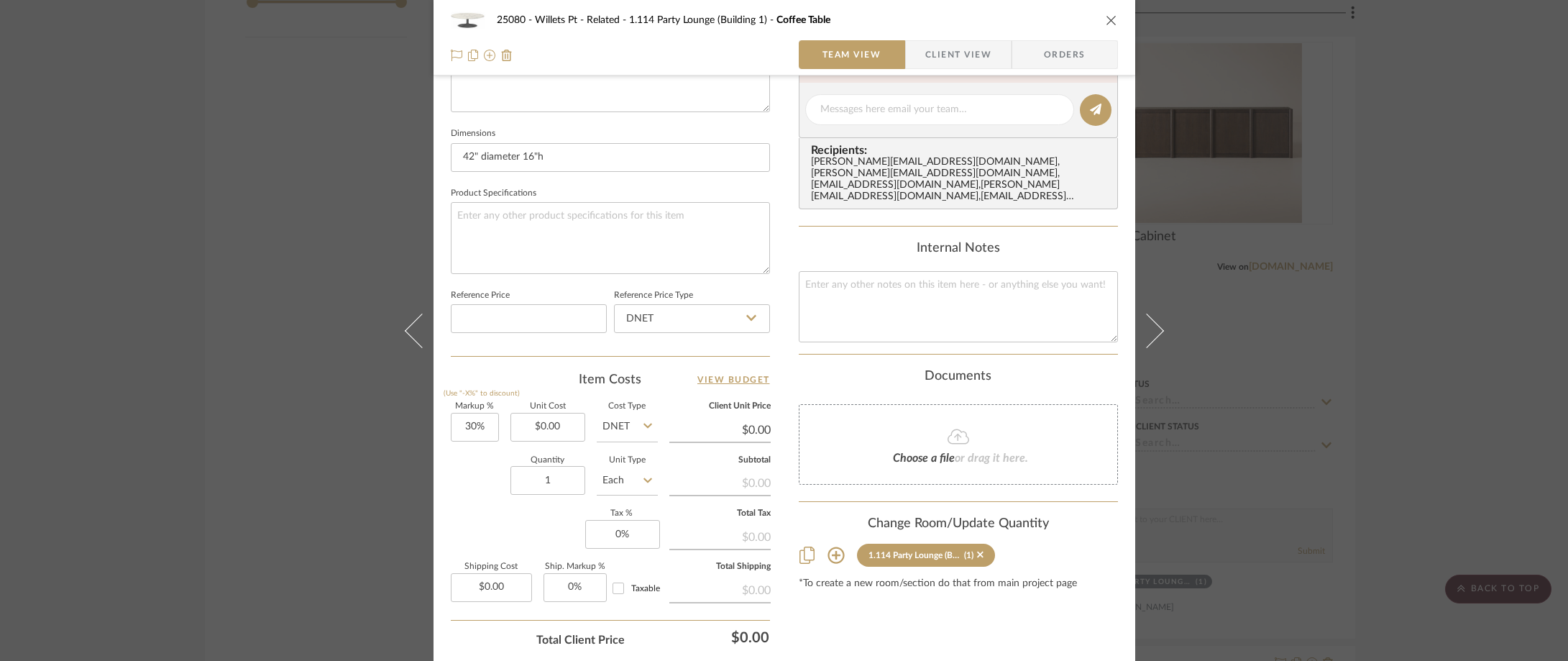
scroll to position [72, 0]
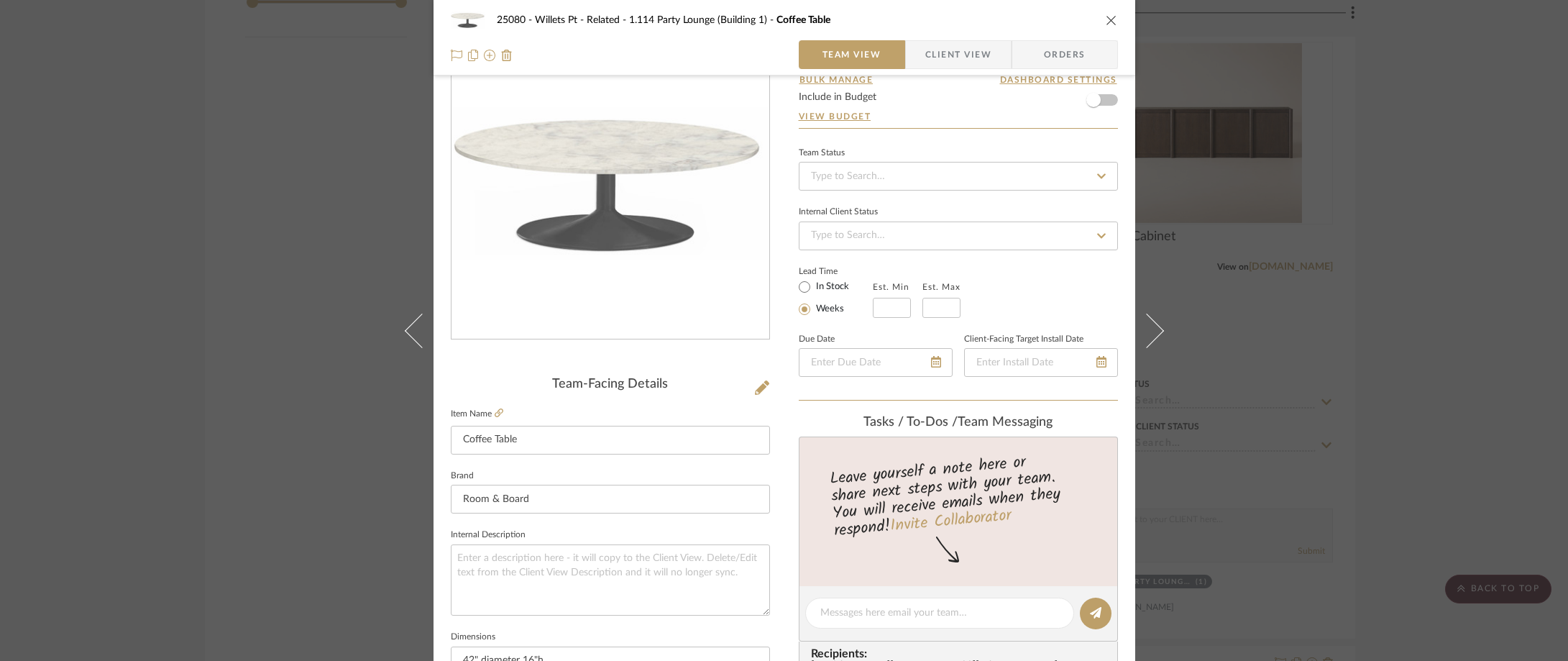
click at [1409, 298] on div "25080 - Willets Pt - Related 1.114 Party Lounge (Building 1) Coffee Table Team …" at bounding box center [784, 330] width 1568 height 661
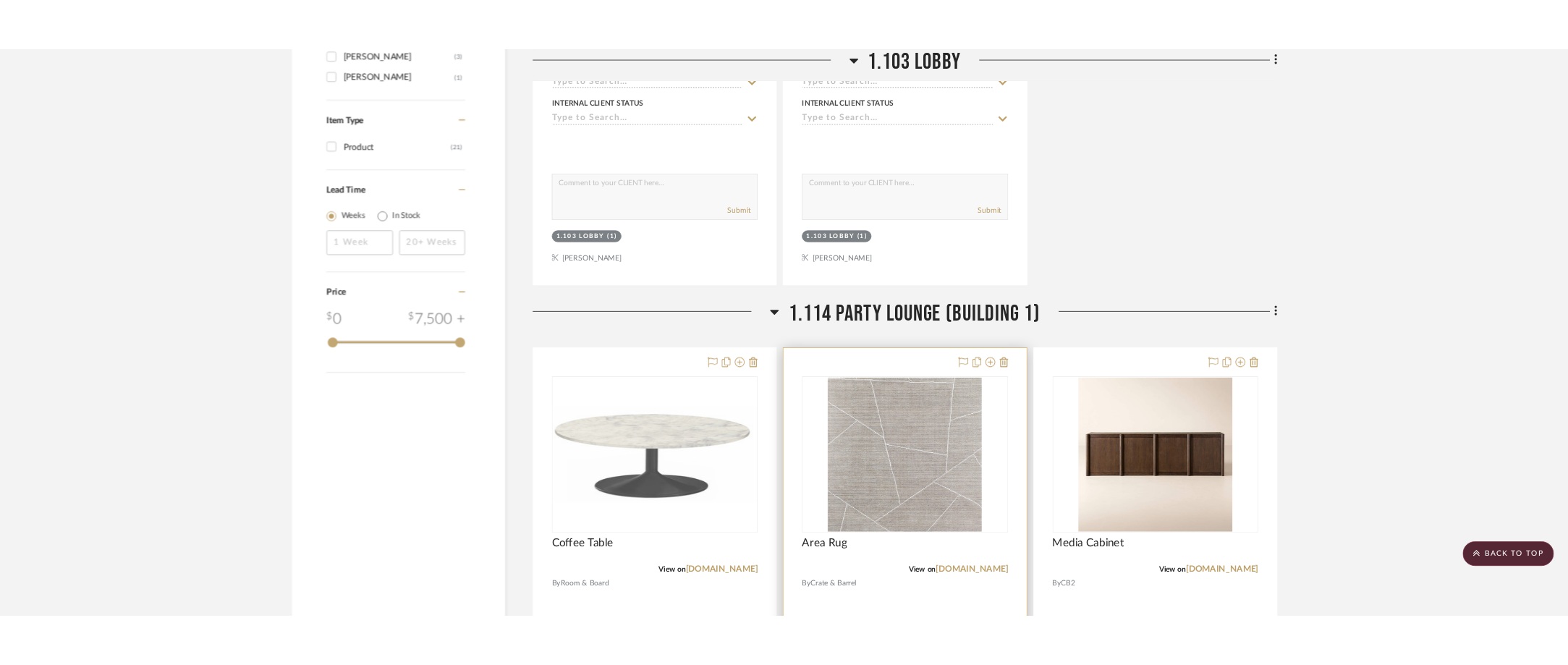
scroll to position [1374, 0]
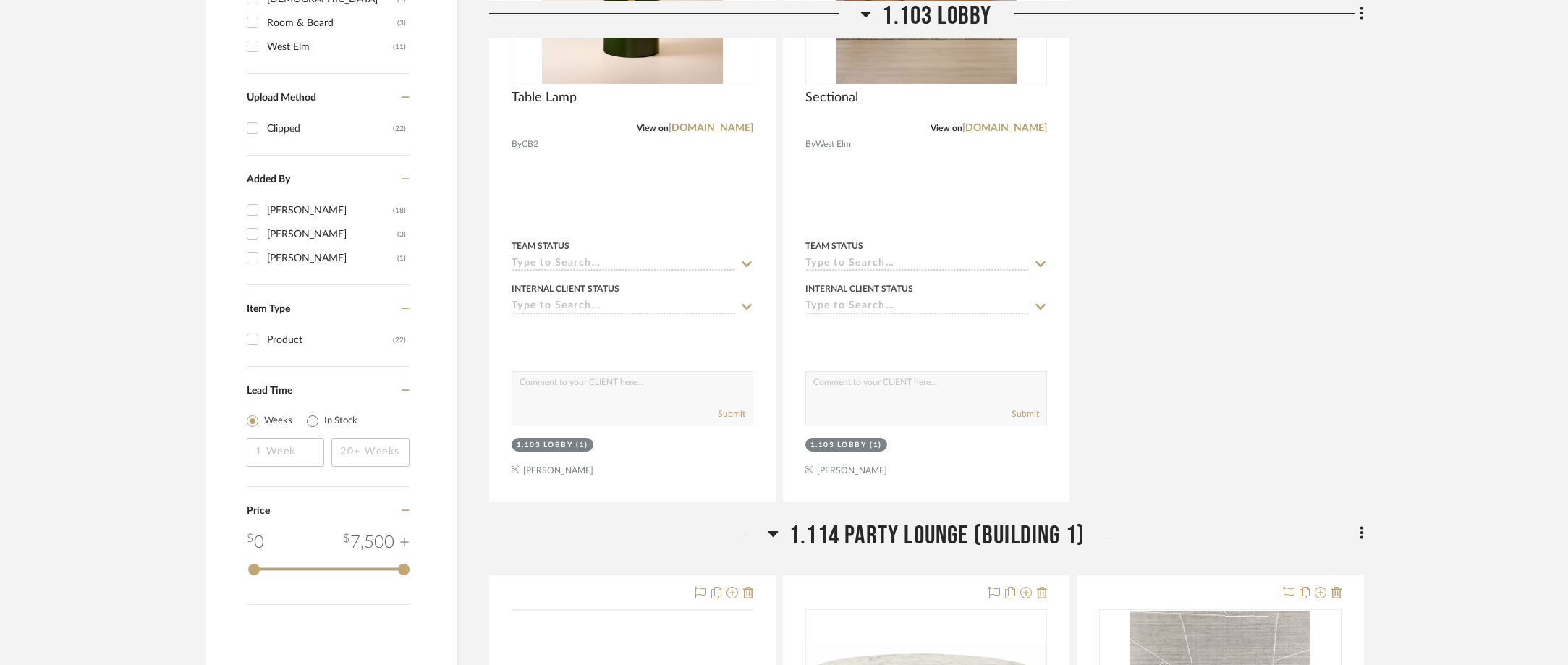
scroll to position [1736, 0]
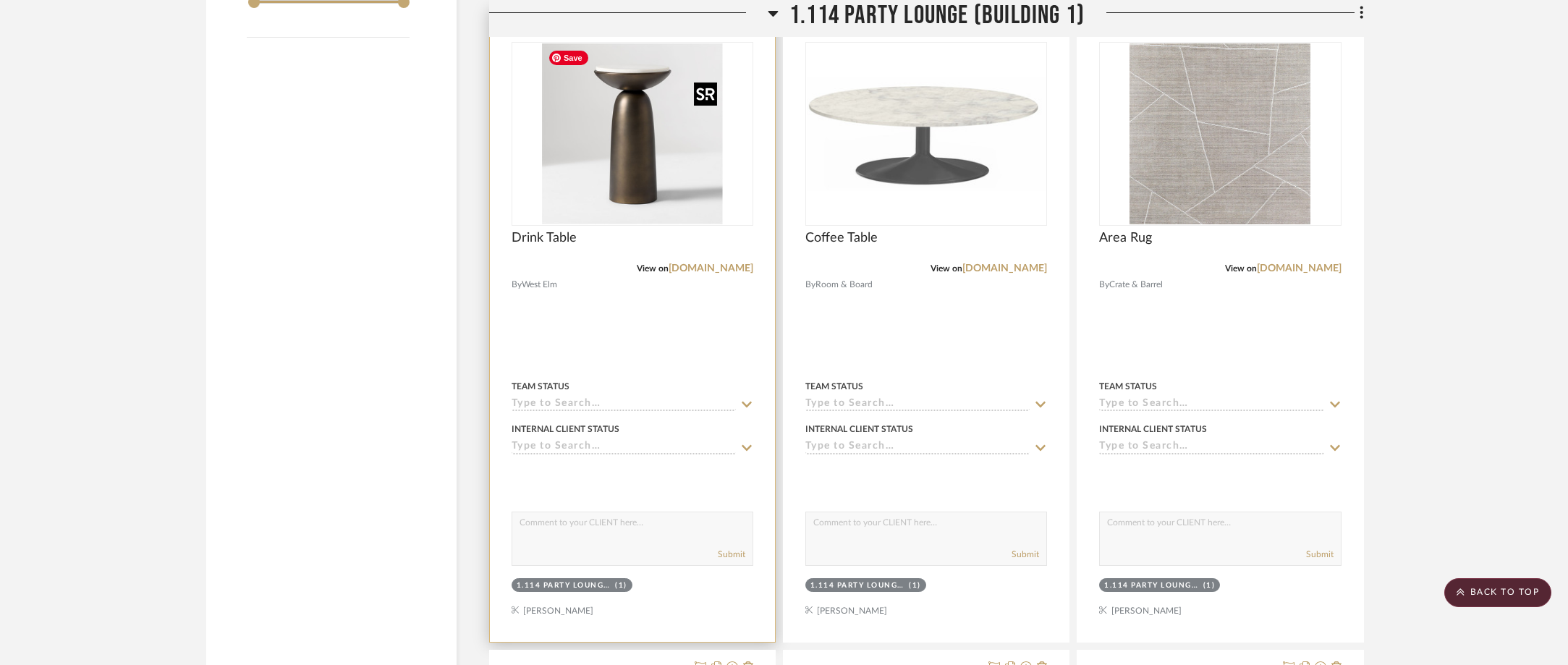
click at [658, 191] on img "0" at bounding box center [633, 133] width 181 height 181
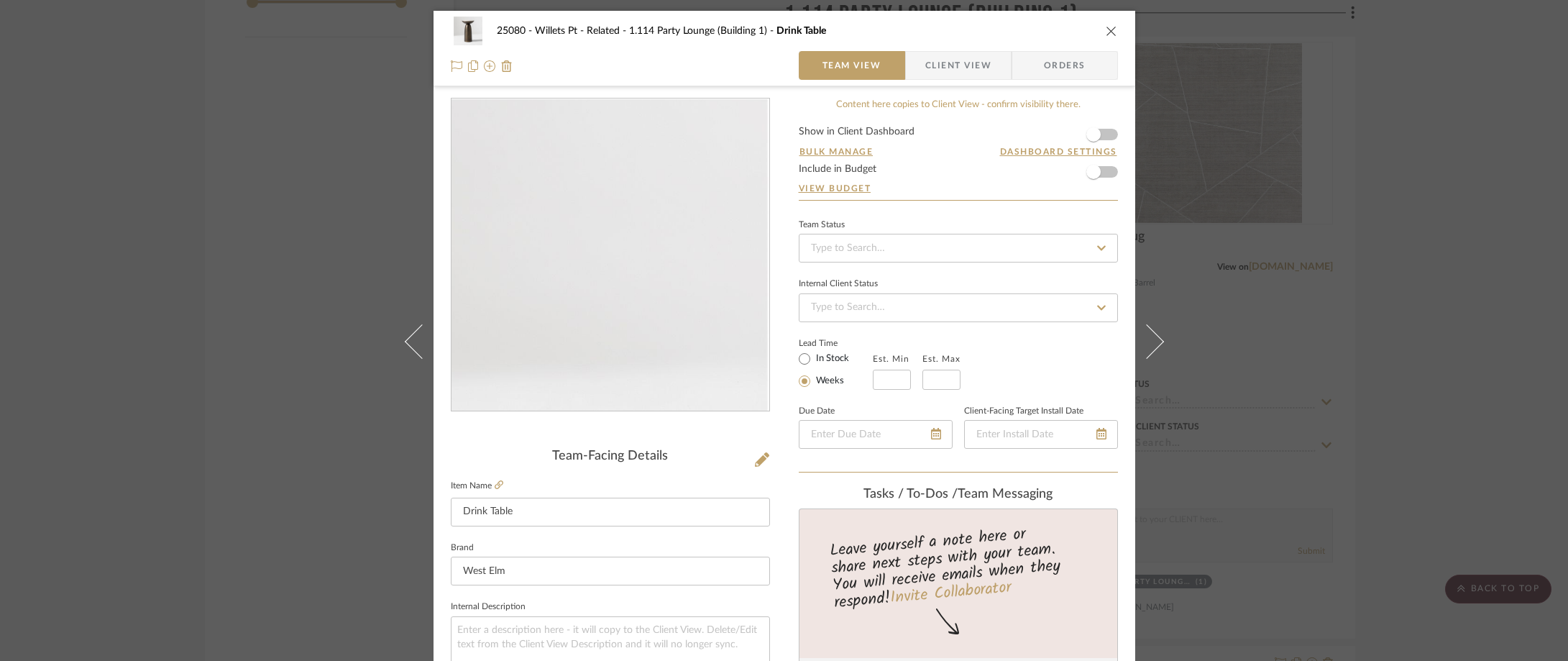
scroll to position [144, 0]
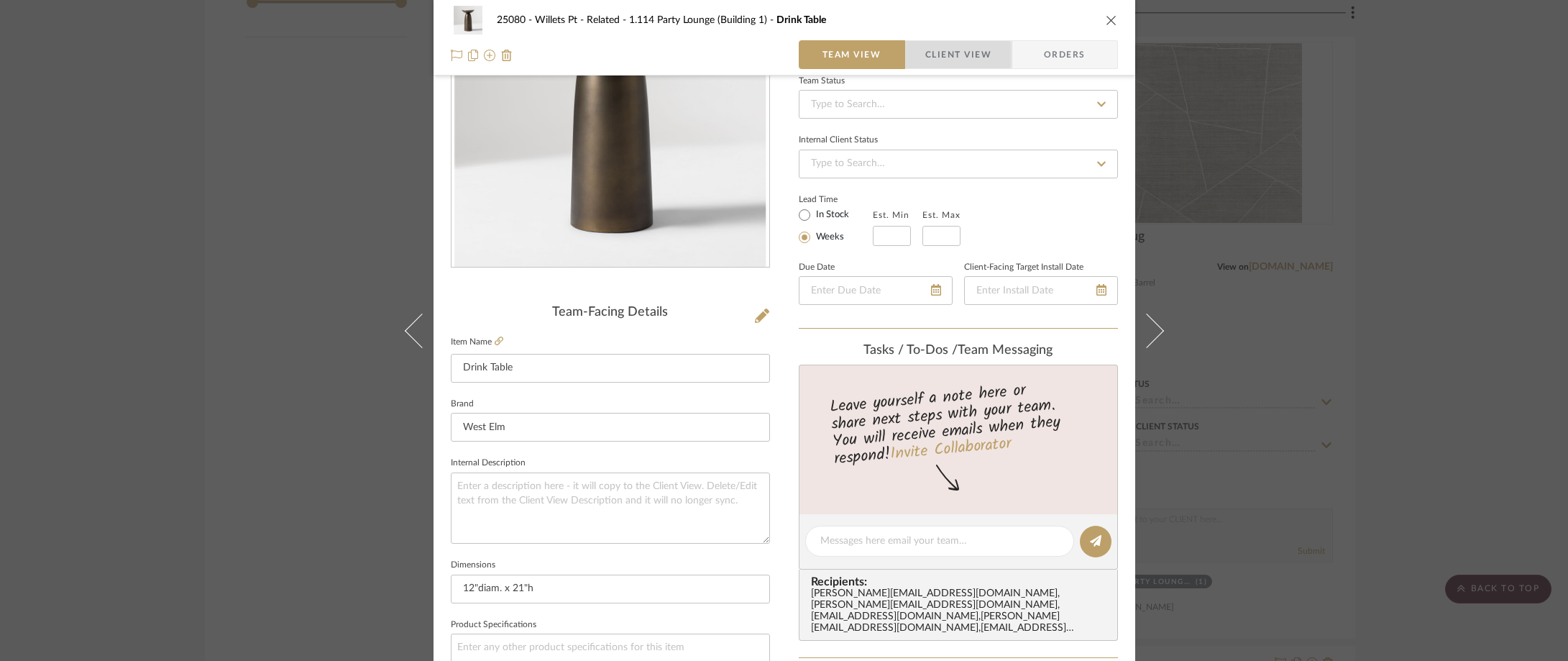
click at [913, 55] on span "button" at bounding box center [916, 55] width 19 height 29
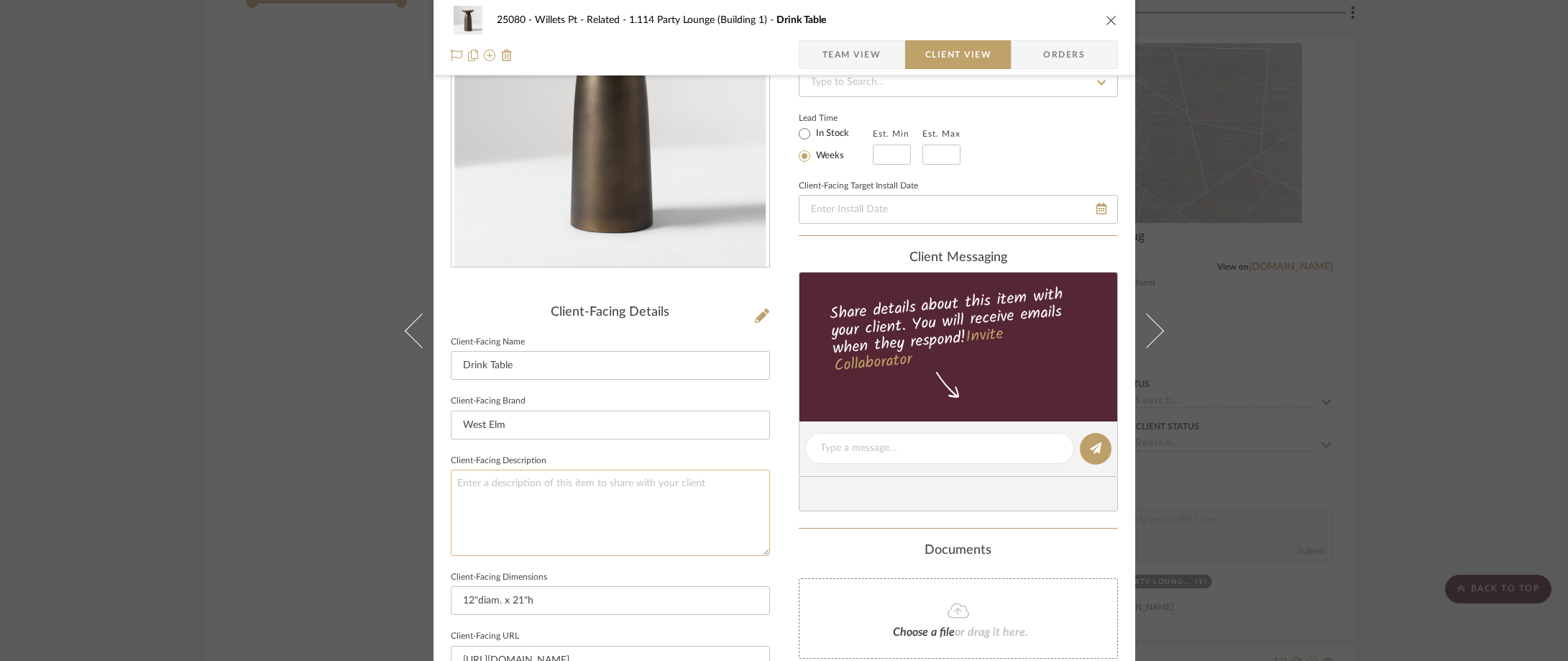
click at [611, 506] on textarea at bounding box center [610, 512] width 320 height 86
paste textarea "[PERSON_NAME] Drink Table (12")"
type textarea "Description: Olina Marble Drink Table (12") by West Elm || Color/Finish:"
click at [658, 454] on fieldset "Client-Facing Description Description: Olina Marble Drink Table (12") by West E…" at bounding box center [610, 503] width 320 height 105
click at [824, 127] on label "In Stock" at bounding box center [831, 133] width 36 height 13
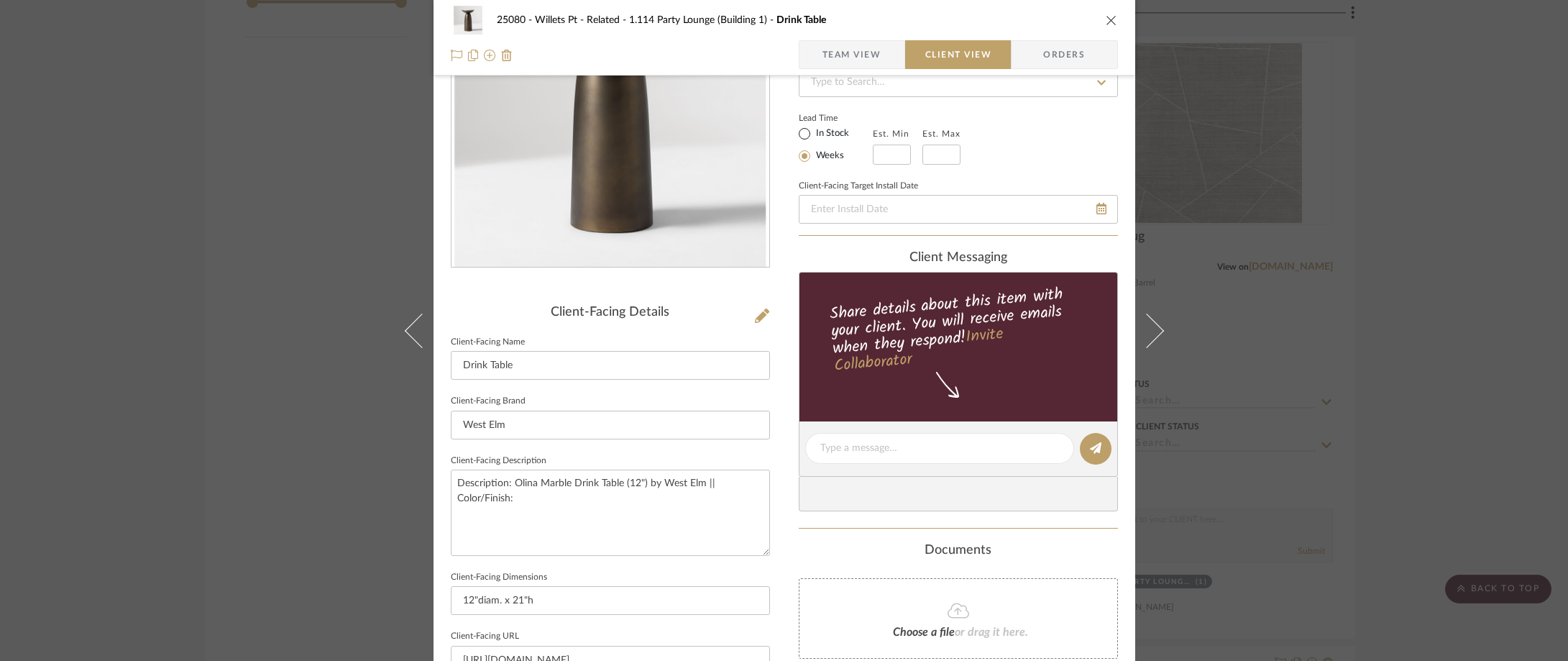
click at [813, 126] on input "In Stock" at bounding box center [804, 133] width 17 height 17
radio input "true"
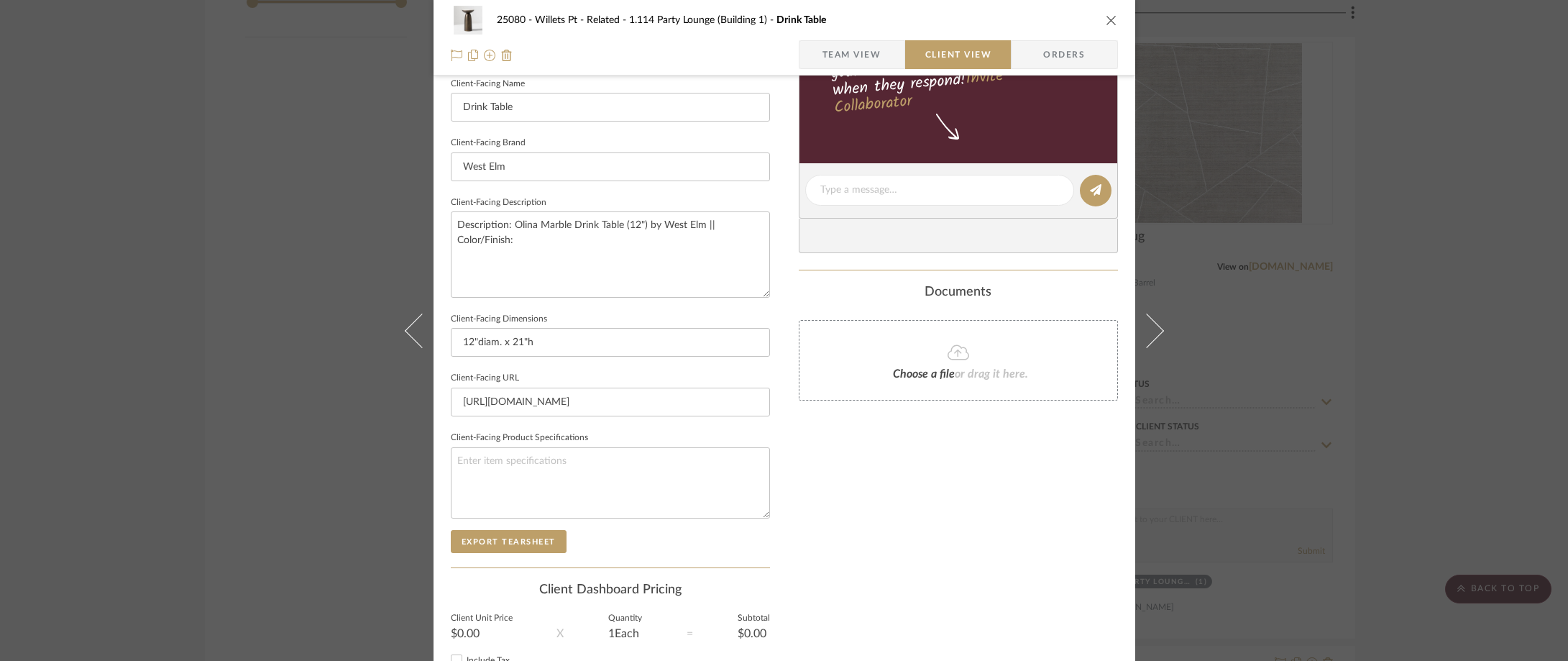
scroll to position [431, 0]
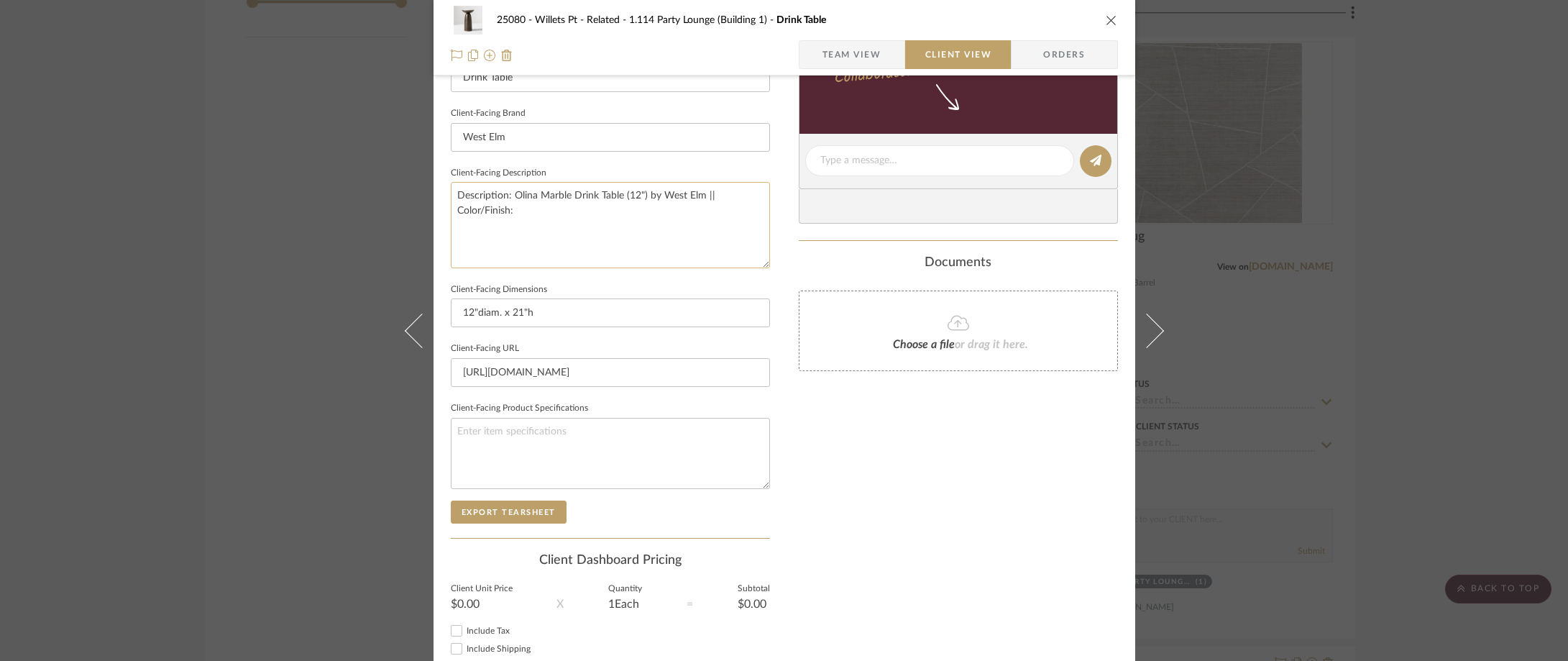
click at [552, 213] on textarea "Description: Olina Marble Drink Table (12") by West Elm || Color/Finish:" at bounding box center [610, 225] width 320 height 86
paste textarea "White marble top"
type textarea "Description: Olina Marble Drink Table (12") by West Elm || Color/Finish: White …"
click at [563, 152] on sr-form-field "Client-Facing Brand [GEOGRAPHIC_DATA]" at bounding box center [610, 133] width 320 height 60
click at [632, 220] on textarea "Description: Olina Marble Drink Table (12") by West Elm || Color/Finish: White …" at bounding box center [610, 225] width 320 height 86
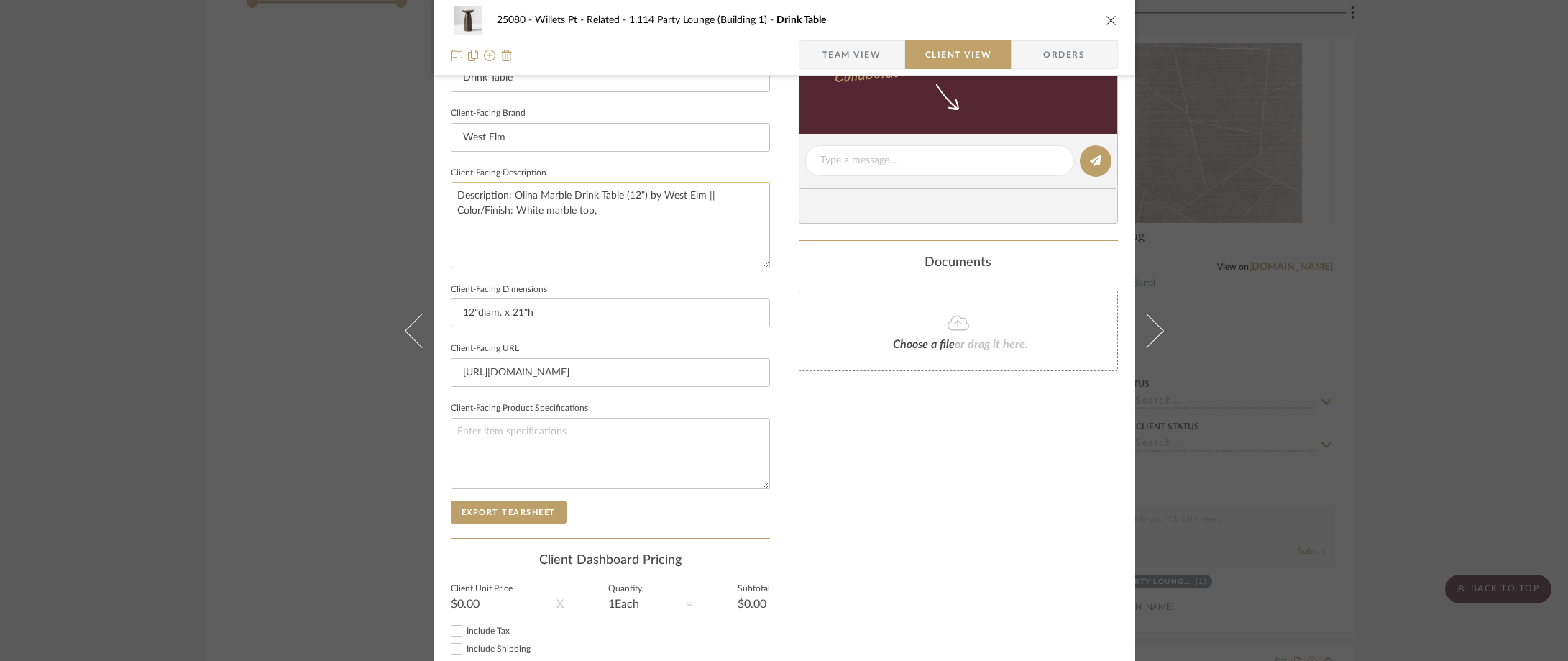
paste textarea "Metal base in a Vintage Bronze finish"
type textarea "Description: Olina Marble Drink Table (12") by West Elm || Color/Finish: White …"
click at [673, 171] on fieldset "Client-Facing Description Description: Olina Marble Drink Table (12") by West E…" at bounding box center [610, 216] width 320 height 105
click at [255, 87] on div "25080 - Willets Pt - Related 1.114 Party Lounge (Building 1) Drink Table Team V…" at bounding box center [784, 330] width 1568 height 661
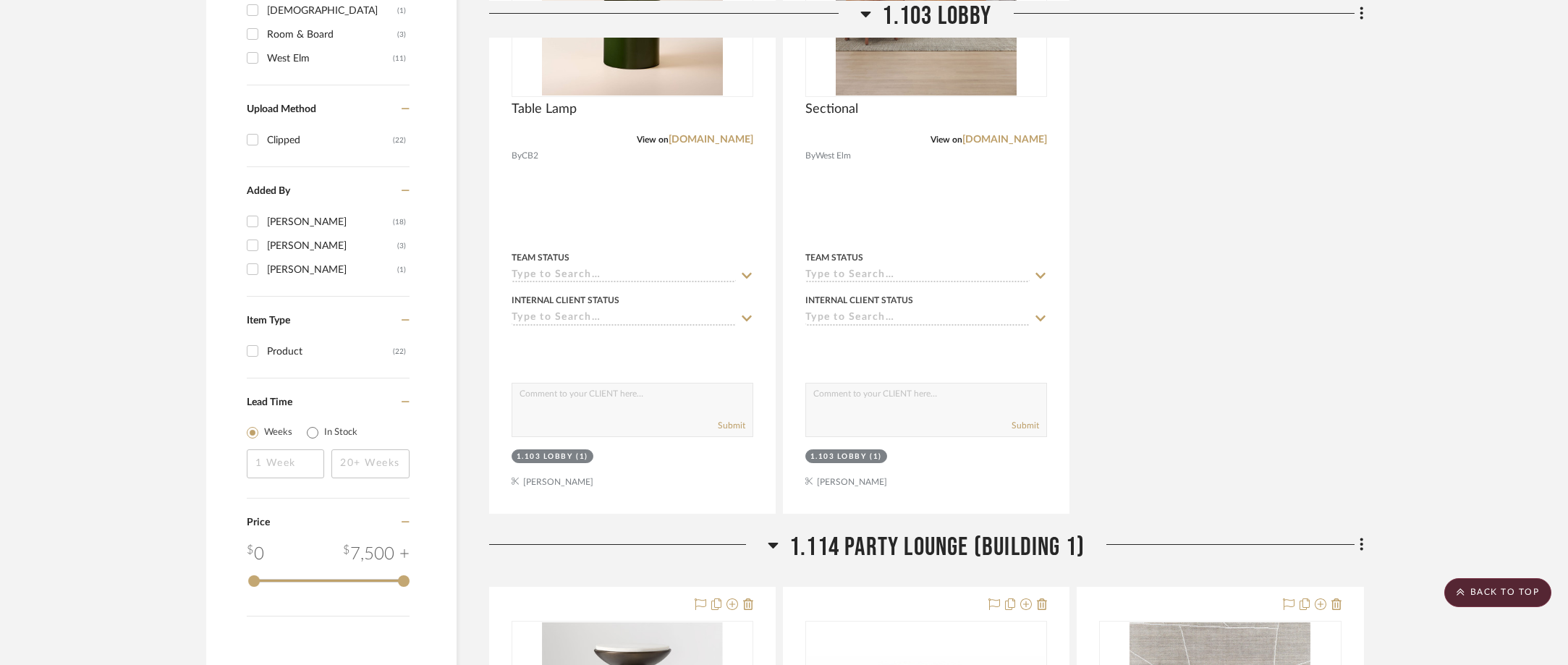
scroll to position [0, 0]
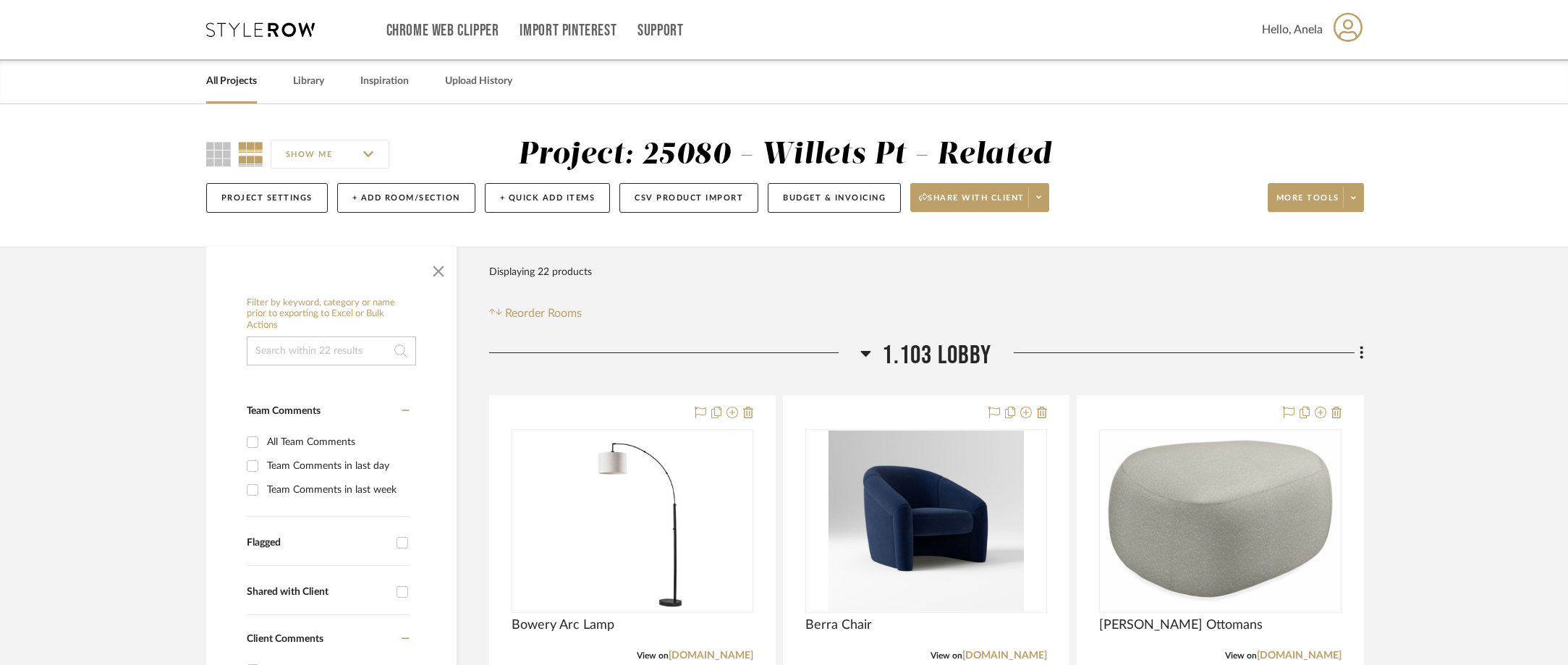
click at [294, 24] on icon at bounding box center [260, 30] width 108 height 15
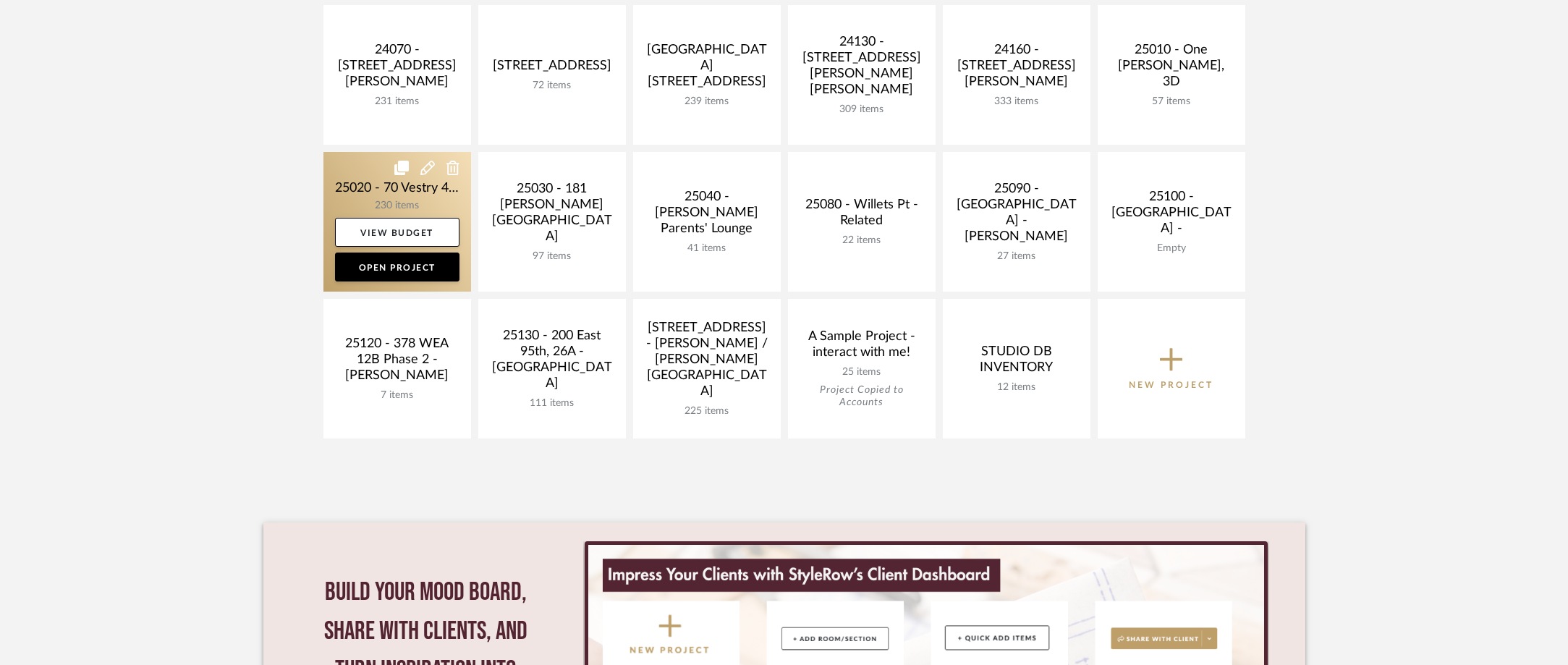
scroll to position [651, 0]
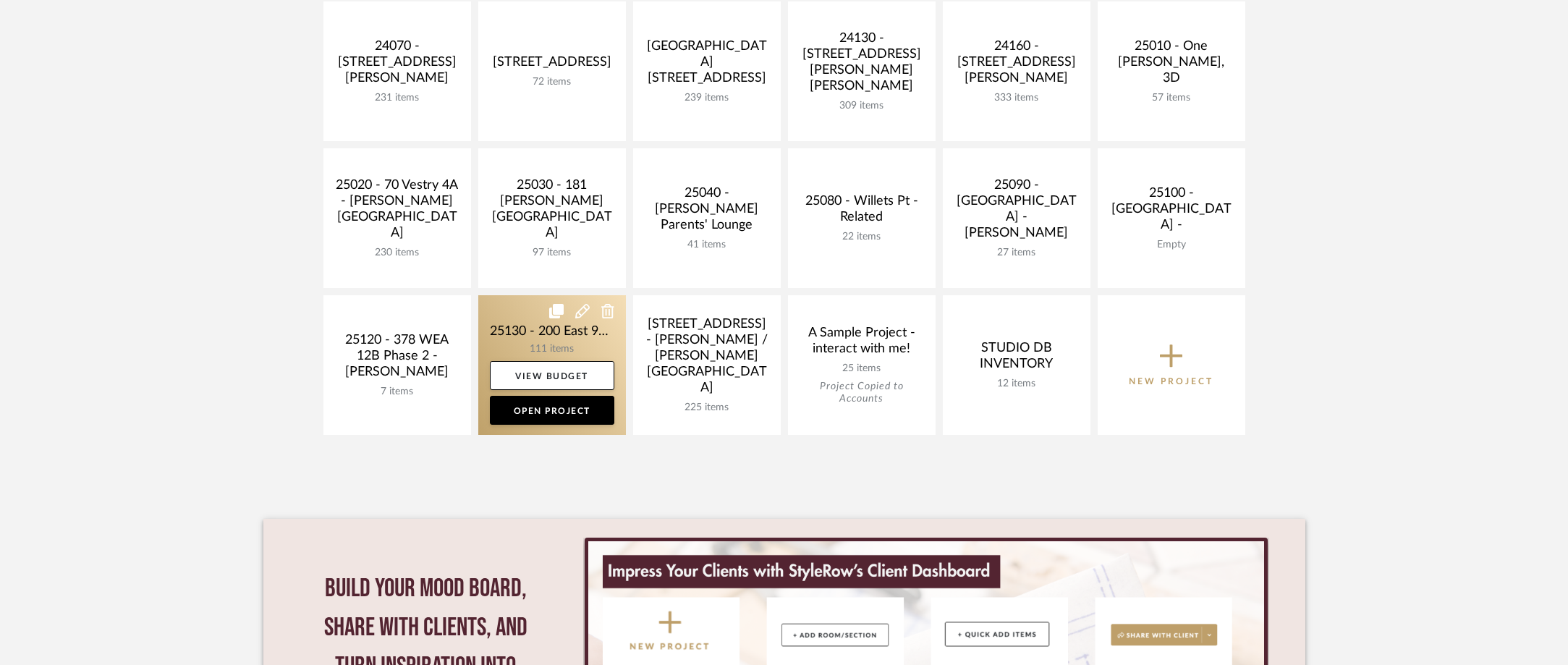
click at [520, 341] on link at bounding box center [551, 365] width 147 height 139
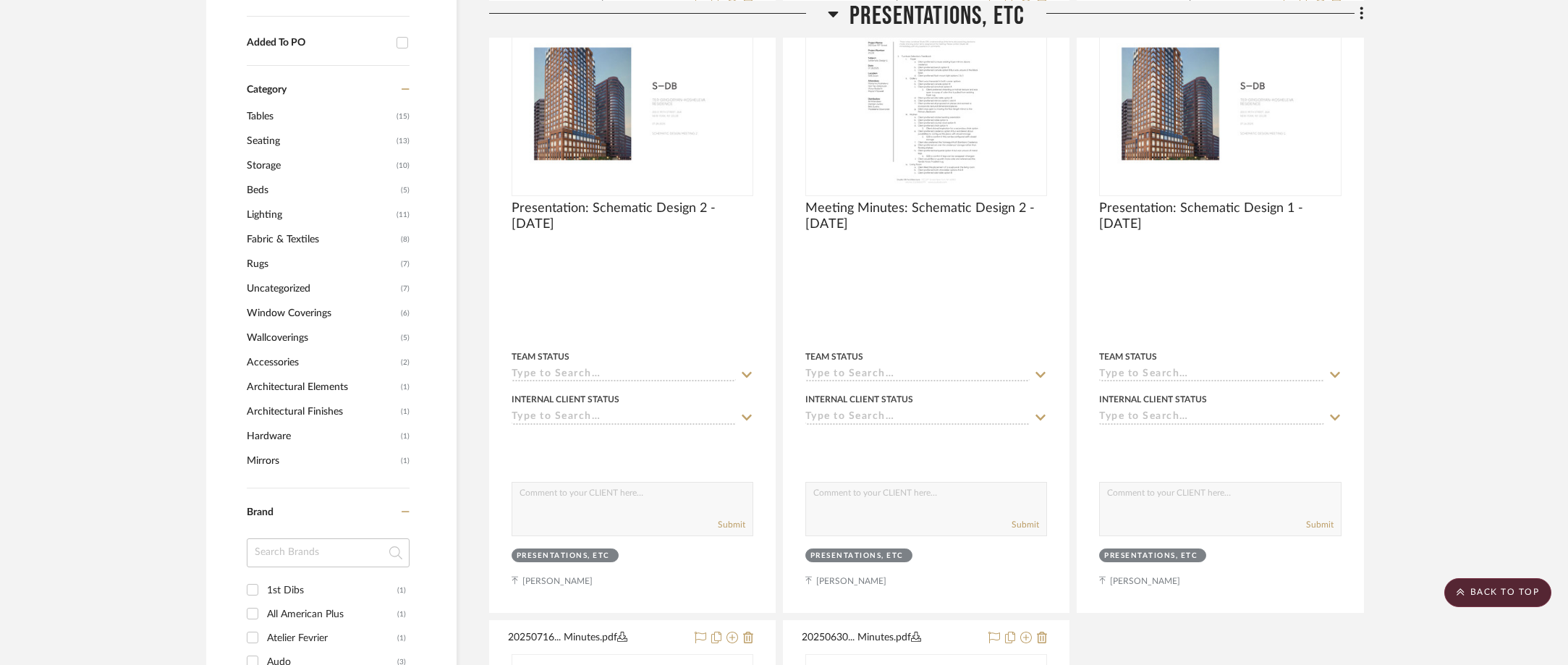
scroll to position [1302, 0]
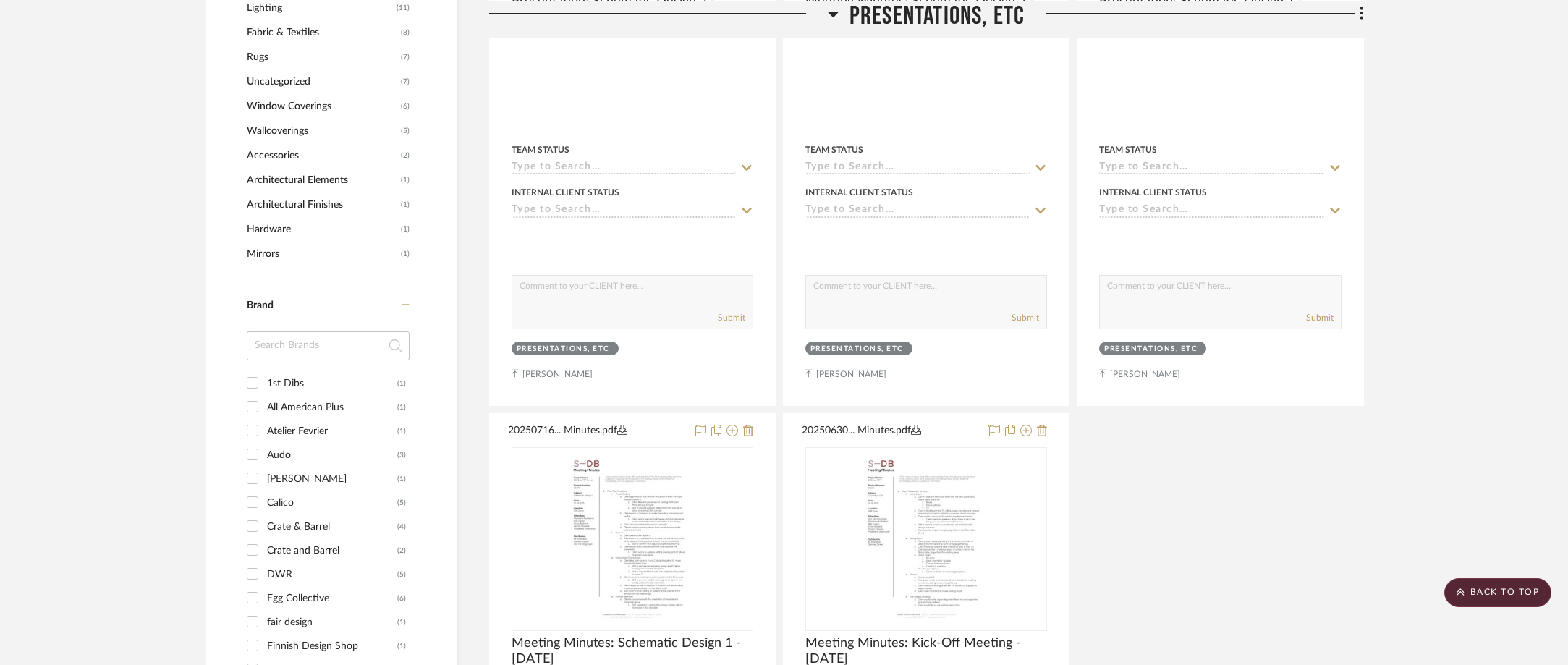
click at [303, 355] on input at bounding box center [328, 346] width 163 height 29
type input "stah"
click at [327, 395] on div "[PERSON_NAME] + Band (1)" at bounding box center [328, 390] width 163 height 38
click at [332, 390] on div "[PERSON_NAME] + Band" at bounding box center [332, 383] width 130 height 23
click at [264, 390] on input "[PERSON_NAME] + Band (1)" at bounding box center [253, 383] width 23 height 23
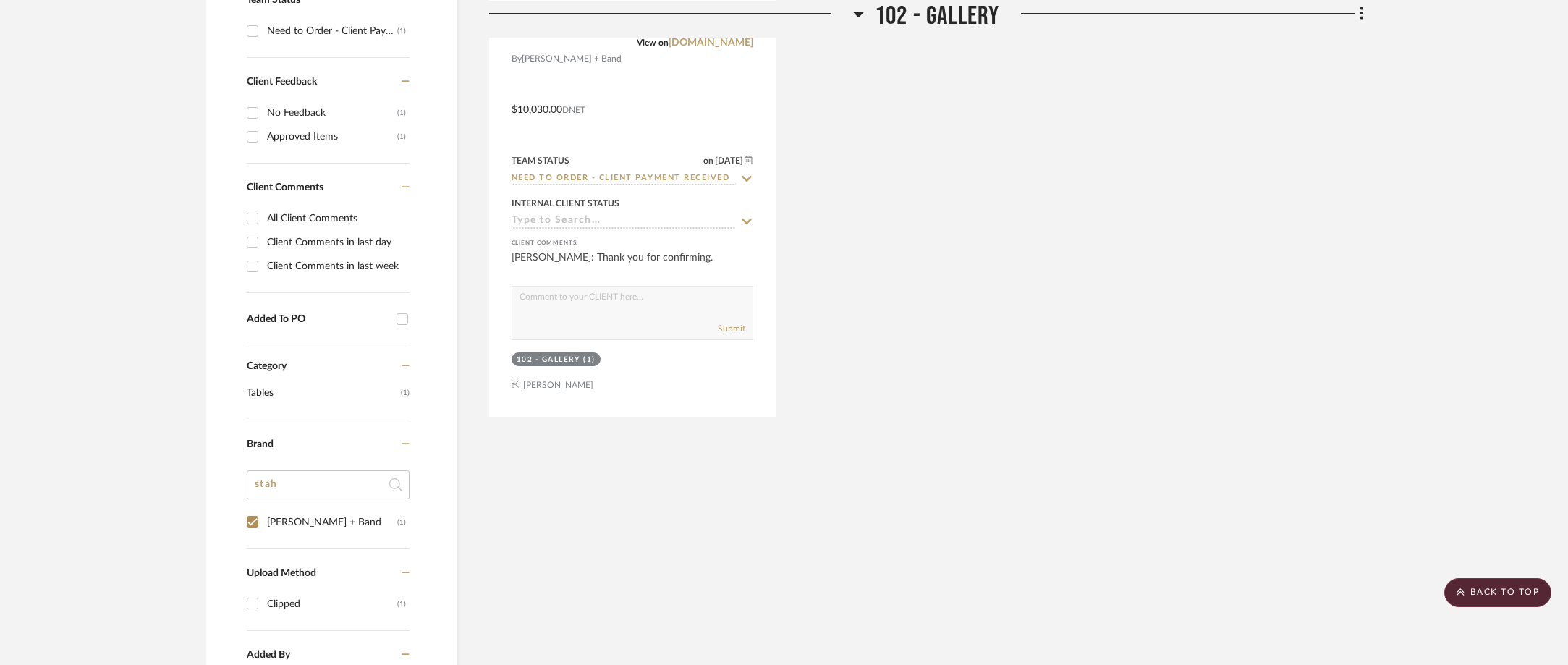
scroll to position [242, 0]
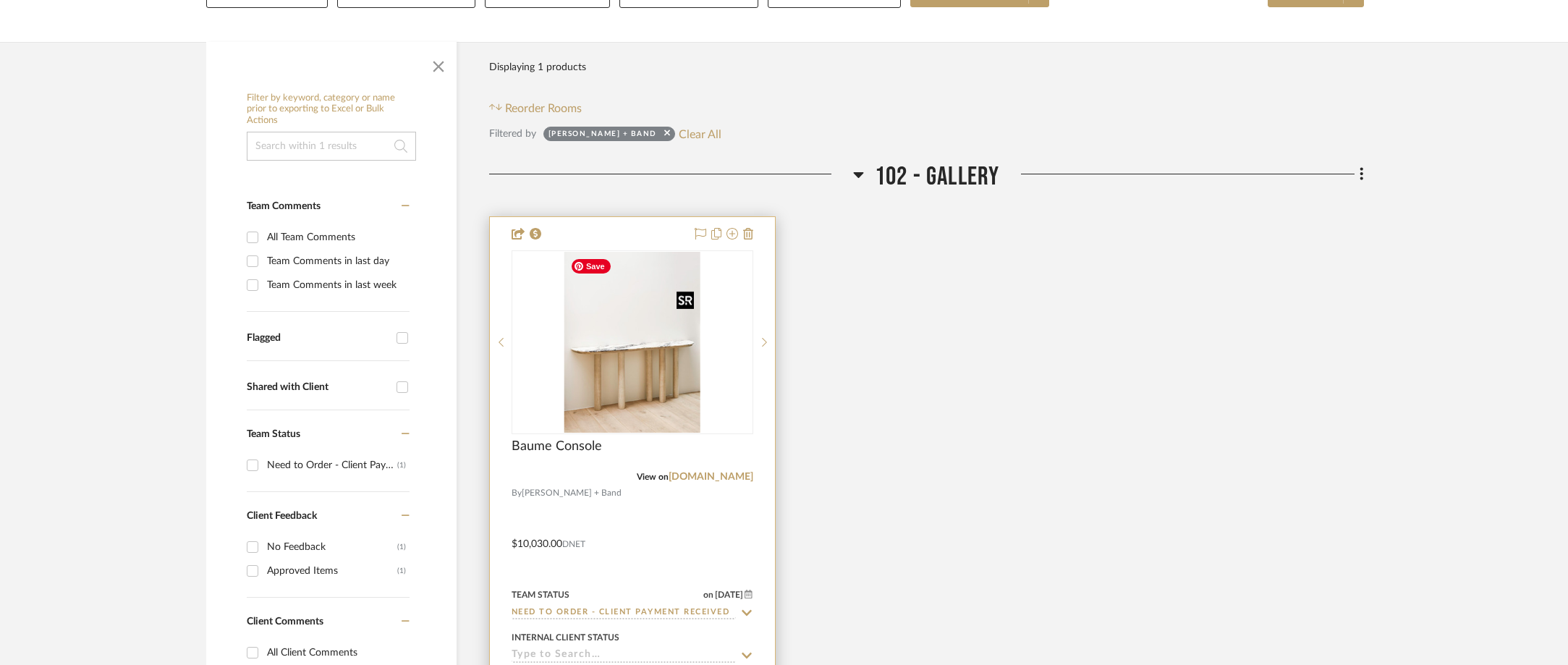
click at [643, 356] on img "0" at bounding box center [632, 342] width 135 height 181
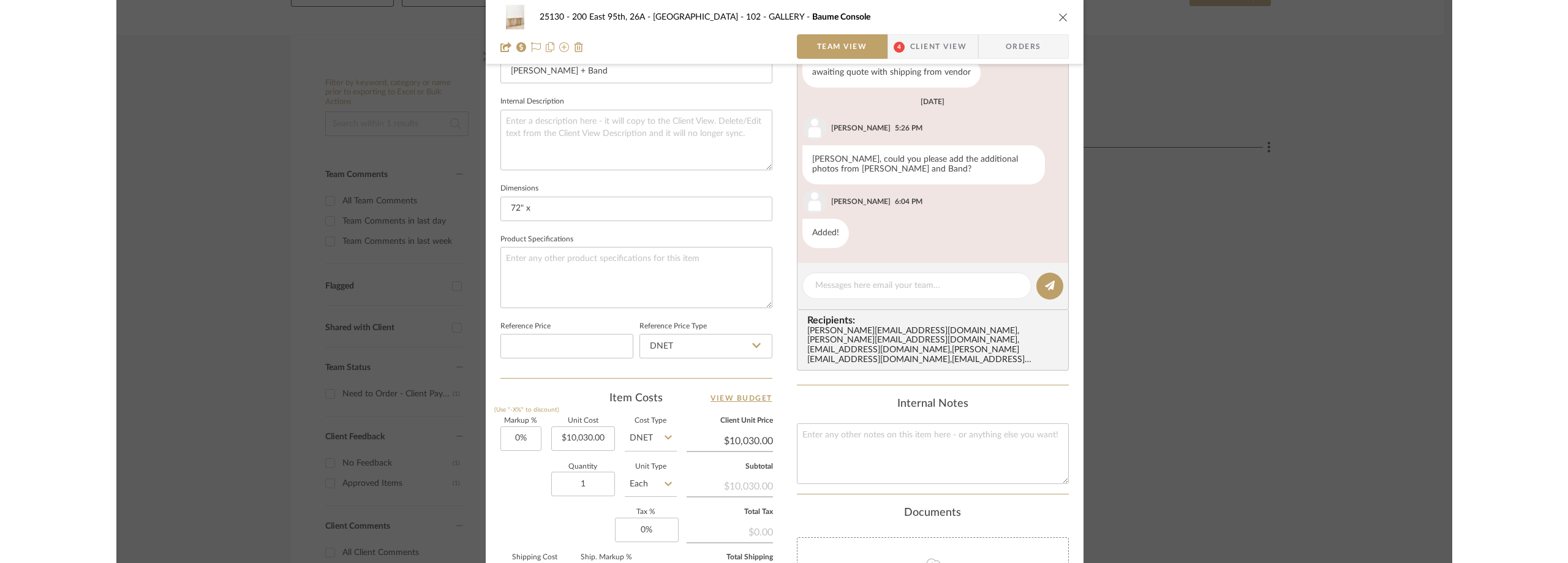
scroll to position [551, 0]
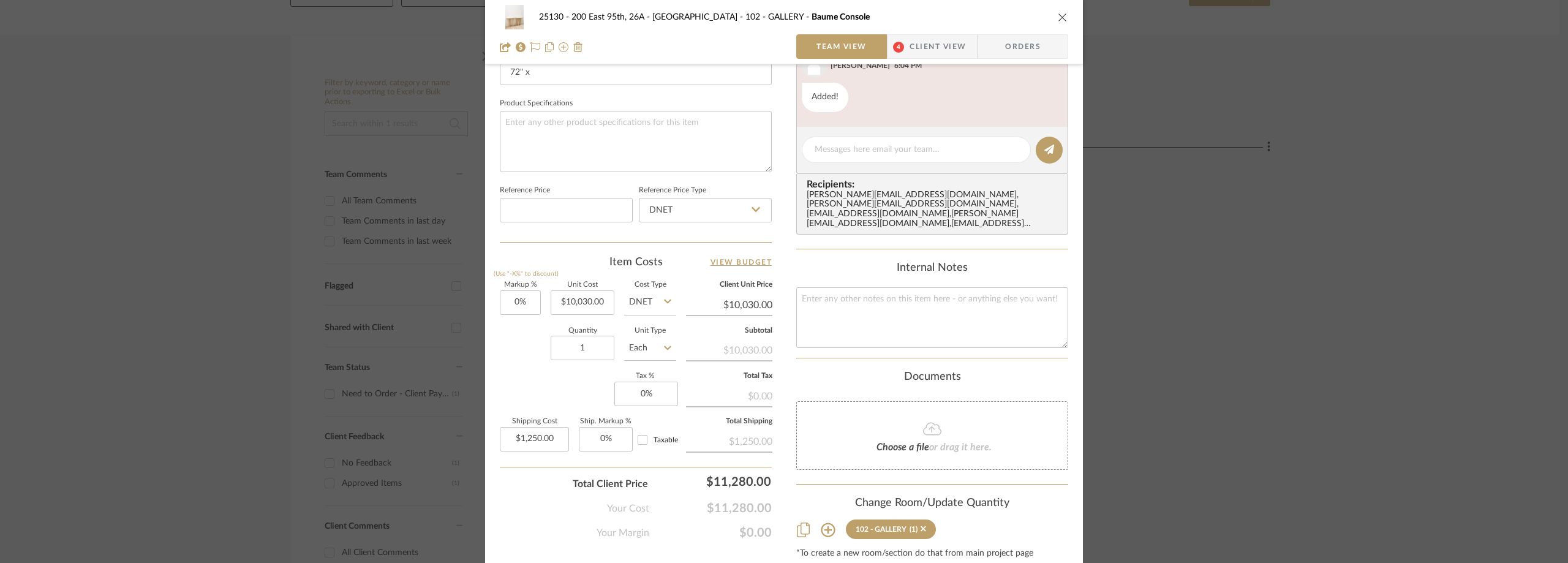
click at [289, 239] on div "25130 - 200 East 95th, 26A - Kosheleva 102 - GALLERY Baume Console Team View 4 …" at bounding box center [784, 281] width 1568 height 563
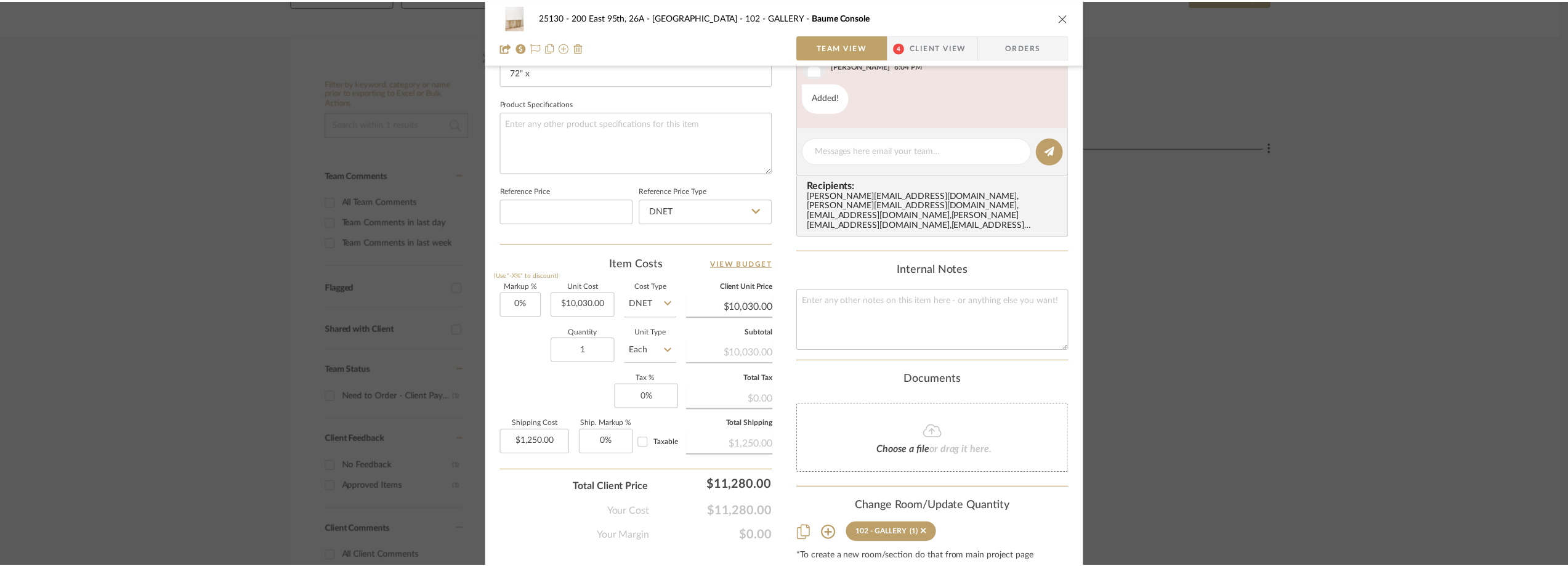
scroll to position [206, 0]
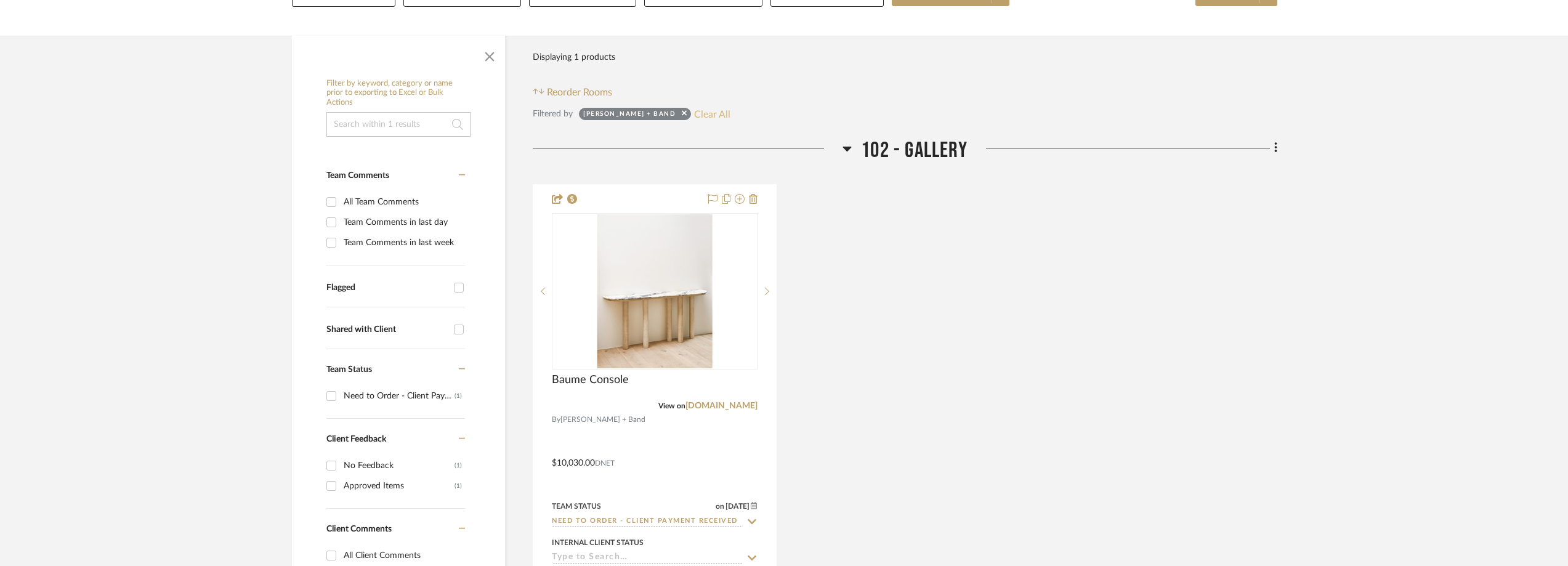
click at [694, 114] on button "Clear All" at bounding box center [712, 114] width 36 height 16
checkbox input "false"
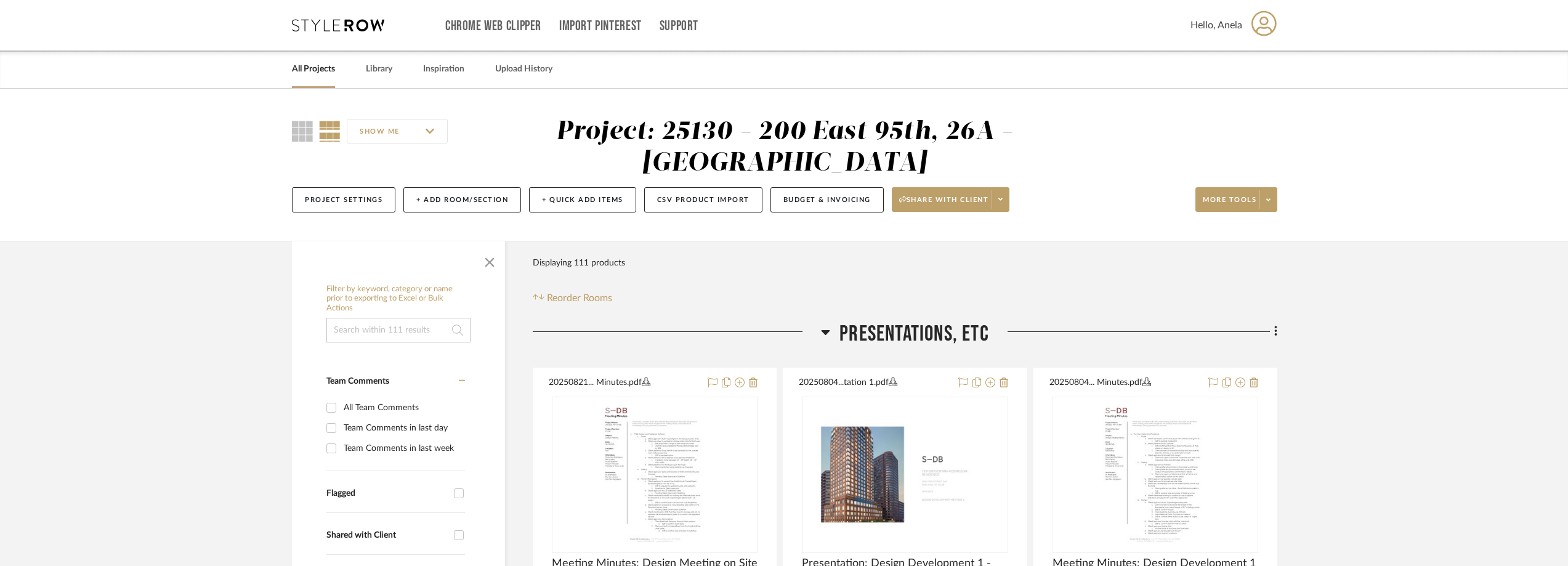
click at [329, 26] on icon at bounding box center [338, 26] width 92 height 12
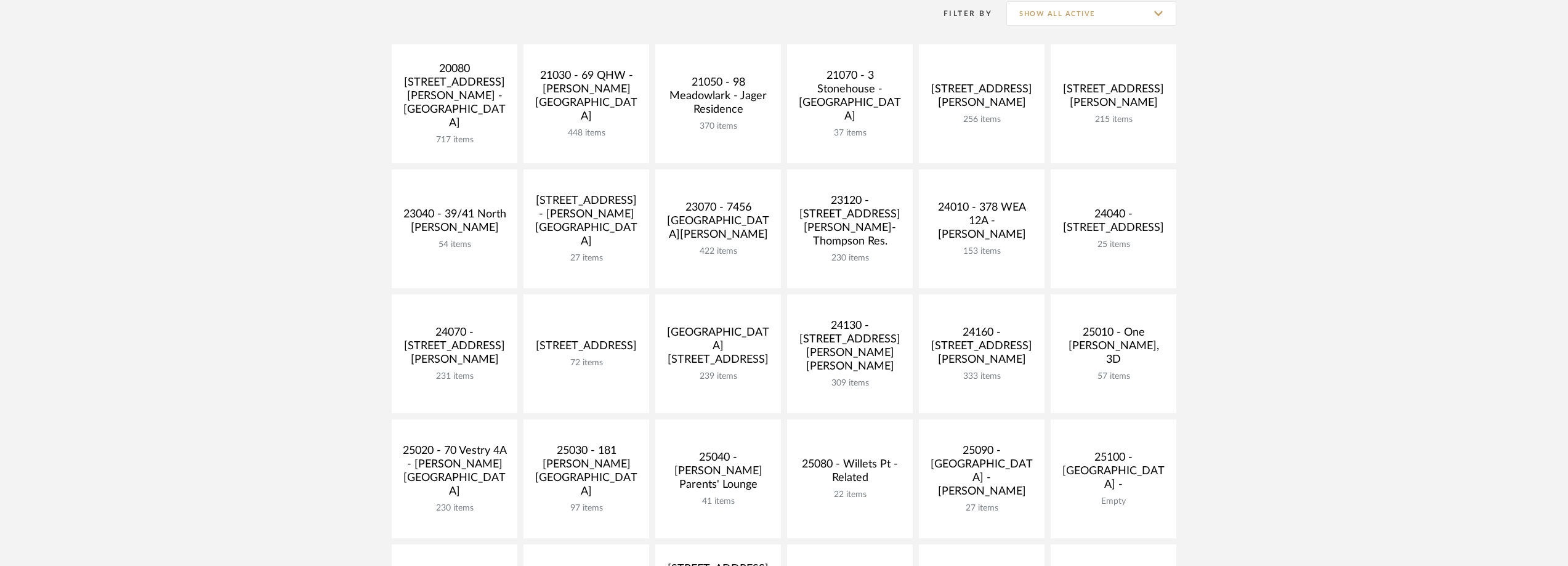
scroll to position [369, 0]
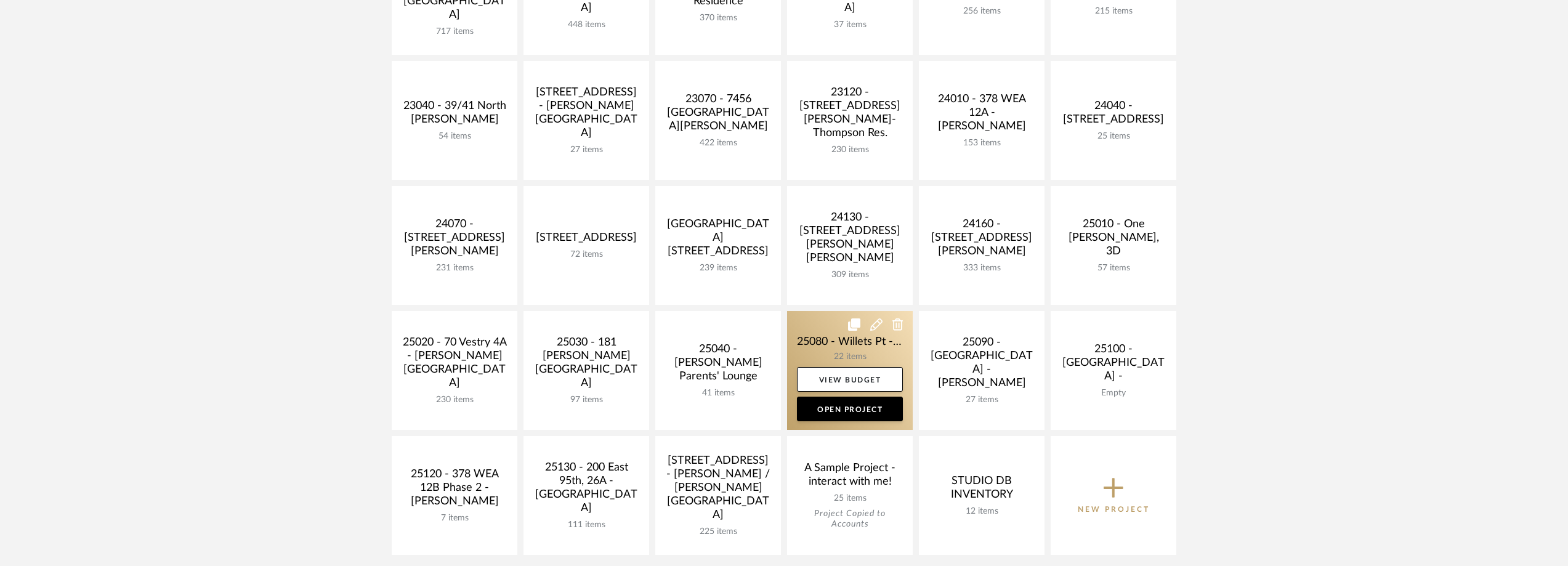
click at [835, 350] on link at bounding box center [850, 370] width 125 height 118
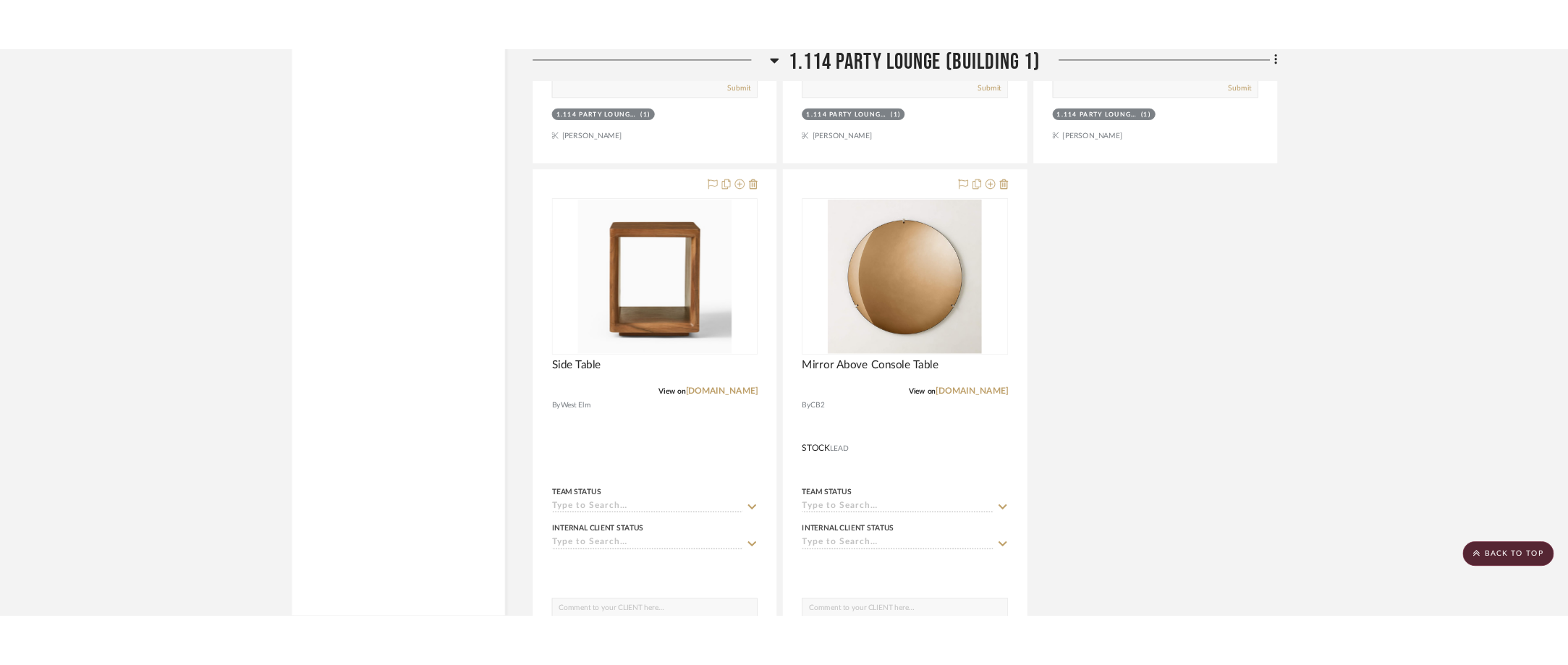
scroll to position [2893, 0]
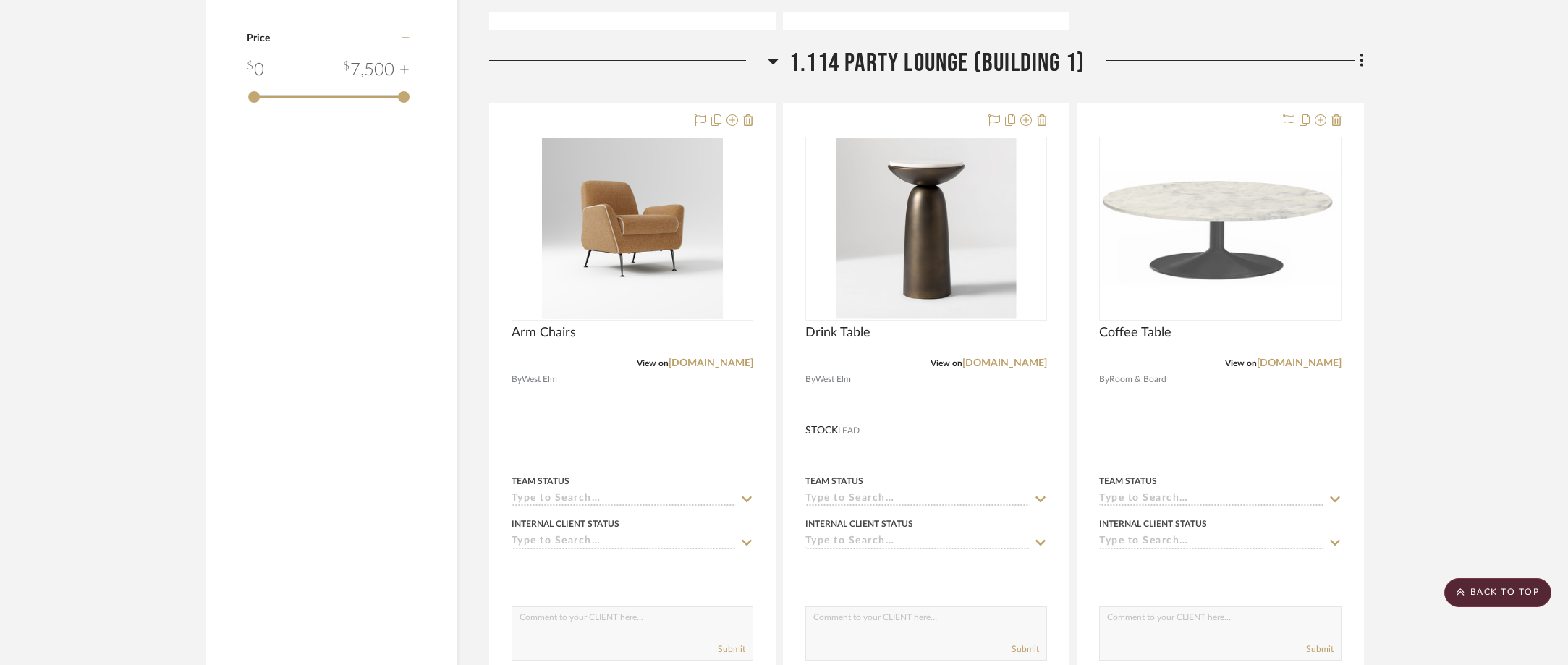
scroll to position [1664, 0]
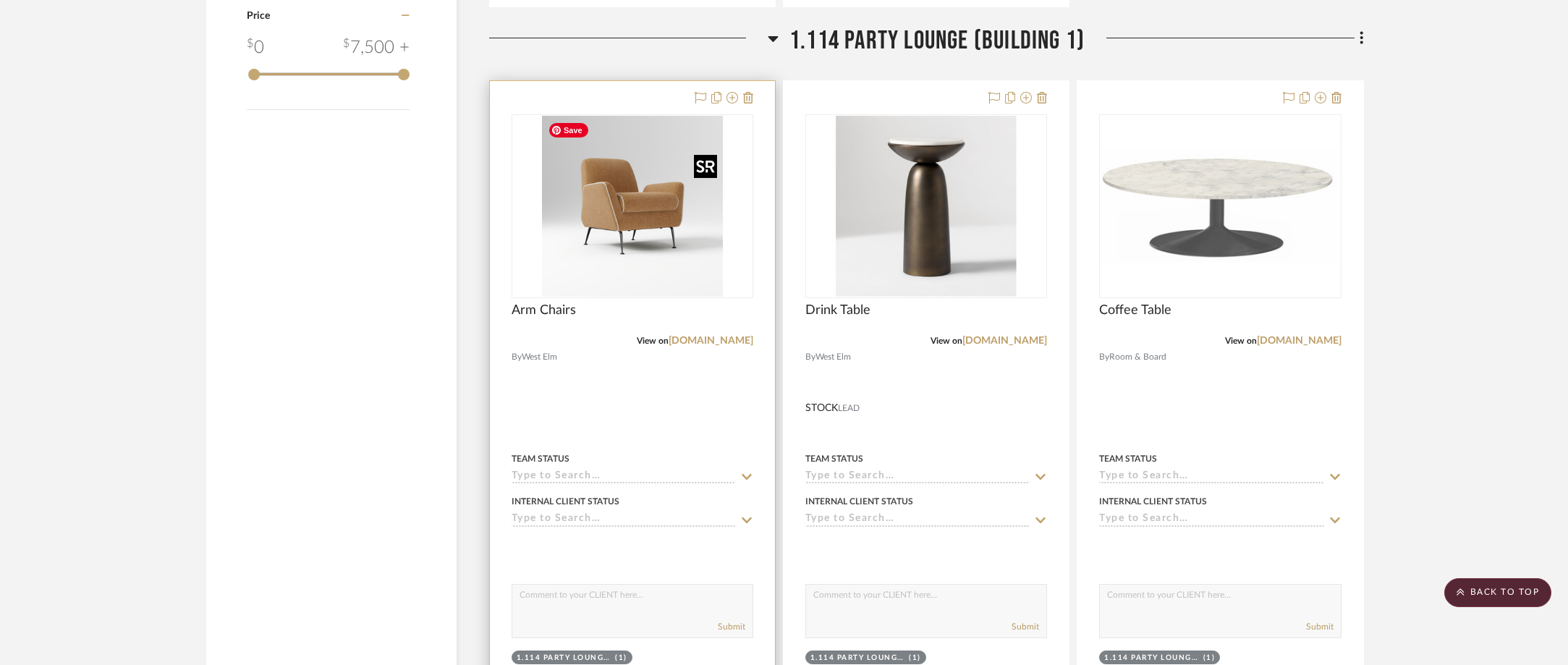
click at [679, 190] on img "0" at bounding box center [633, 206] width 181 height 181
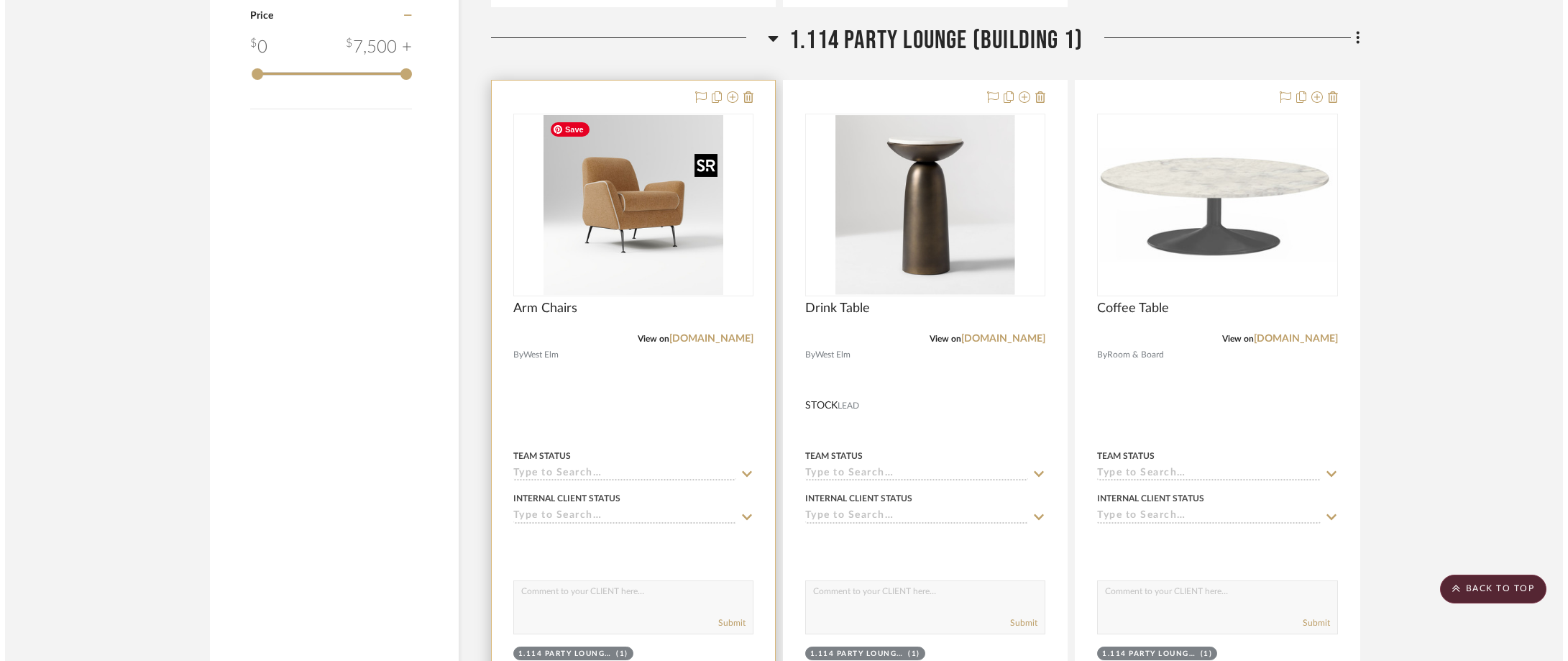
scroll to position [0, 0]
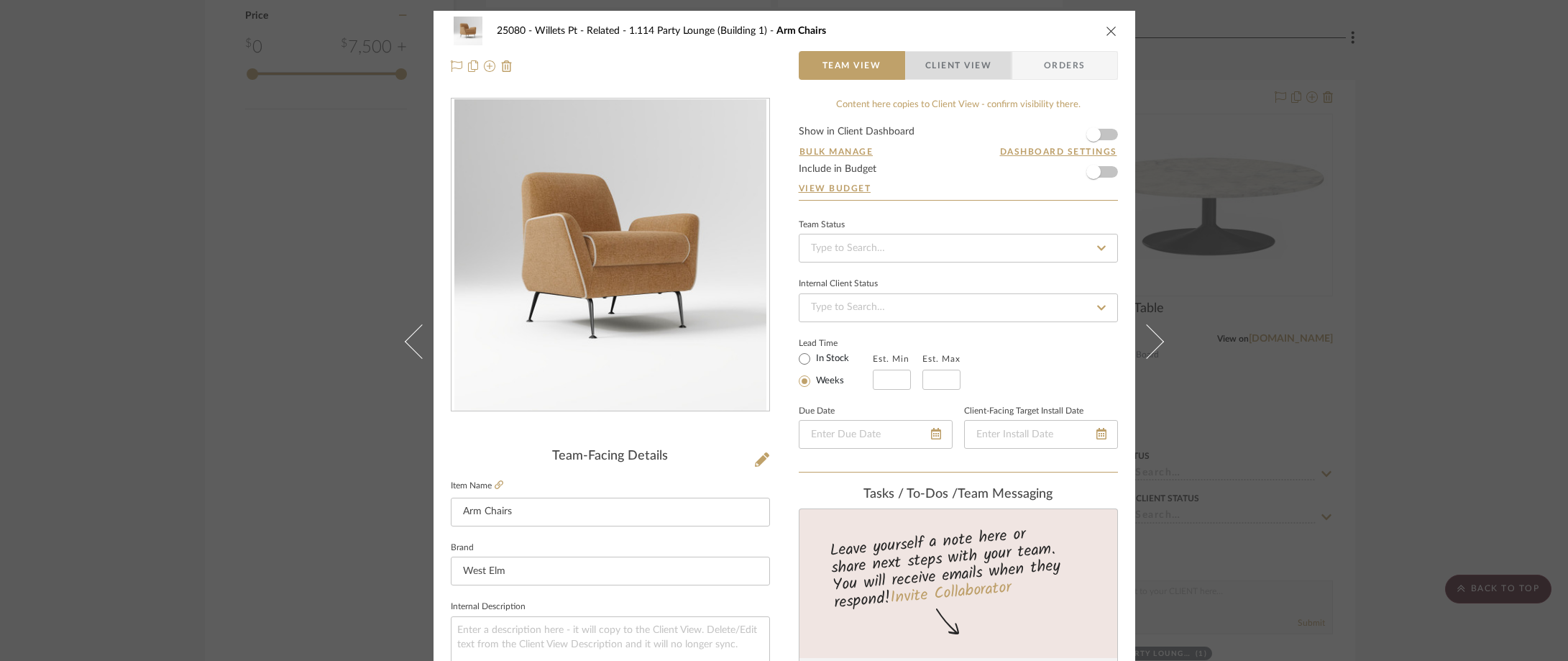
click at [971, 62] on span "Client View" at bounding box center [959, 66] width 66 height 29
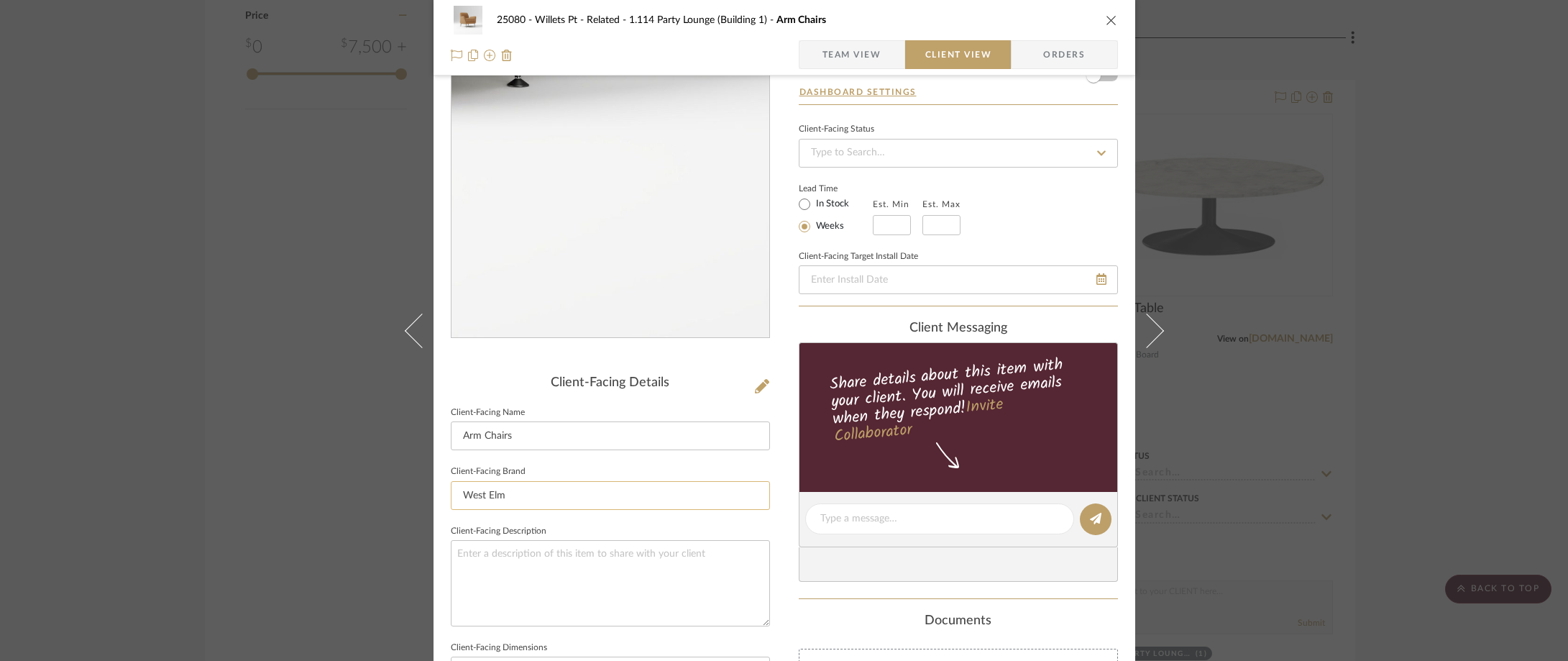
scroll to position [144, 0]
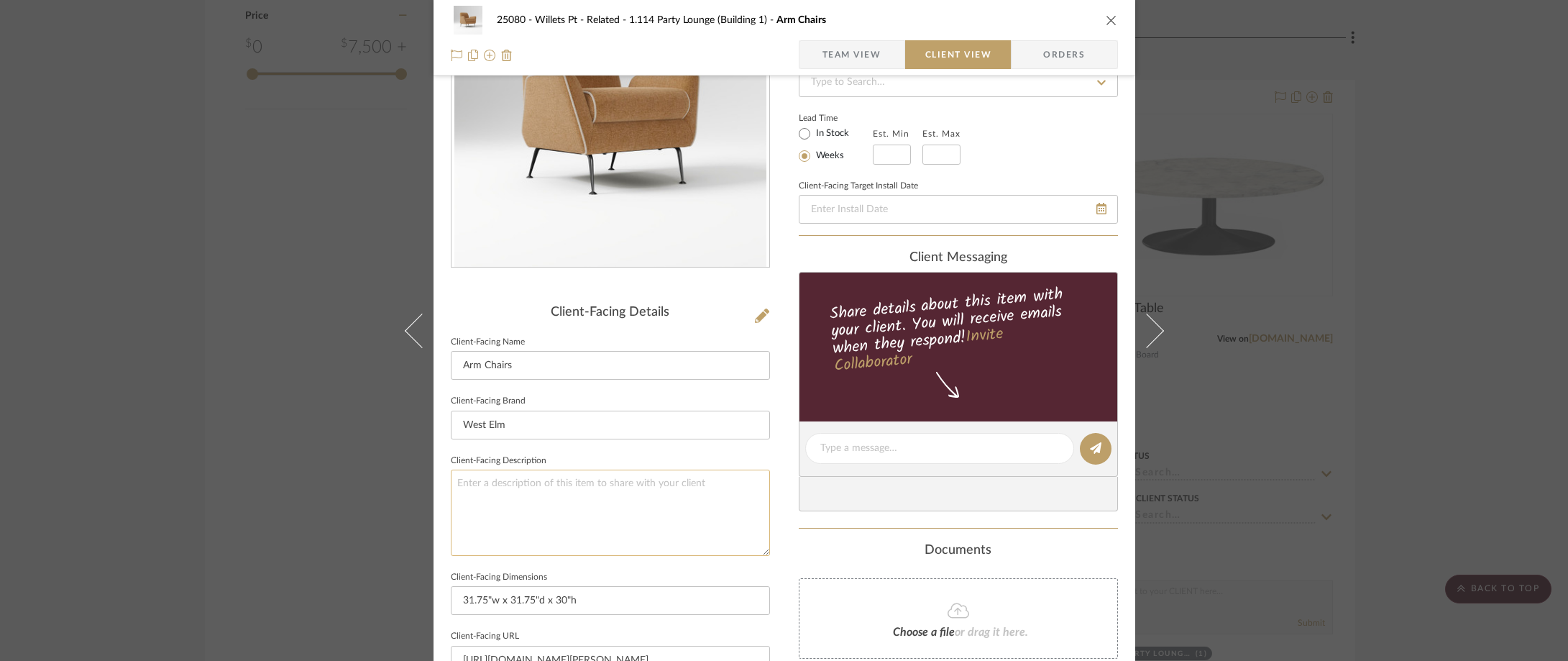
click at [603, 495] on textarea at bounding box center [610, 512] width 320 height 86
paste textarea "[PERSON_NAME] Flare Arm Chair With Contrast Piping"
type textarea "Description: [PERSON_NAME] Flare Arm Chair With Contrast Piping by West Elm || …"
click at [609, 446] on sr-form-field "Client-Facing Brand [GEOGRAPHIC_DATA]" at bounding box center [610, 421] width 320 height 60
click at [690, 506] on textarea "Description: [PERSON_NAME] Flare Arm Chair With Contrast Piping by West Elm || …" at bounding box center [610, 512] width 320 height 86
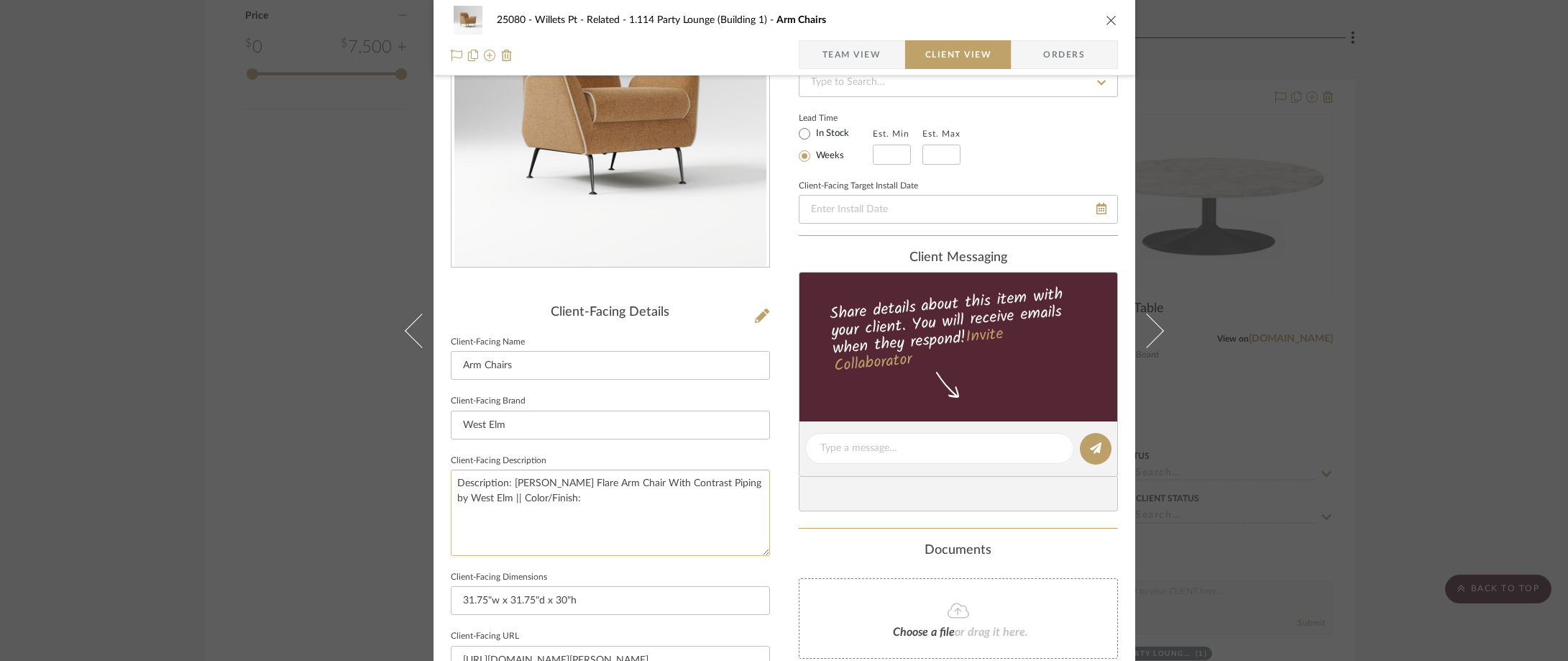
paste textarea "Honey Performance Distressed Velve"
click at [452, 515] on textarea "Description: [PERSON_NAME] Flare Arm Chair With Contrast Piping by West Elm || …" at bounding box center [610, 512] width 320 height 86
click at [683, 498] on textarea "Description: [PERSON_NAME] Flare Arm Chair With Contrast Piping by West Elm || …" at bounding box center [610, 512] width 320 height 86
type textarea "Description: [PERSON_NAME] Flare Arm Chair With Contrast Piping by West Elm || …"
click at [720, 436] on input "West Elm" at bounding box center [610, 425] width 320 height 29
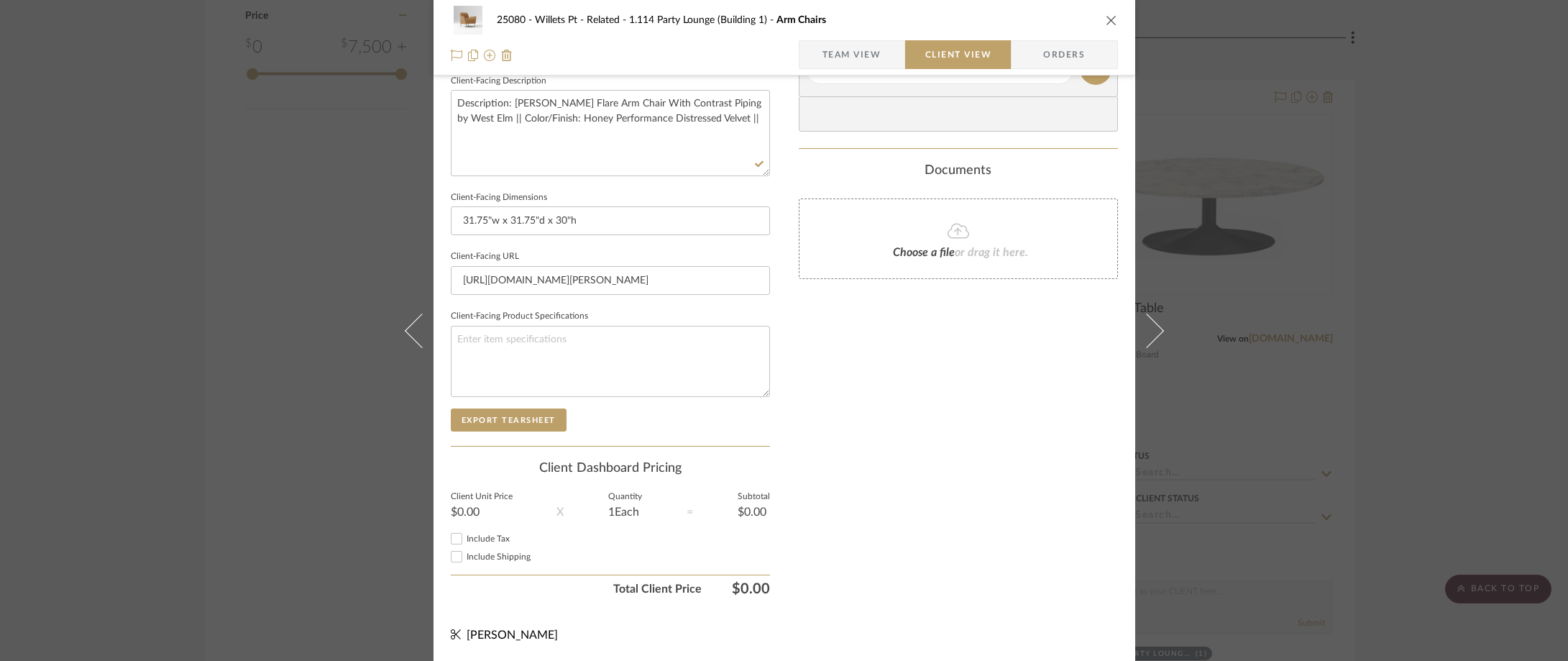
scroll to position [0, 0]
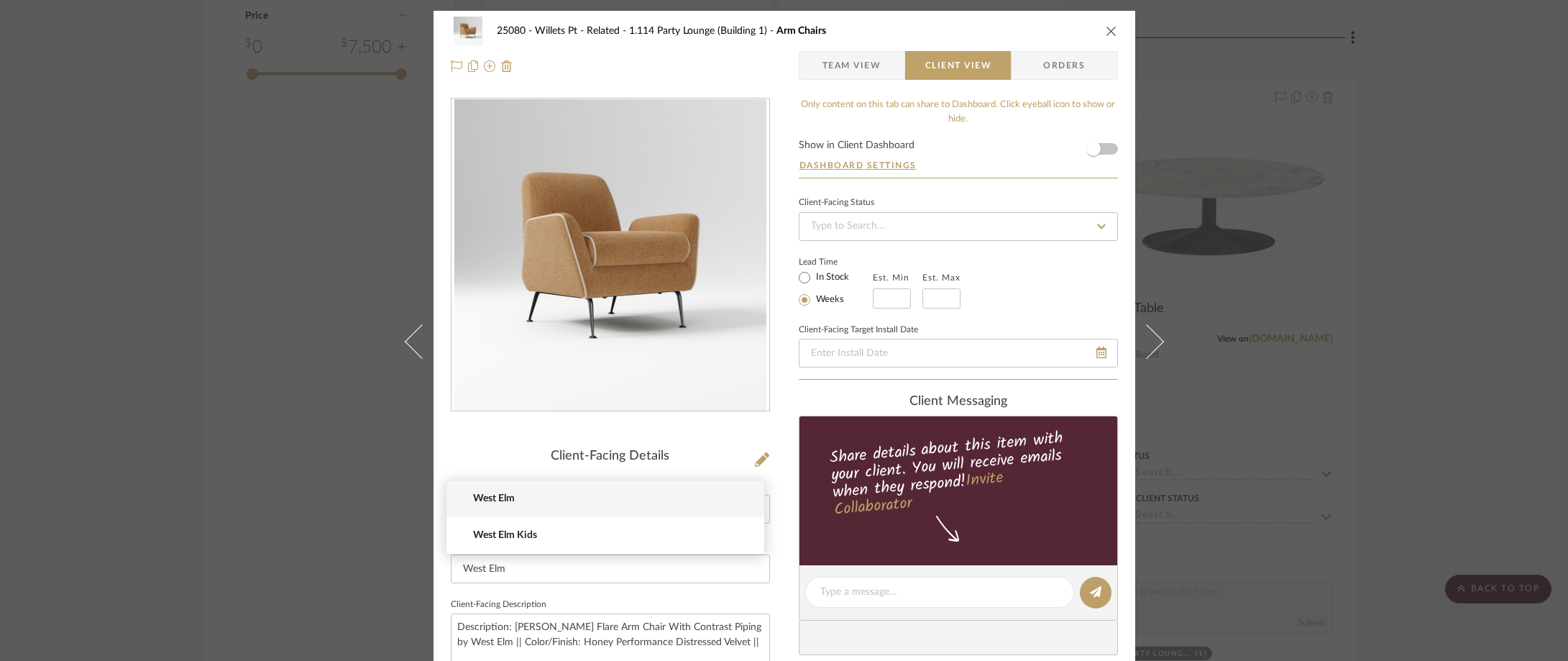
click at [848, 70] on span "Team View" at bounding box center [851, 66] width 59 height 29
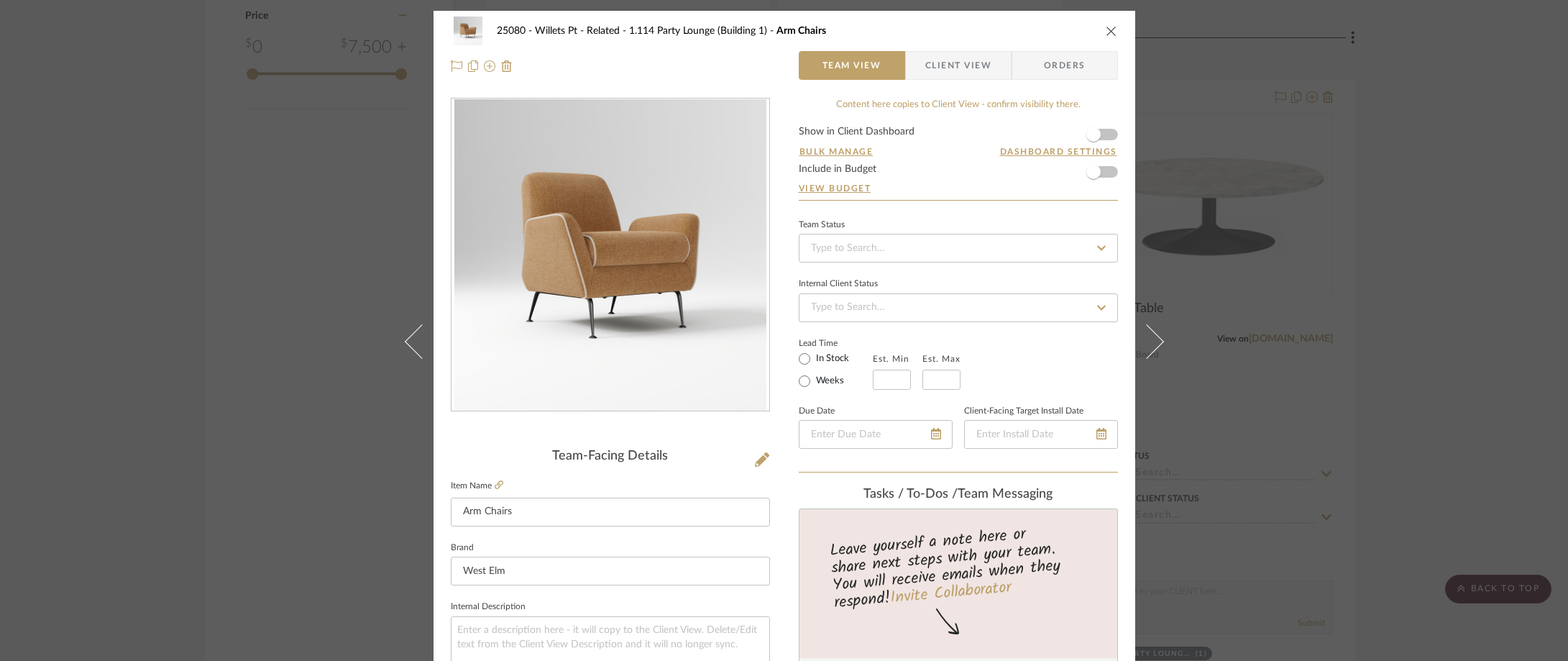
click at [928, 66] on span "Client View" at bounding box center [959, 66] width 66 height 29
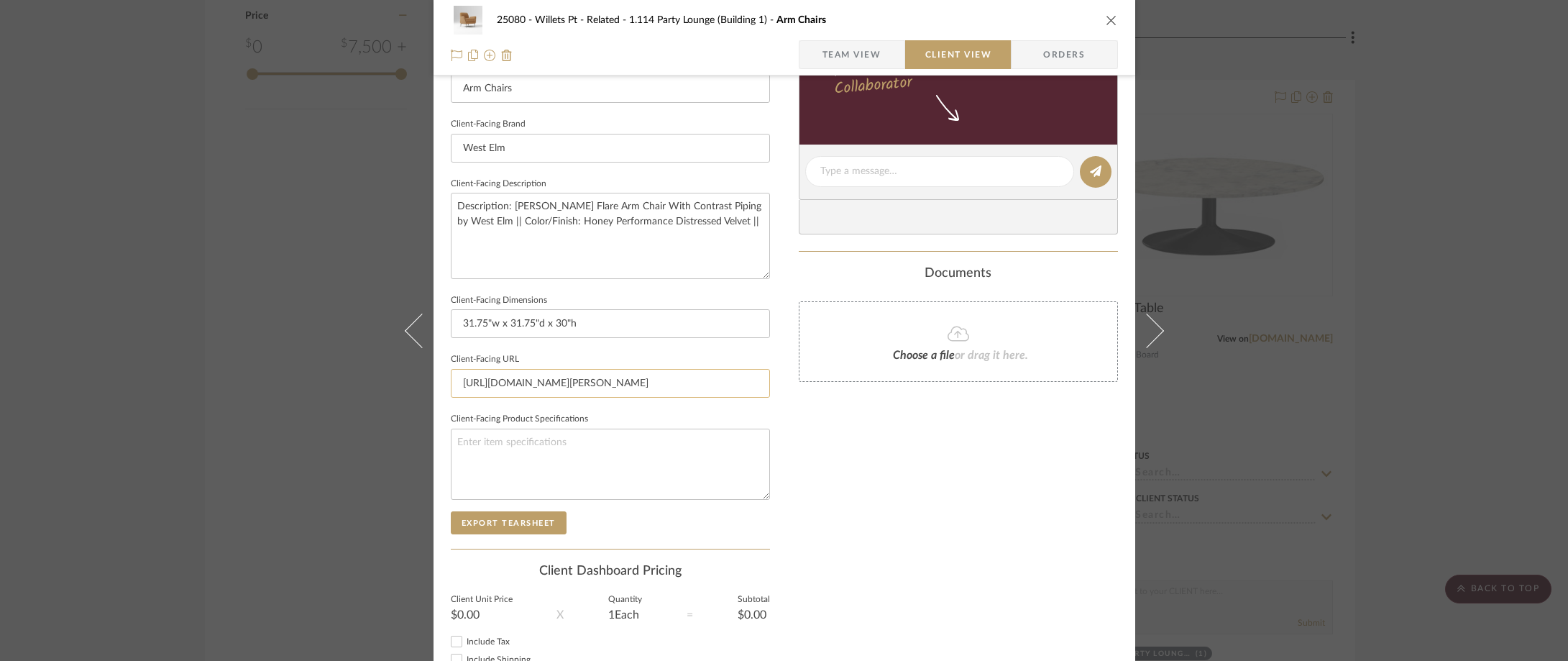
scroll to position [451, 0]
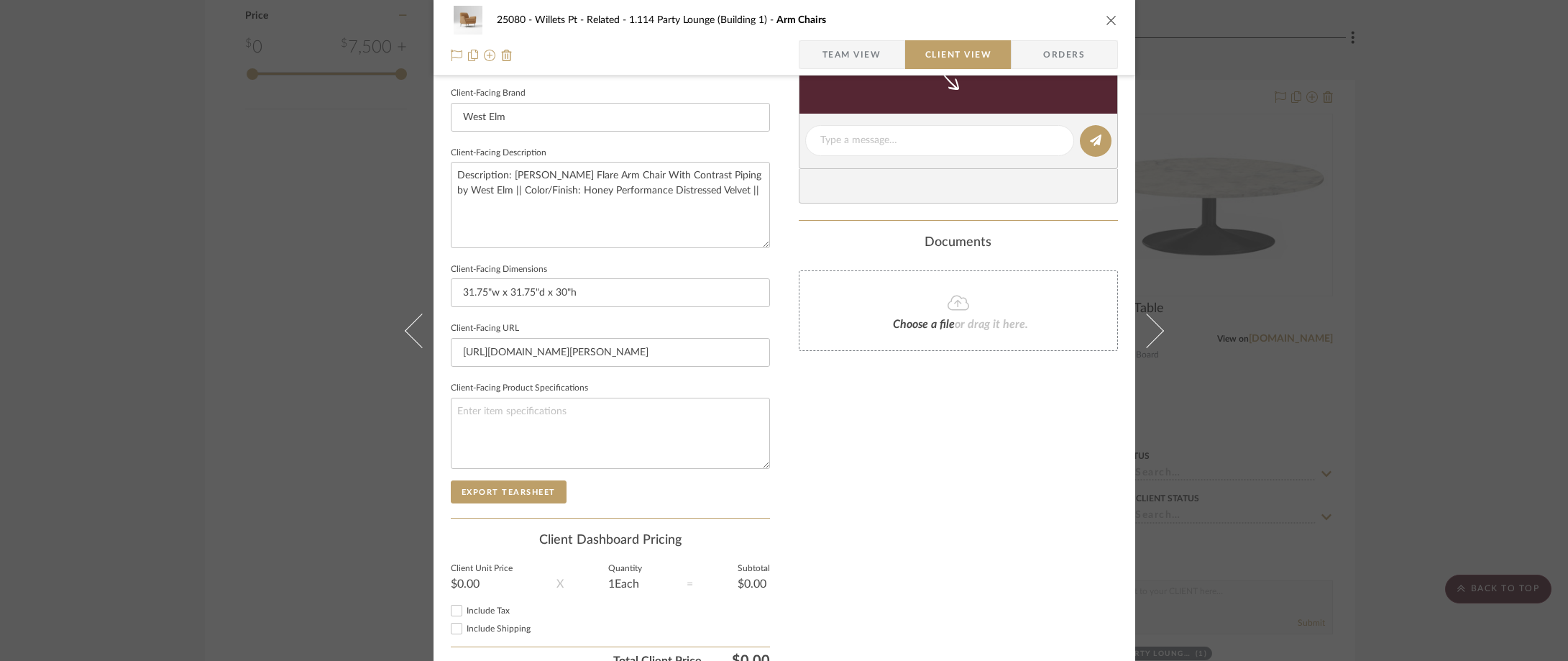
click at [818, 35] on div "25080 - Willets Pt - Related 1.114 Party Lounge (Building 1) Arm Chairs Team Vi…" at bounding box center [784, 37] width 701 height 75
drag, startPoint x: 817, startPoint y: 44, endPoint x: 817, endPoint y: 57, distance: 13.0
click at [822, 45] on span "Team View" at bounding box center [851, 55] width 59 height 29
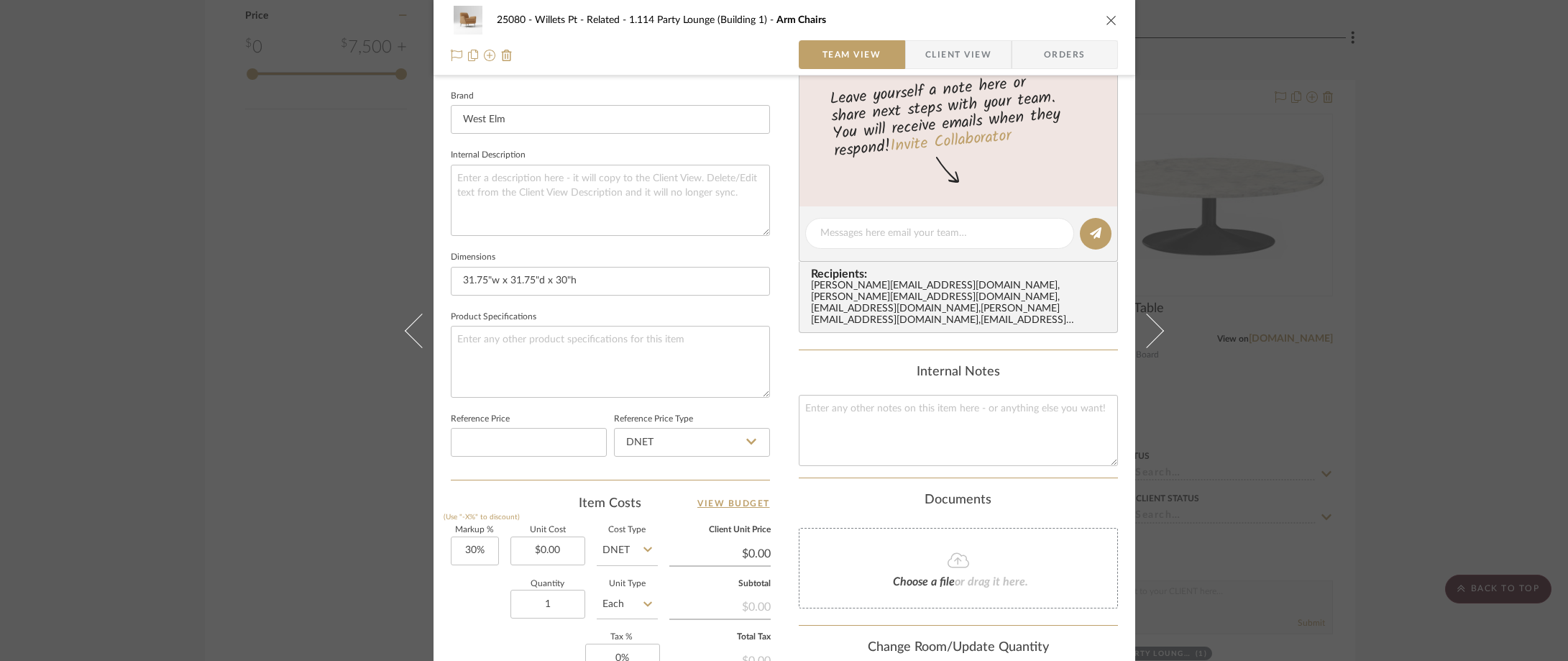
scroll to position [678, 0]
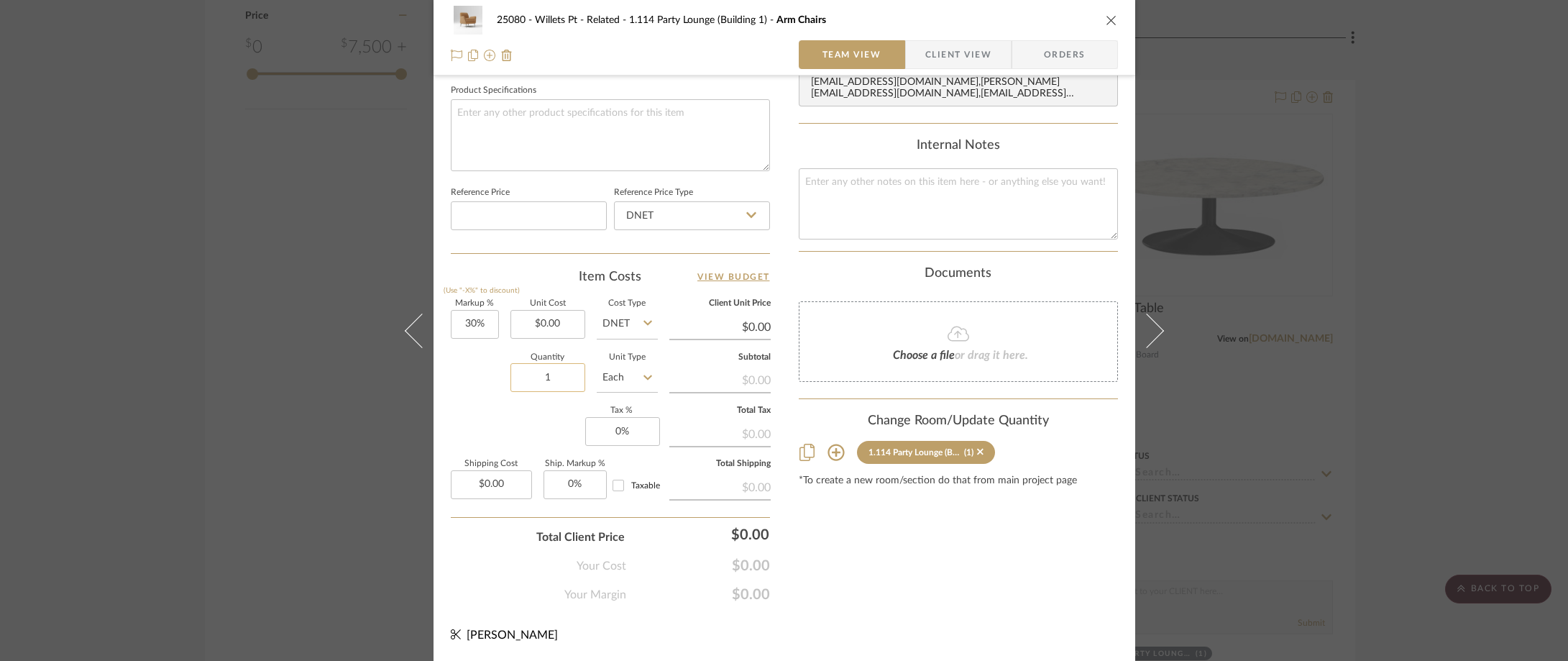
click at [562, 384] on input "1" at bounding box center [548, 378] width 74 height 29
type input "2"
click at [549, 409] on div "Markup % (Use "-X%" to discount) 30% Unit Cost $0.00 Cost Type DNET Client Unit…" at bounding box center [610, 405] width 320 height 210
type input "30"
click at [483, 324] on input "30" at bounding box center [475, 324] width 49 height 29
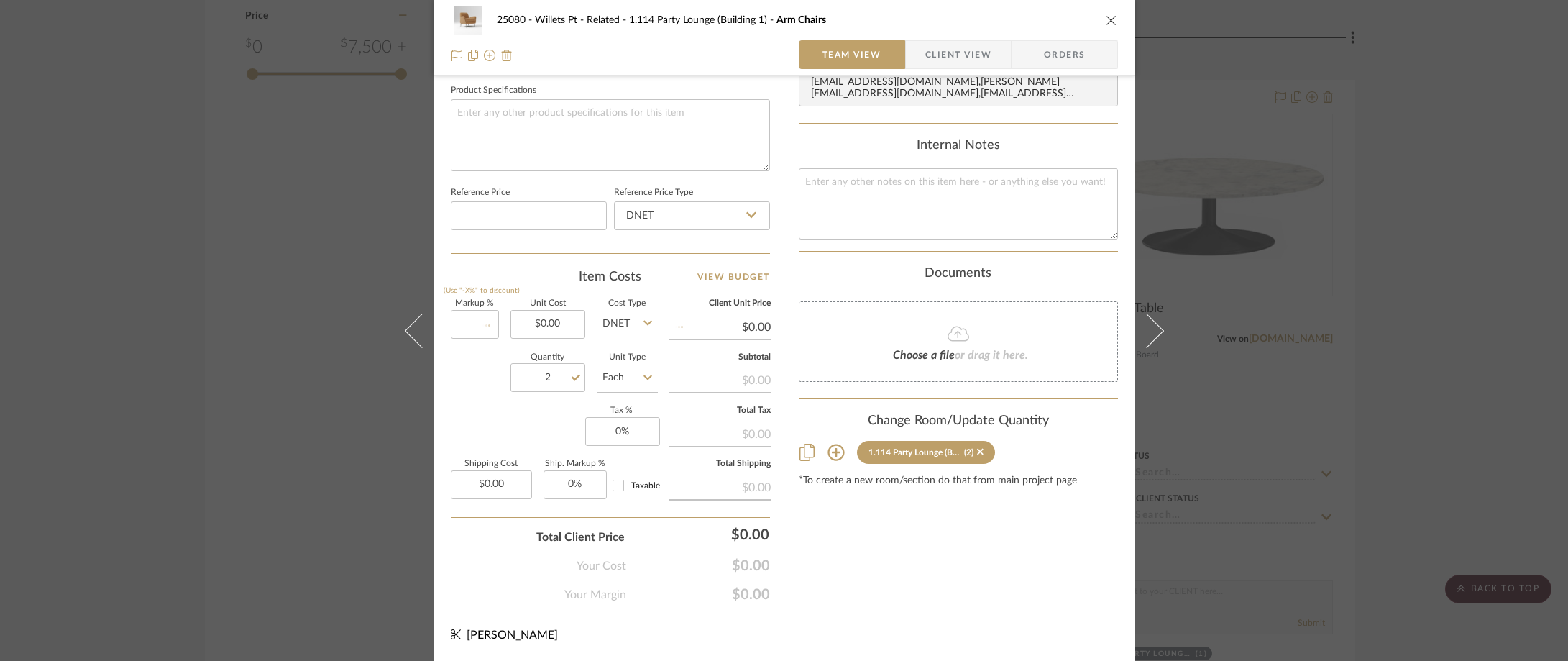
click at [487, 367] on div "Quantity 2 Unit Type Each" at bounding box center [554, 379] width 207 height 51
type input "0%"
click at [914, 44] on span "button" at bounding box center [916, 55] width 19 height 29
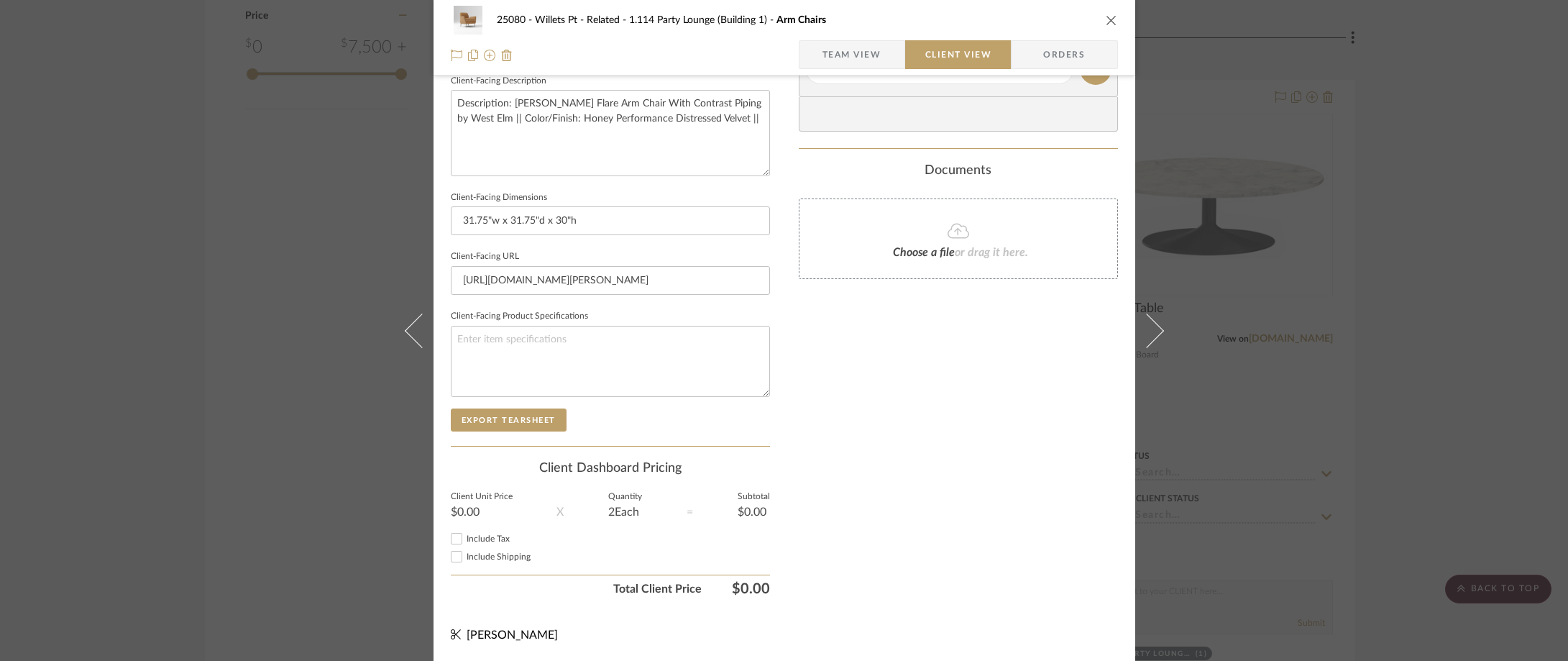
scroll to position [0, 0]
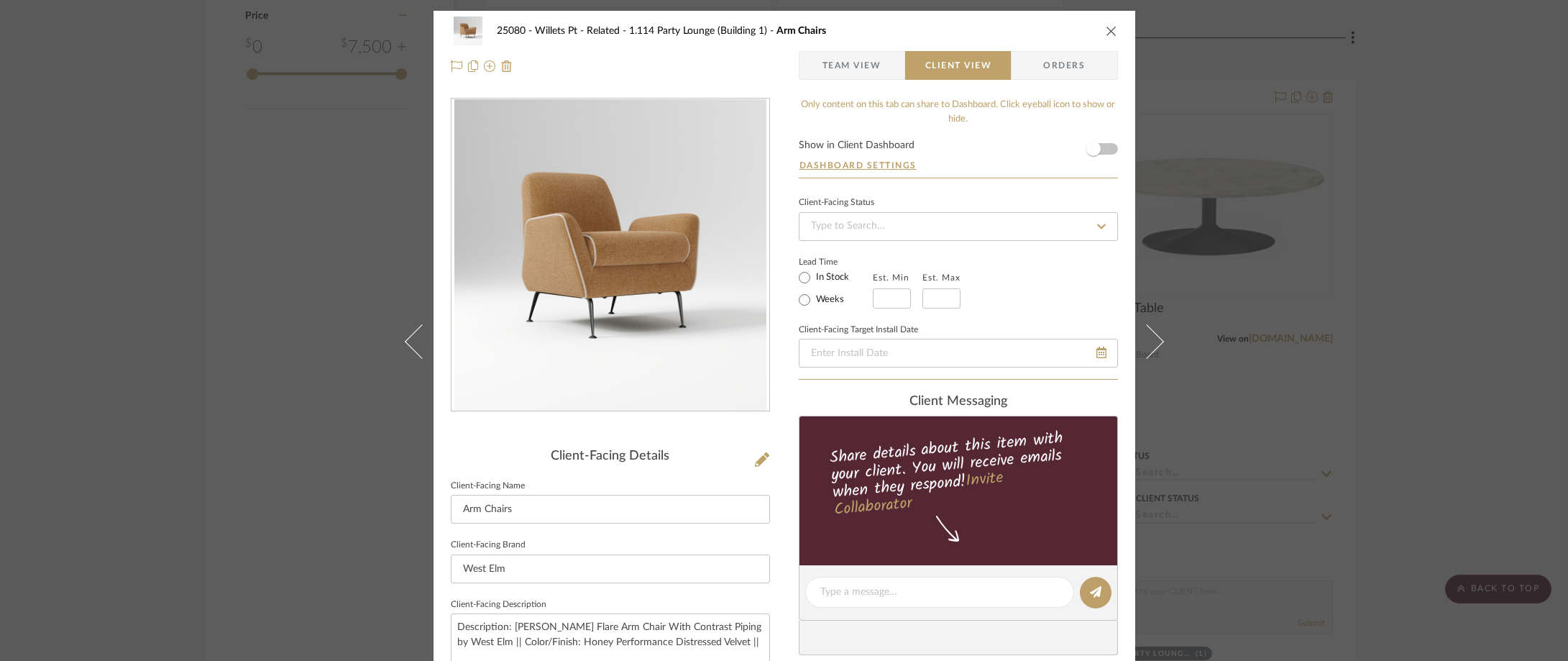
click at [1257, 166] on div "25080 - Willets Pt - Related 1.114 Party Lounge (Building 1) Arm Chairs Team Vi…" at bounding box center [784, 330] width 1568 height 661
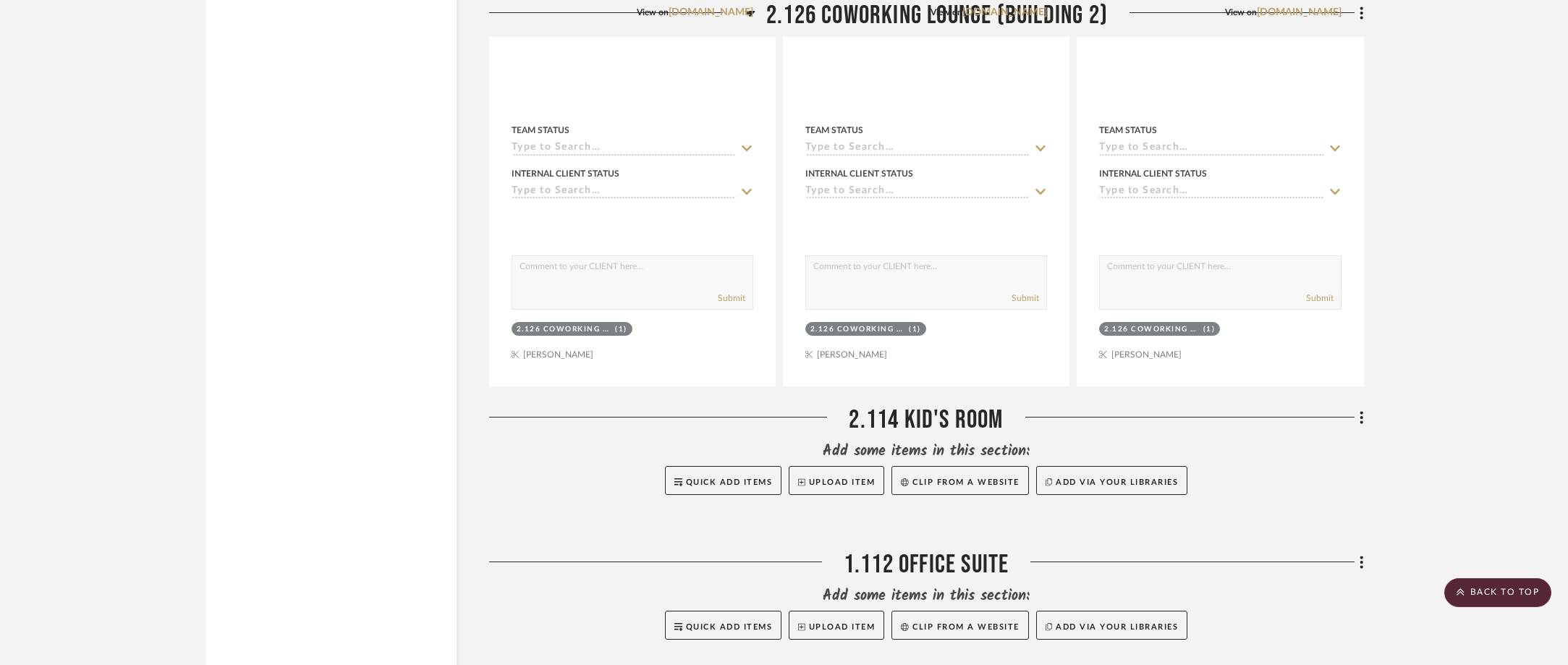
scroll to position [3833, 0]
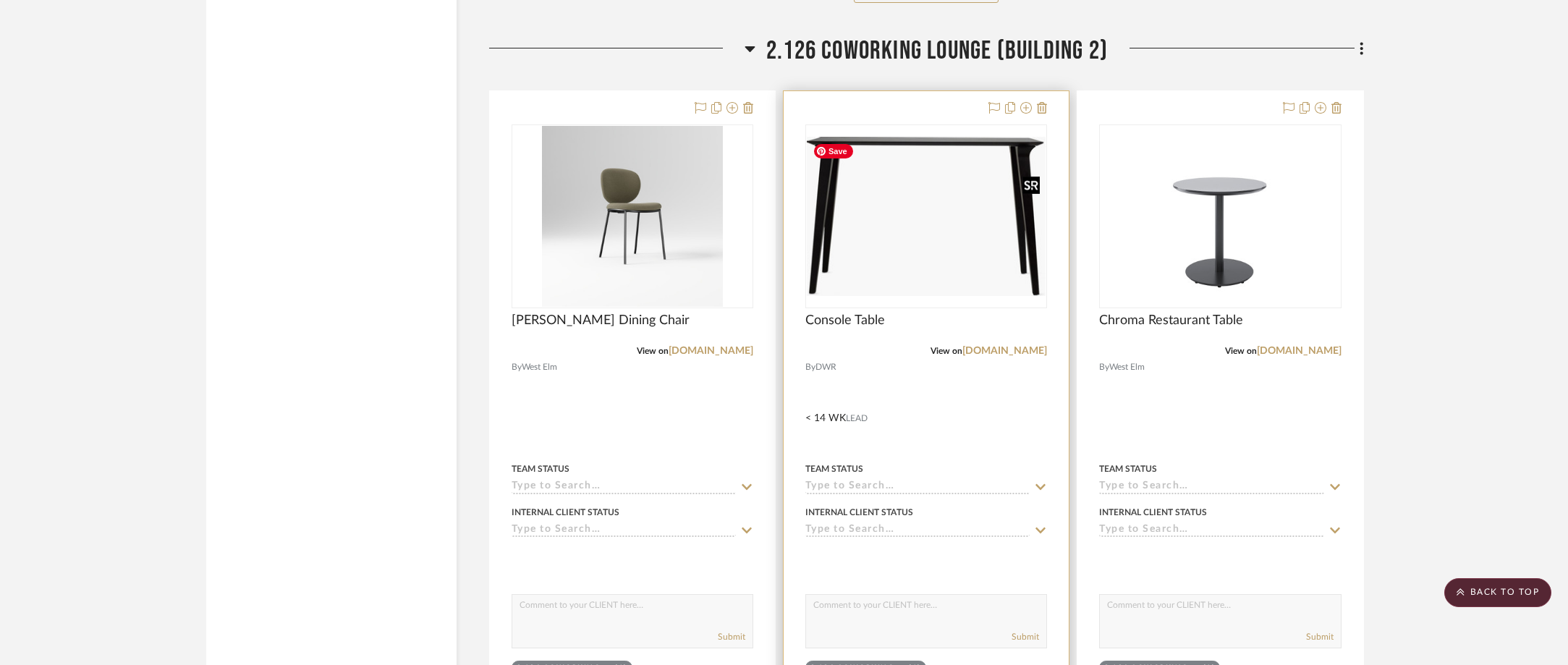
scroll to position [3865, 0]
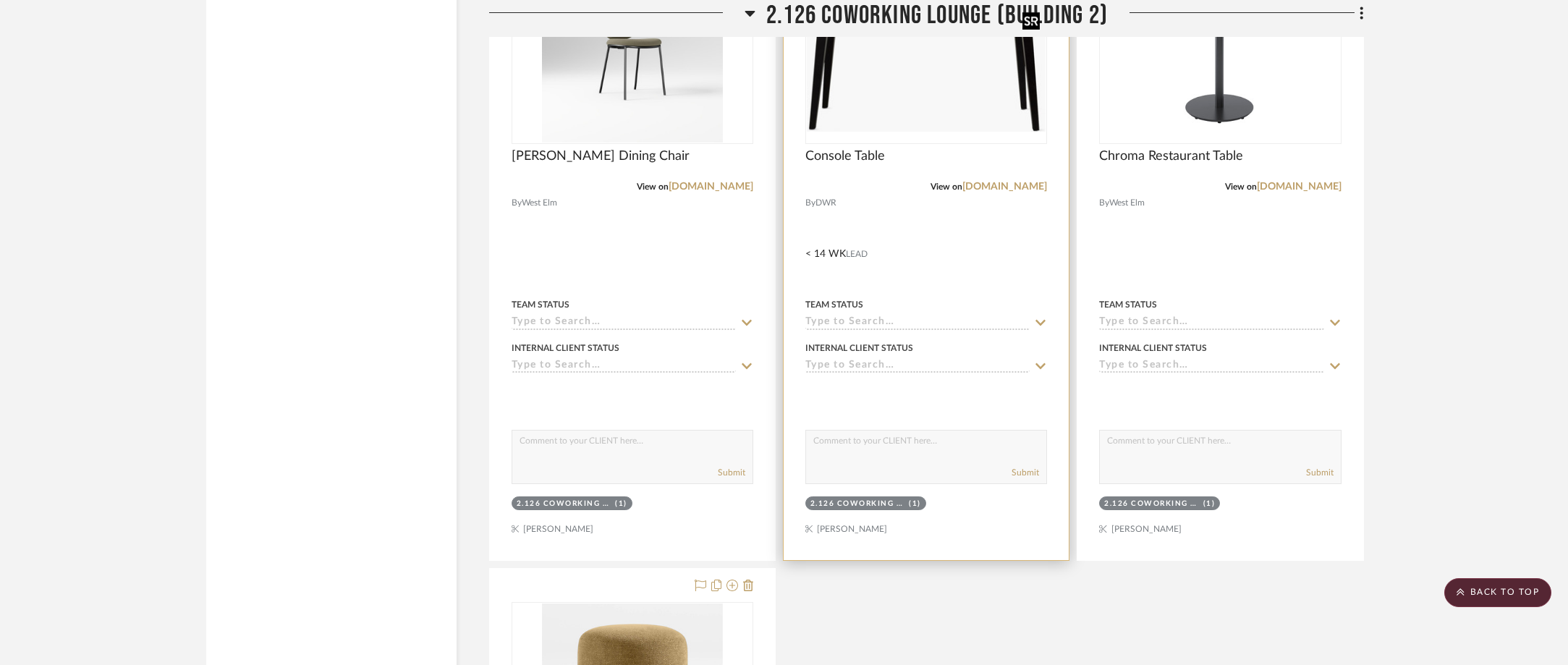
click at [914, 100] on img "0" at bounding box center [926, 52] width 239 height 160
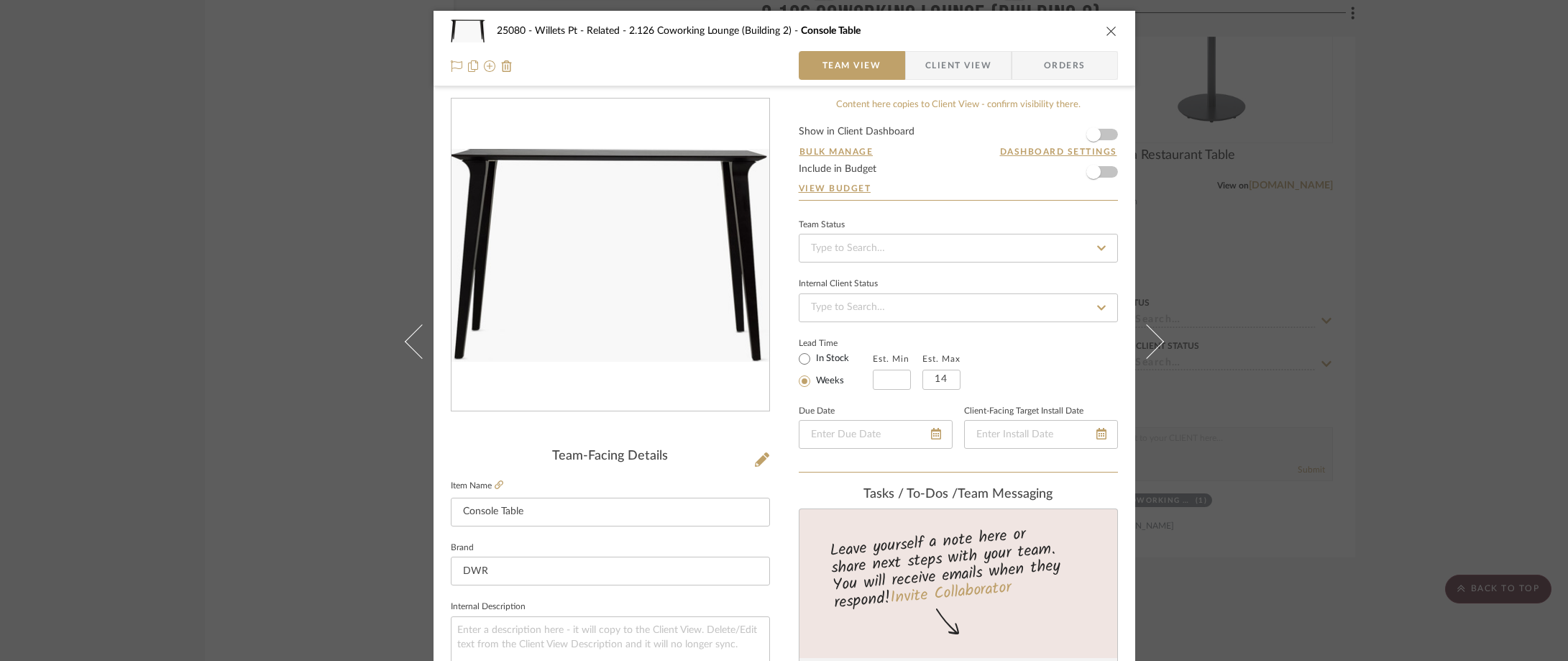
scroll to position [216, 0]
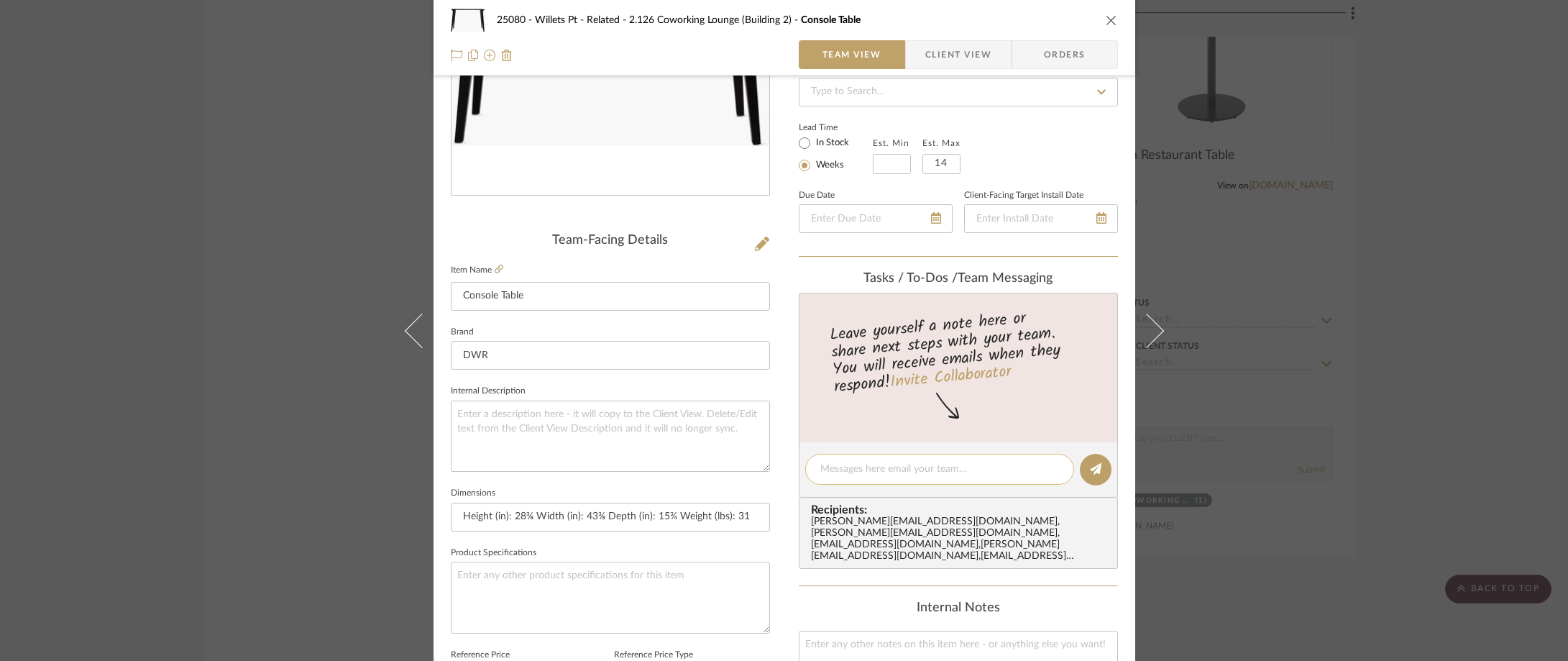
click at [889, 466] on textarea at bounding box center [939, 468] width 239 height 15
paste textarea "Available to ship in: 14 weeks"
click at [837, 468] on textarea "This Available to ship in: 14 weeks" at bounding box center [939, 468] width 239 height 15
type textarea "This Table is Available to ship in: 14 weeks"
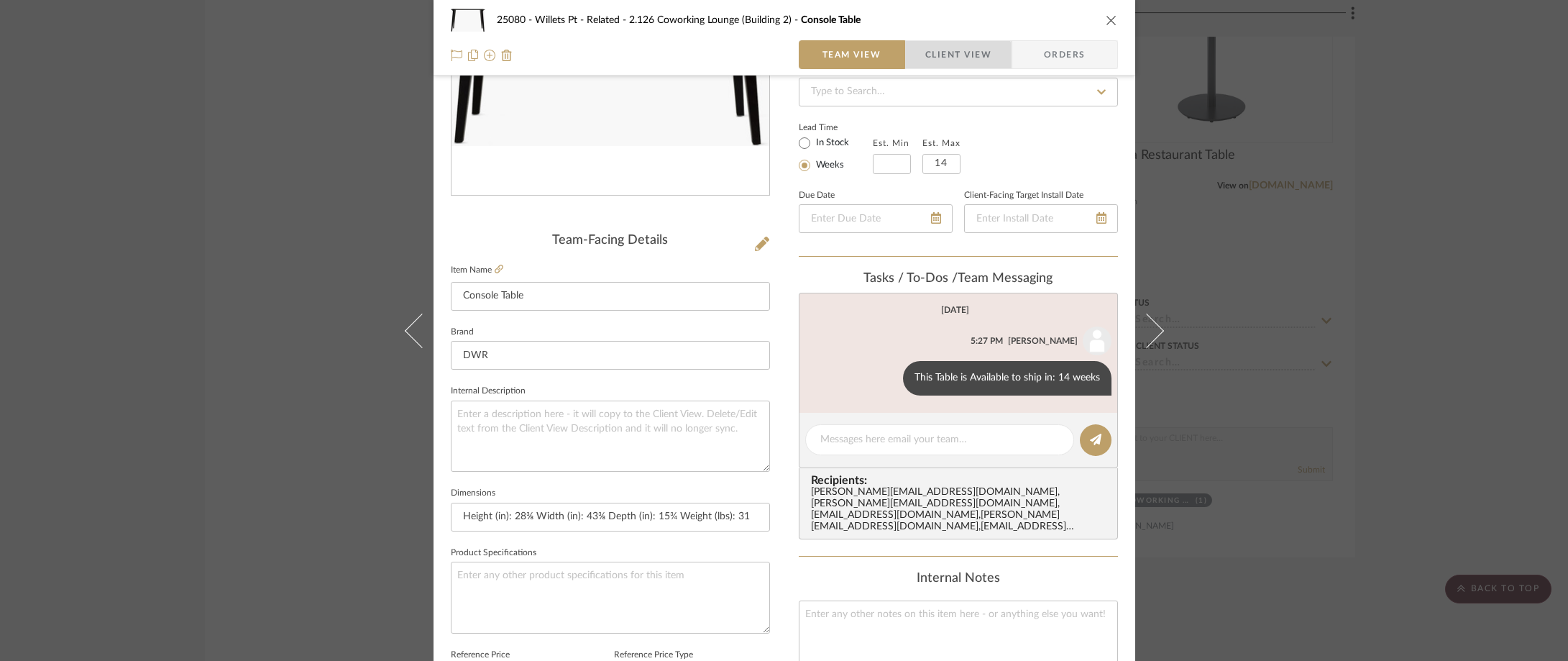
click at [946, 61] on span "Client View" at bounding box center [959, 55] width 66 height 29
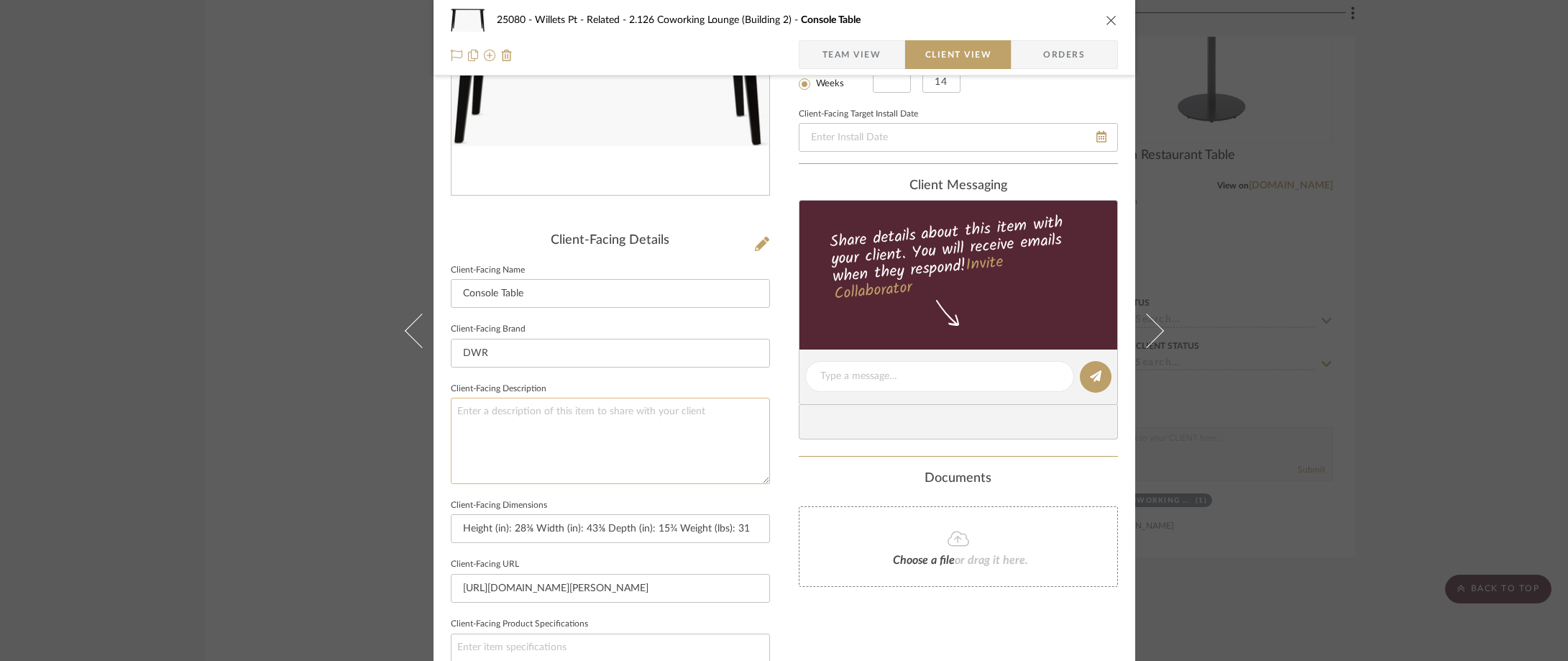
click at [631, 445] on textarea at bounding box center [610, 440] width 320 height 86
paste textarea "Lau Console Table"
type textarea "Description: Lau Console Table by Design Within Reach || Color/Finish: Black ||"
click at [664, 383] on fieldset "Client-Facing Description Description: Lau Console Table by Design Within Reach…" at bounding box center [610, 431] width 320 height 105
click at [1472, 271] on div "25080 - Willets Pt - Related 2.126 Coworking Lounge (Building 2) Console Table …" at bounding box center [784, 330] width 1568 height 661
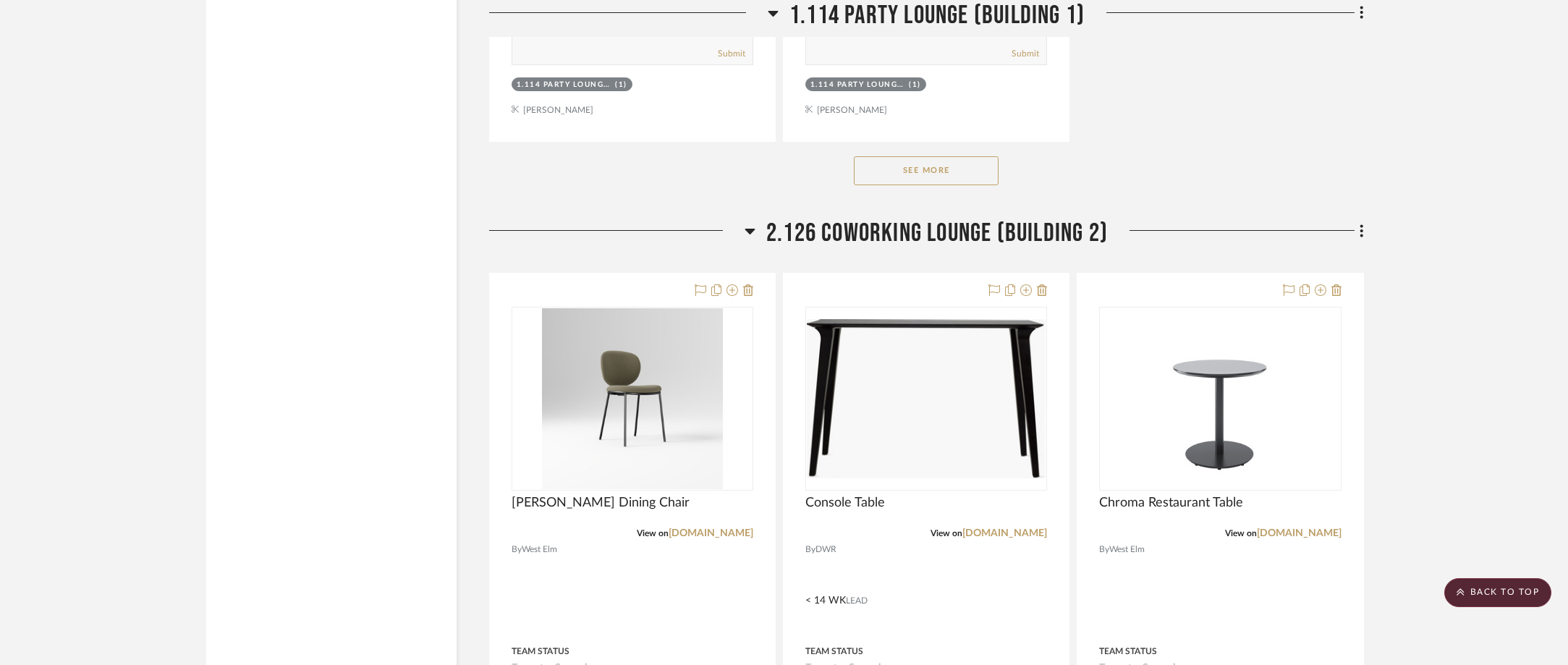
scroll to position [3432, 0]
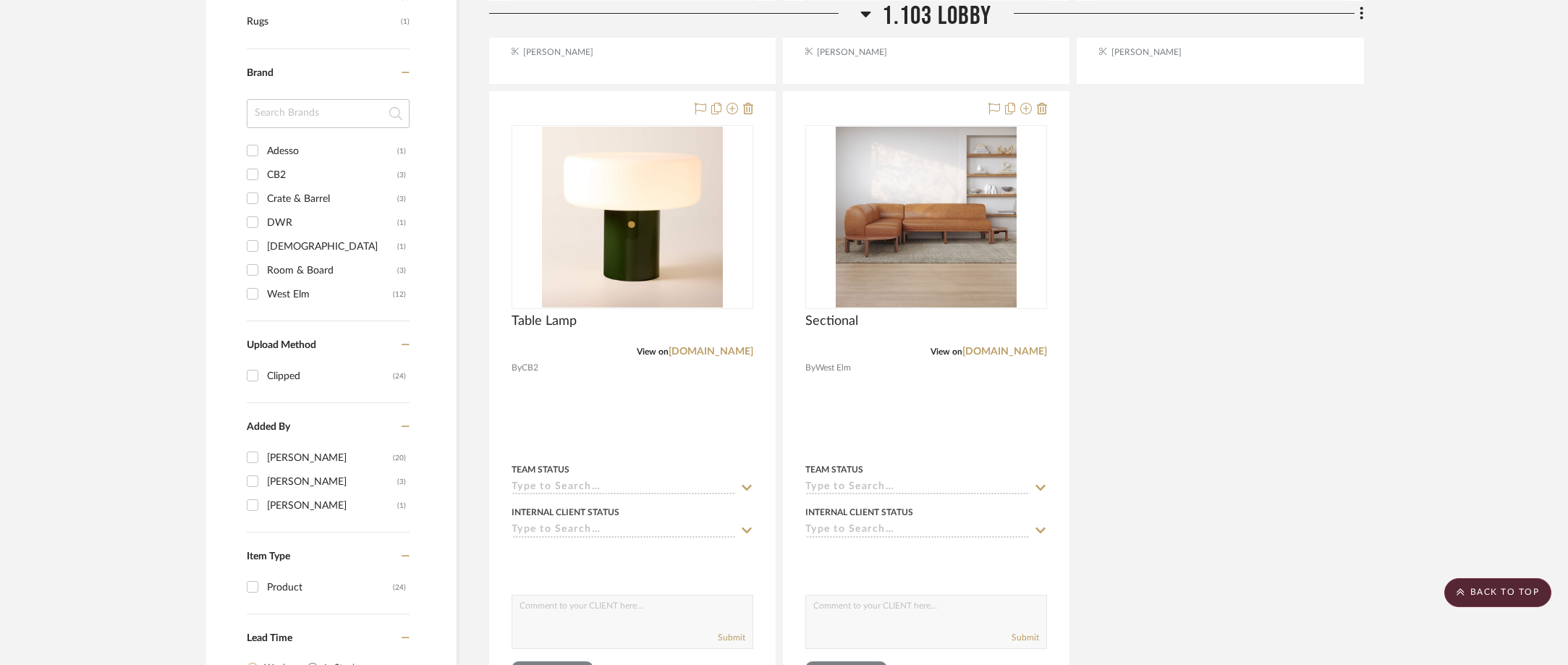
scroll to position [1519, 0]
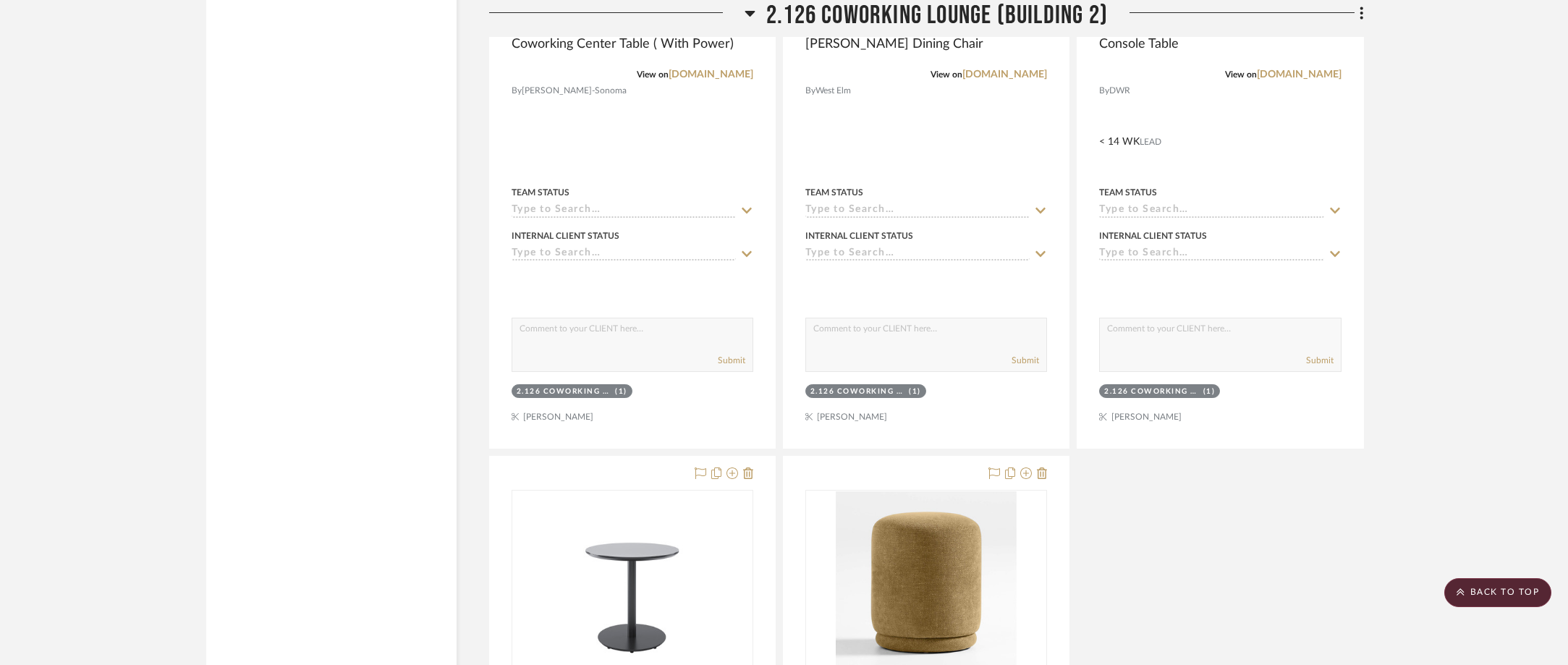
scroll to position [3616, 0]
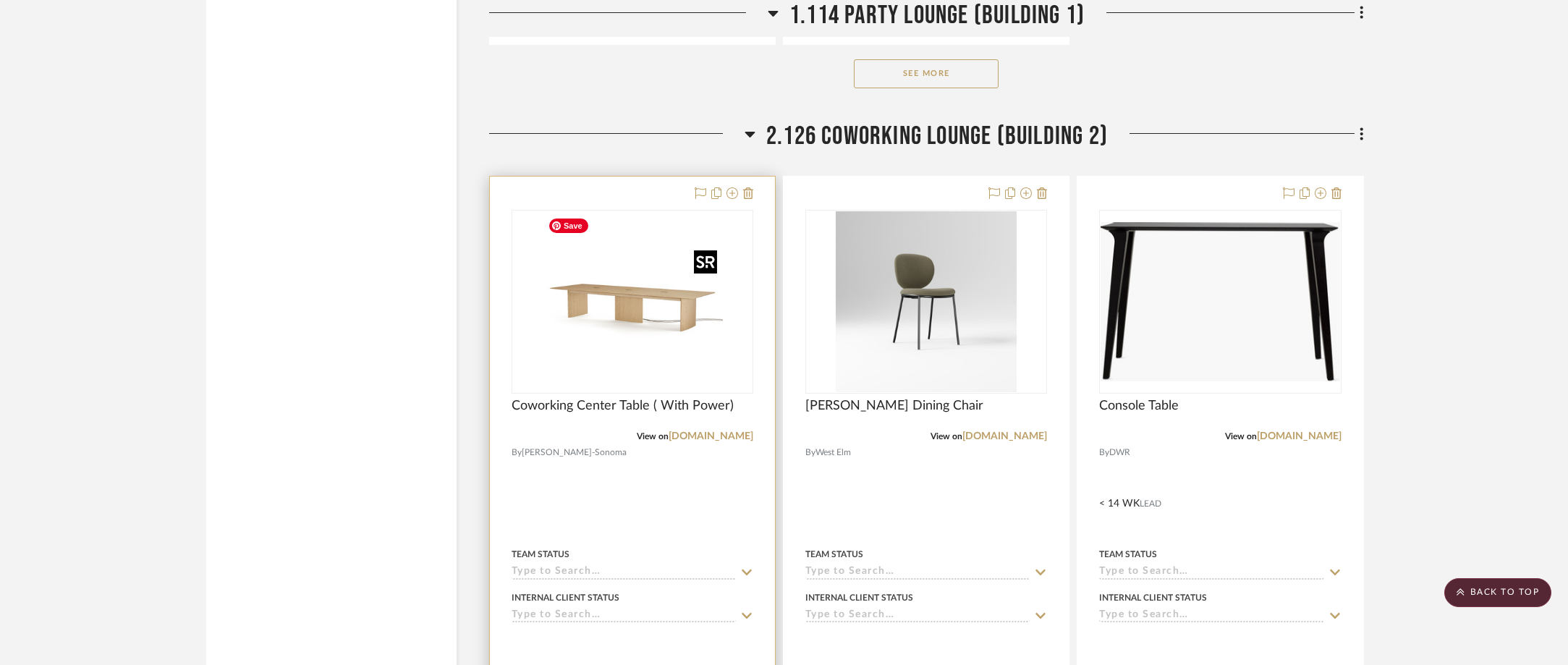
click at [0, 0] on img at bounding box center [0, 0] width 0 height 0
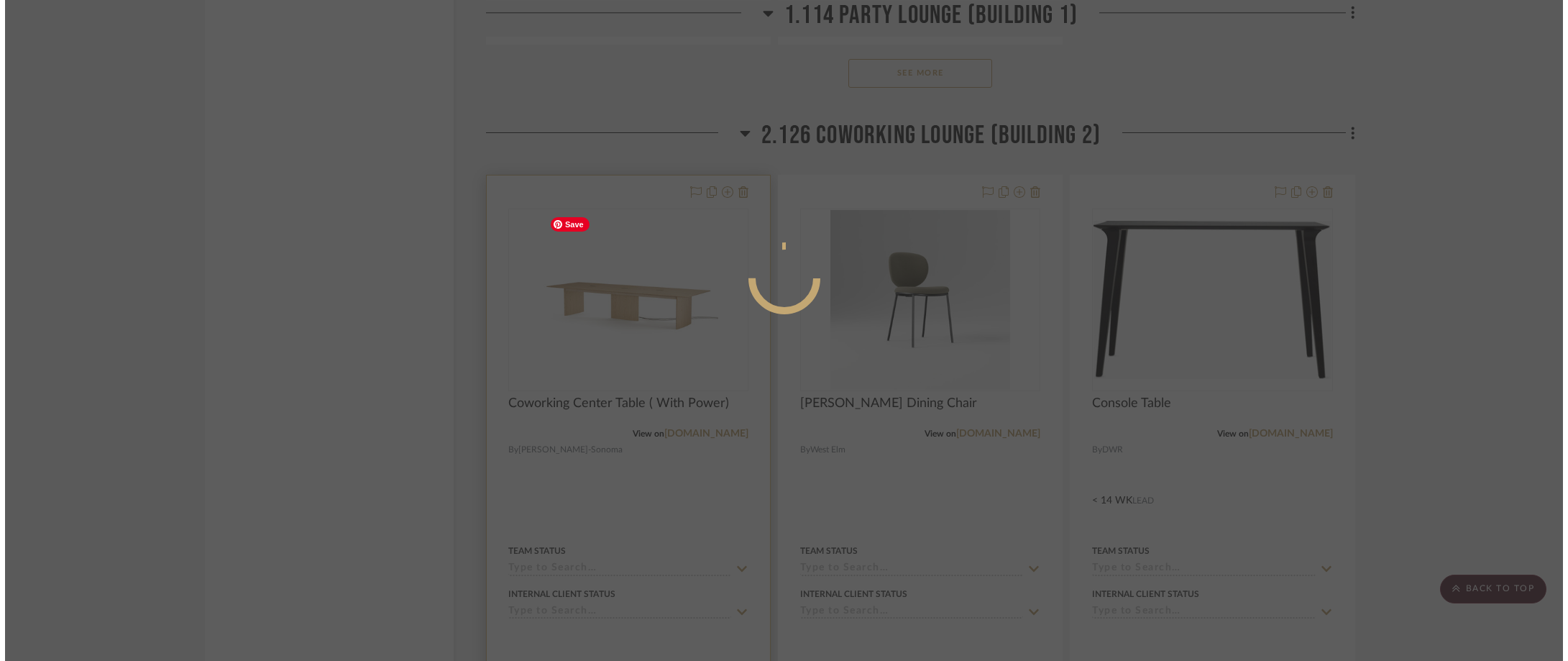
scroll to position [0, 0]
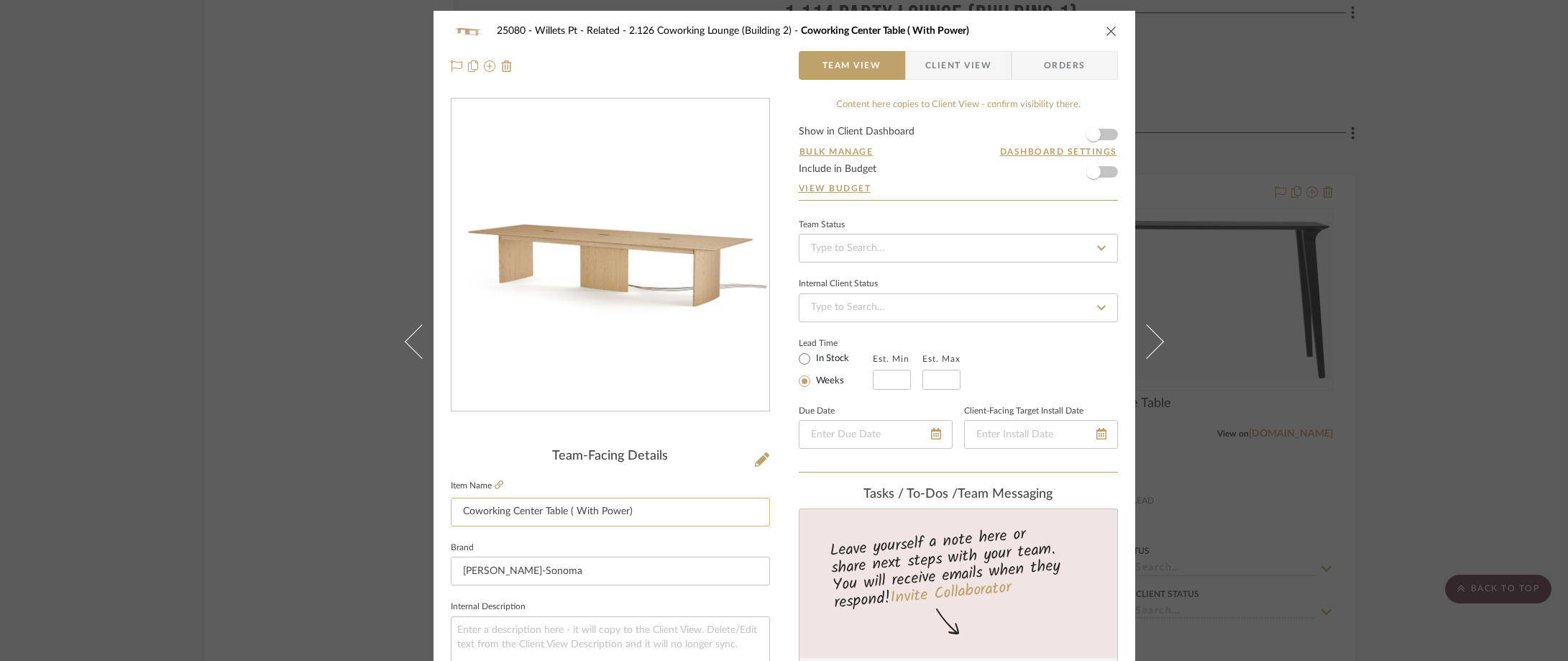
click at [571, 515] on input "Coworking Center Table ( With Power)" at bounding box center [610, 512] width 320 height 29
type input "Coworking Center Table (With Power)"
click at [670, 477] on fieldset "Item Name Coworking Center Table (With Power)" at bounding box center [610, 501] width 320 height 50
click at [947, 75] on span "Client View" at bounding box center [959, 66] width 66 height 29
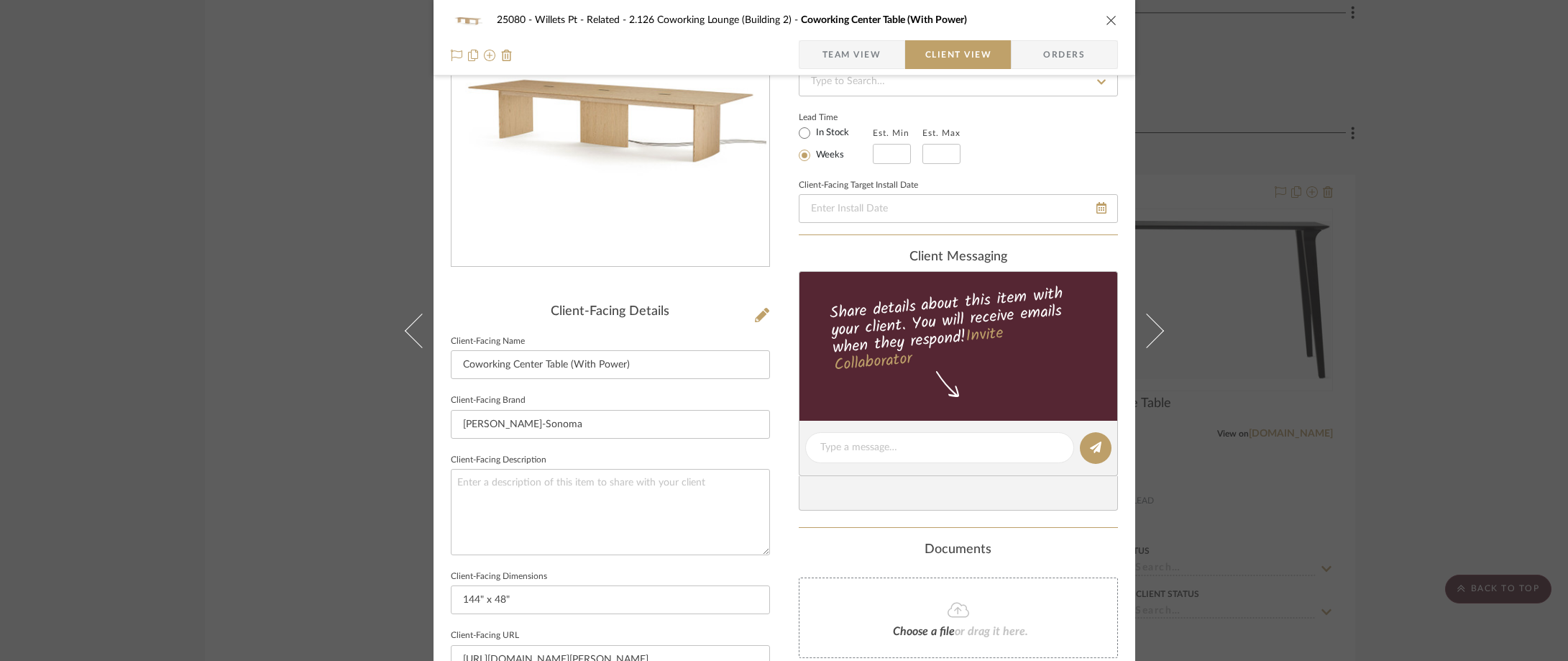
scroll to position [287, 0]
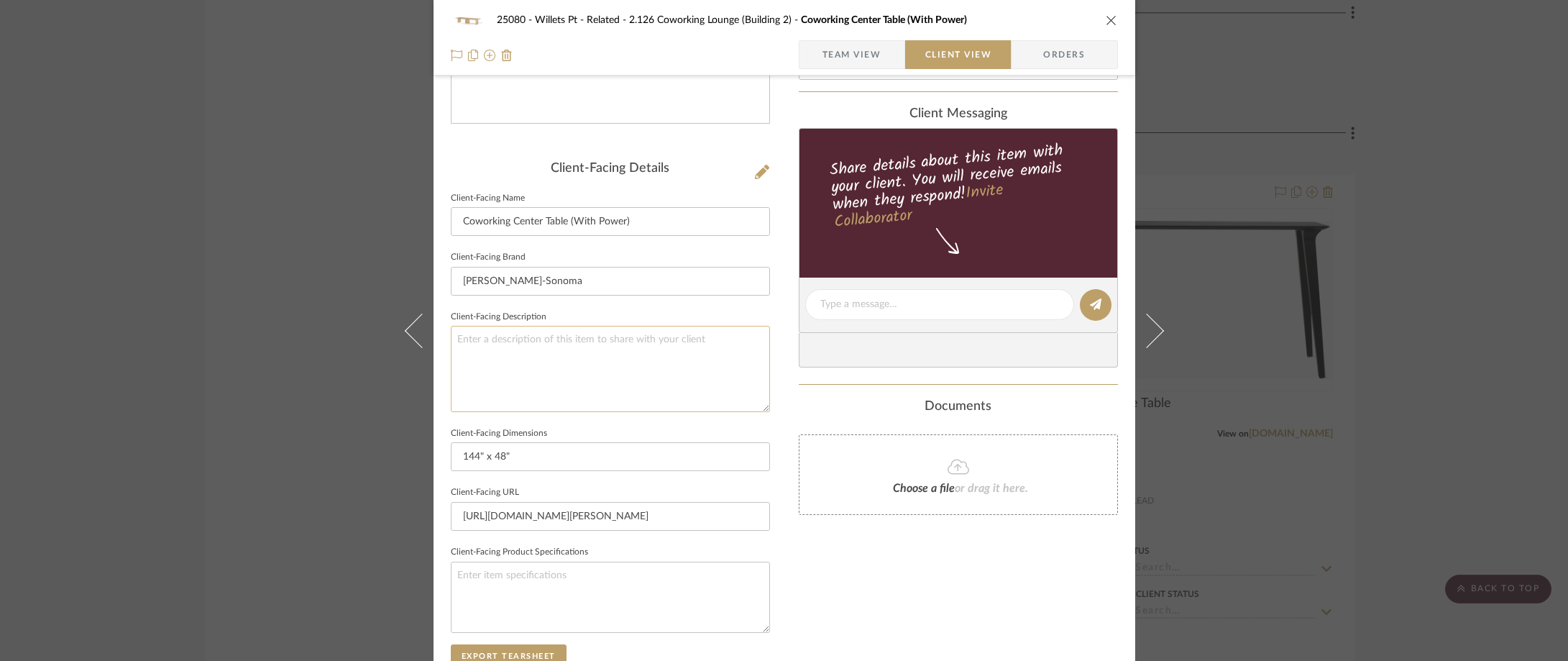
click at [660, 390] on textarea at bounding box center [610, 369] width 320 height 86
type textarea "Description:"
click at [720, 300] on sr-form-field "Client-Facing Brand [PERSON_NAME]-Sonoma" at bounding box center [610, 278] width 320 height 60
drag, startPoint x: 607, startPoint y: 283, endPoint x: 378, endPoint y: 293, distance: 229.2
click at [371, 290] on div "25080 - Willets Pt - Related 2.126 Coworking Lounge (Building 2) Coworking Cent…" at bounding box center [784, 330] width 1568 height 661
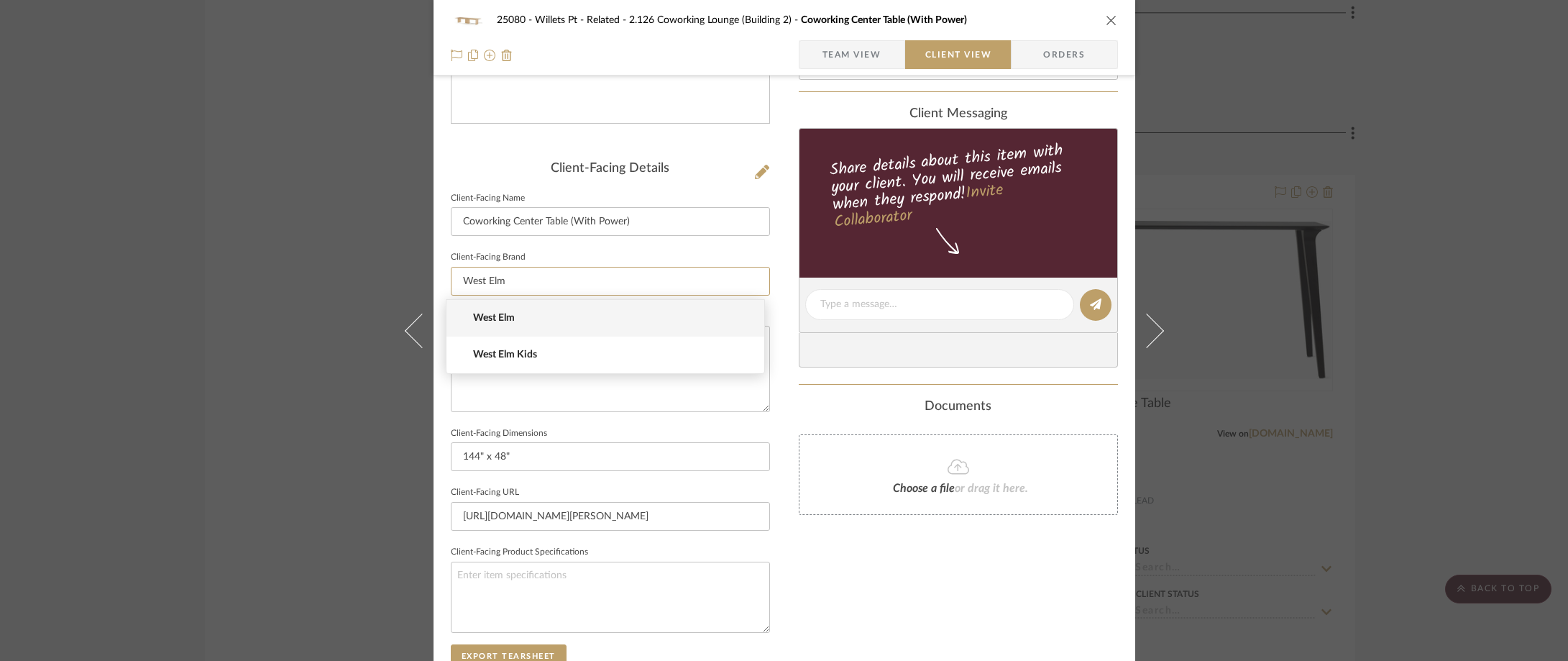
type input "West Elm"
click at [573, 312] on span "West Elm" at bounding box center [611, 318] width 276 height 12
click at [615, 250] on fieldset "Client-Facing Brand [GEOGRAPHIC_DATA]" at bounding box center [610, 272] width 320 height 49
click at [596, 453] on input "144" x 48"" at bounding box center [610, 456] width 320 height 29
click at [744, 163] on div "Client-Facing Details" at bounding box center [610, 169] width 320 height 16
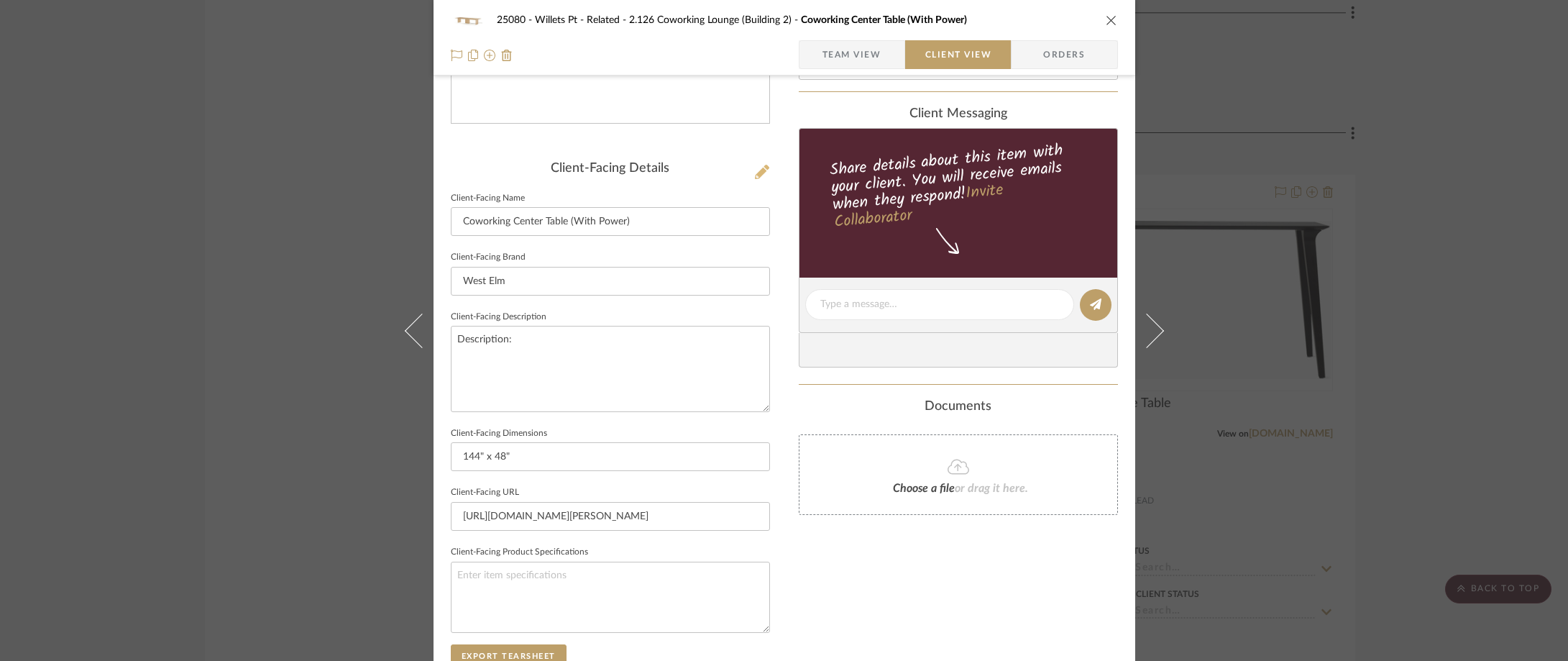
click at [755, 167] on icon at bounding box center [762, 172] width 15 height 15
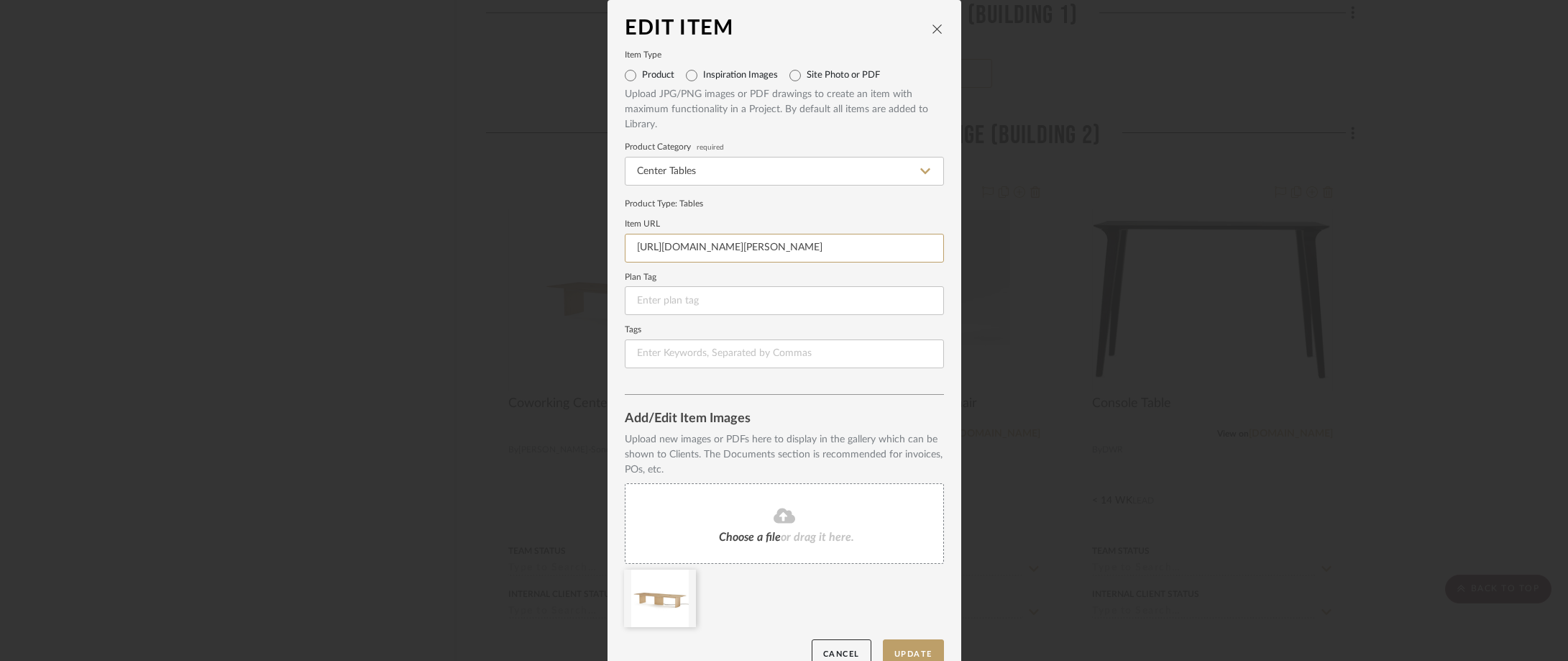
scroll to position [0, 1783]
drag, startPoint x: 628, startPoint y: 248, endPoint x: 1201, endPoint y: 273, distance: 573.5
click at [1201, 273] on div "Edit Item Item Type Product Inspiration Images Site Photo or PDF Upload JPG/PNG…" at bounding box center [784, 330] width 1568 height 661
paste input "[URL][DOMAIN_NAME][PERSON_NAME]"
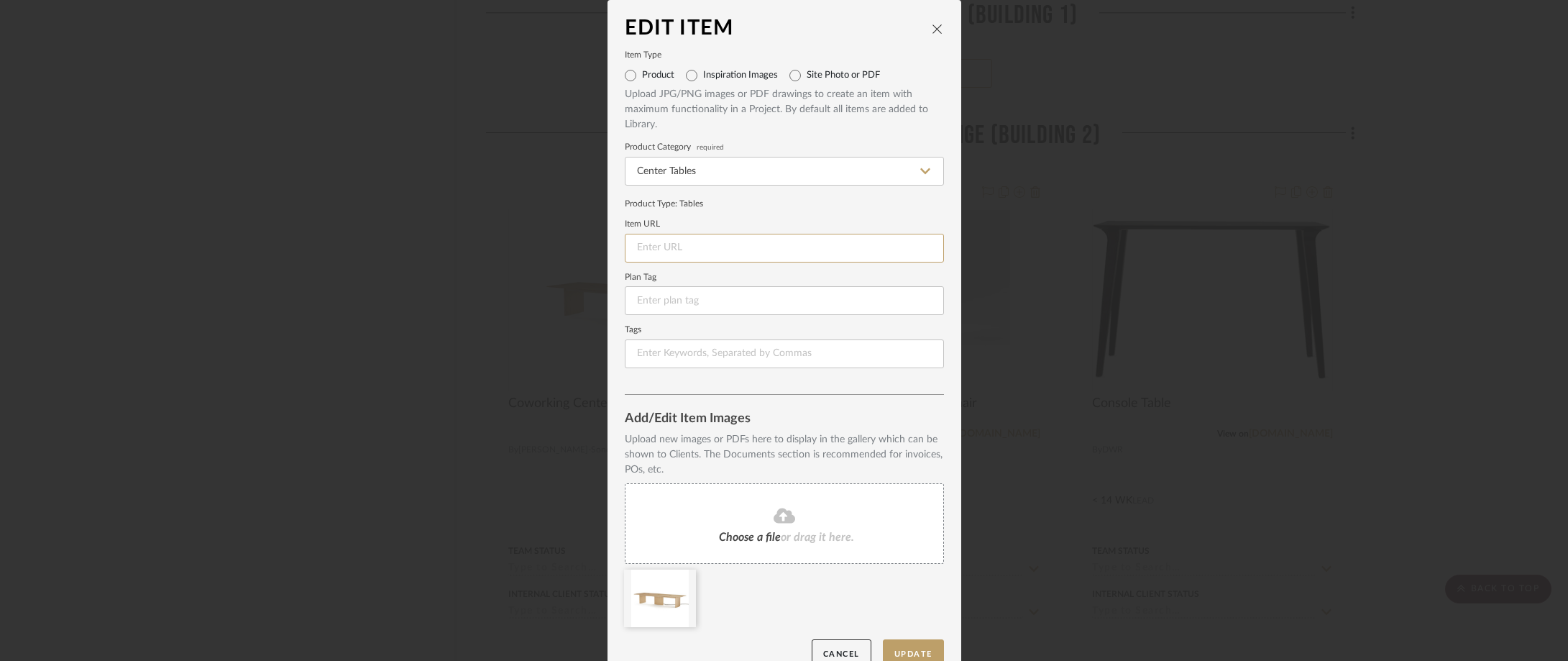
type input "[URL][DOMAIN_NAME][PERSON_NAME]"
click at [909, 653] on button "Update" at bounding box center [913, 654] width 61 height 29
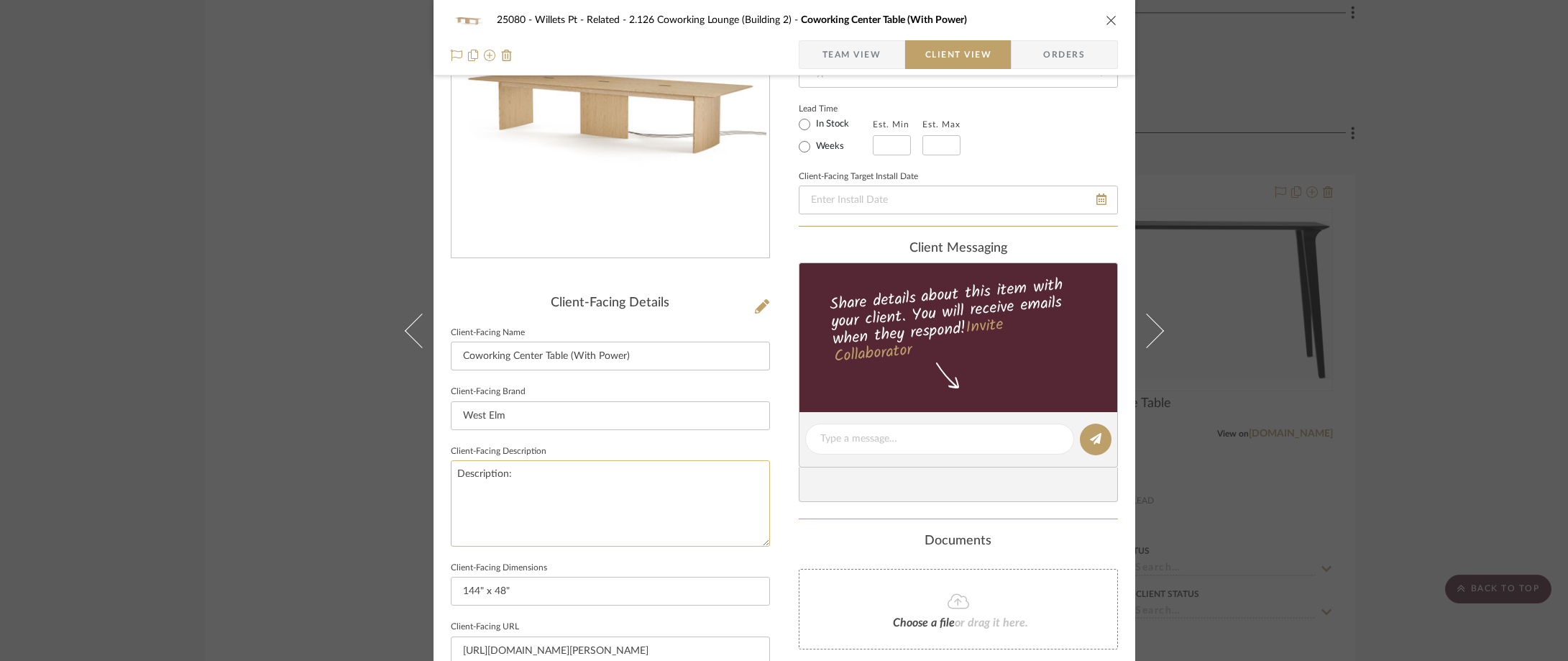
scroll to position [216, 0]
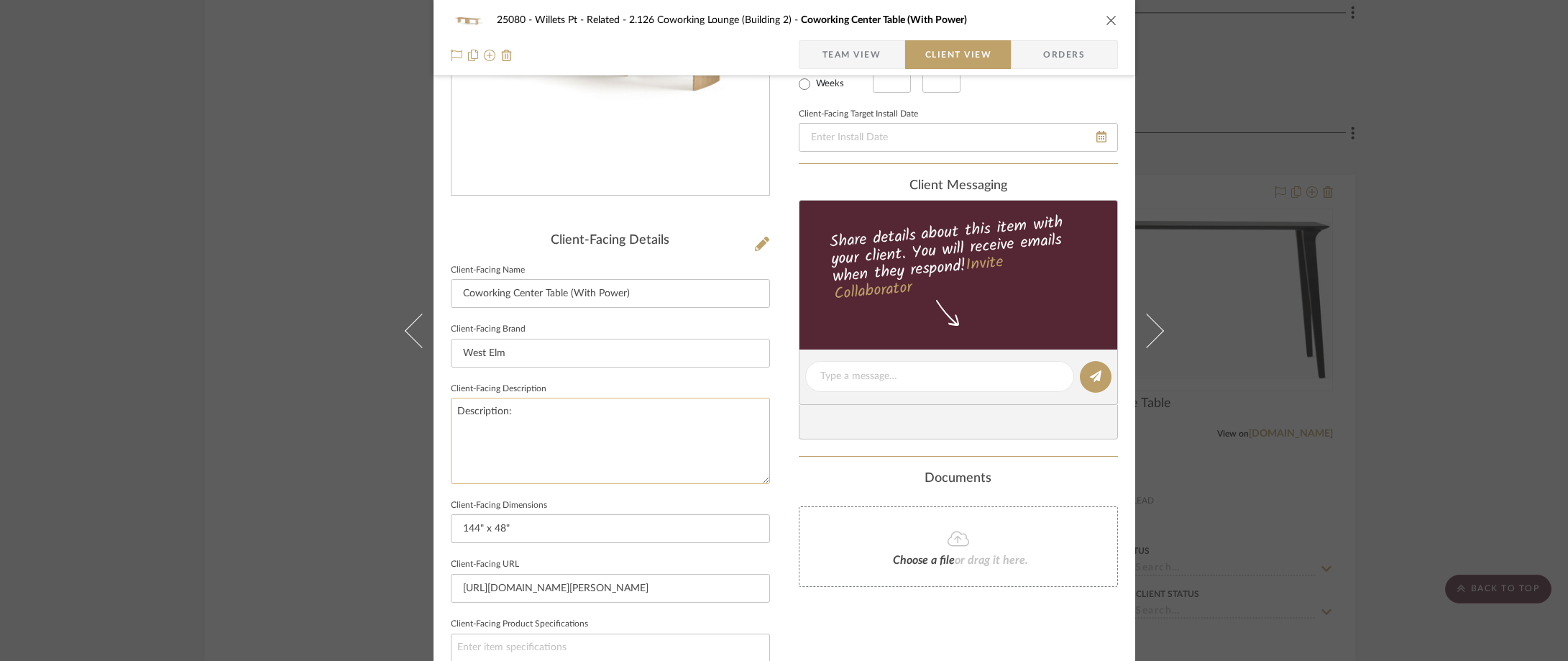
click at [649, 436] on textarea "Description:" at bounding box center [610, 440] width 320 height 86
paste textarea "[URL][DOMAIN_NAME][PERSON_NAME]"
drag, startPoint x: 720, startPoint y: 478, endPoint x: 510, endPoint y: 417, distance: 218.7
click at [510, 417] on textarea "Description: [URL][DOMAIN_NAME][PERSON_NAME]" at bounding box center [610, 440] width 320 height 86
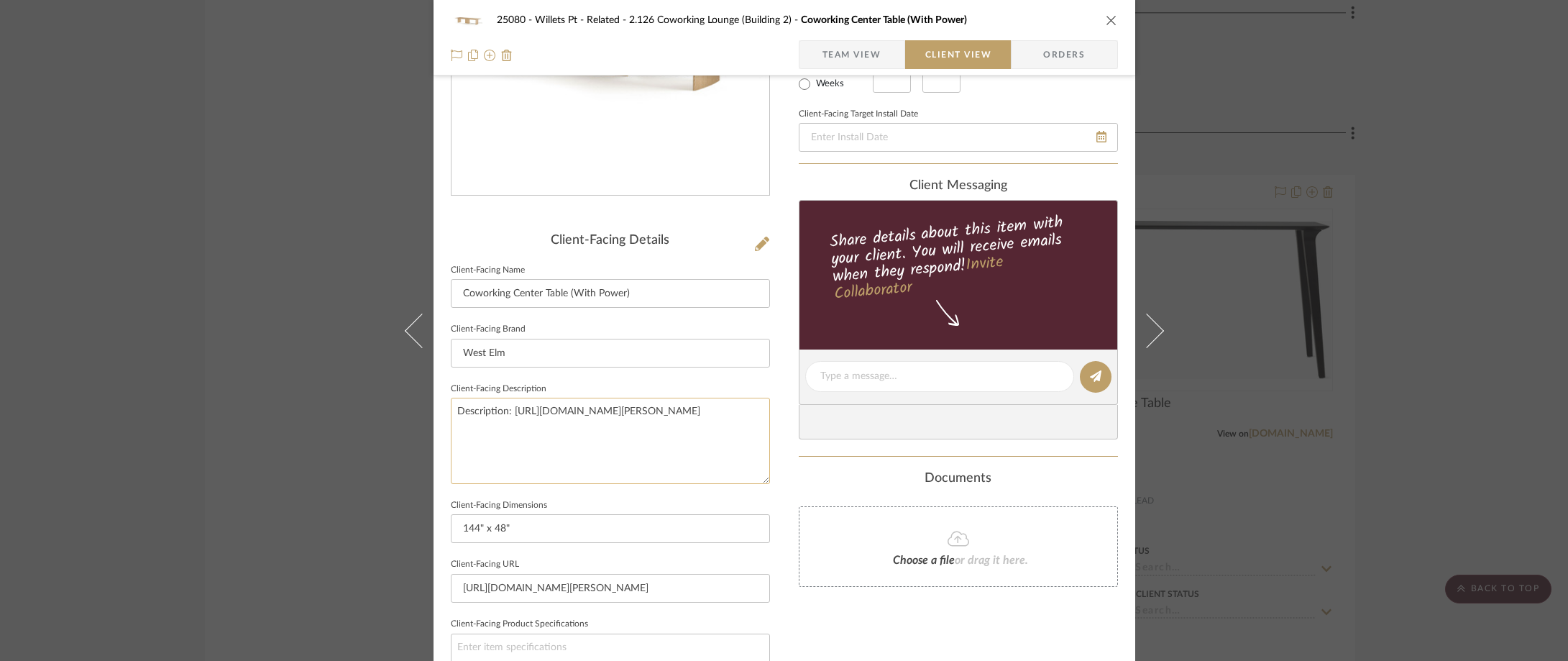
type textarea "Description:"
click at [540, 375] on sr-form-field "Client-Facing Brand [GEOGRAPHIC_DATA]" at bounding box center [610, 350] width 320 height 60
click at [610, 437] on textarea "Description:" at bounding box center [610, 440] width 320 height 86
paste textarea "[PERSON_NAME] Communal Table"
type textarea "Description: [PERSON_NAME] Communal Table by West Elm || Color/Finish:"
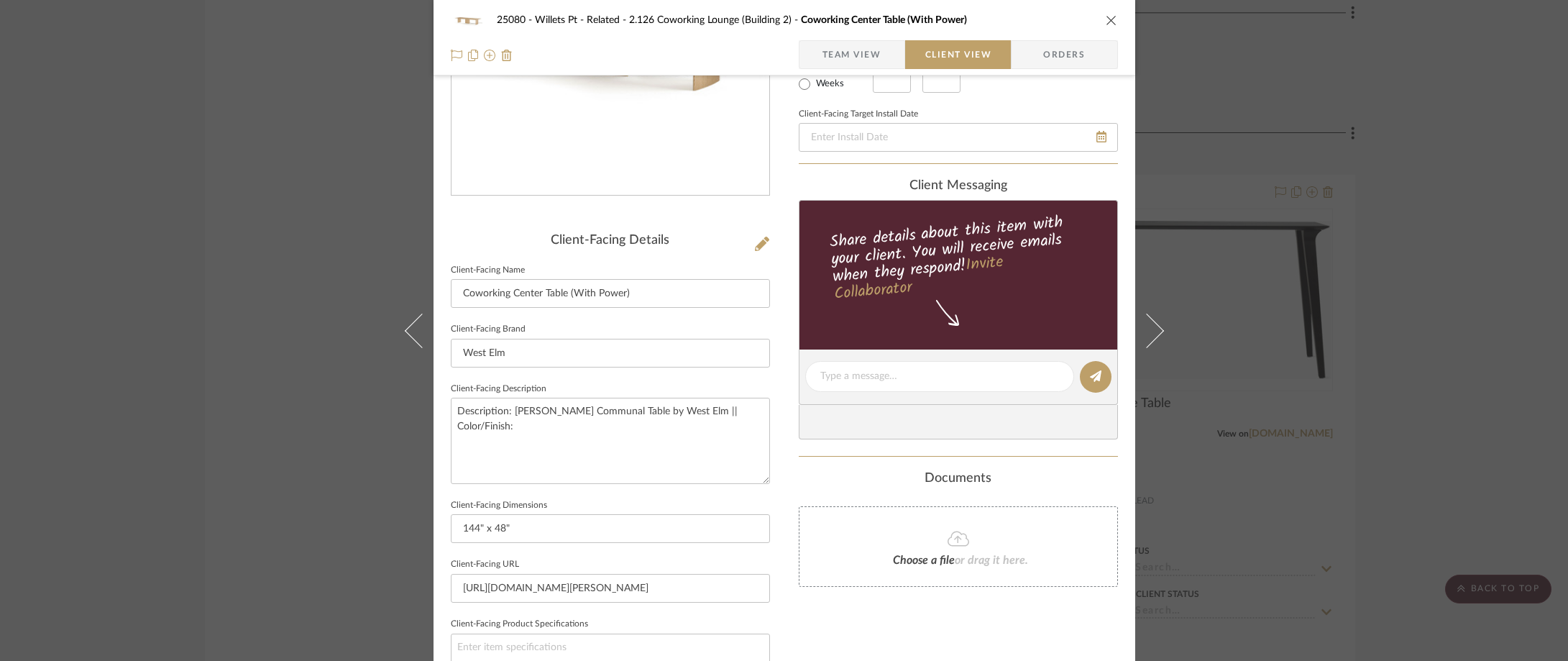
click at [671, 391] on fieldset "Client-Facing Description Description: [PERSON_NAME] Communal Table by West Elm…" at bounding box center [610, 431] width 320 height 105
click at [756, 422] on textarea "Description: [PERSON_NAME] Communal Table by West Elm || Color/Finish:" at bounding box center [610, 440] width 320 height 86
type textarea "Description: [PERSON_NAME] Communal Table by West Elm || Color/Finish: Sand on …"
click at [766, 396] on div "25080 - Willets Pt - Related 2.126 Coworking Lounge (Building 2) Coworking Cent…" at bounding box center [784, 382] width 701 height 1173
click at [520, 429] on textarea "Description: [PERSON_NAME] Communal Table by West Elm || Color/Finish: Sand on …" at bounding box center [610, 440] width 320 height 86
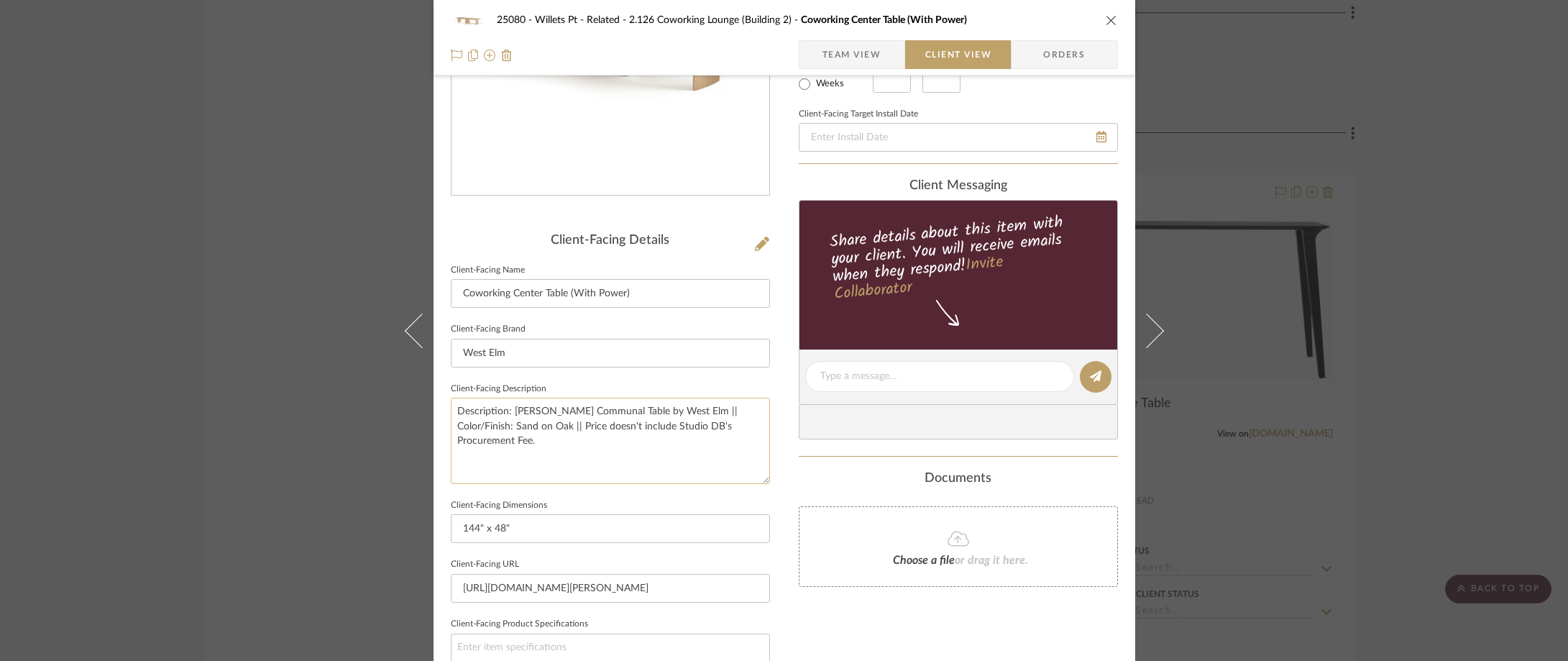
paste textarea "Arrives [DATE] - [DATE]"
type textarea "Description: [PERSON_NAME] Communal Table by West Elm || Color/Finish: Sand on …"
click at [634, 391] on fieldset "Client-Facing Description Description: [PERSON_NAME] Communal Table by West Elm…" at bounding box center [610, 431] width 320 height 105
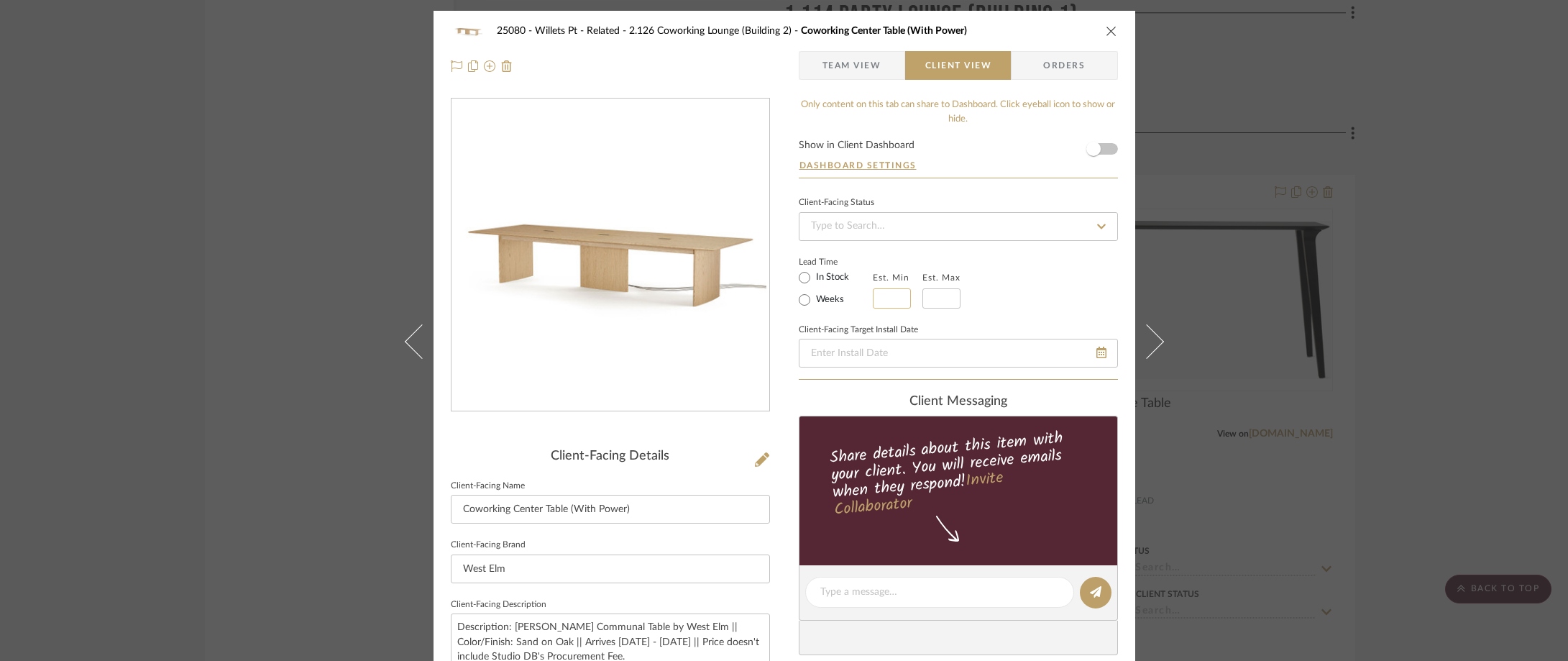
click at [888, 292] on input at bounding box center [892, 298] width 38 height 20
type input "14"
click at [926, 307] on input "text" at bounding box center [941, 298] width 38 height 20
type input "16"
click at [1087, 282] on div "Lead Time In Stock Weeks Est. Min 14 Est. Max 16" at bounding box center [958, 280] width 320 height 56
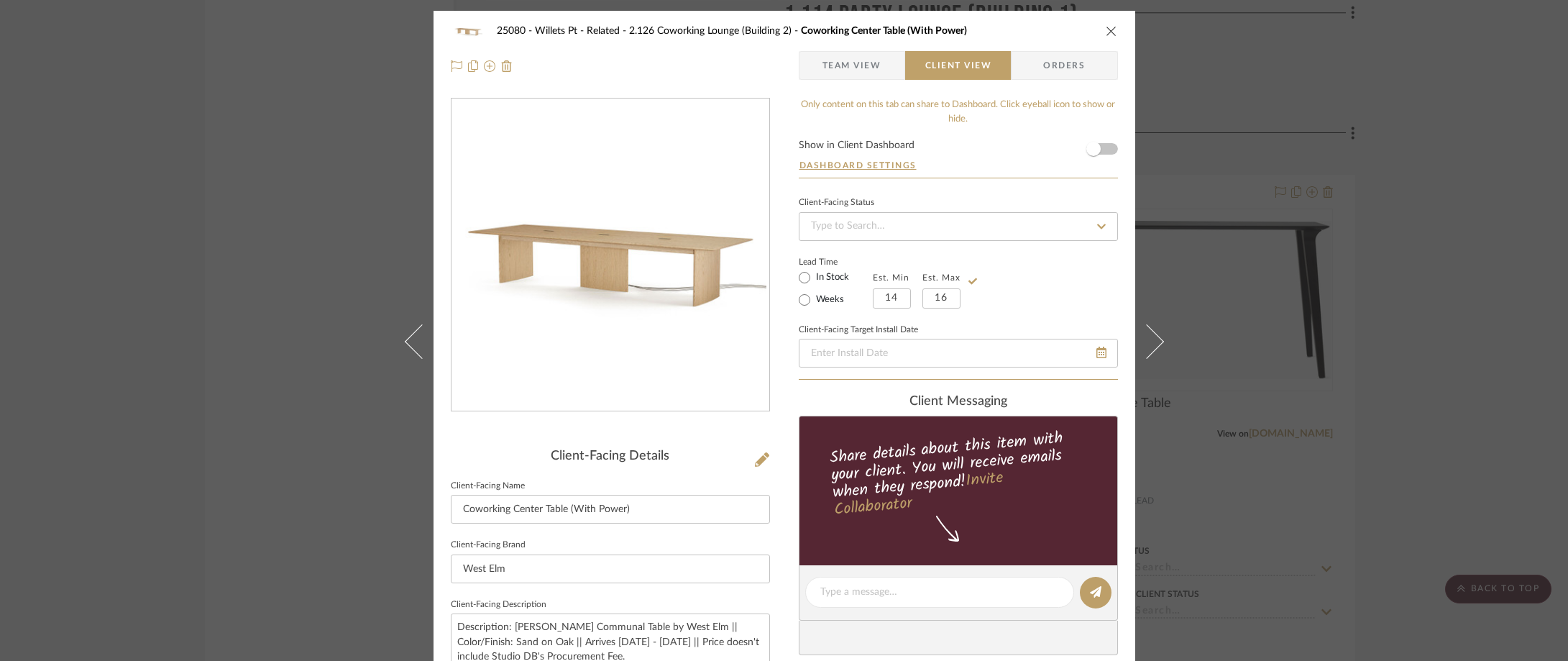
click at [1352, 182] on div "25080 - Willets Pt - Related 2.126 Coworking Lounge (Building 2) Coworking Cent…" at bounding box center [784, 330] width 1568 height 661
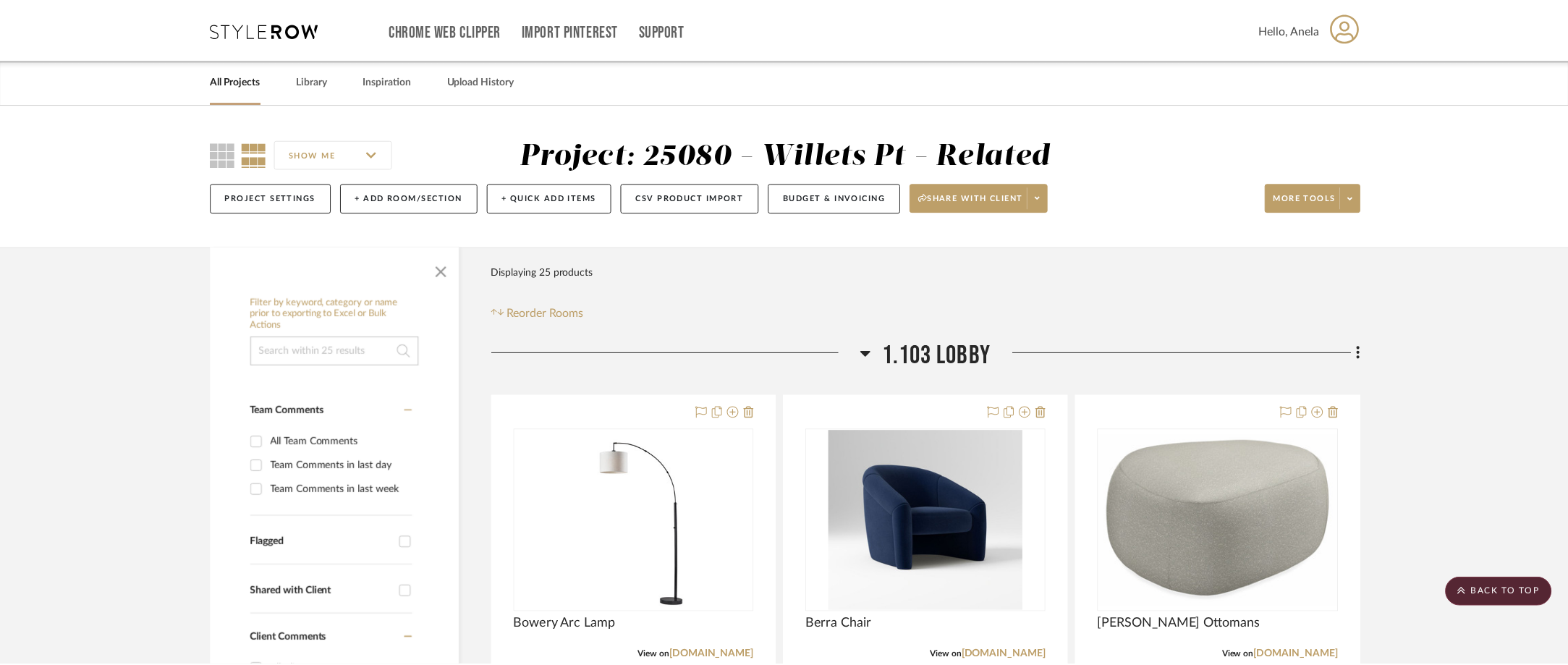
scroll to position [3616, 0]
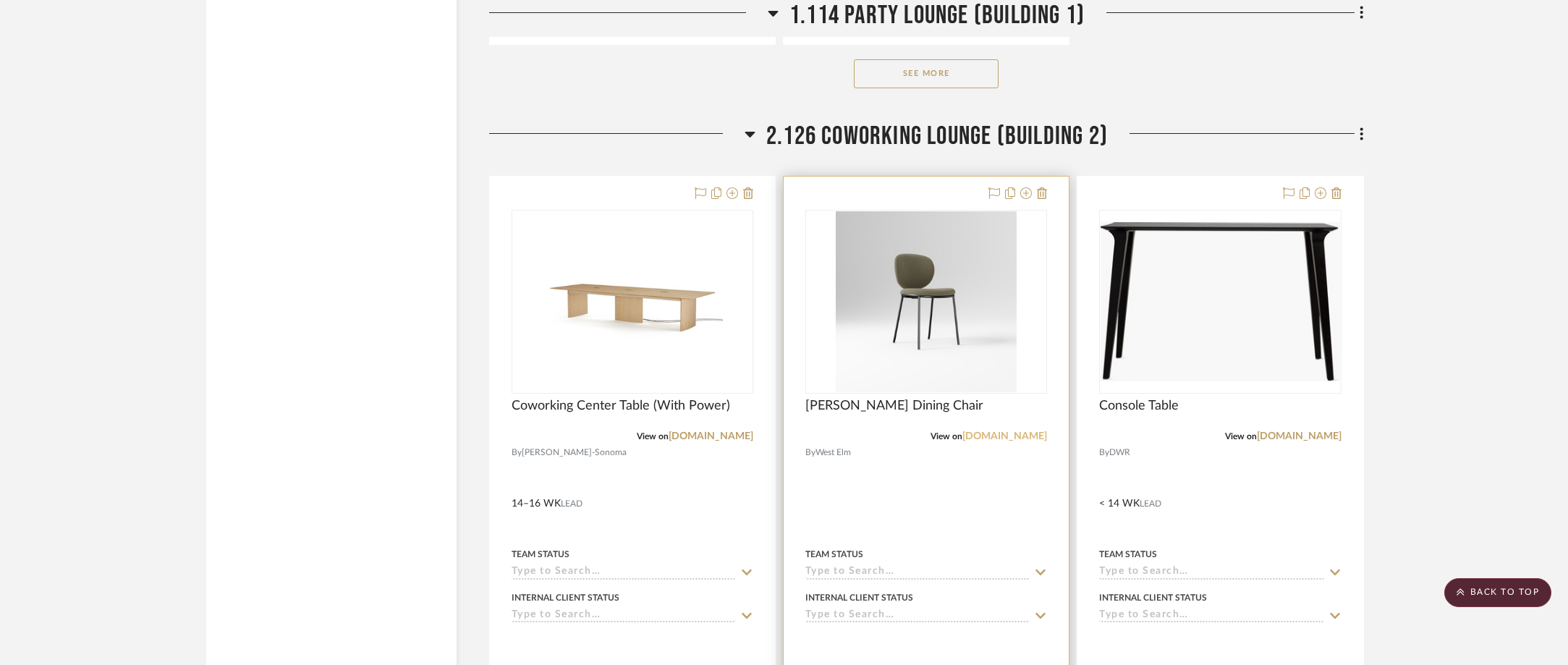
click at [1003, 433] on link "[DOMAIN_NAME]" at bounding box center [1005, 436] width 85 height 10
click at [929, 326] on img "0" at bounding box center [926, 301] width 181 height 181
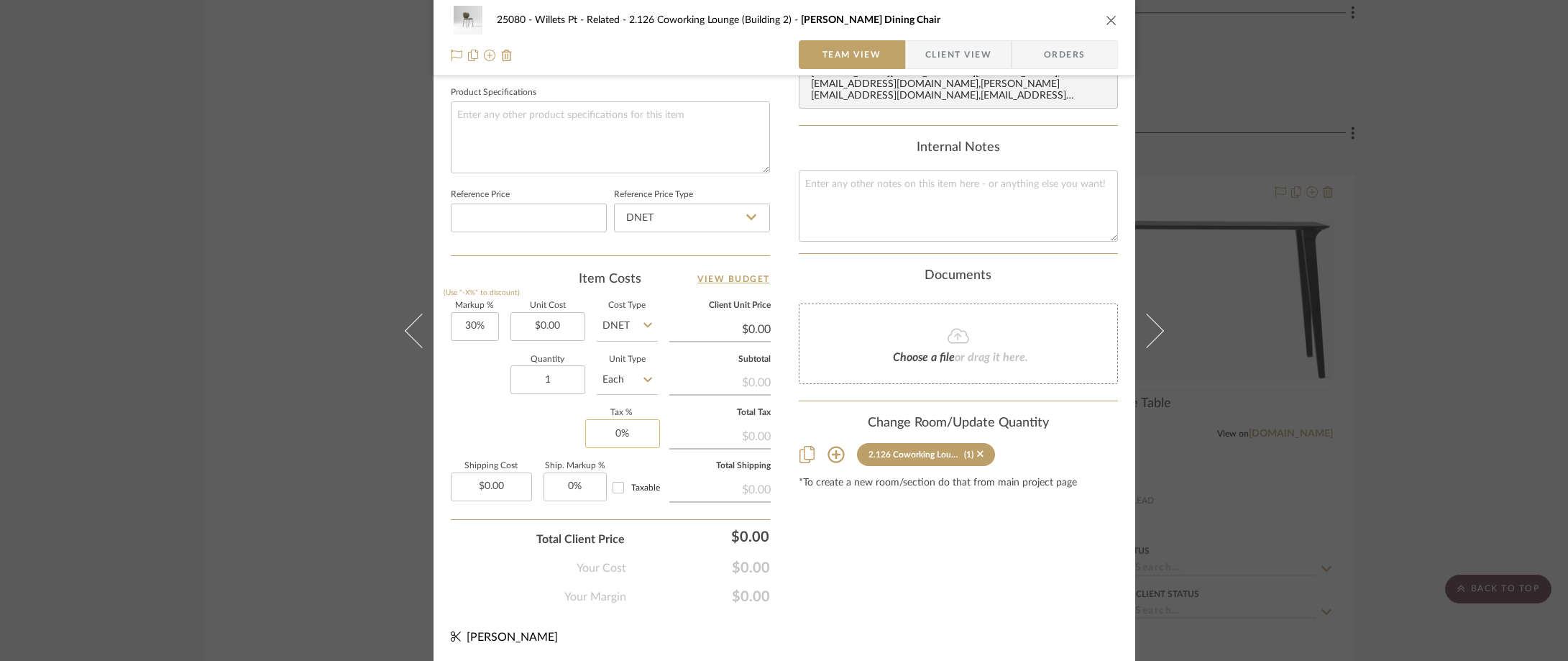
scroll to position [678, 0]
click at [549, 388] on input "1" at bounding box center [548, 378] width 74 height 29
type input "20"
click at [566, 409] on div "Markup % (Use "-X%" to discount) 30% Unit Cost $0.00 Cost Type DNET Client Unit…" at bounding box center [610, 405] width 320 height 210
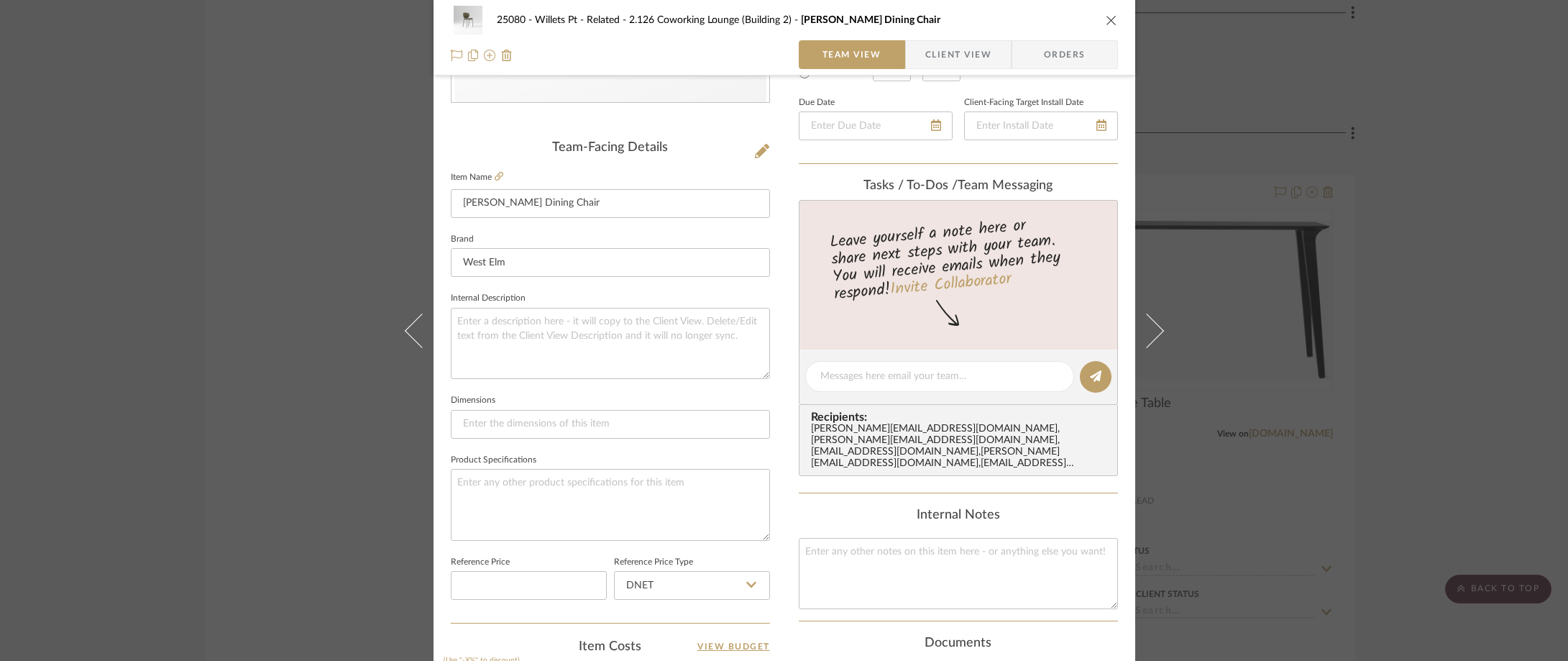
scroll to position [103, 0]
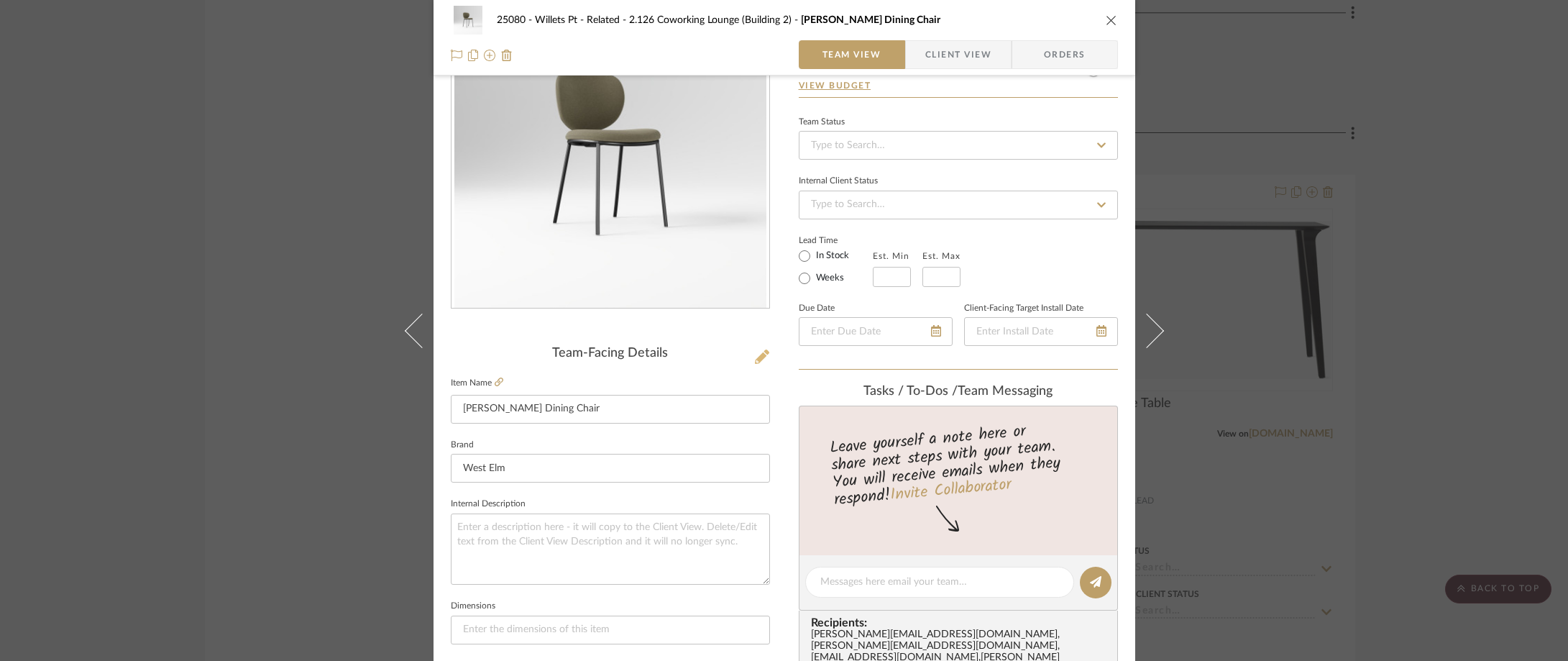
click at [760, 357] on icon at bounding box center [762, 357] width 15 height 15
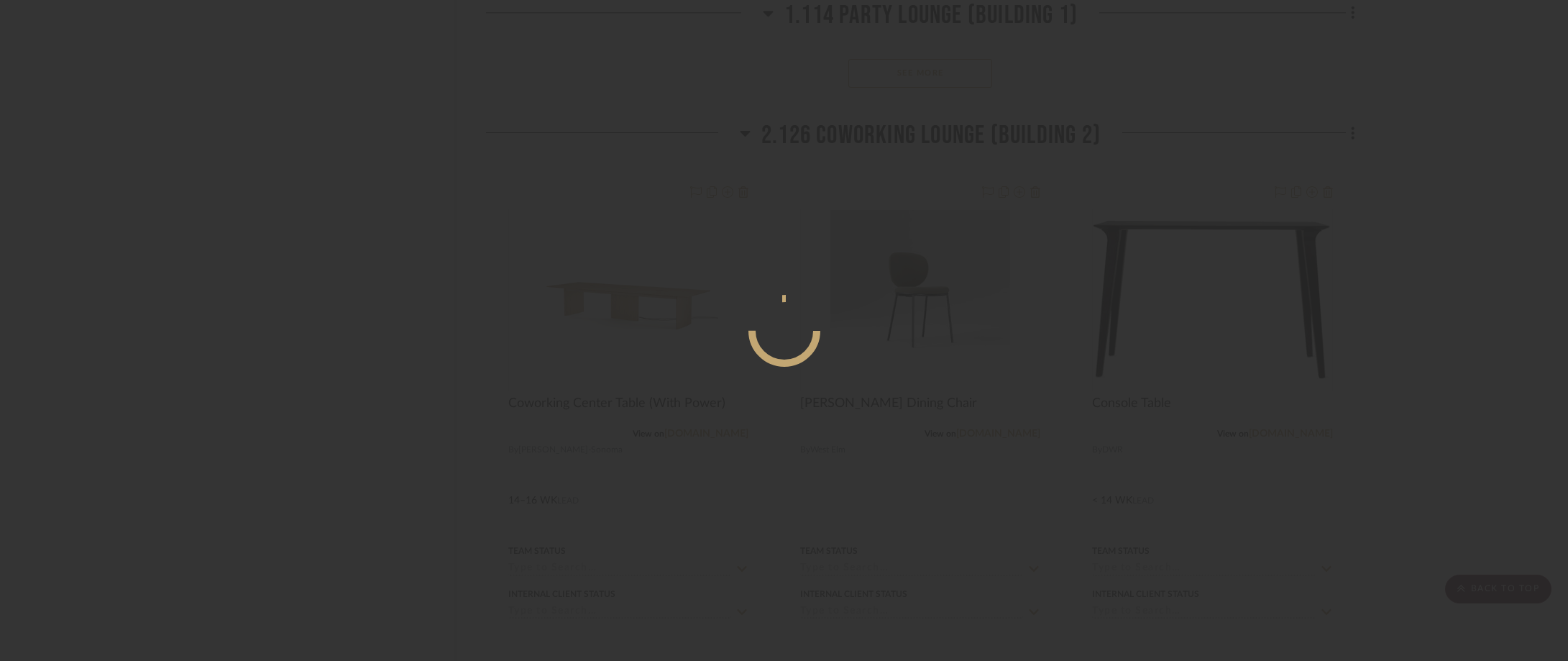
scroll to position [0, 0]
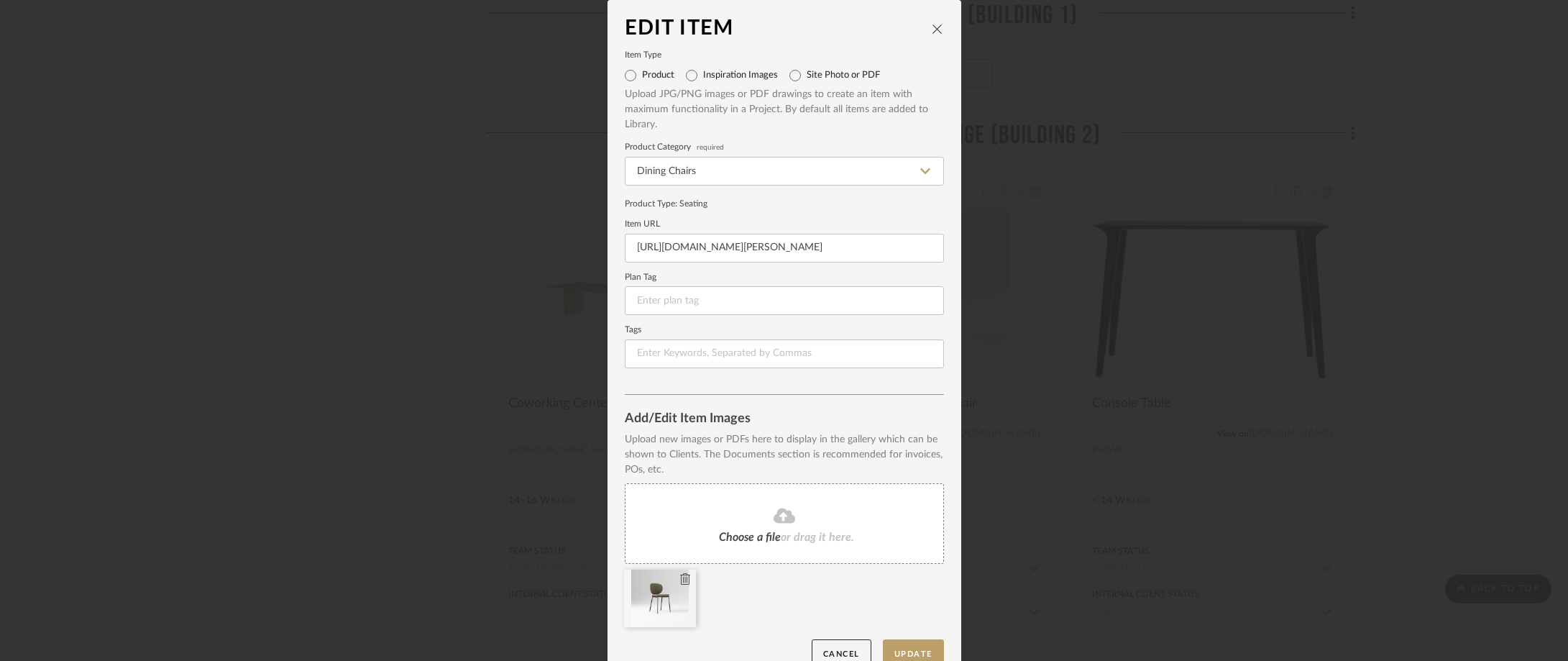
click at [680, 577] on icon at bounding box center [685, 578] width 10 height 11
click at [896, 647] on button "Update" at bounding box center [913, 654] width 61 height 29
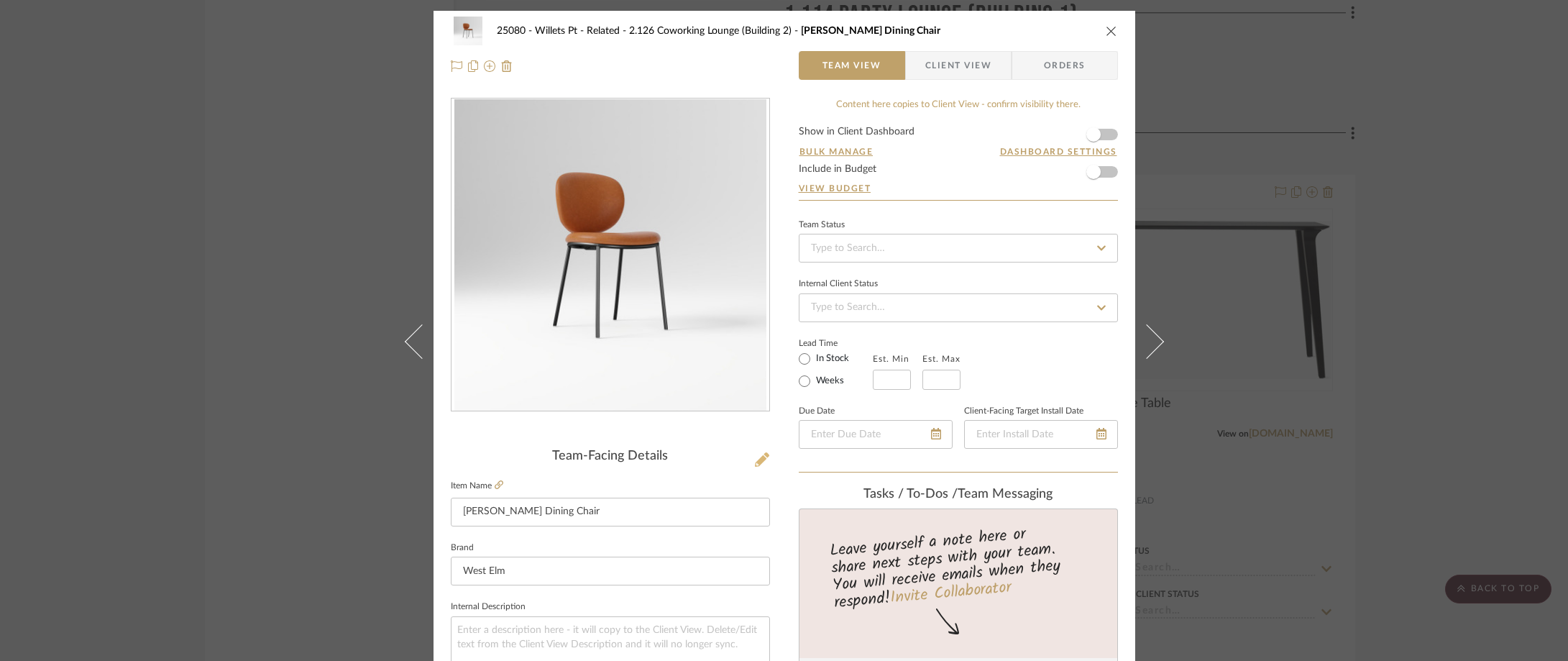
click at [755, 462] on icon at bounding box center [762, 460] width 15 height 15
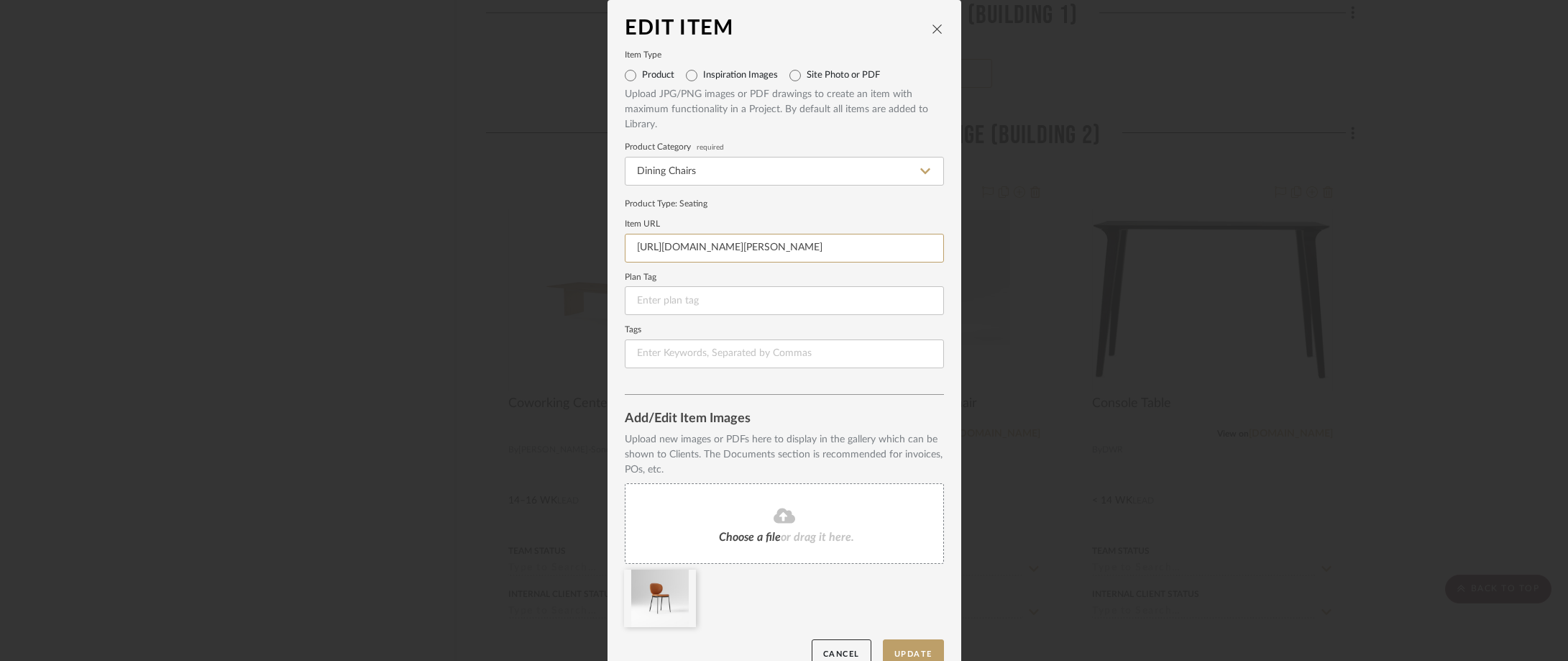
scroll to position [0, 41]
drag, startPoint x: 625, startPoint y: 247, endPoint x: 1241, endPoint y: 248, distance: 616.0
click at [1241, 248] on div "Edit Item Item Type Product Inspiration Images Site Photo or PDF Upload JPG/PNG…" at bounding box center [784, 330] width 1568 height 661
paste input "[URL][DOMAIN_NAME][PERSON_NAME]"
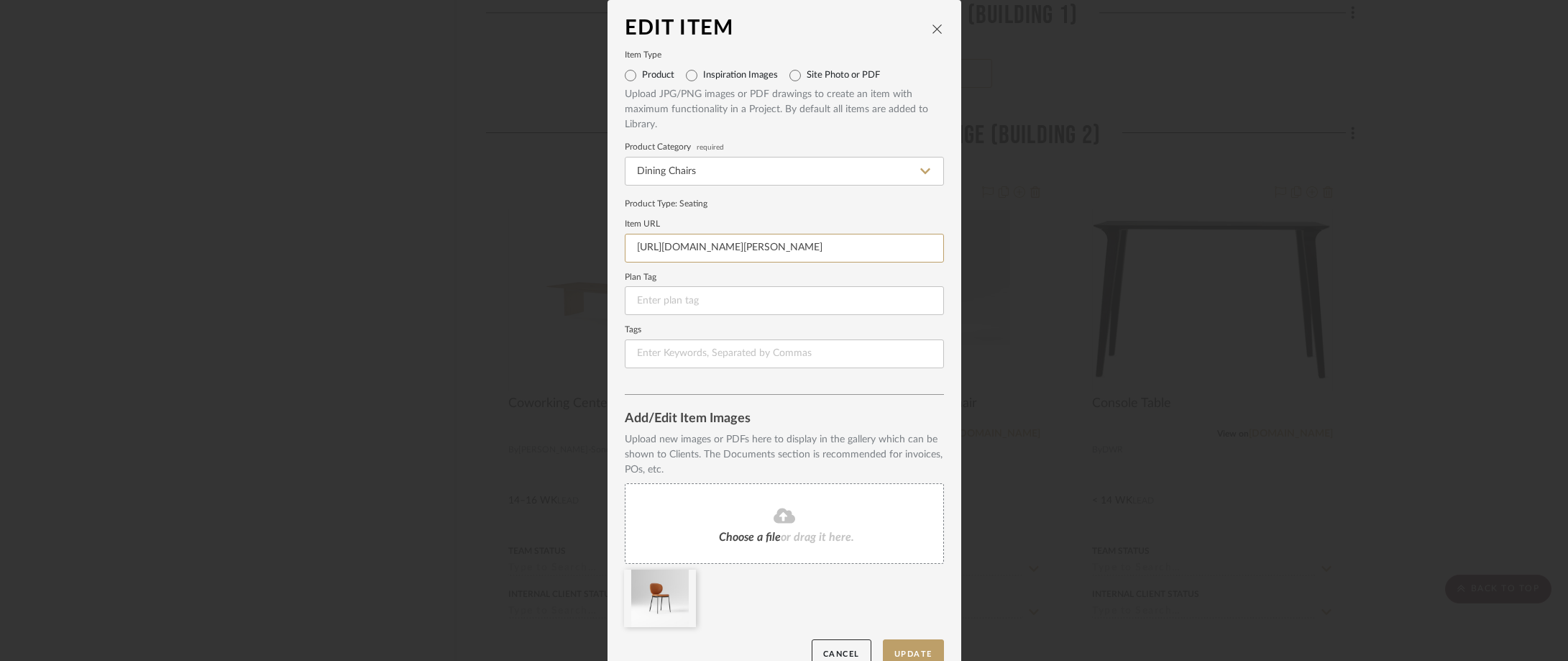
scroll to position [0, 75]
type input "[URL][DOMAIN_NAME][PERSON_NAME]"
click at [880, 190] on form "Item Type Product Inspiration Images Site Photo or PDF Upload JPG/PNG images or…" at bounding box center [784, 210] width 320 height 316
click at [924, 650] on button "Update" at bounding box center [913, 654] width 61 height 29
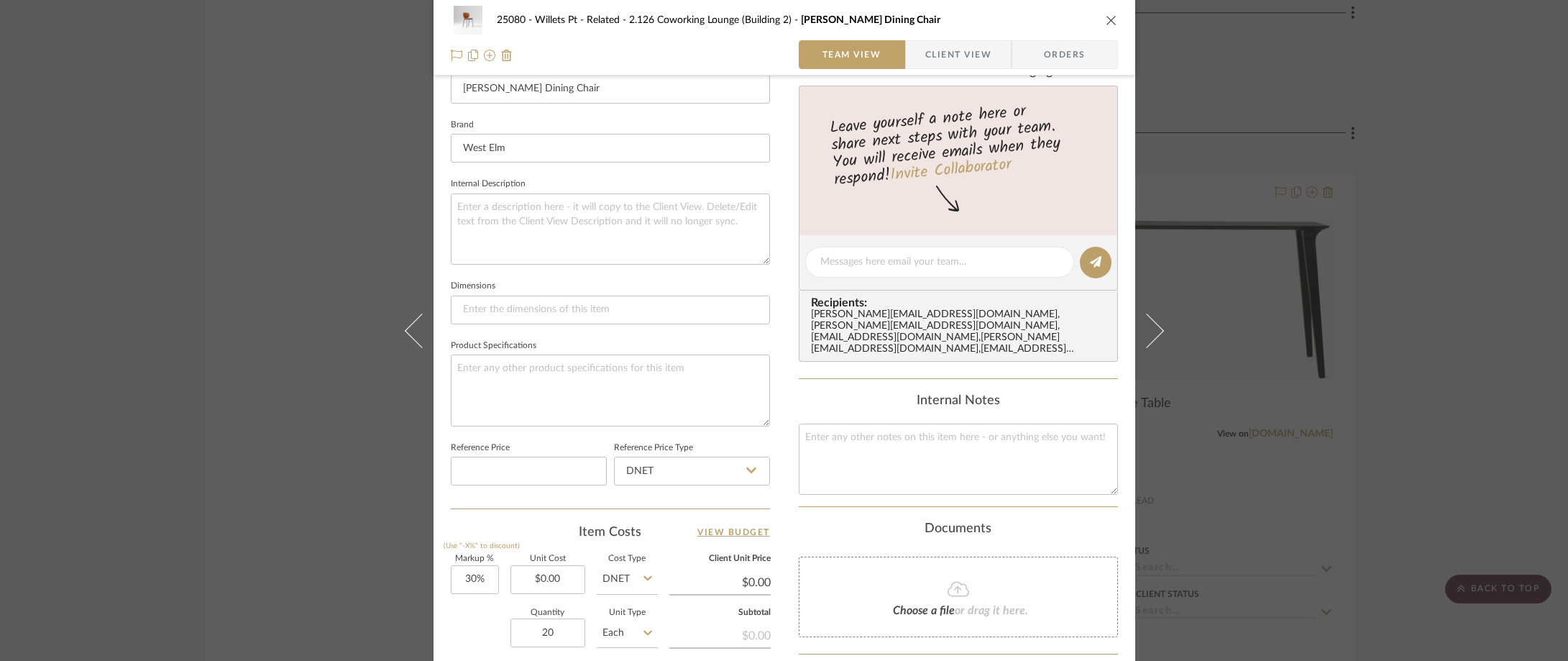
scroll to position [678, 0]
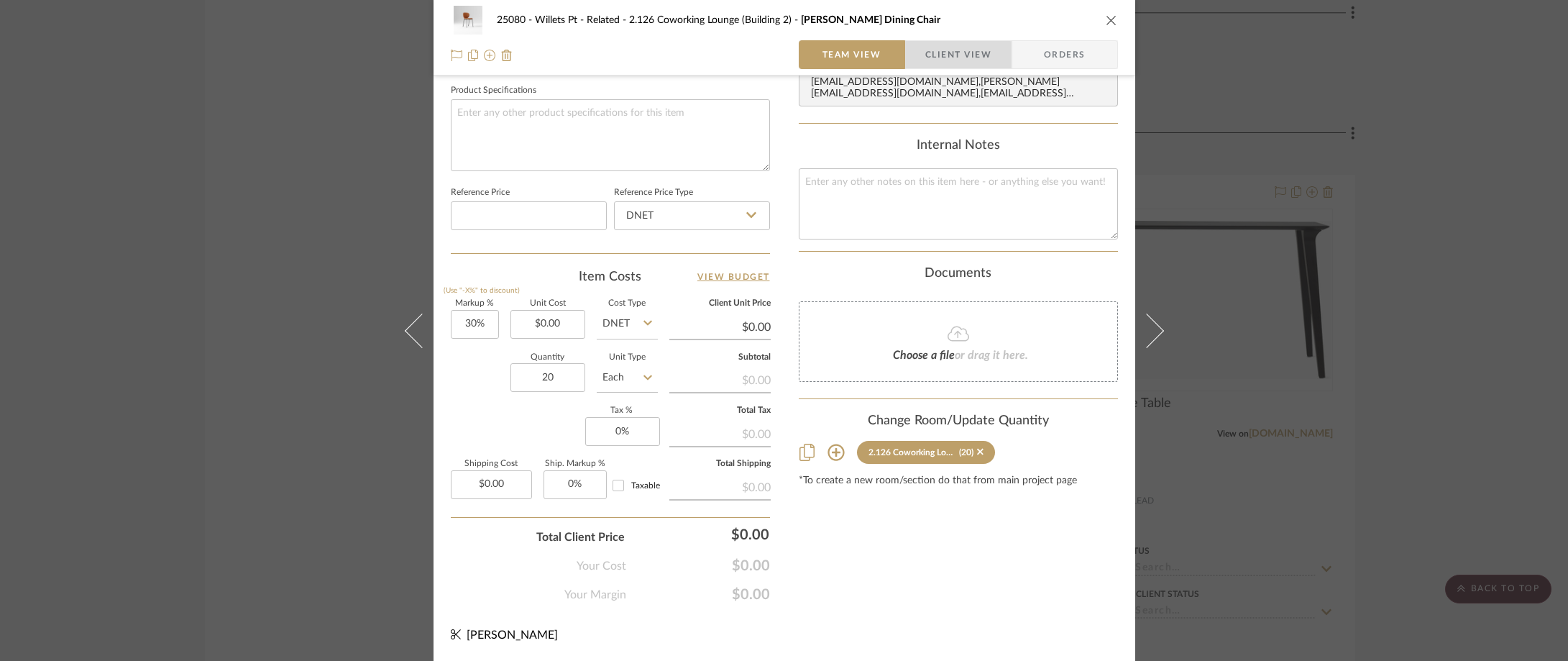
drag, startPoint x: 924, startPoint y: 61, endPoint x: 835, endPoint y: 8, distance: 103.6
click at [926, 60] on span "Client View" at bounding box center [959, 55] width 66 height 29
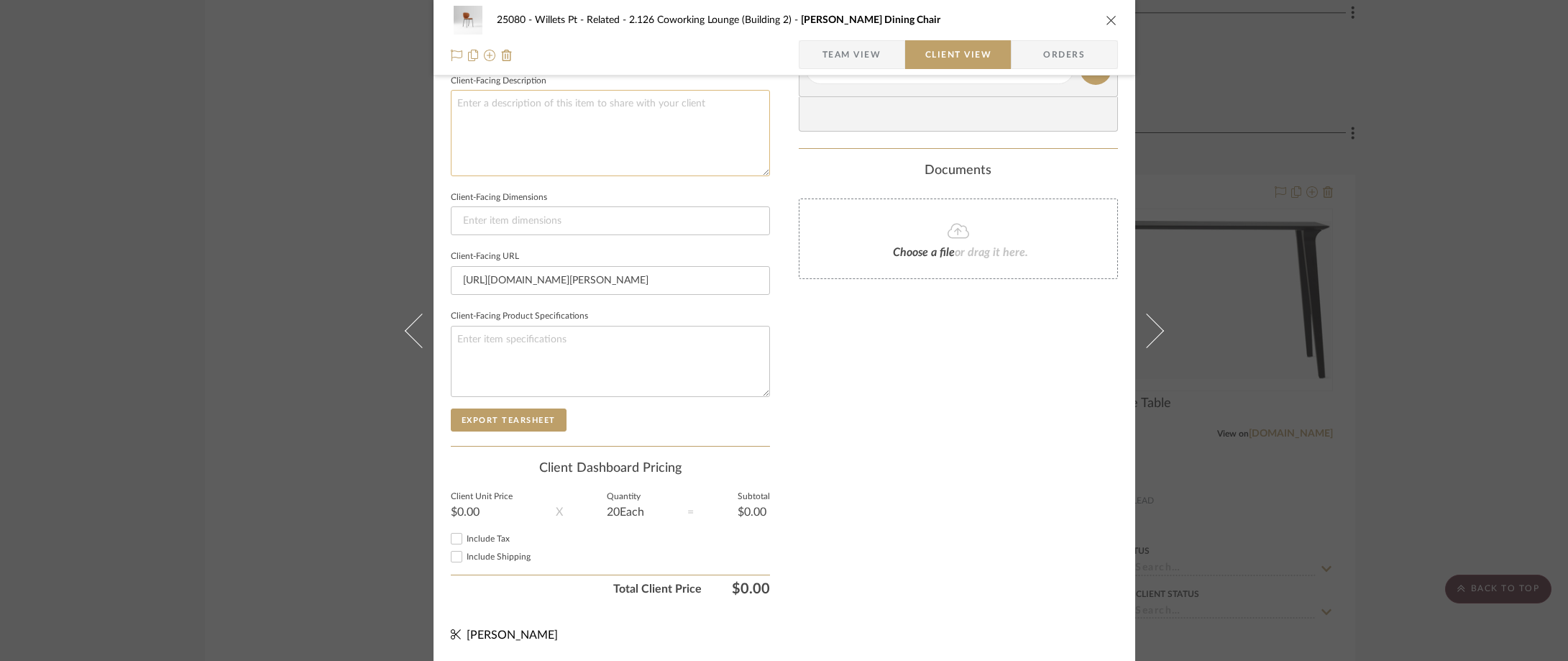
click at [654, 119] on textarea at bounding box center [610, 133] width 320 height 86
type textarea "Description:"
click at [683, 68] on div at bounding box center [610, 55] width 320 height 29
click at [675, 119] on textarea "Description:" at bounding box center [610, 133] width 320 height 86
paste textarea "[PERSON_NAME] Leather Dining Chair"
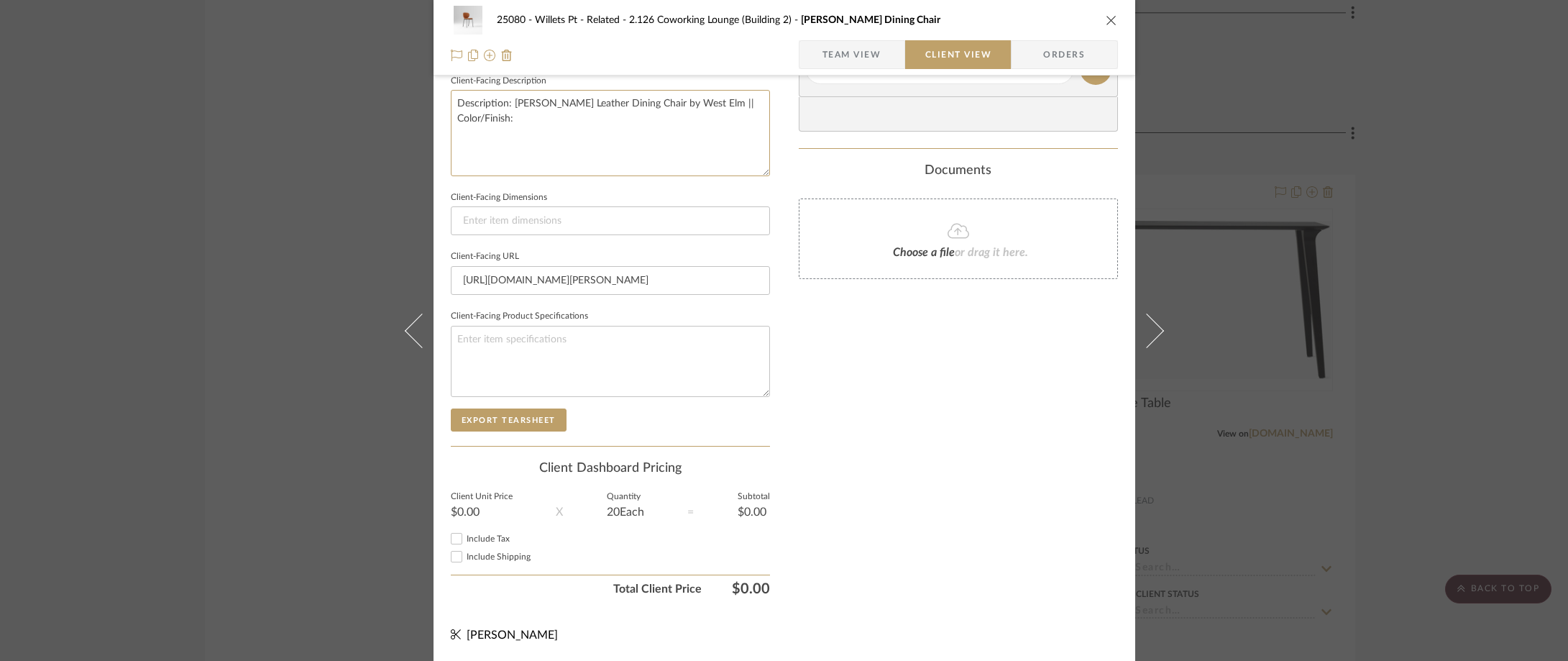
type textarea "Description: [PERSON_NAME] Leather Dining Chair by West Elm || Color/Finish:"
click at [780, 155] on div "25080 - Willets Pt - Related 2.126 Coworking Lounge (Building 2) [PERSON_NAME] …" at bounding box center [784, 74] width 701 height 1173
click at [748, 112] on textarea "Description: [PERSON_NAME] Leather Dining Chair by West Elm || Color/Finish:" at bounding box center [610, 133] width 320 height 86
click at [762, 113] on textarea "Description: [PERSON_NAME] Leather Dining Chair by West Elm || Color/Finish:" at bounding box center [610, 133] width 320 height 86
type textarea "Description: [PERSON_NAME] Leather Dining Chair by West Elm || Color/Finish: Sa…"
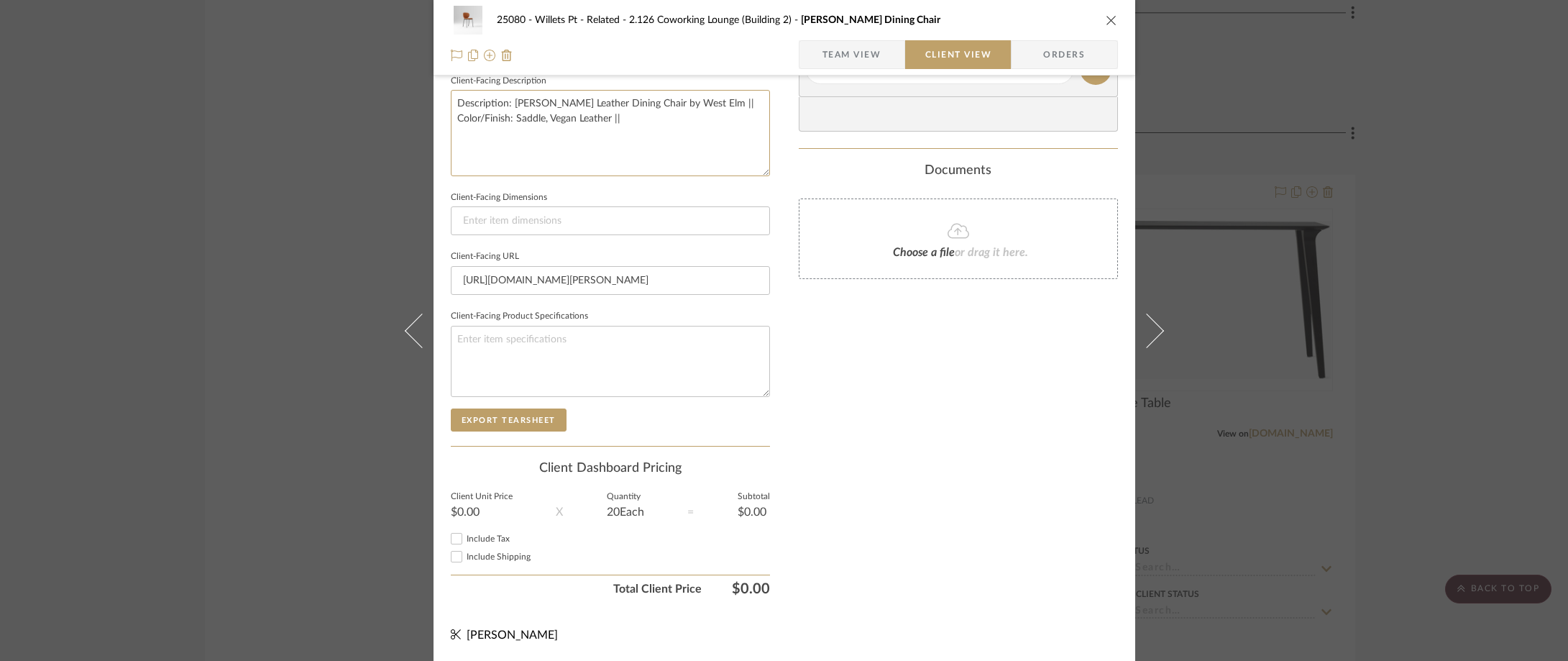
type textarea "Description: [PERSON_NAME] Leather Dining Chair by West Elm || Color/Finish: Sa…"
click at [786, 186] on div "25080 - Willets Pt - Related 2.126 Coworking Lounge (Building 2) [PERSON_NAME] …" at bounding box center [784, 74] width 701 height 1173
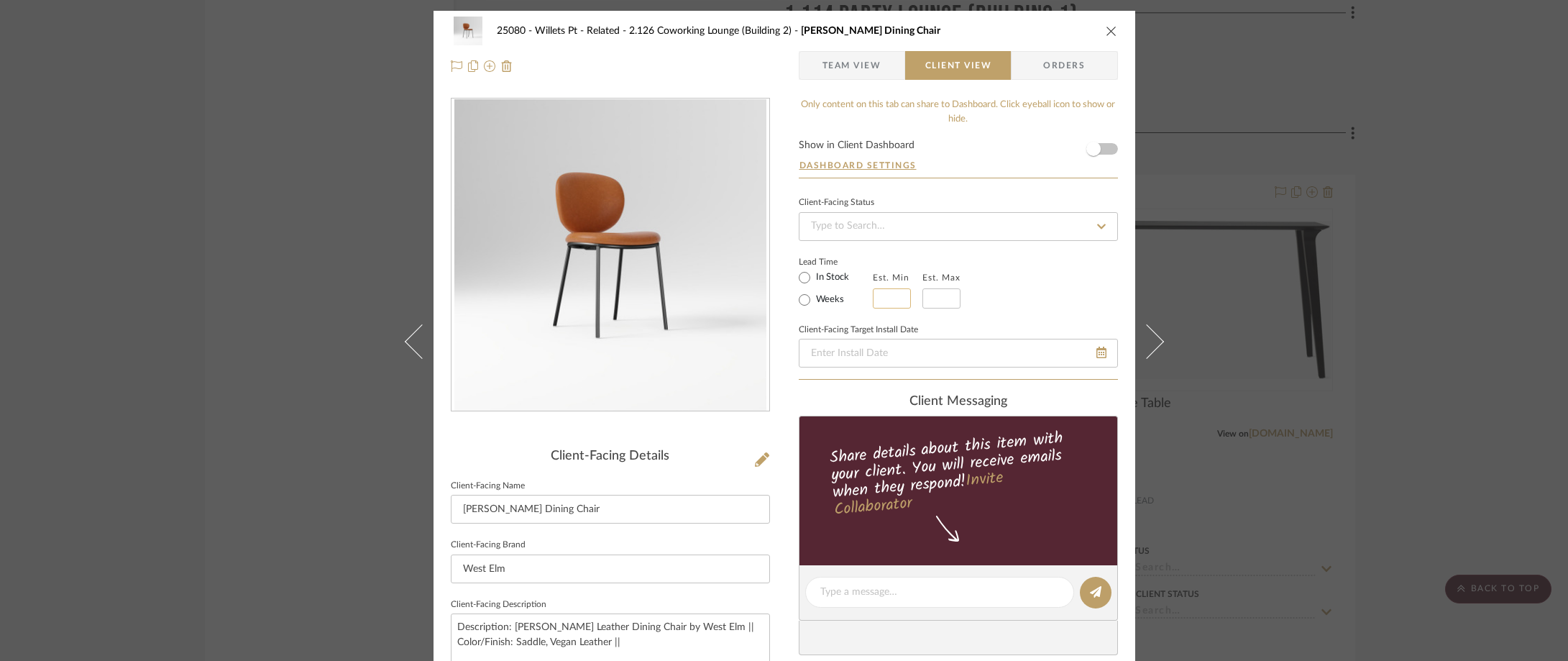
click at [882, 302] on input at bounding box center [892, 298] width 38 height 20
type input "14"
click at [947, 300] on input at bounding box center [941, 298] width 38 height 20
type input "16"
click at [1017, 285] on div "Lead Time In Stock Weeks Est. Min 14 Est. Max 16" at bounding box center [958, 280] width 320 height 56
